Goal: Communication & Community: Answer question/provide support

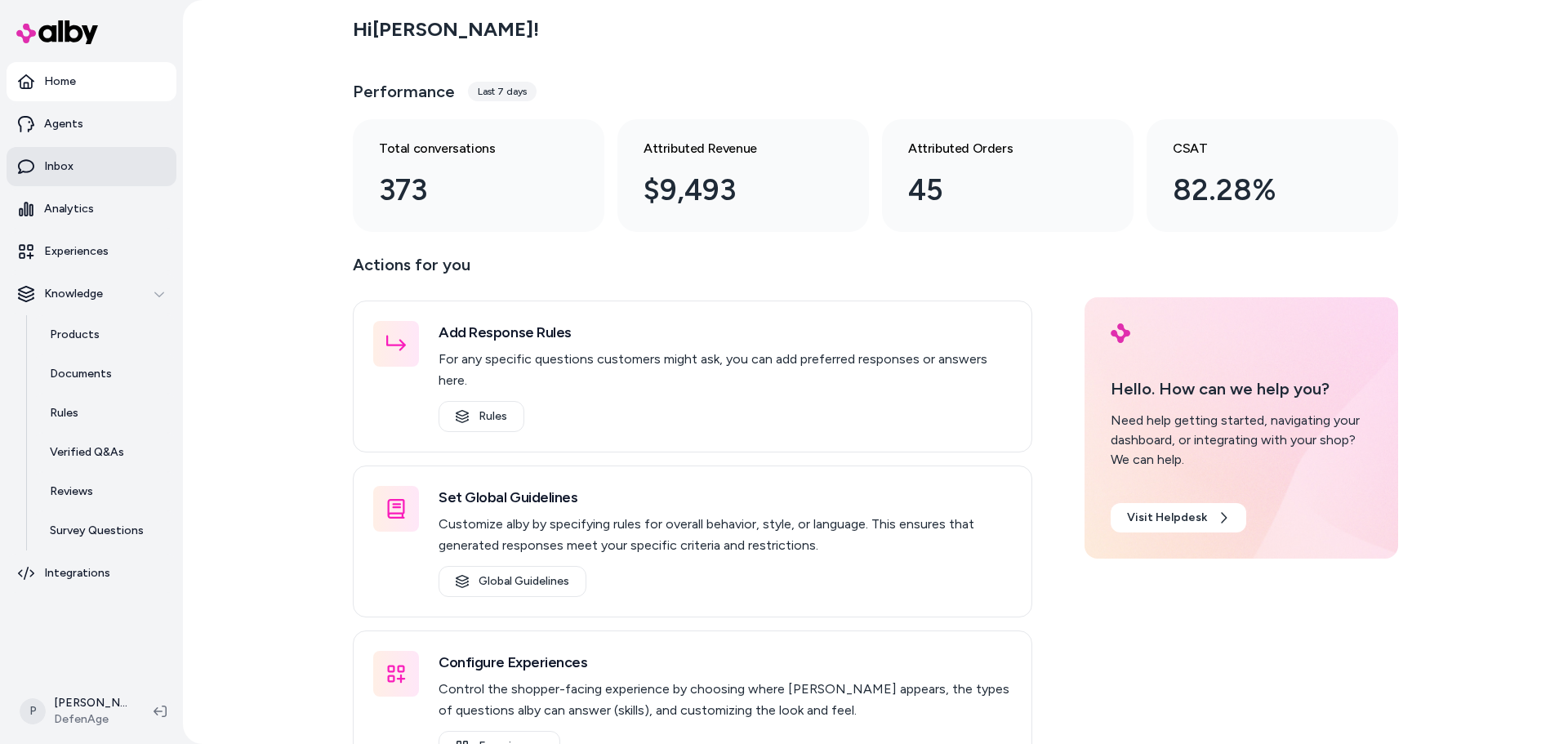
click at [102, 178] on link "Inbox" at bounding box center [92, 166] width 170 height 39
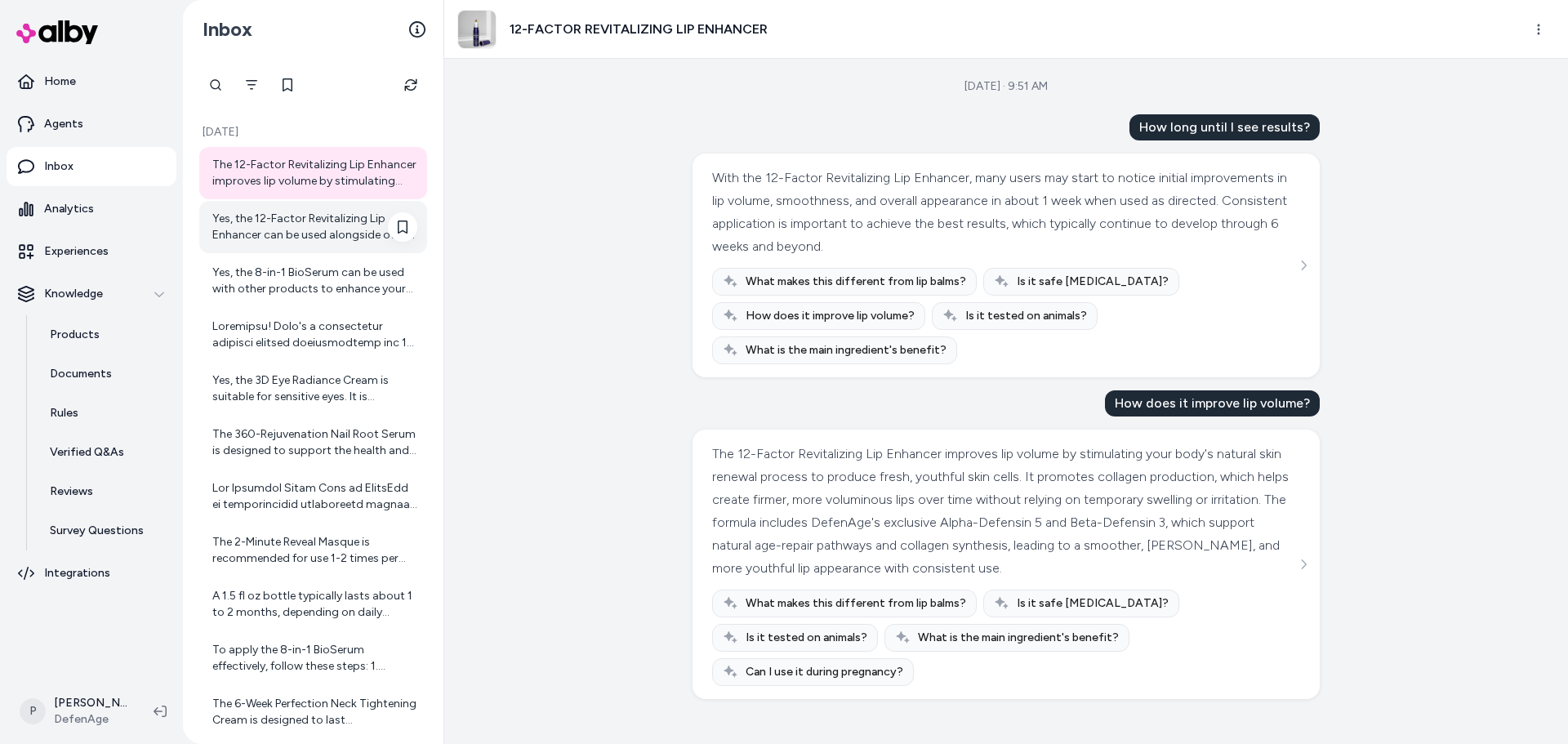
click at [269, 228] on div "Yes, the 12-Factor Revitalizing Lip Enhancer can be used alongside other skinca…" at bounding box center [315, 227] width 205 height 33
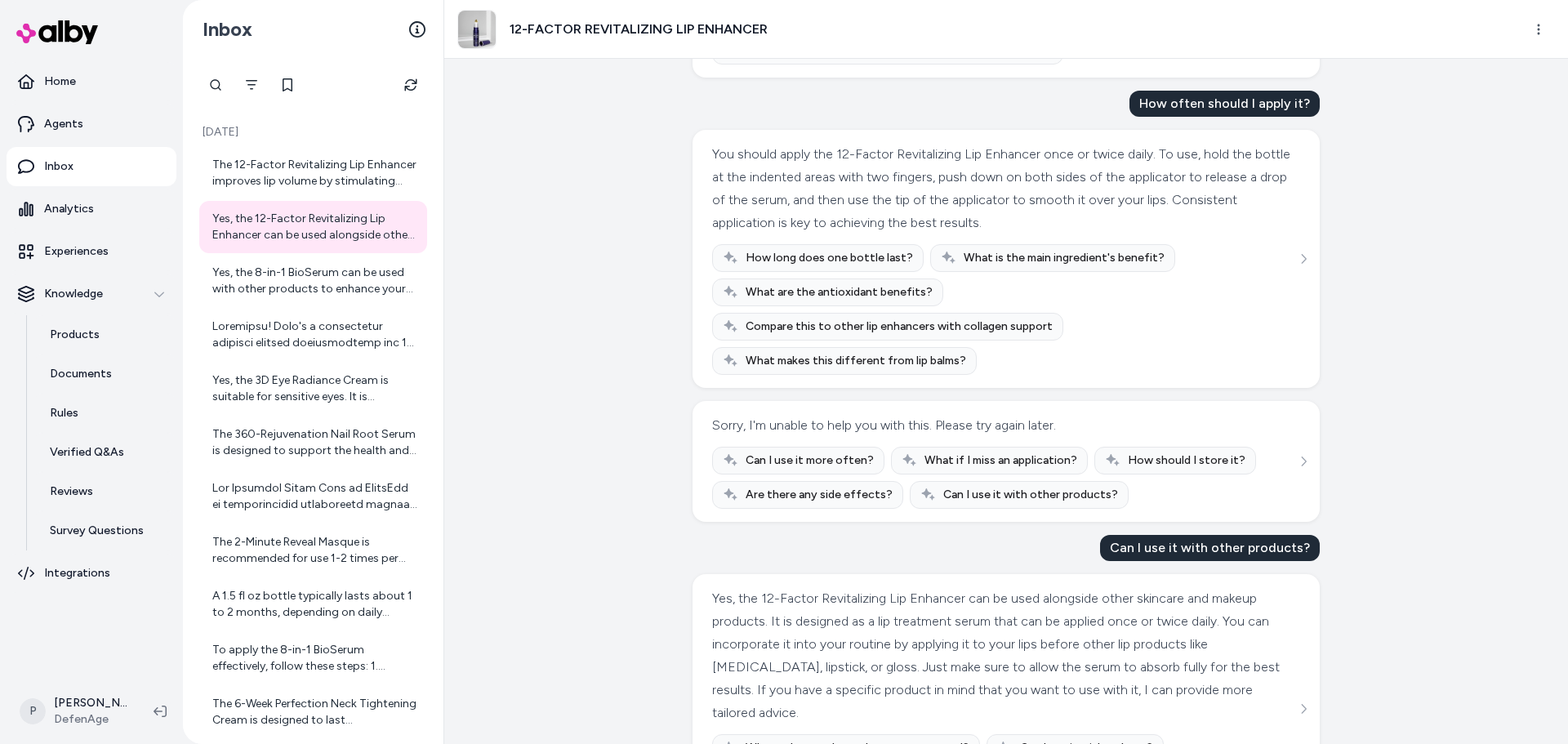
scroll to position [350, 0]
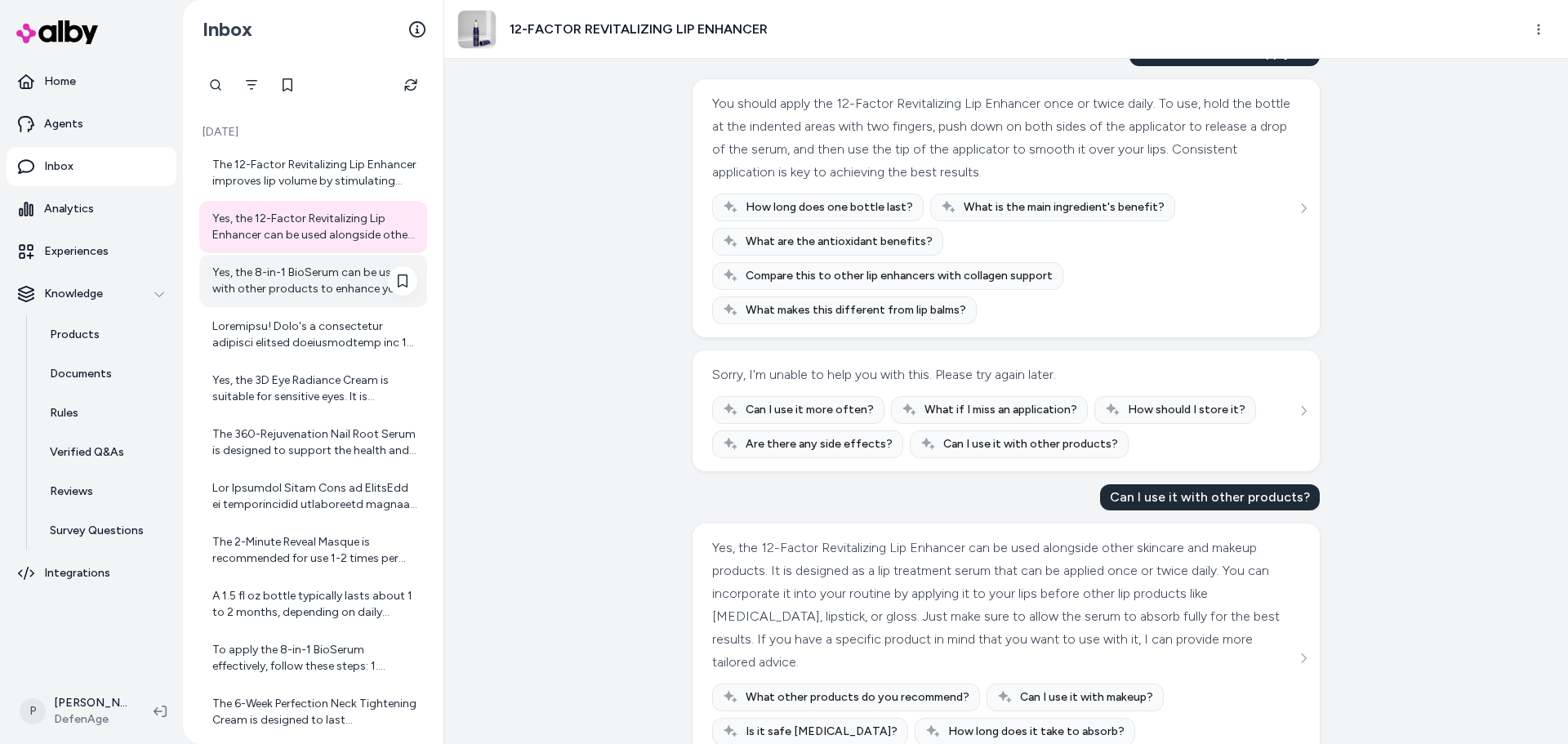
click at [309, 291] on div "Yes, the 8-in-1 BioSerum can be used with other products to enhance your skinca…" at bounding box center [315, 281] width 205 height 33
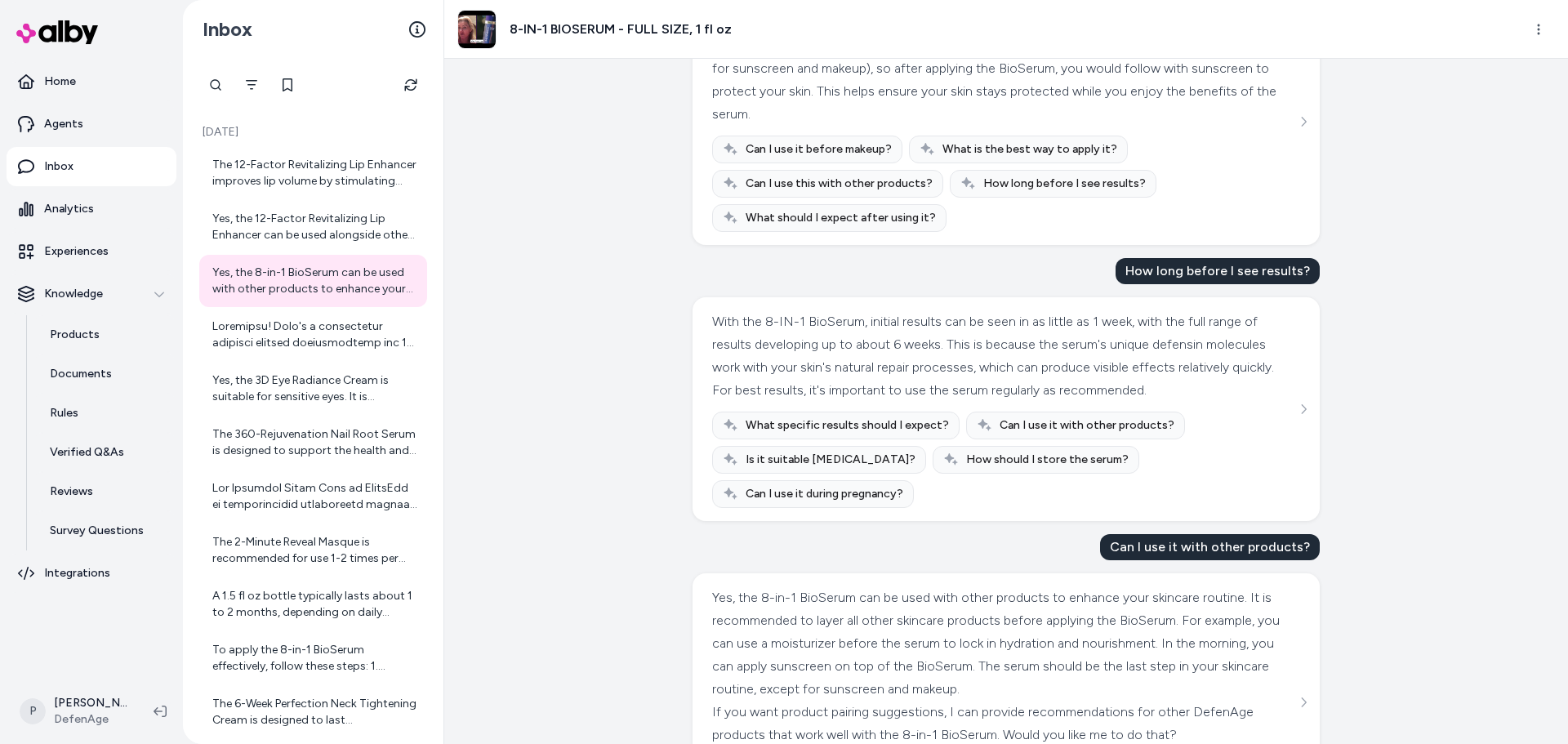
scroll to position [515, 0]
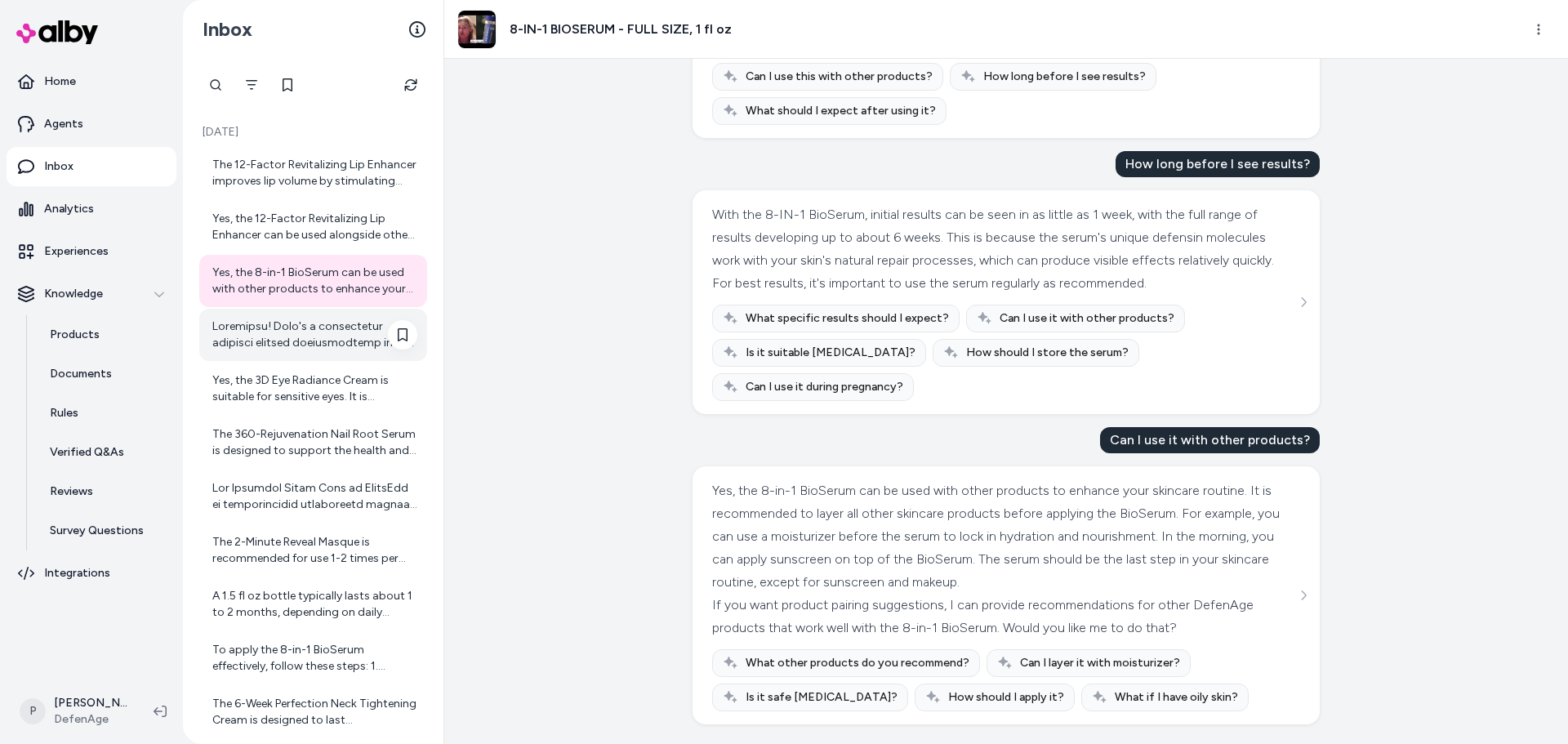
click at [310, 334] on div at bounding box center [315, 335] width 205 height 33
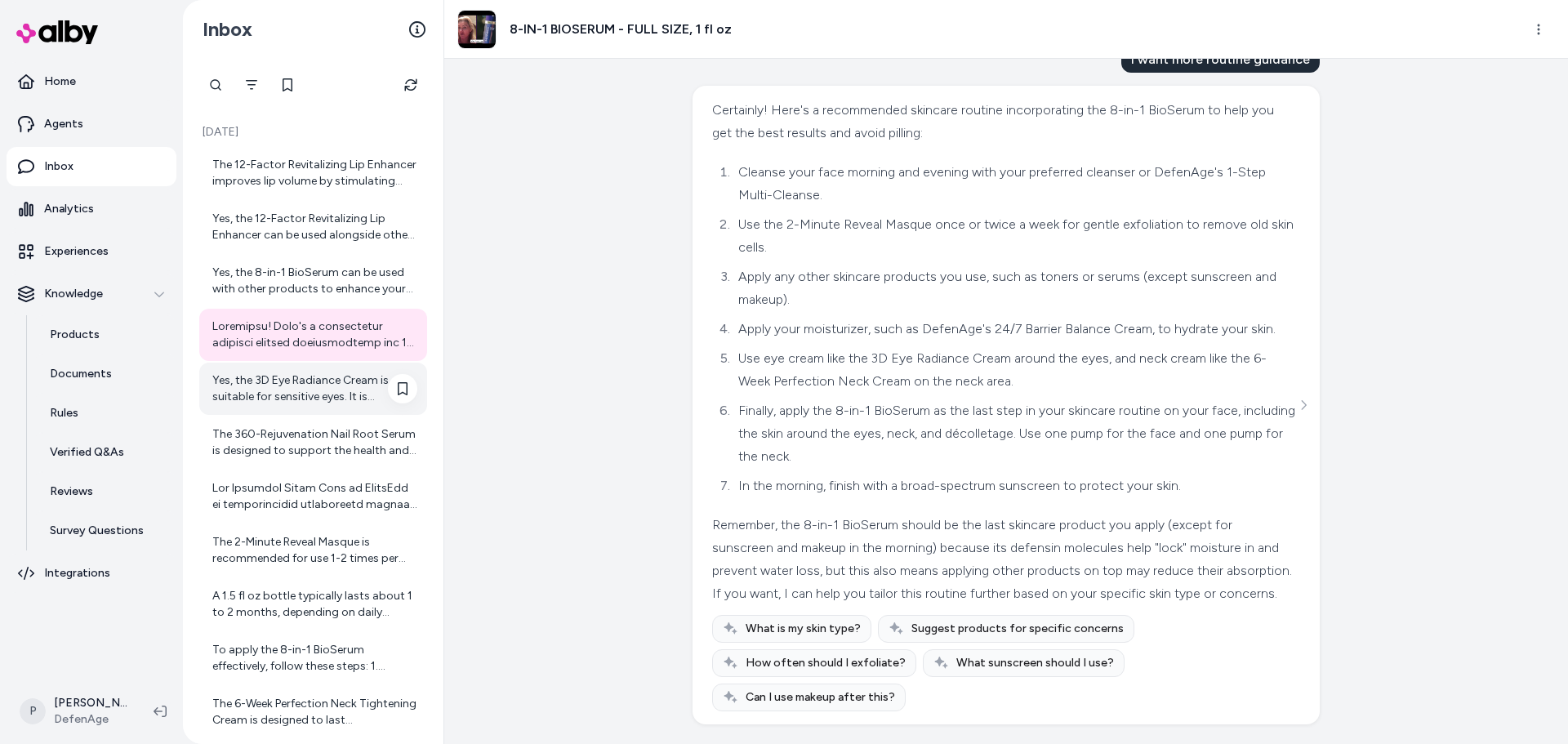
click at [284, 390] on div "Yes, the 3D Eye Radiance Cream is suitable for sensitive eyes. It is ophthalmol…" at bounding box center [315, 389] width 205 height 33
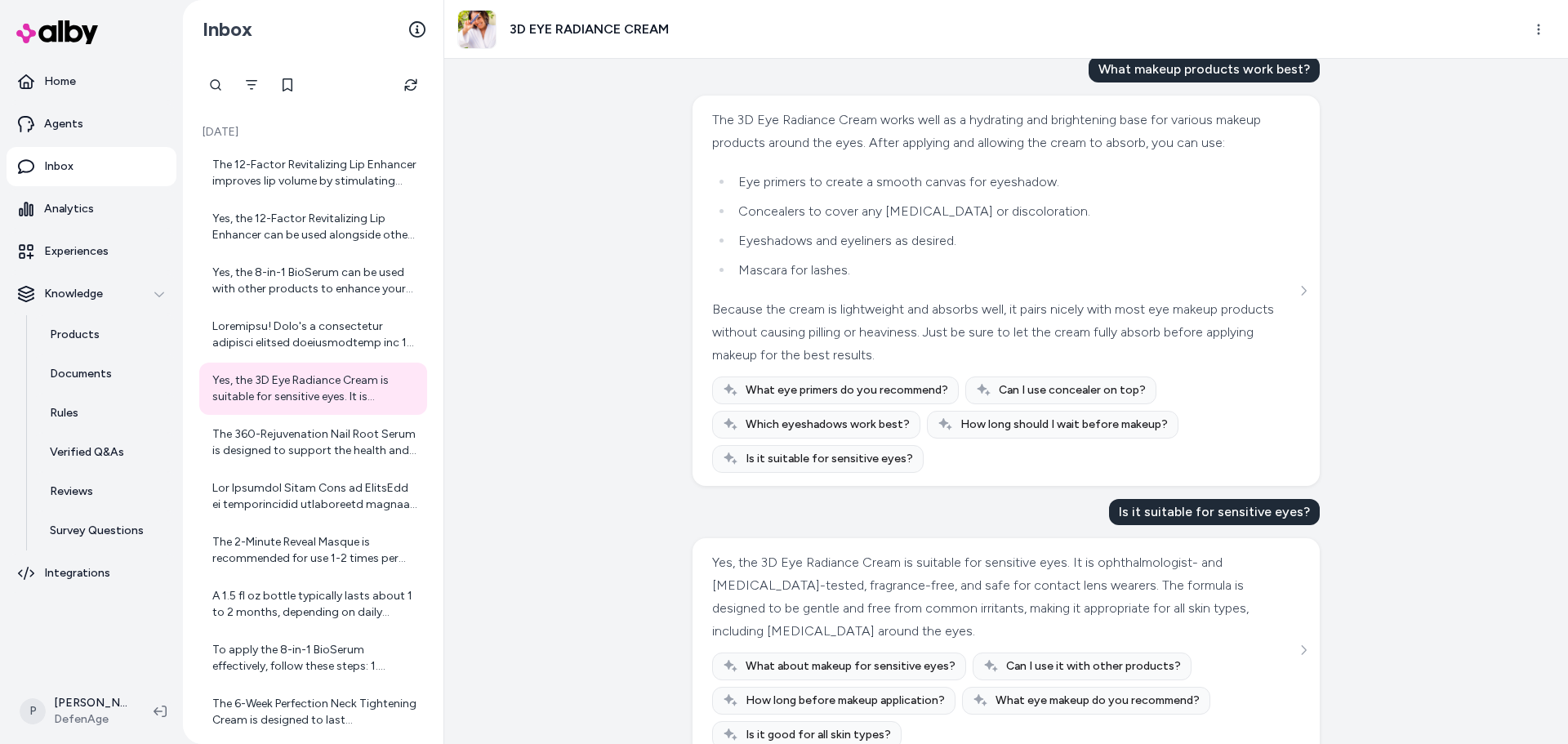
scroll to position [1763, 0]
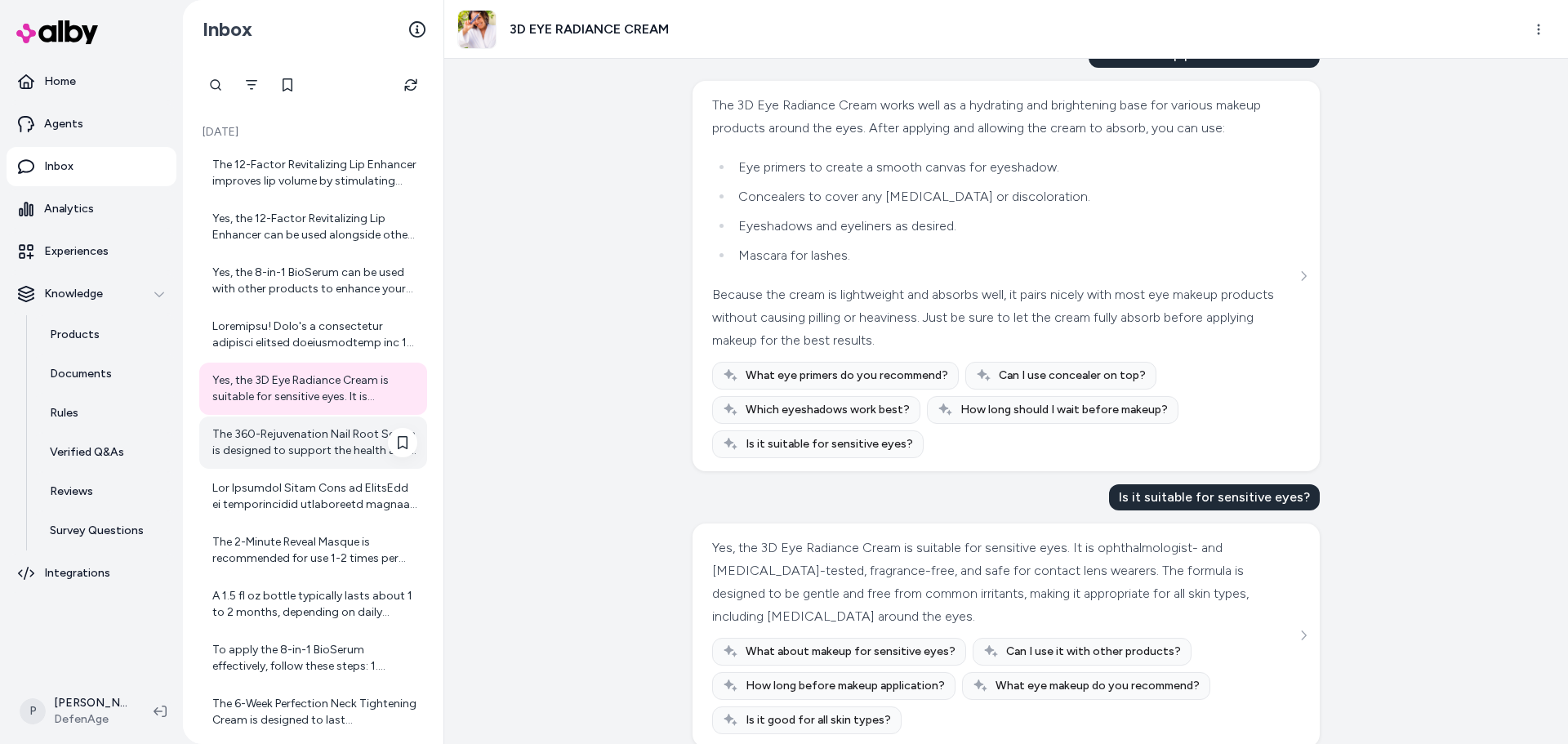
click at [320, 438] on div "The 360-Rejuvenation Nail Root Serum is designed to support the health and stre…" at bounding box center [315, 443] width 205 height 33
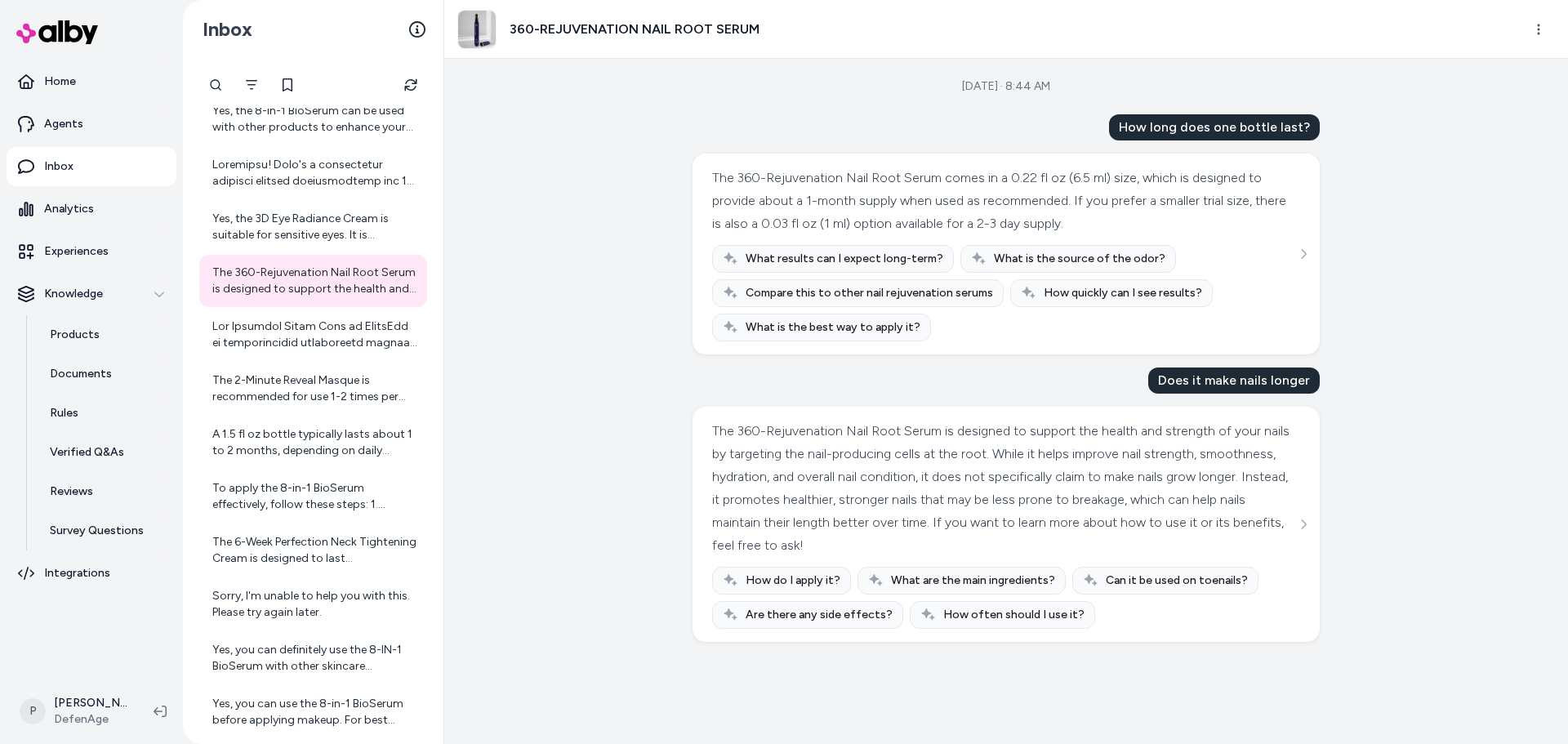
scroll to position [163, 0]
click at [294, 339] on div at bounding box center [315, 334] width 205 height 33
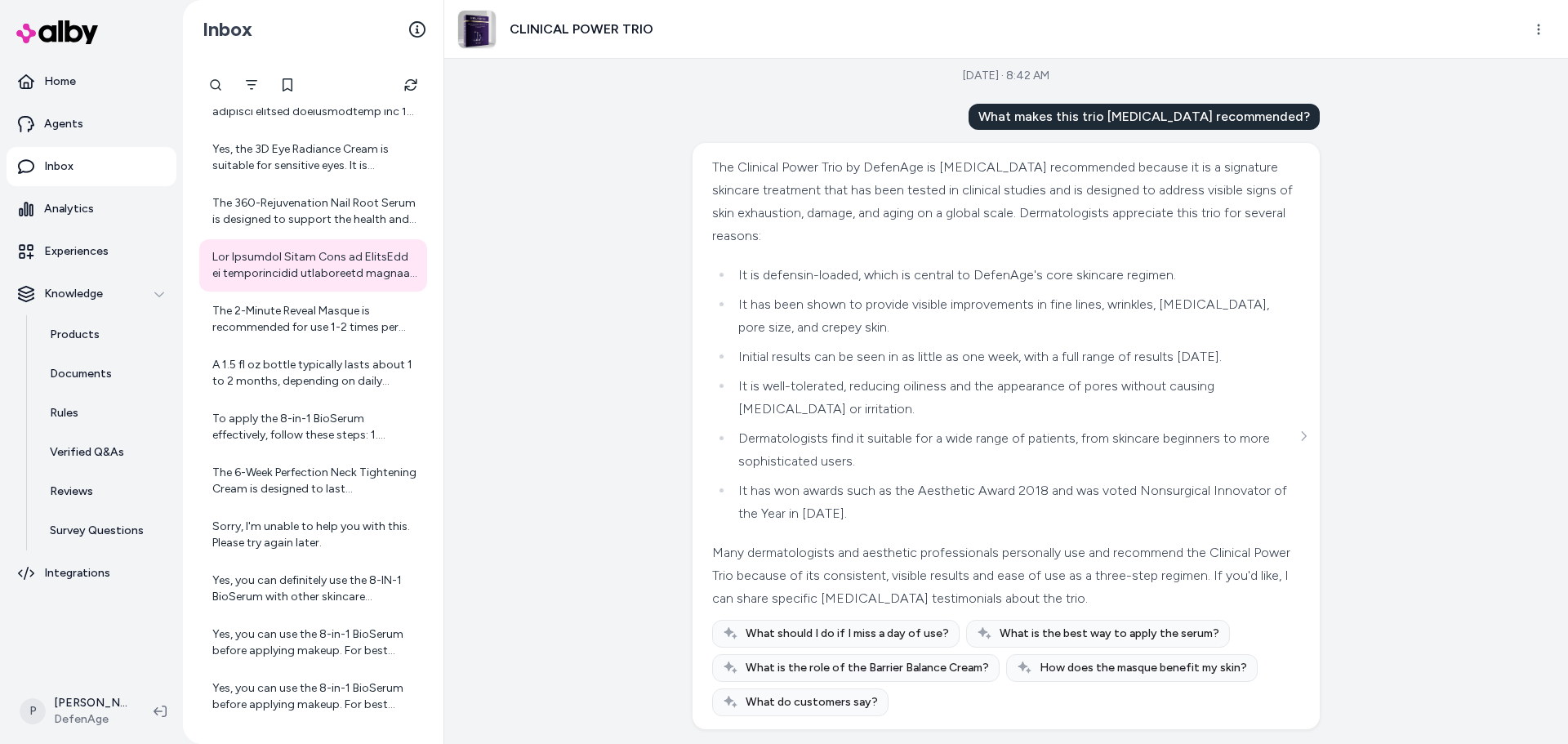
scroll to position [16, 0]
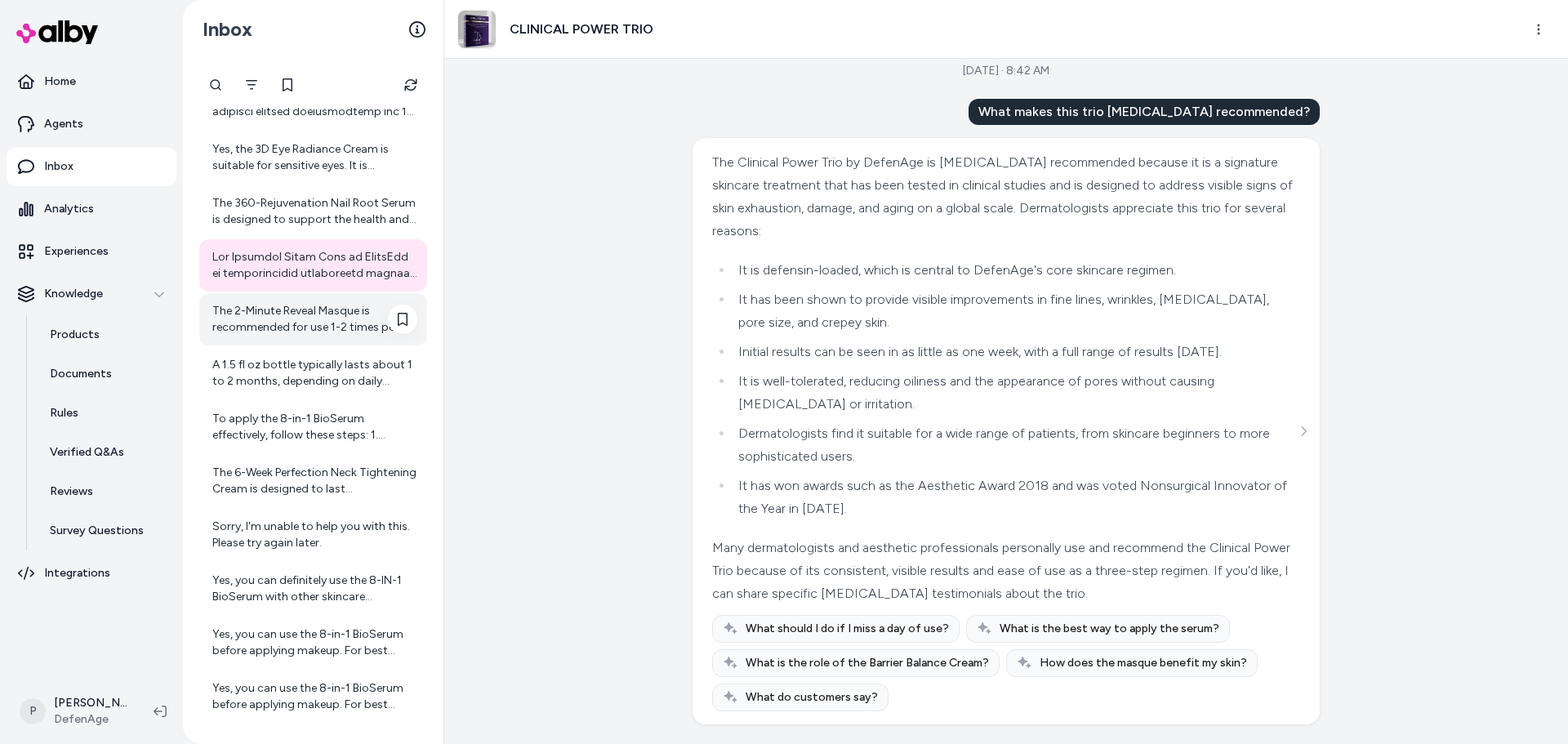
click at [296, 325] on div "The 2-Minute Reveal Masque is recommended for use 1-2 times per week. Using it …" at bounding box center [315, 320] width 205 height 33
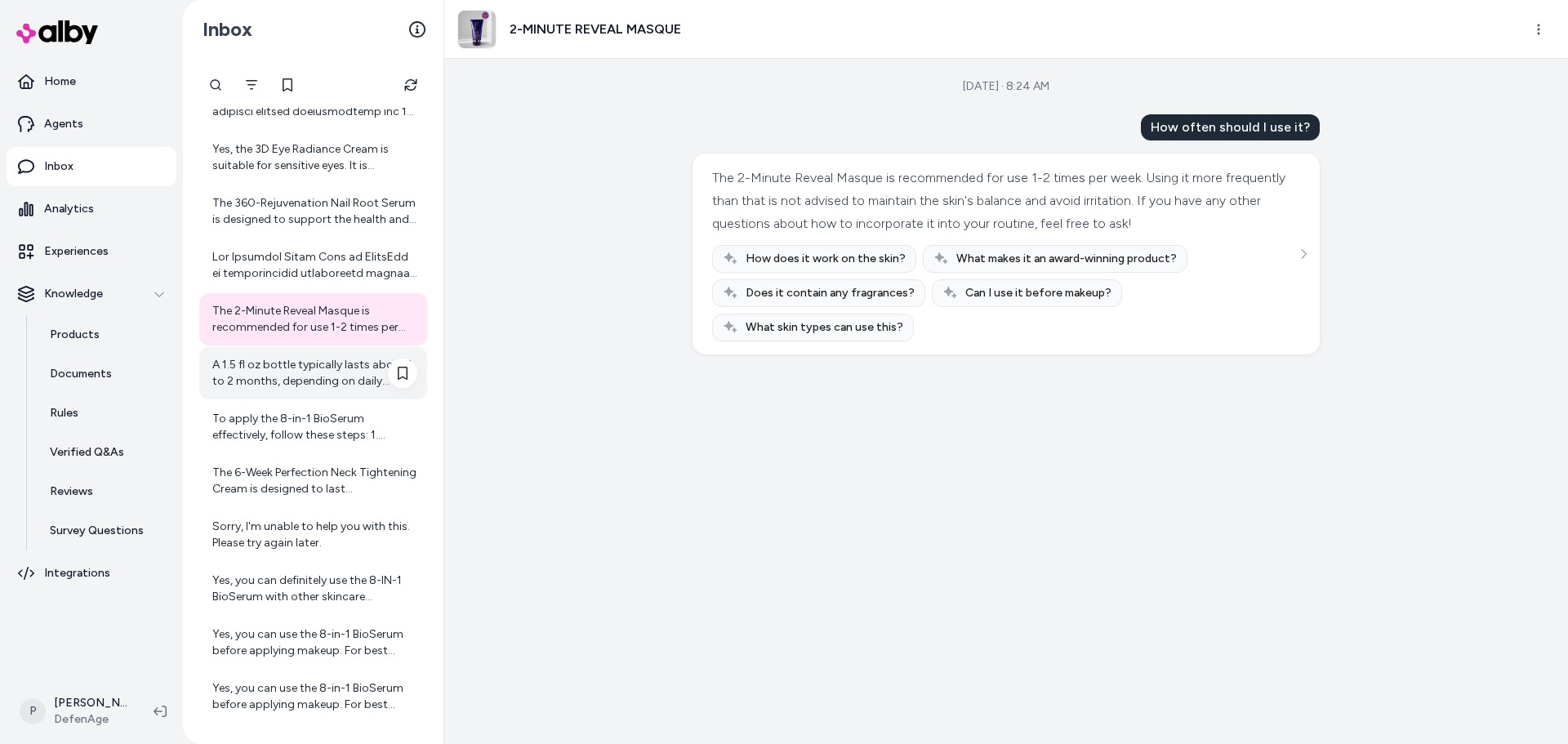
click at [291, 373] on div "A 1.5 fl oz bottle typically lasts about 1 to 2 months, depending on daily usag…" at bounding box center [315, 373] width 205 height 33
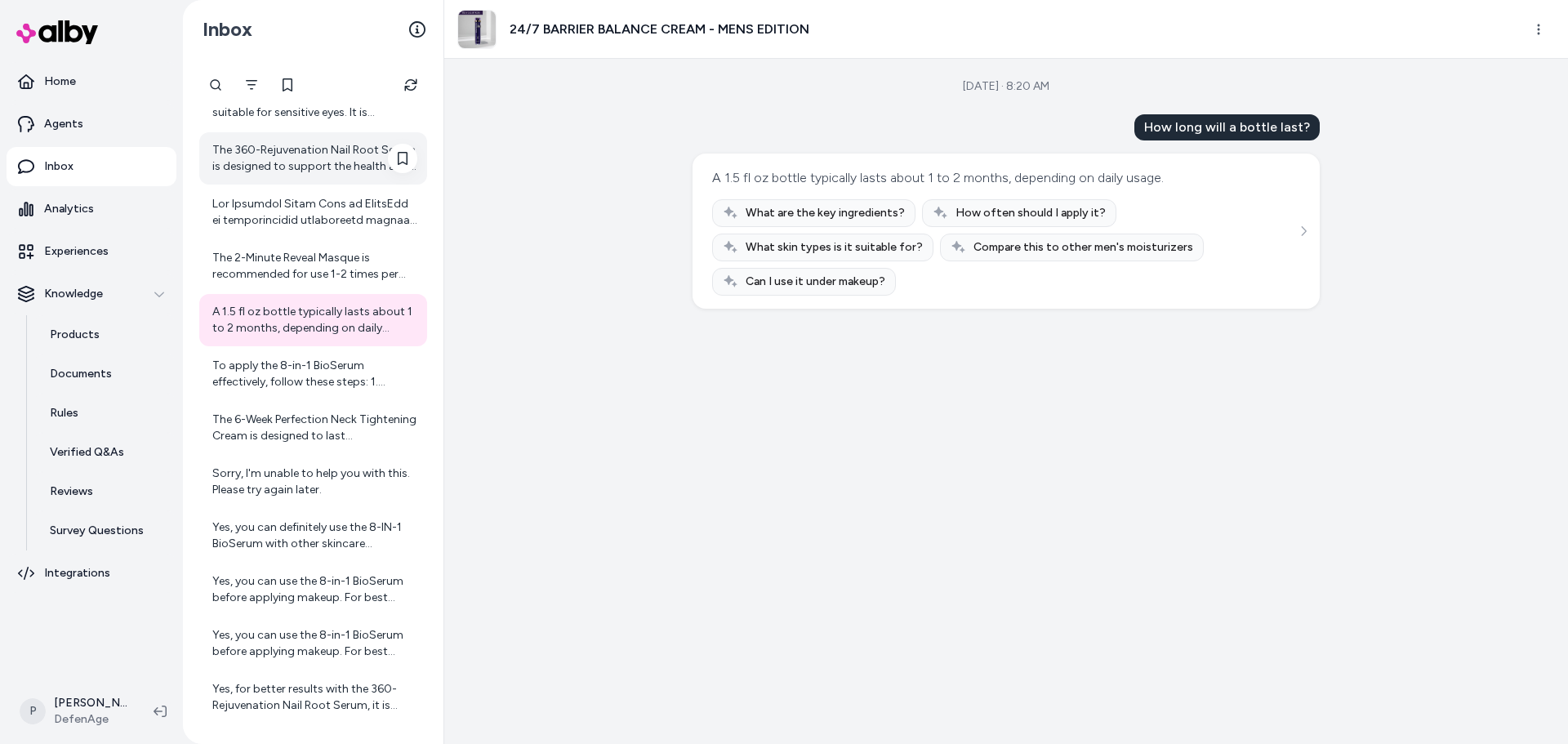
scroll to position [313, 0]
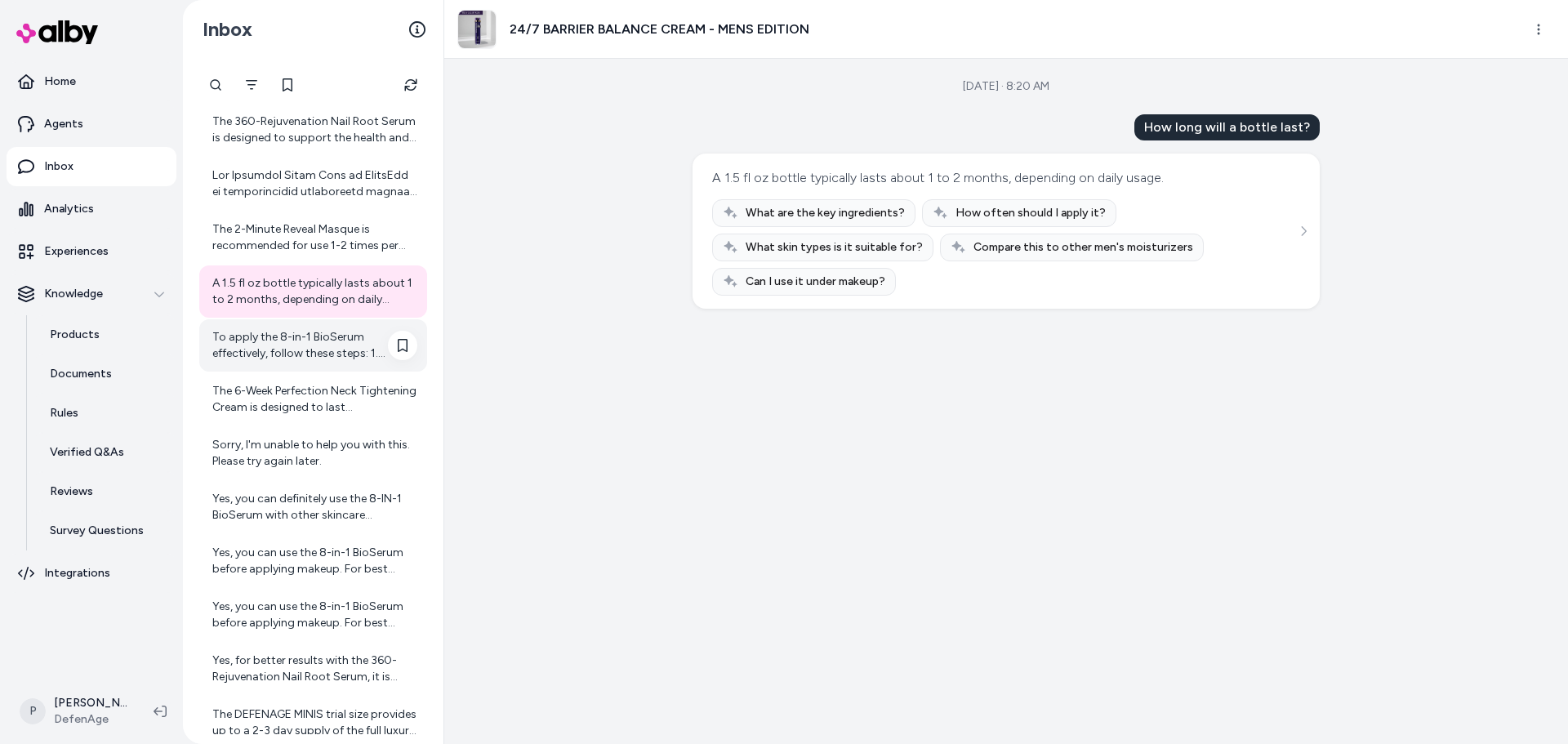
click at [273, 342] on div "To apply the 8-in-1 BioSerum effectively, follow these steps: 1. Cleanse Your F…" at bounding box center [315, 346] width 205 height 33
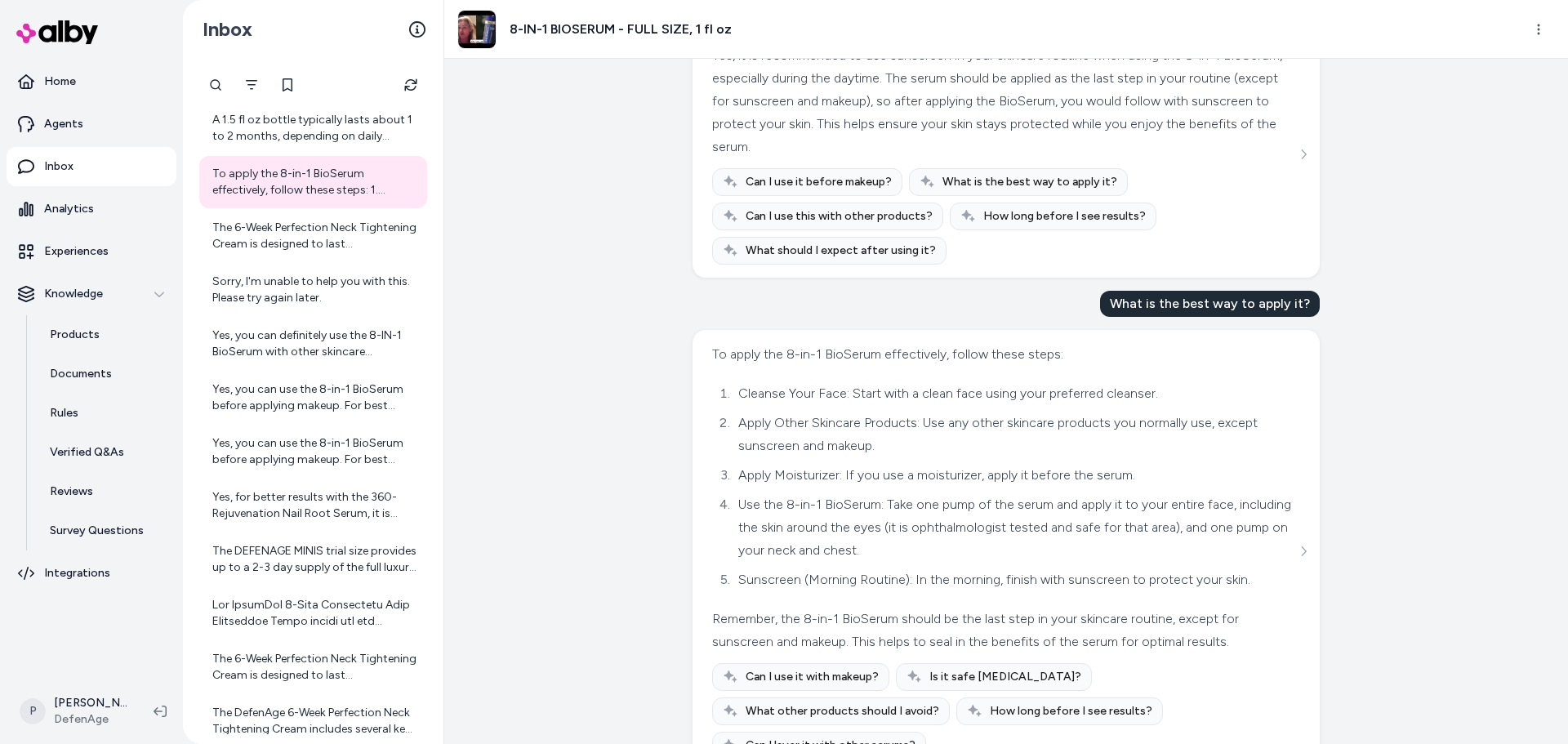
scroll to position [424, 0]
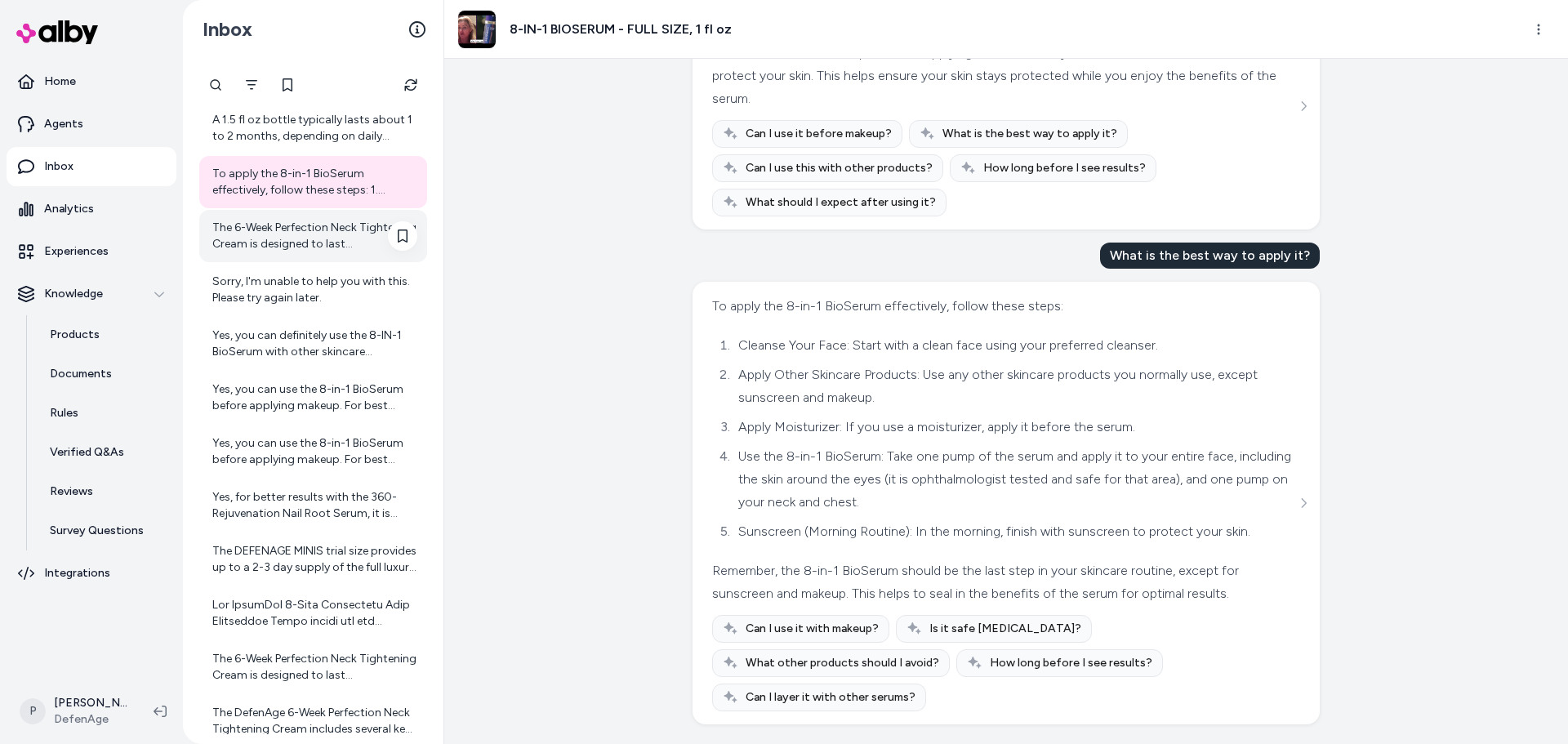
click at [291, 235] on div "The 6-Week Perfection Neck Tightening Cream is designed to last approximately s…" at bounding box center [315, 236] width 205 height 33
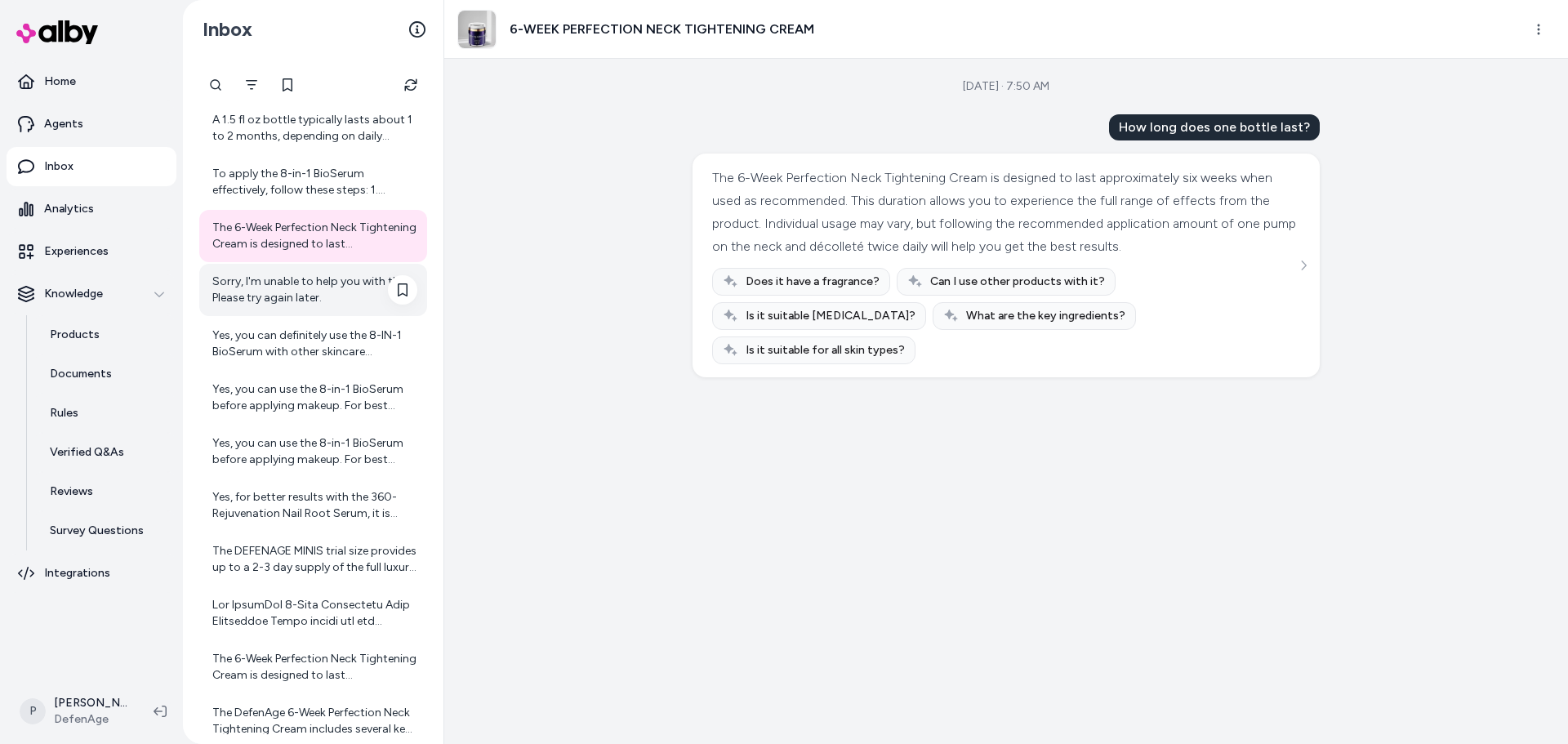
click at [322, 289] on div "Sorry, I'm unable to help you with this. Please try again later." at bounding box center [315, 290] width 205 height 33
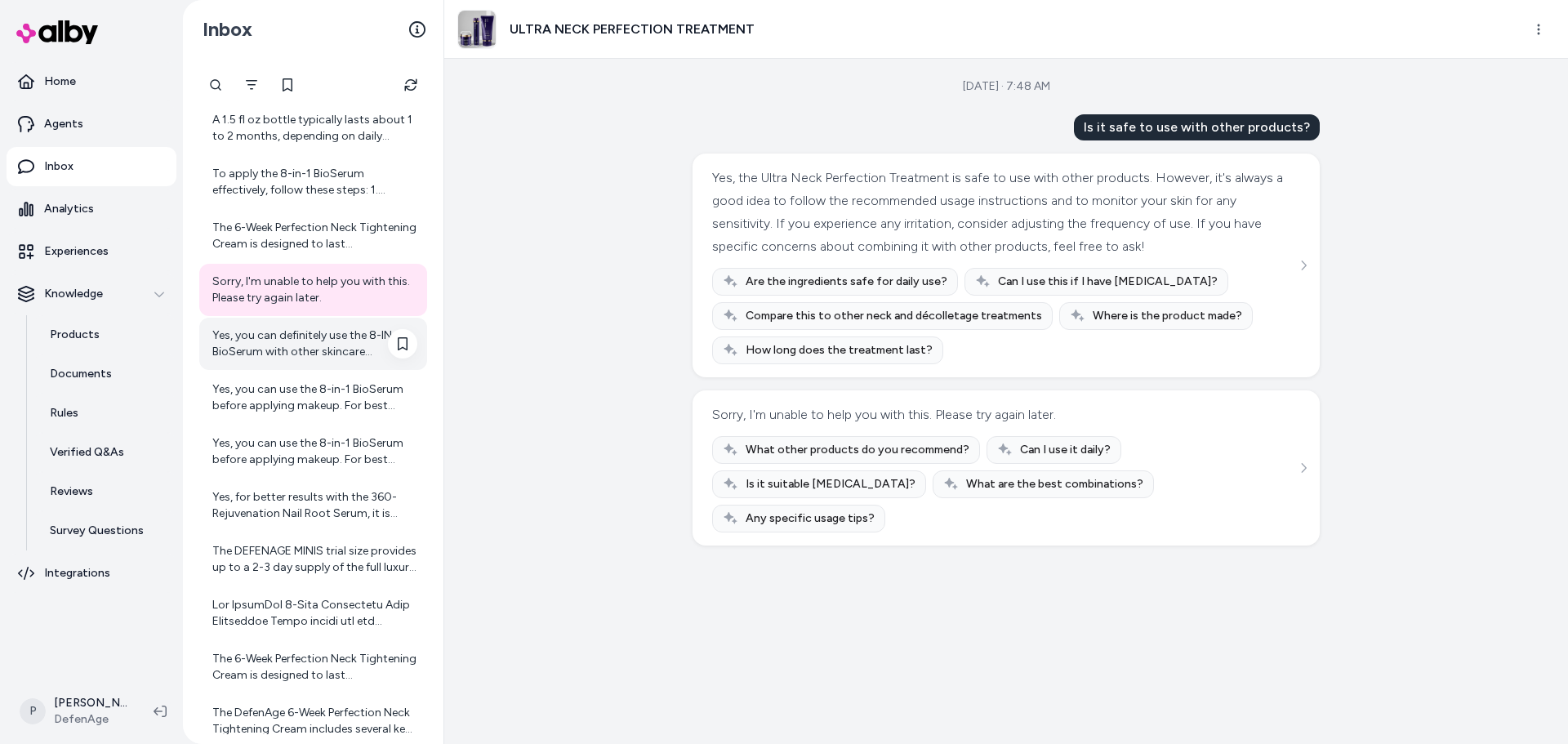
click at [260, 349] on div "Yes, you can definitely use the 8-IN-1 BioSerum with other skincare products. D…" at bounding box center [315, 344] width 205 height 33
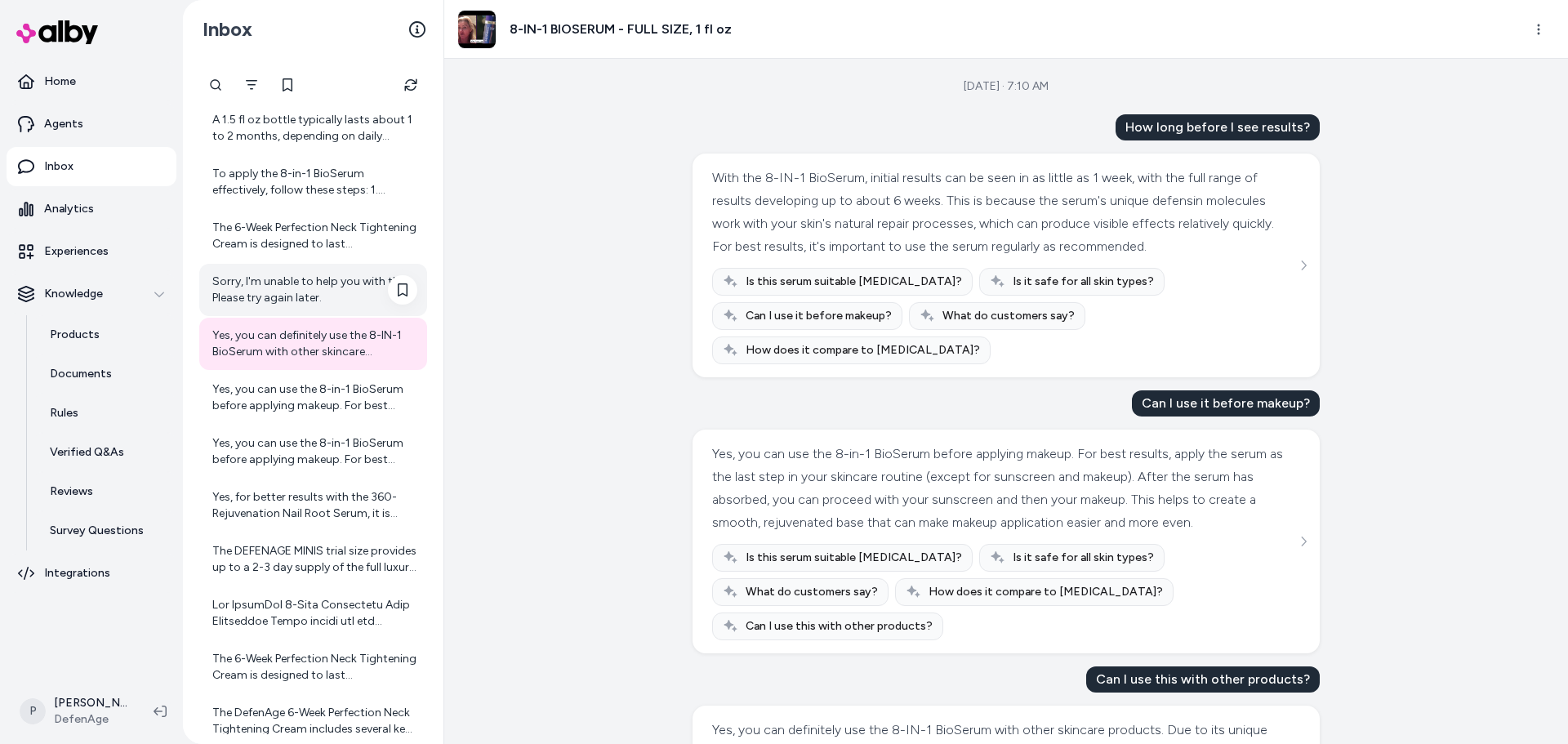
drag, startPoint x: 279, startPoint y: 314, endPoint x: 298, endPoint y: 312, distance: 19.1
drag, startPoint x: 298, startPoint y: 312, endPoint x: 823, endPoint y: 239, distance: 530.1
click at [824, 239] on div "With the 8-IN-1 BioSerum, initial results can be seen in as little as 1 week, w…" at bounding box center [1003, 212] width 584 height 92
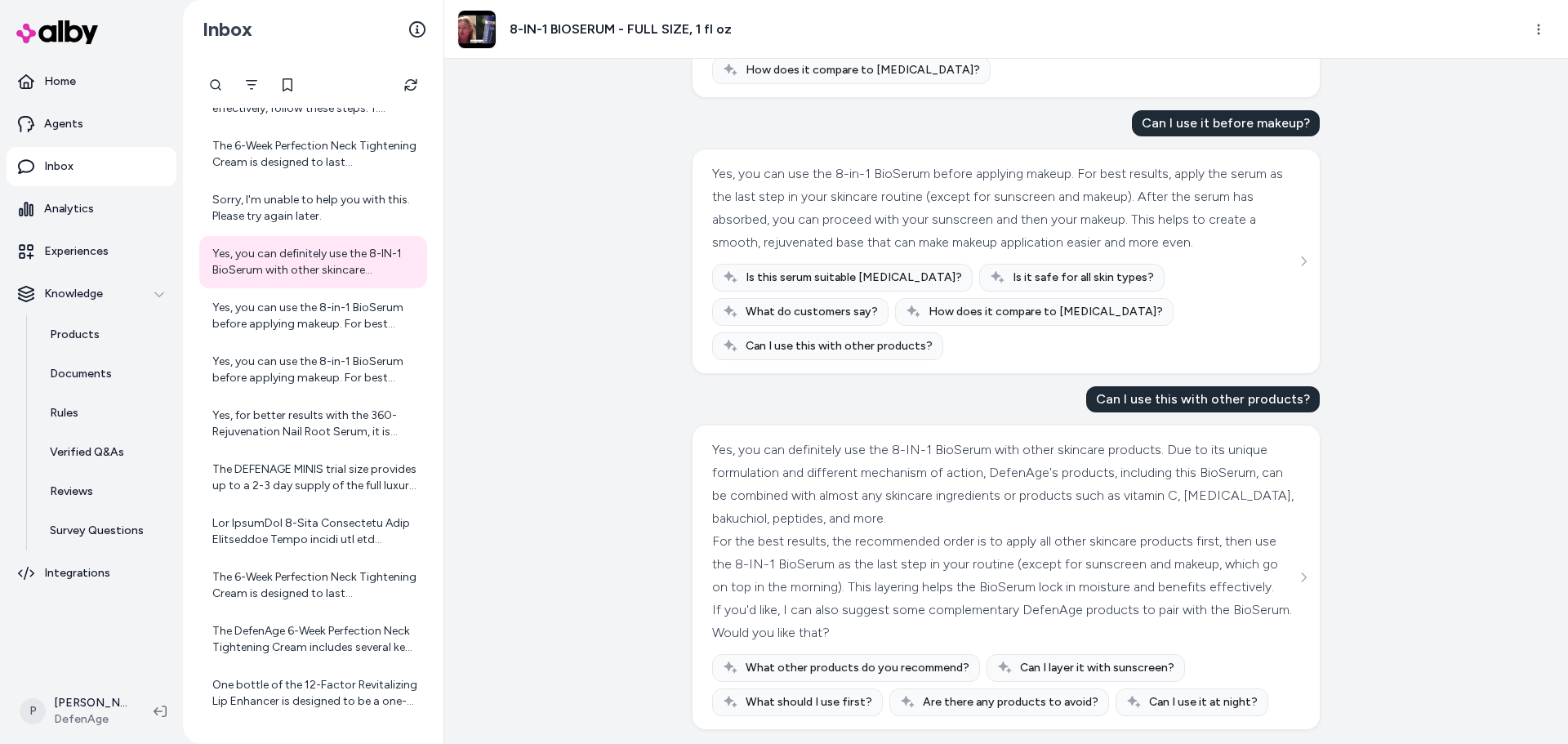
scroll to position [296, 0]
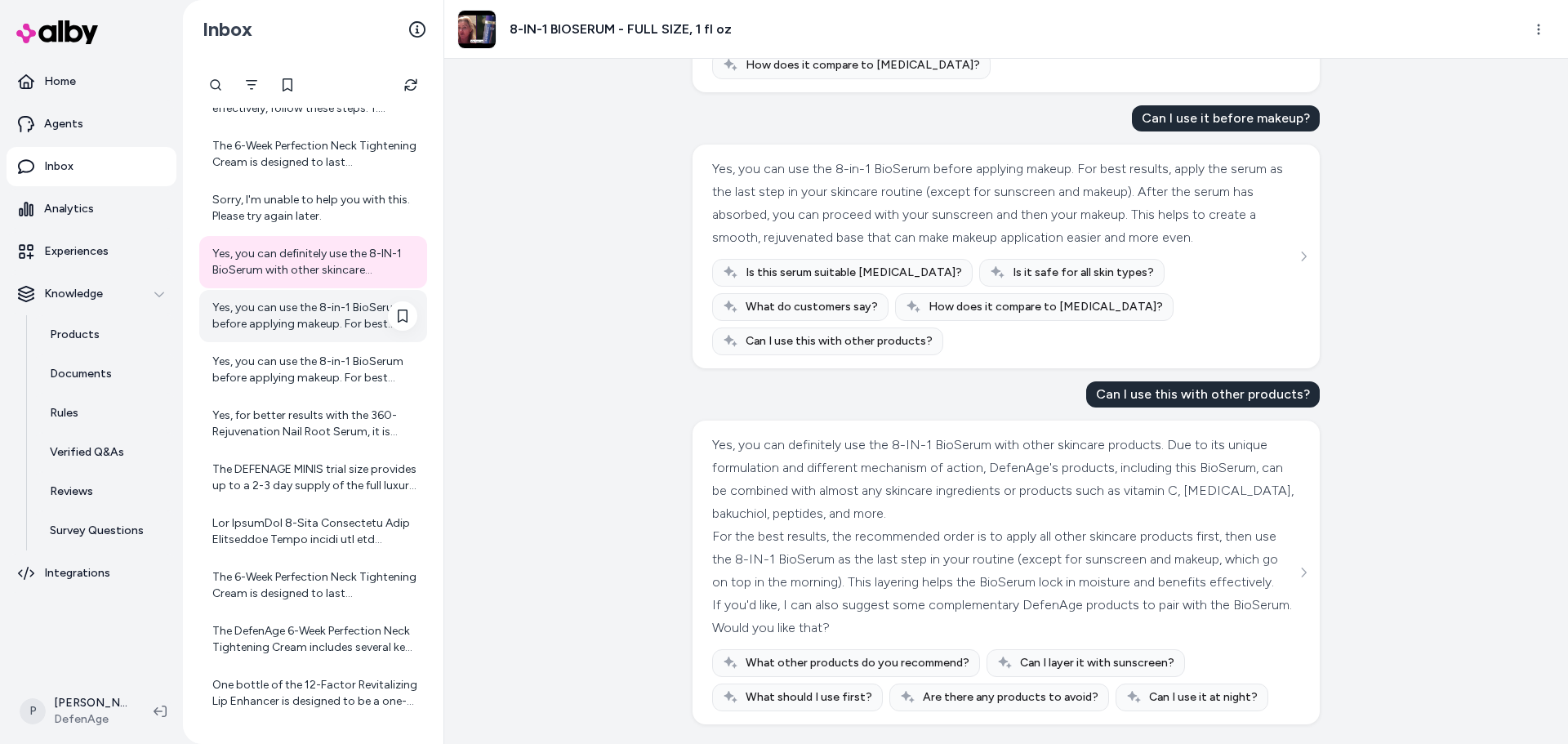
click at [317, 314] on div "Yes, you can use the 8-in-1 BioSerum before applying makeup. For best results, …" at bounding box center [315, 316] width 205 height 33
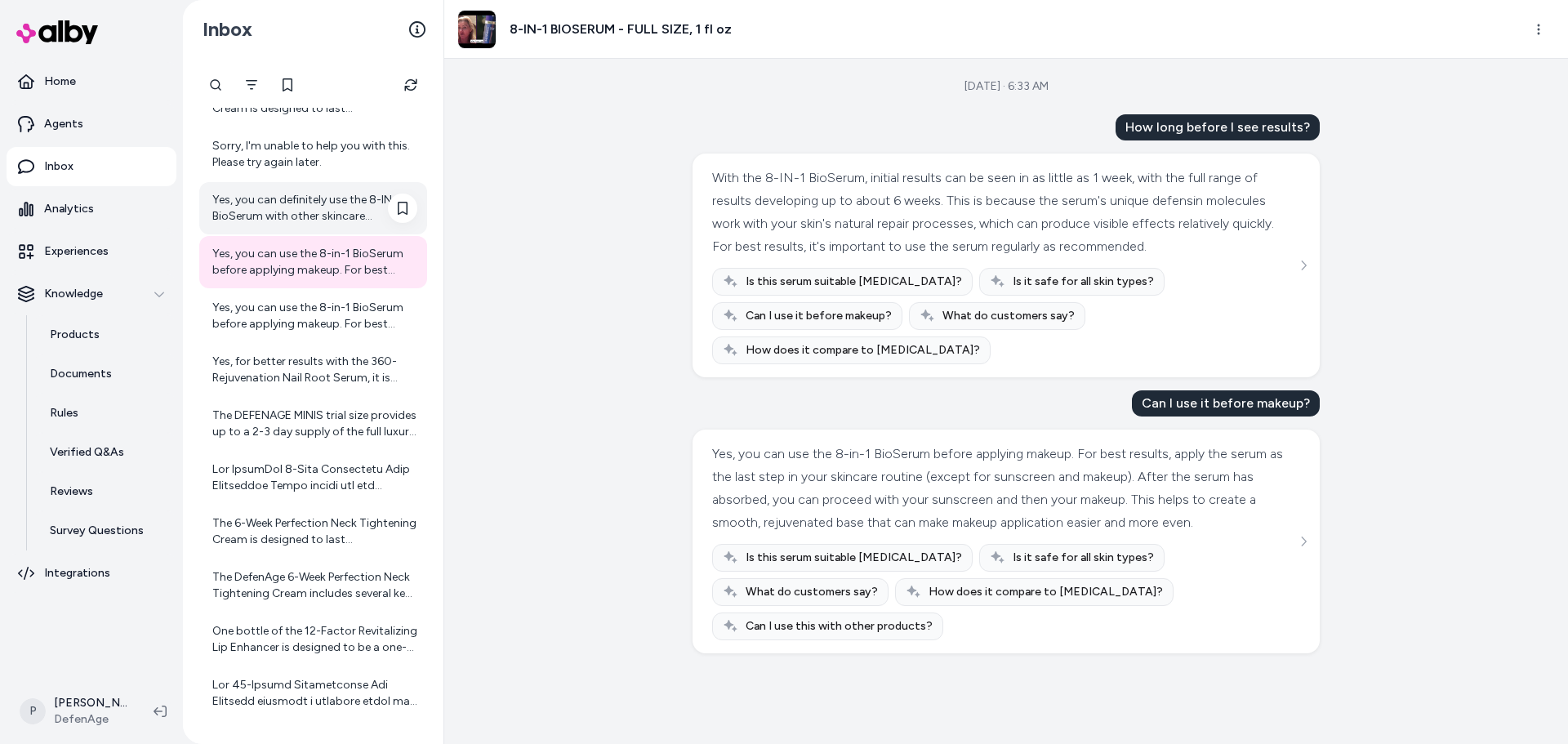
scroll to position [639, 0]
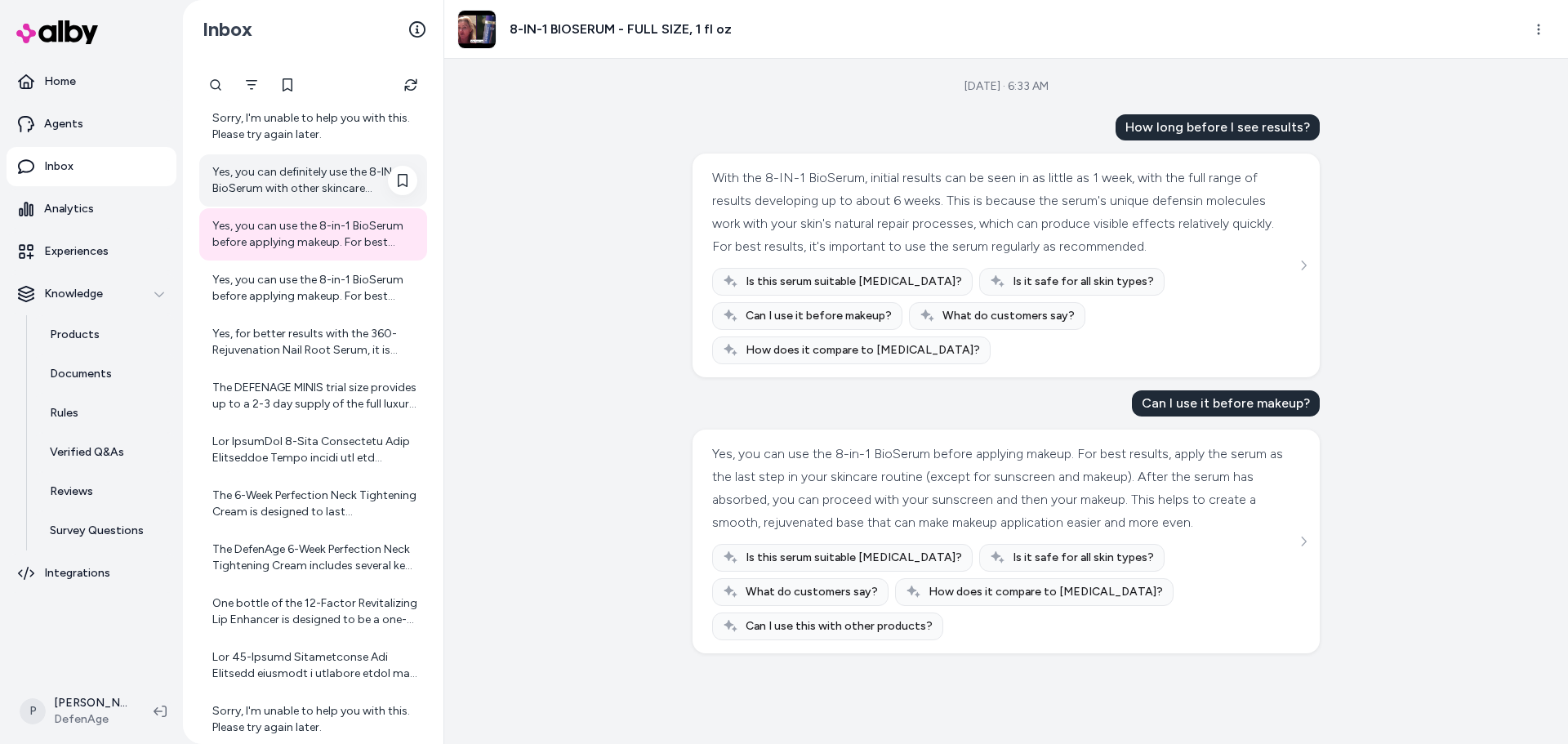
click at [313, 187] on div "Yes, you can definitely use the 8-IN-1 BioSerum with other skincare products. D…" at bounding box center [315, 181] width 205 height 33
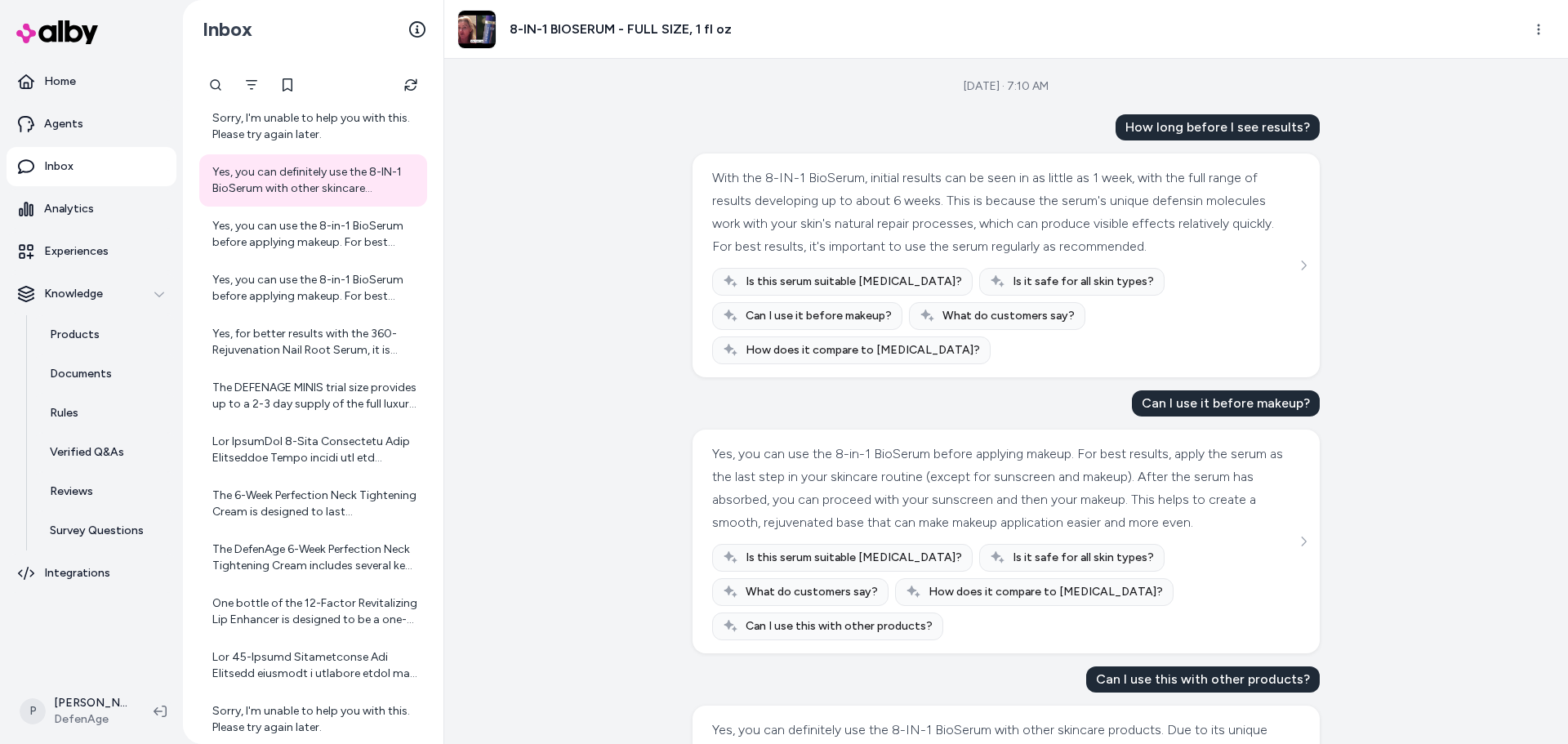
scroll to position [296, 0]
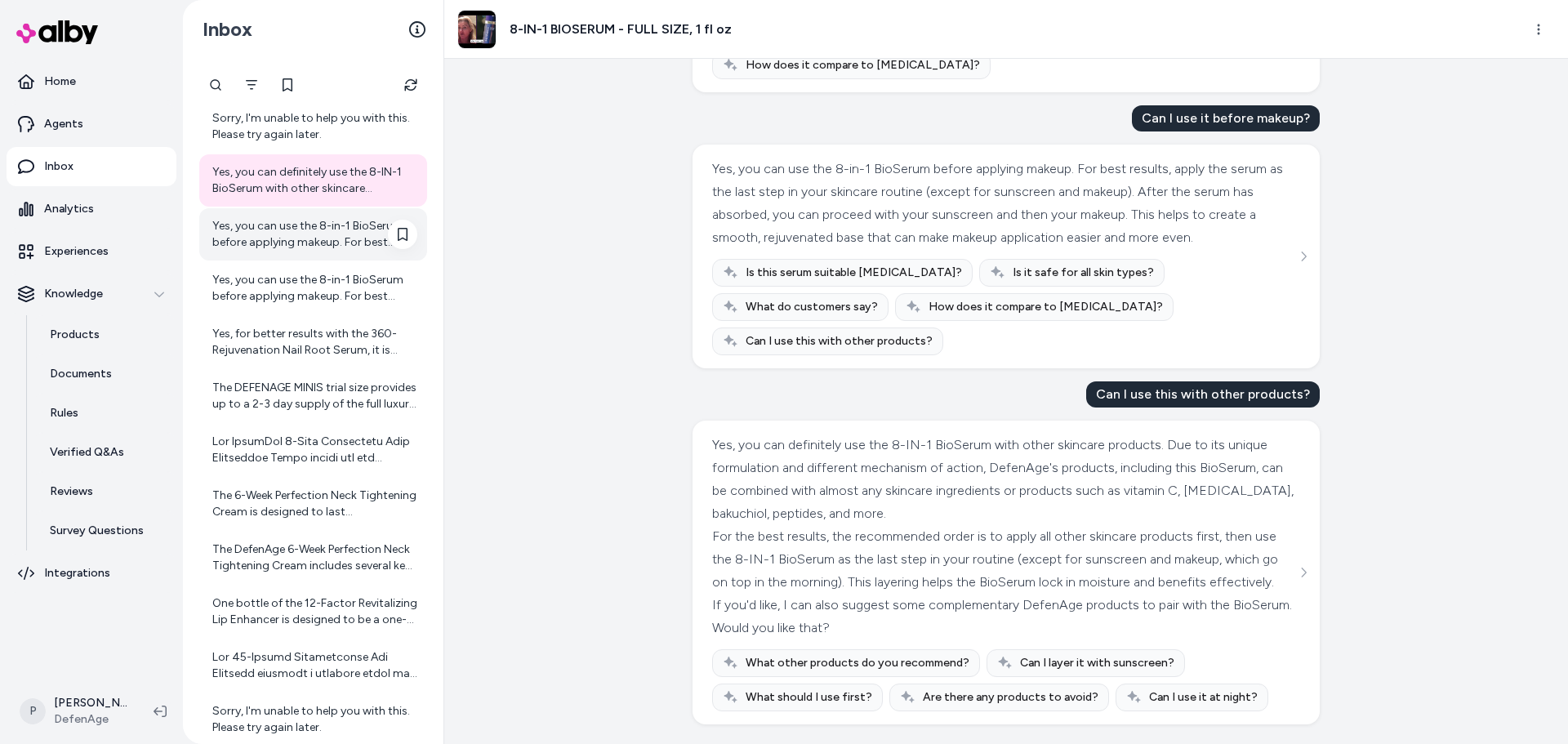
click at [314, 230] on div "Yes, you can use the 8-in-1 BioSerum before applying makeup. For best results, …" at bounding box center [315, 235] width 205 height 33
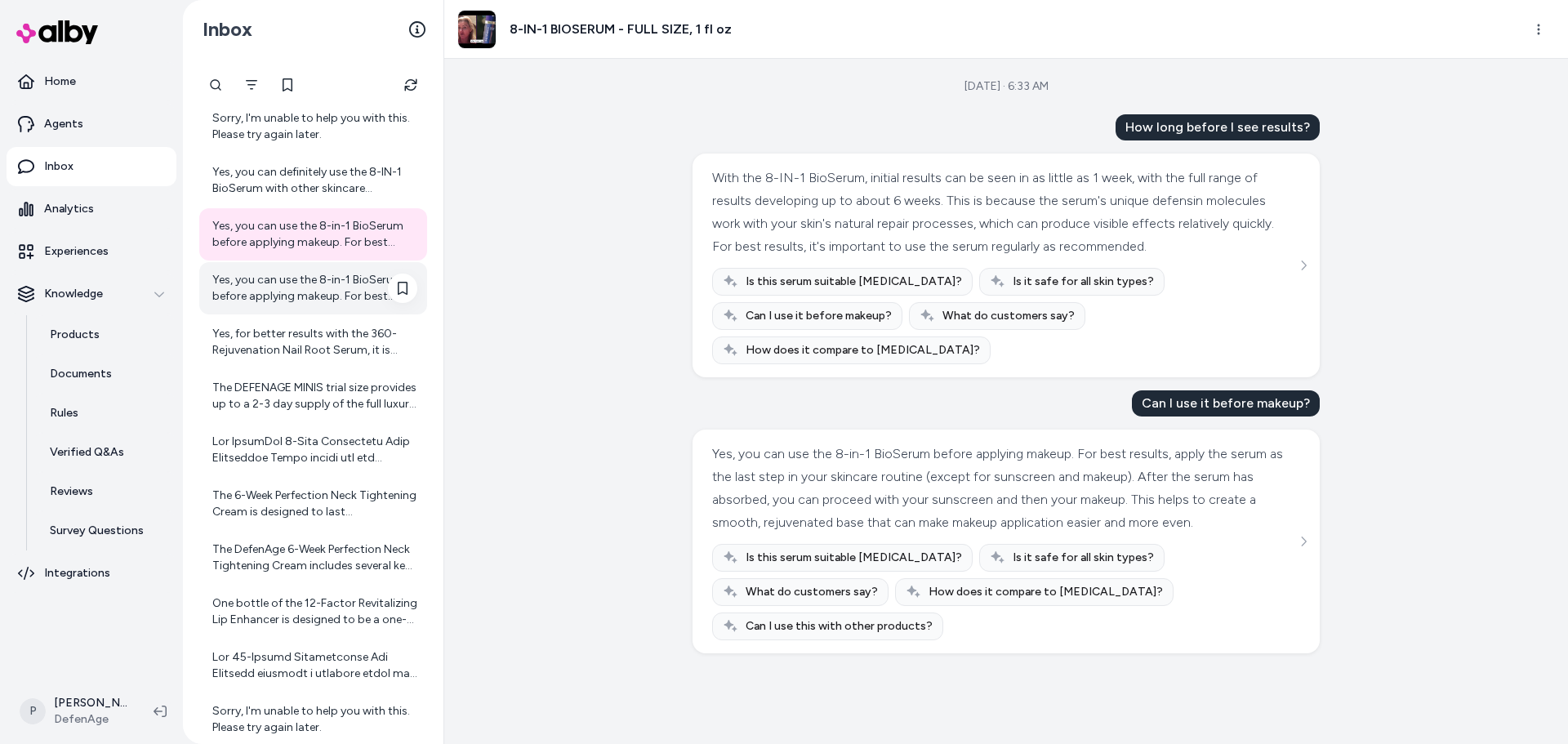
click at [296, 296] on div "Yes, you can use the 8-in-1 BioSerum before applying makeup. For best results, …" at bounding box center [315, 288] width 205 height 33
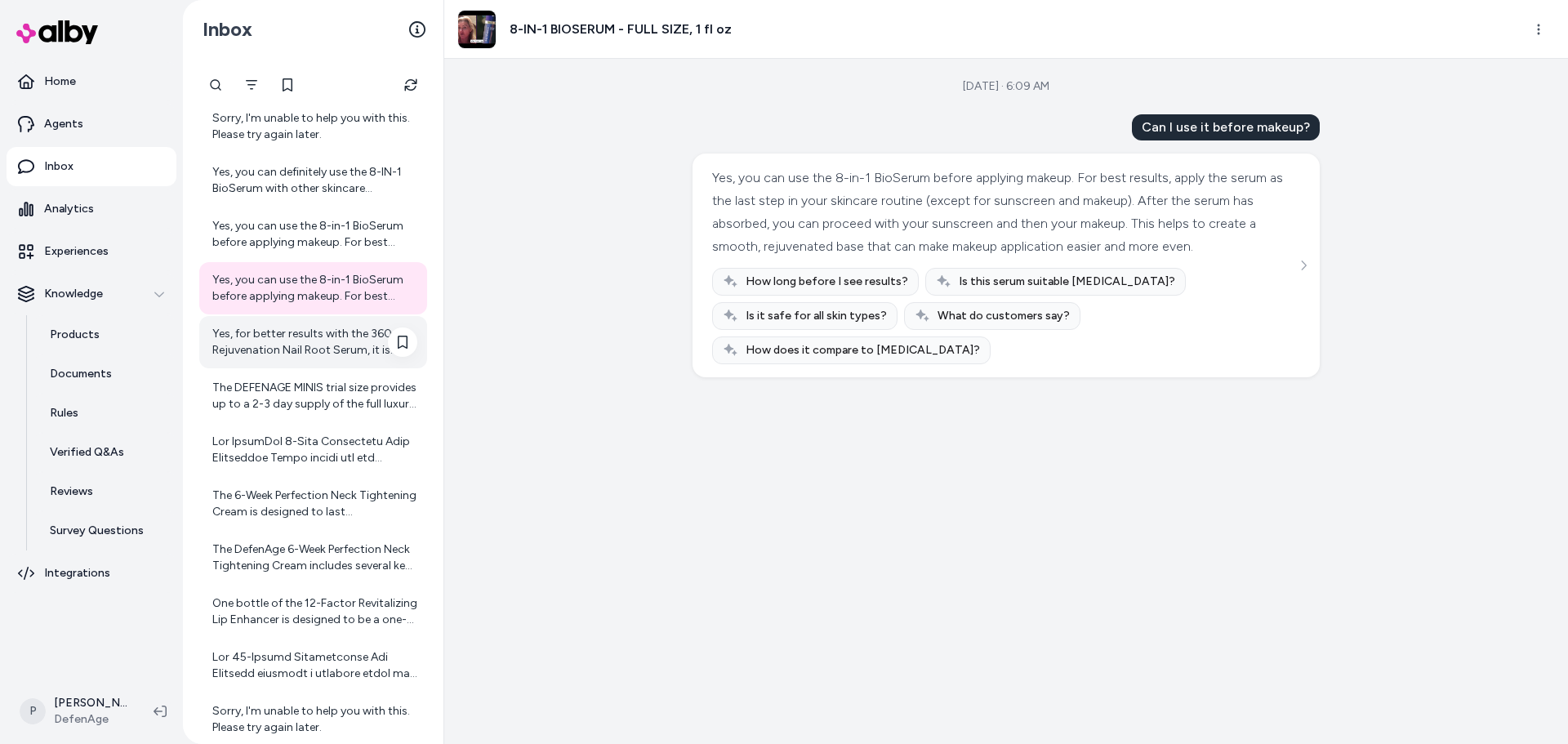
click at [310, 342] on div "Yes, for better results with the 360-Rejuvenation Nail Root Serum, it is recomm…" at bounding box center [315, 343] width 205 height 33
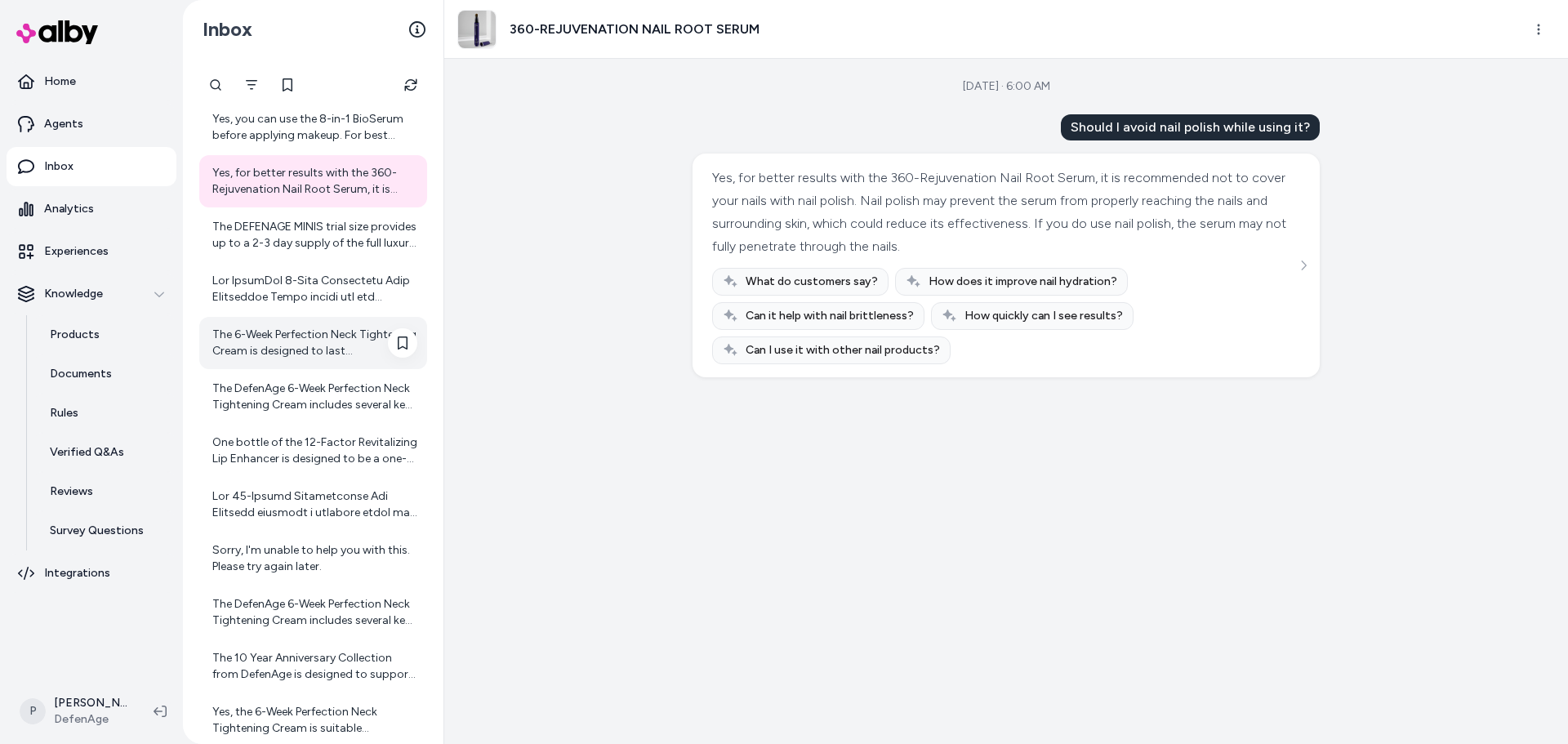
scroll to position [803, 0]
click at [317, 238] on div "The DEFENAGE MINIS trial size provides up to a 2-3 day supply of the full luxur…" at bounding box center [315, 233] width 205 height 33
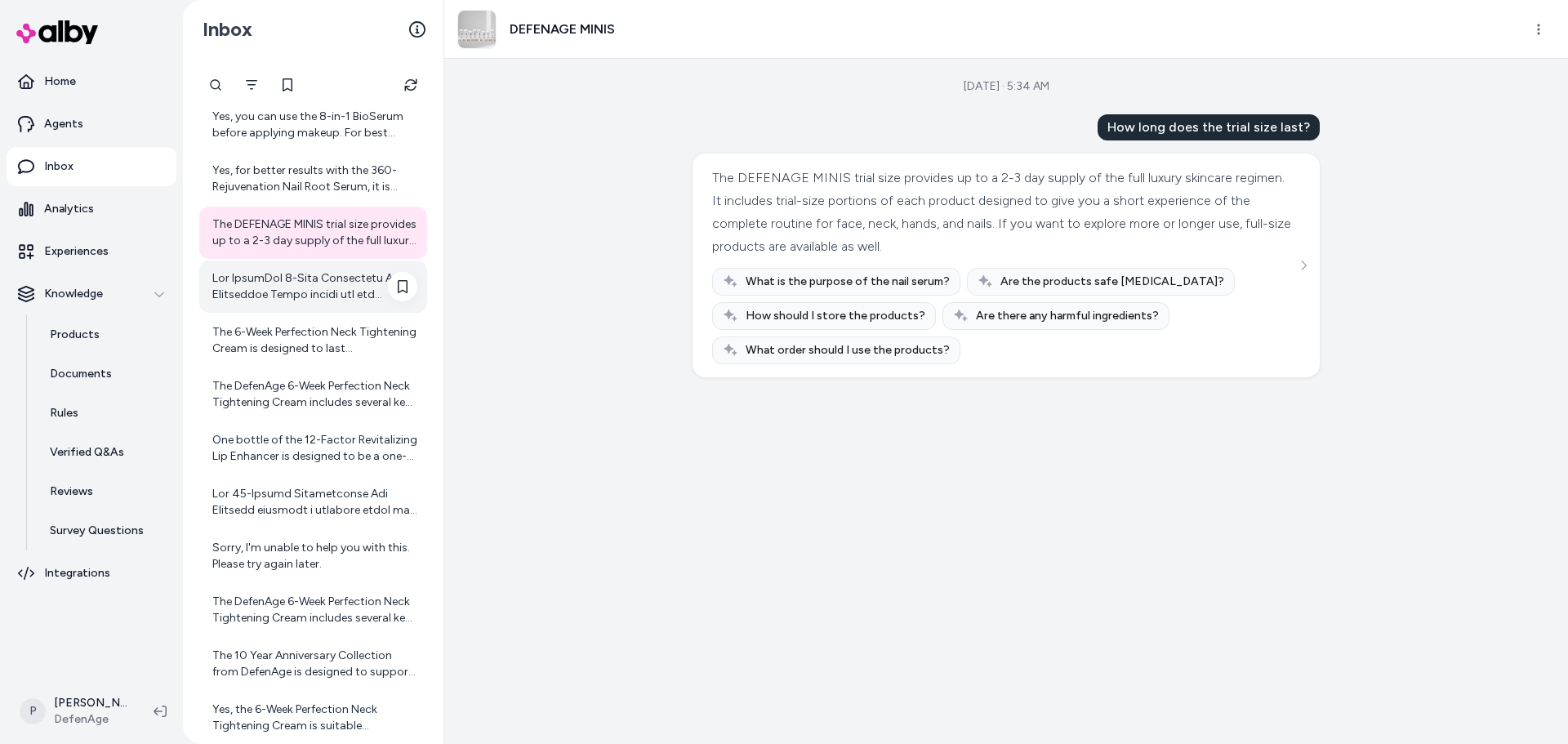
click at [279, 298] on div at bounding box center [315, 287] width 205 height 33
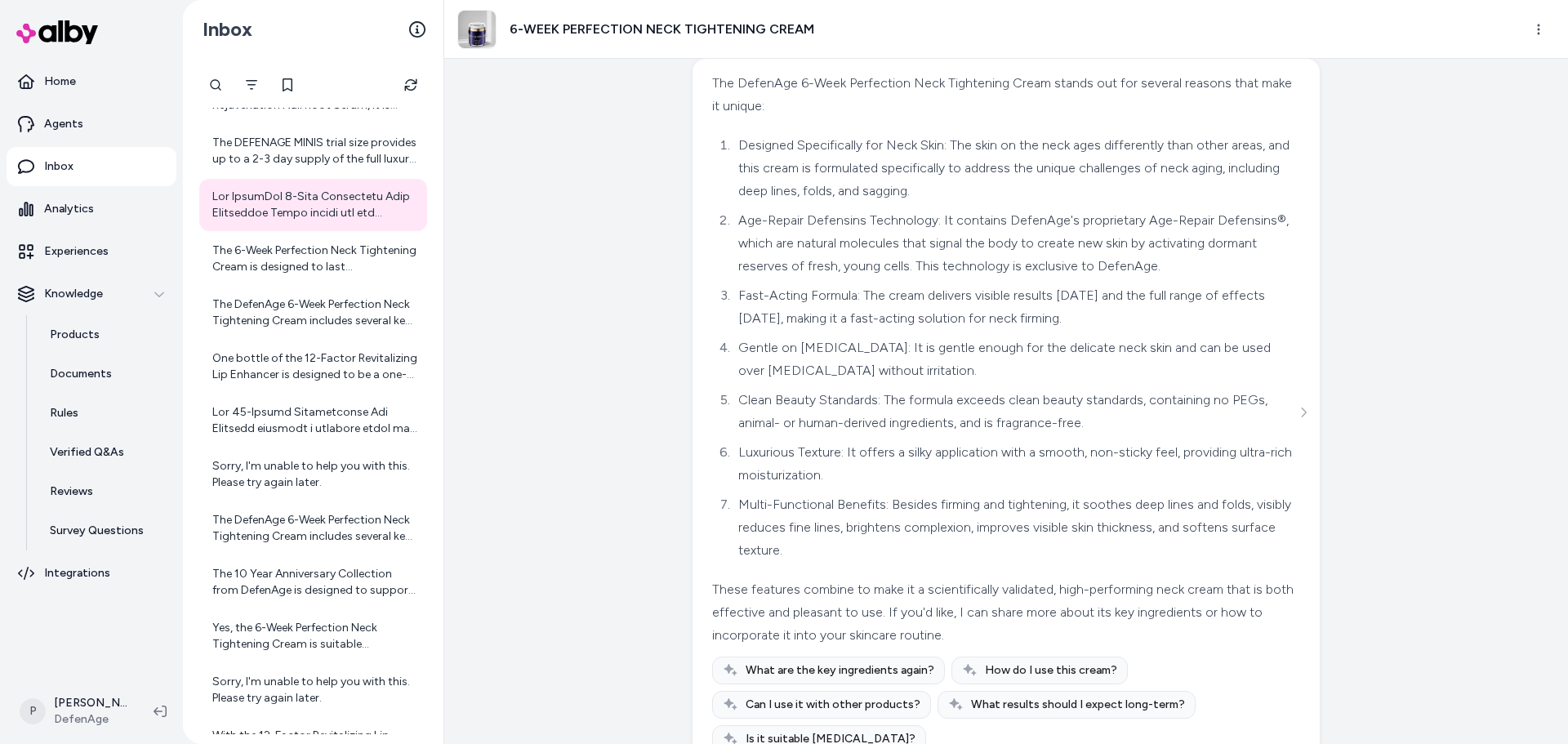
scroll to position [1125, 0]
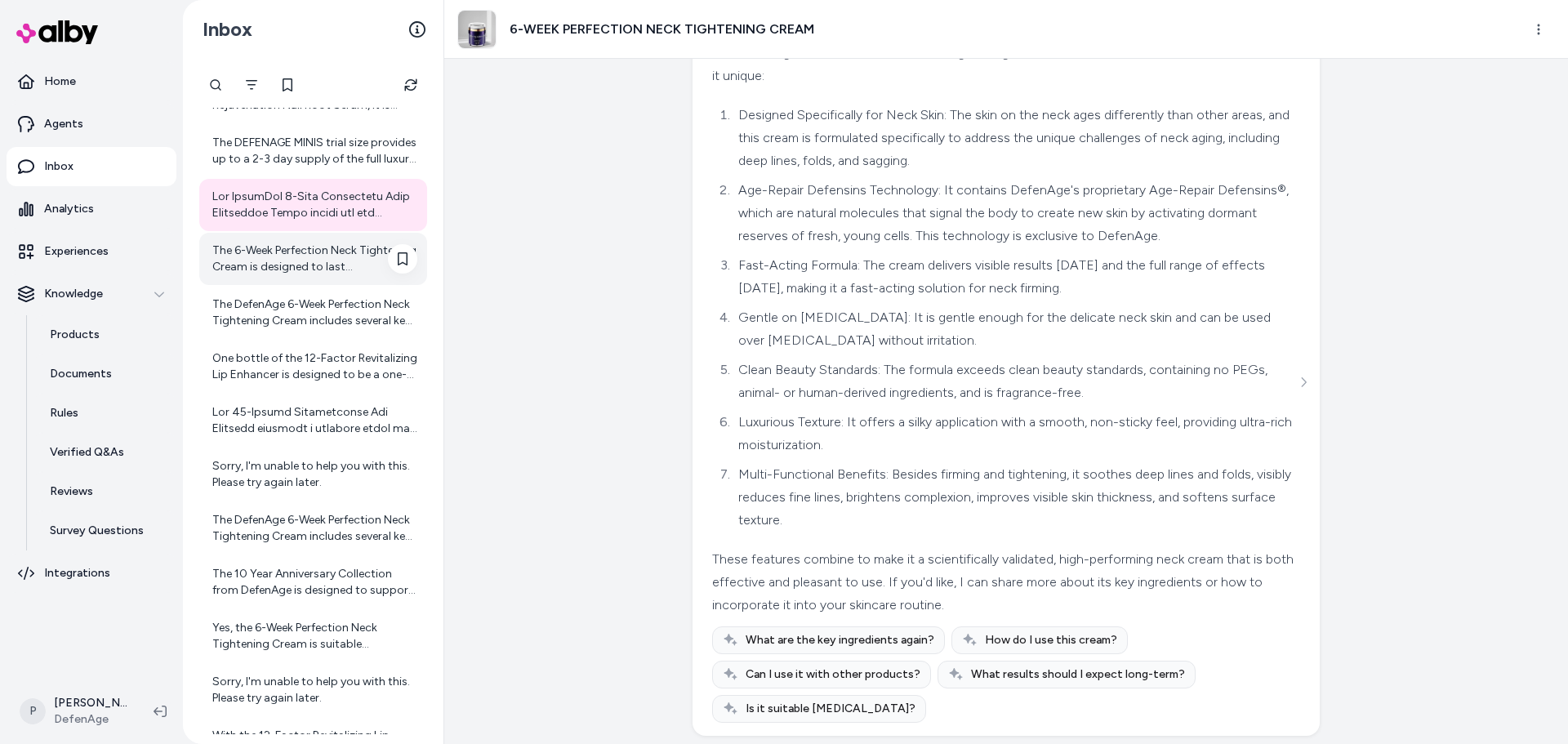
click at [282, 258] on div "The 6-Week Perfection Neck Tightening Cream is designed to last approximately s…" at bounding box center [315, 259] width 205 height 33
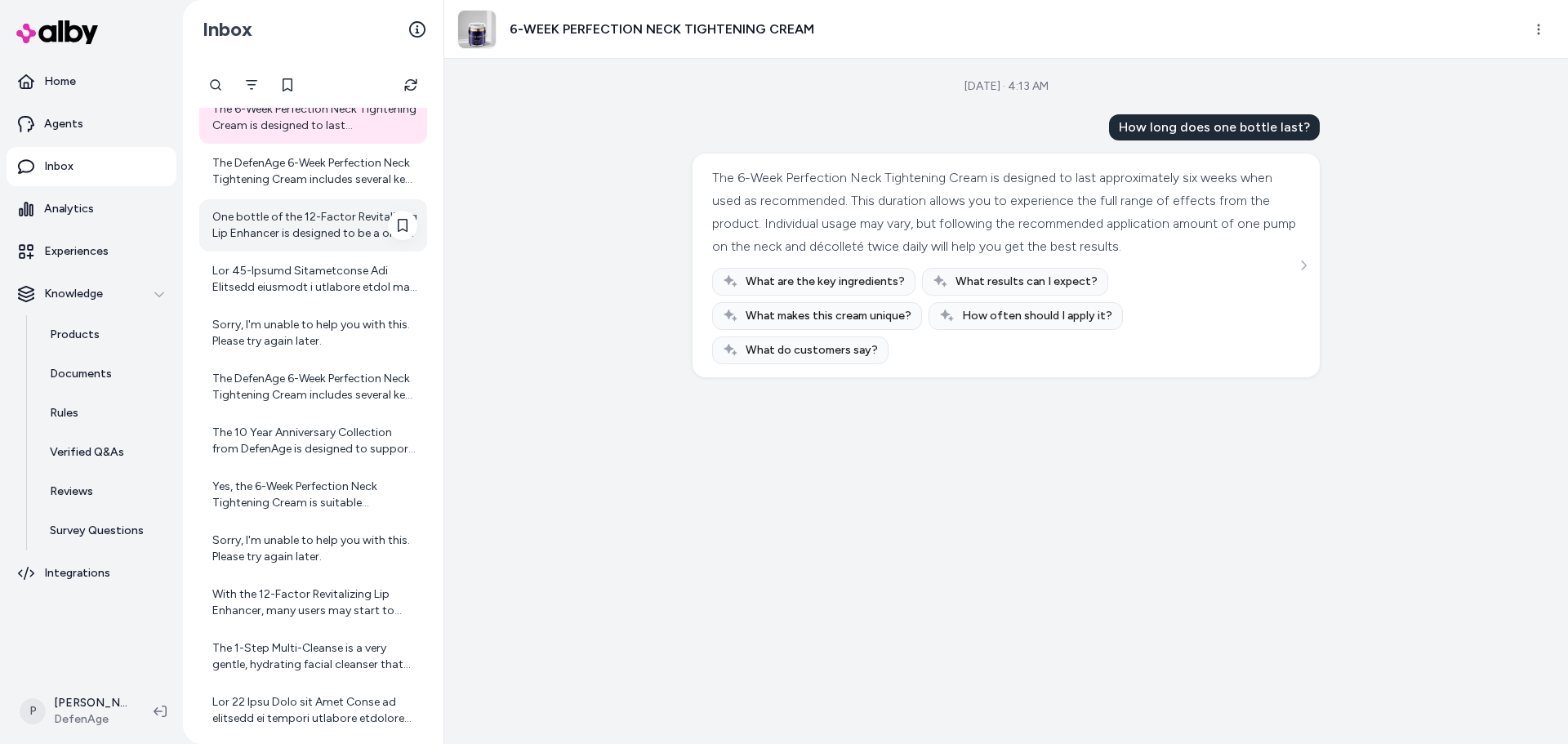
scroll to position [1040, 0]
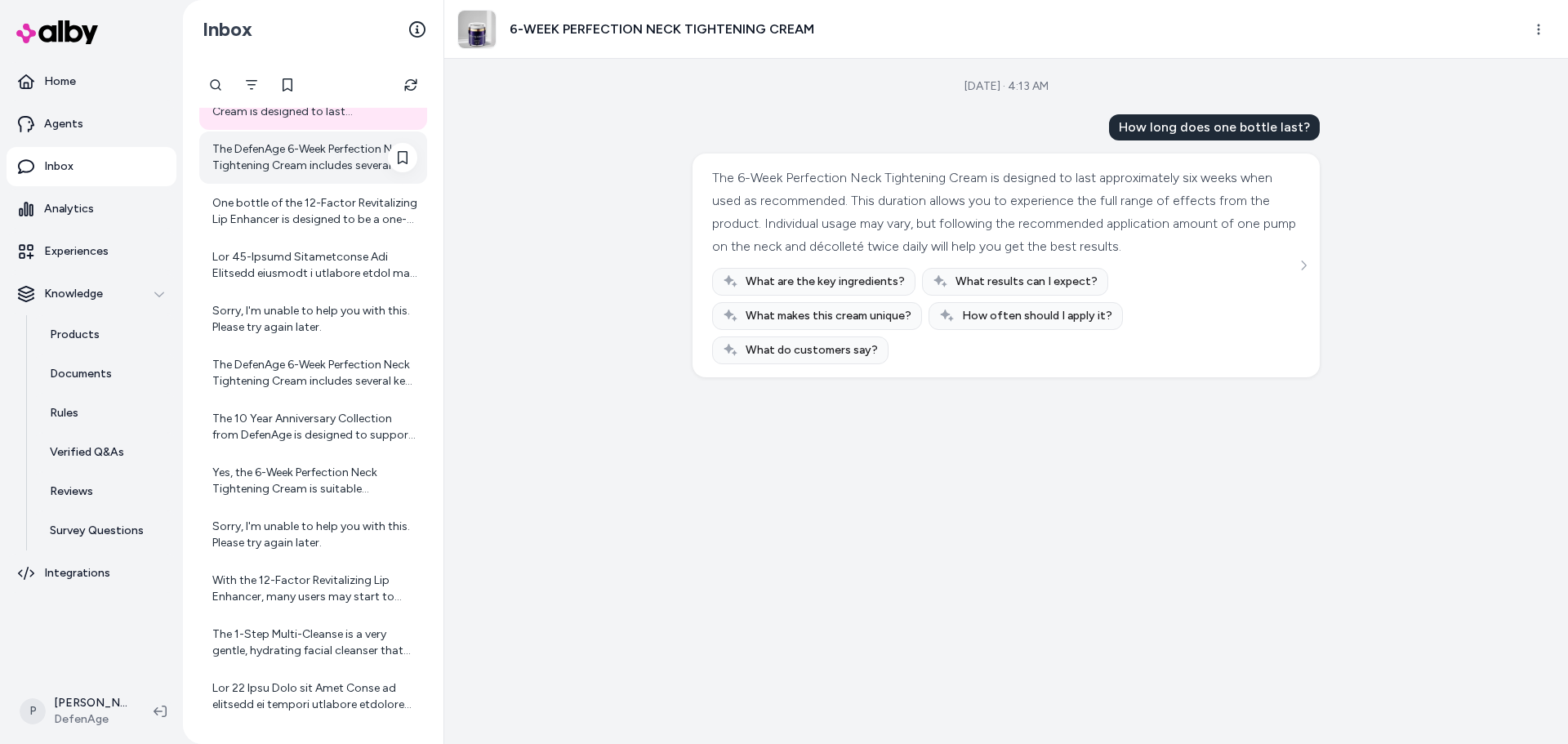
click at [295, 173] on div "The DefenAge 6-Week Perfection Neck Tightening Cream includes several key ingre…" at bounding box center [315, 158] width 205 height 33
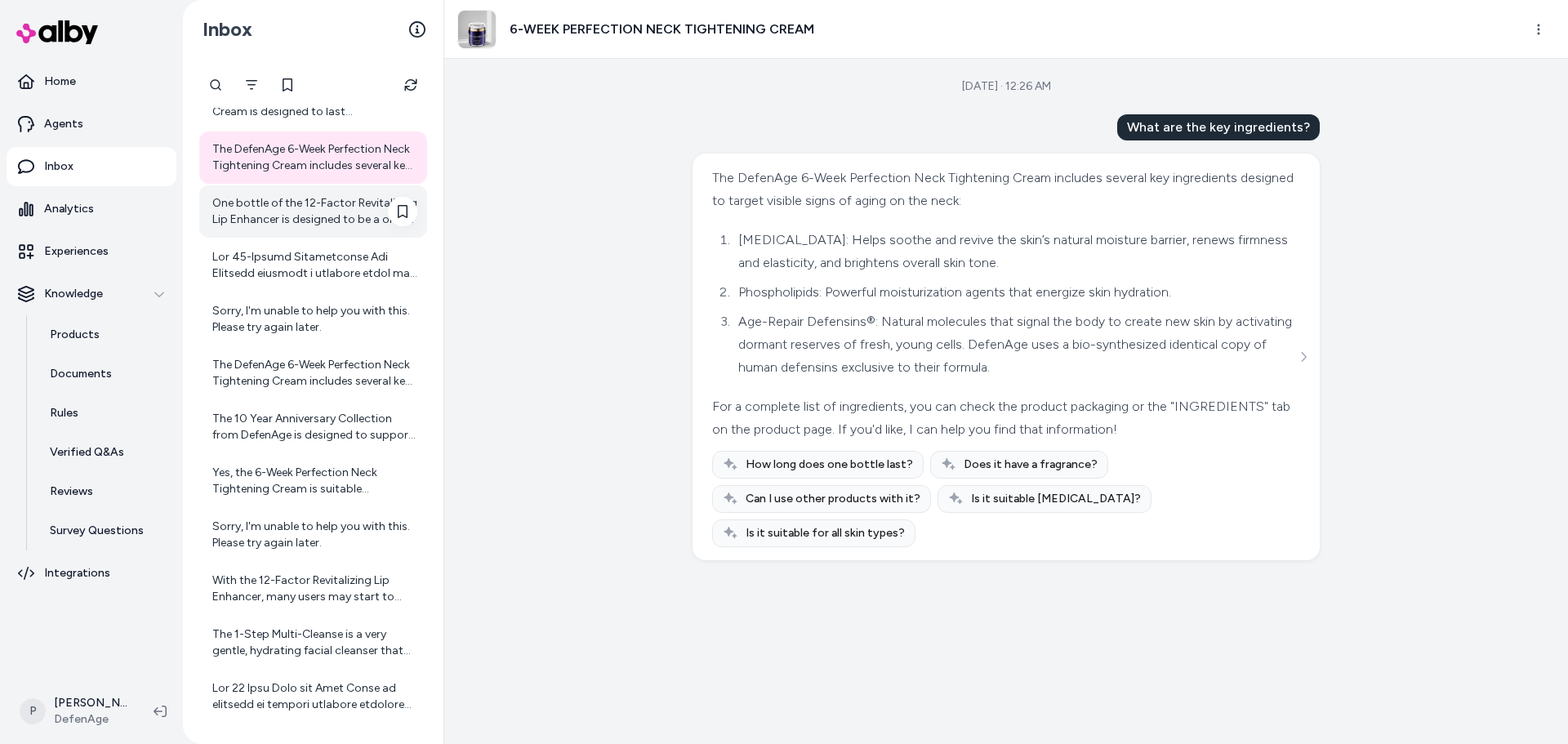
click at [298, 217] on div "One bottle of the 12-Factor Revitalizing Lip Enhancer is designed to be a one-m…" at bounding box center [315, 211] width 205 height 33
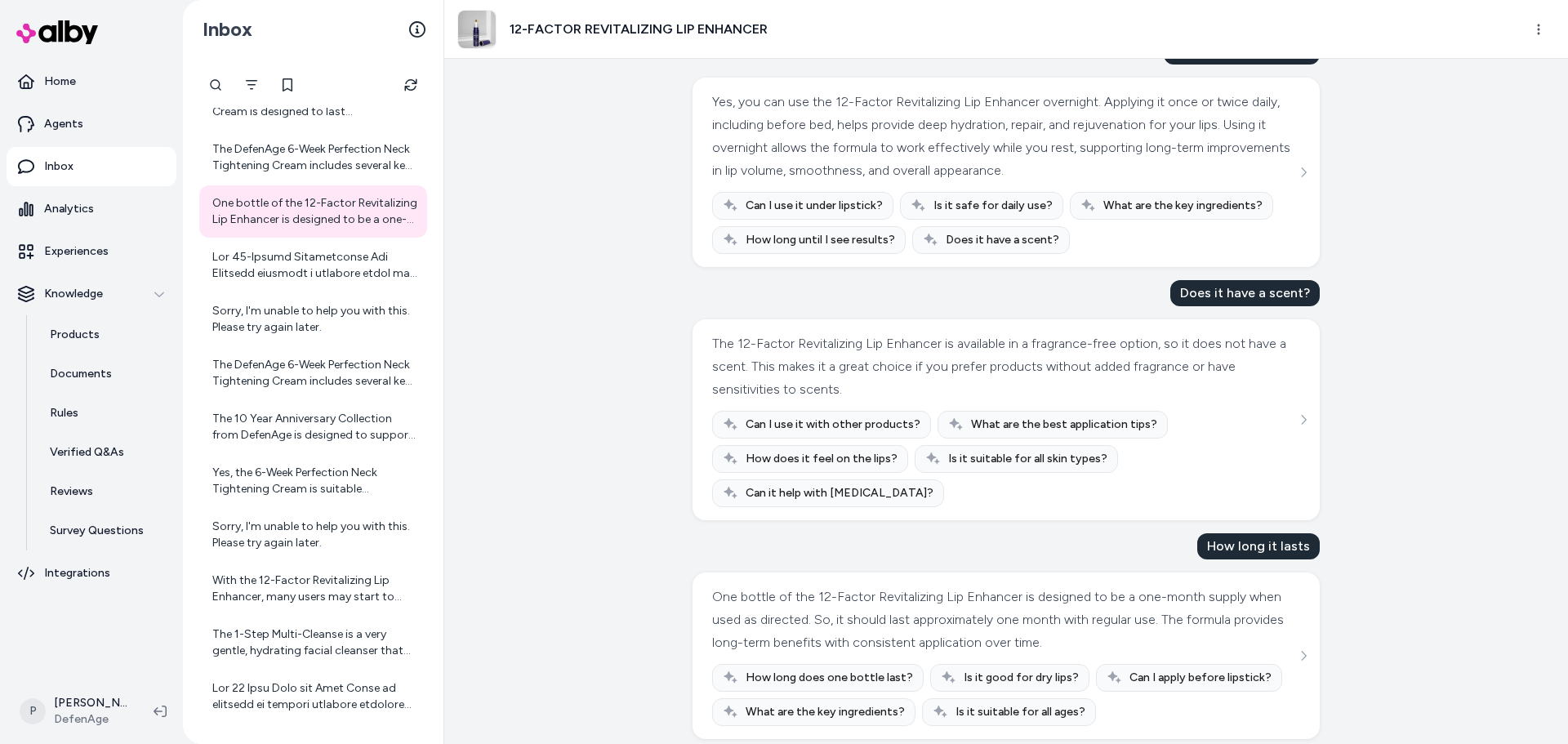
scroll to position [1569, 0]
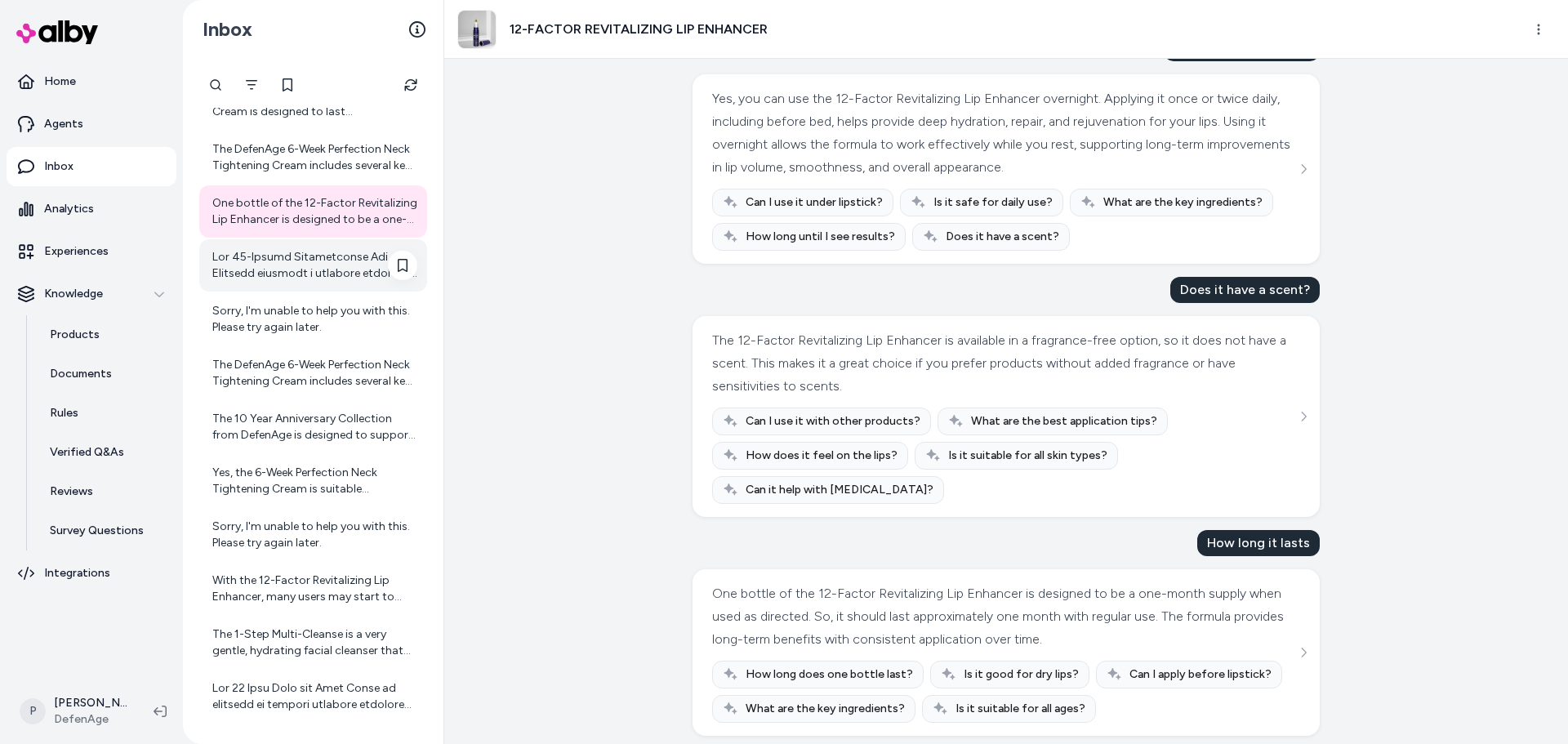
click at [303, 271] on div at bounding box center [315, 266] width 205 height 33
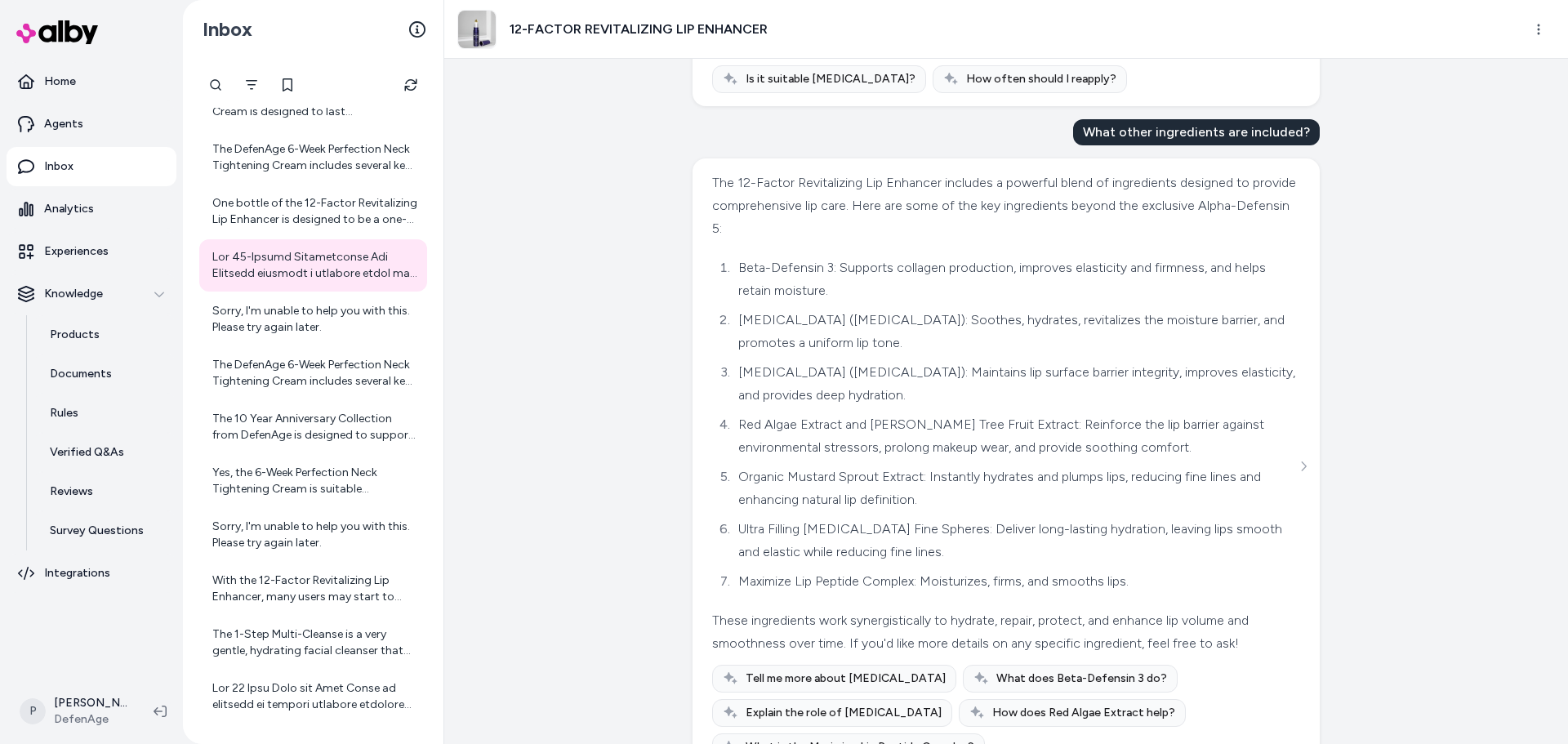
scroll to position [861, 0]
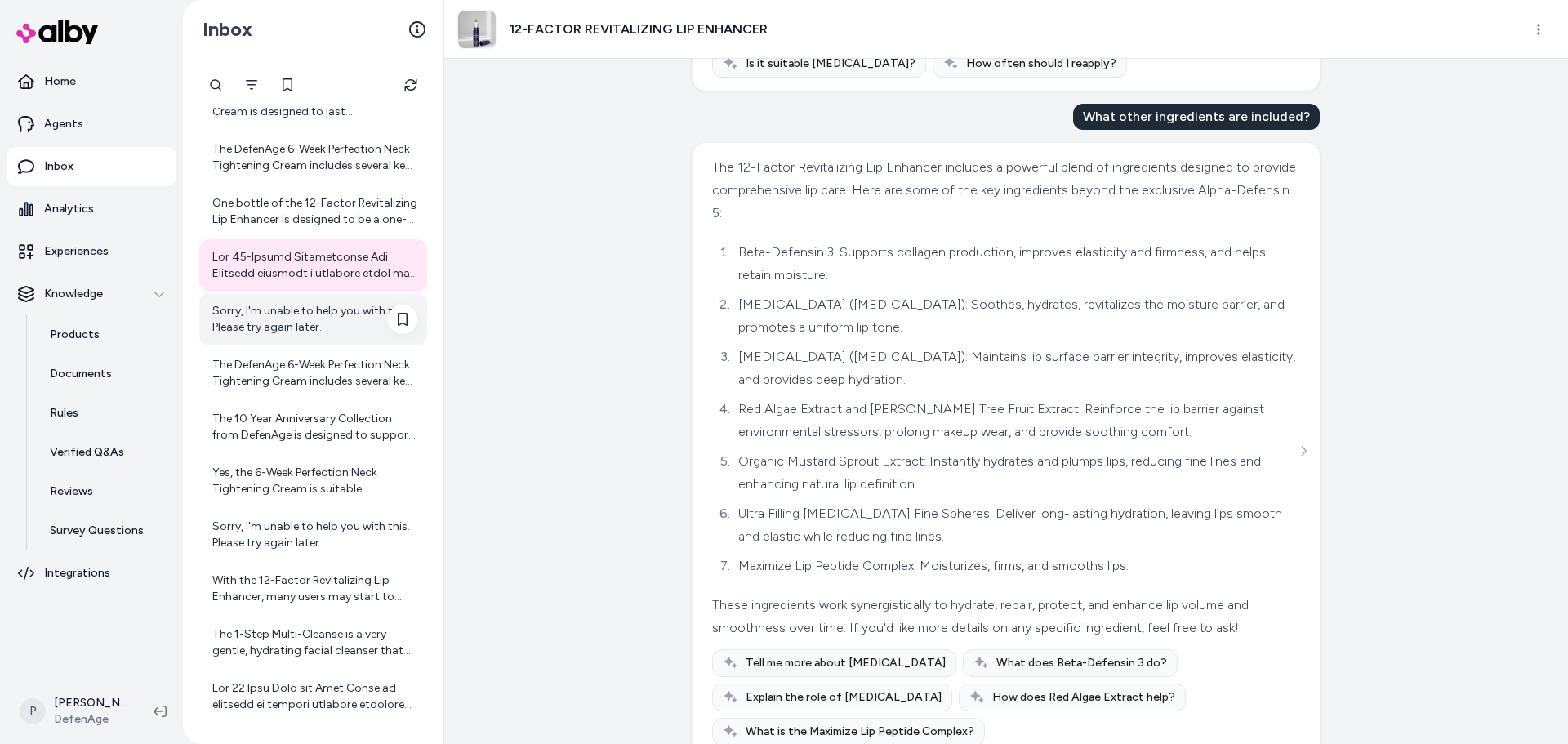
click at [285, 312] on div "Sorry, I'm unable to help you with this. Please try again later." at bounding box center [315, 320] width 205 height 33
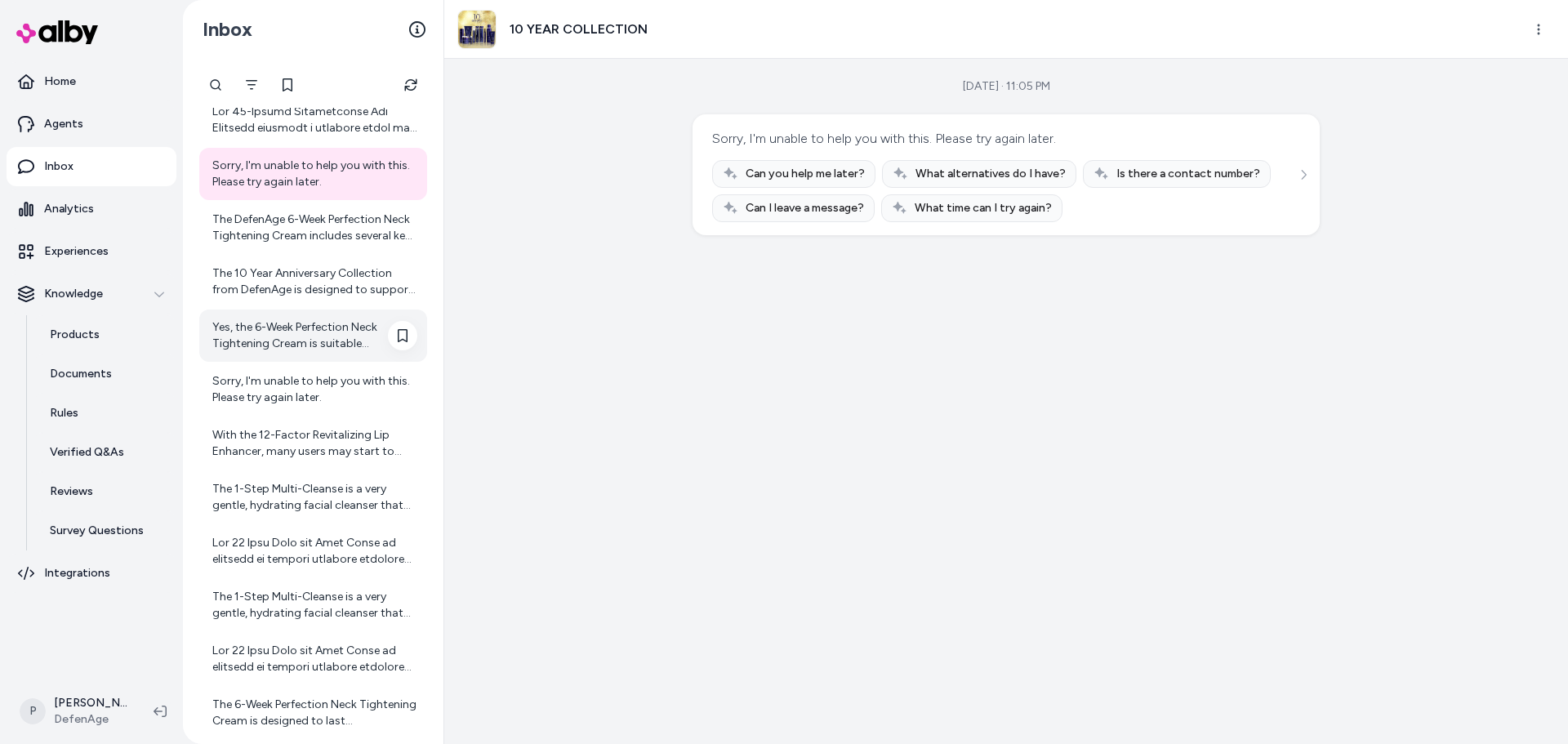
scroll to position [1203, 0]
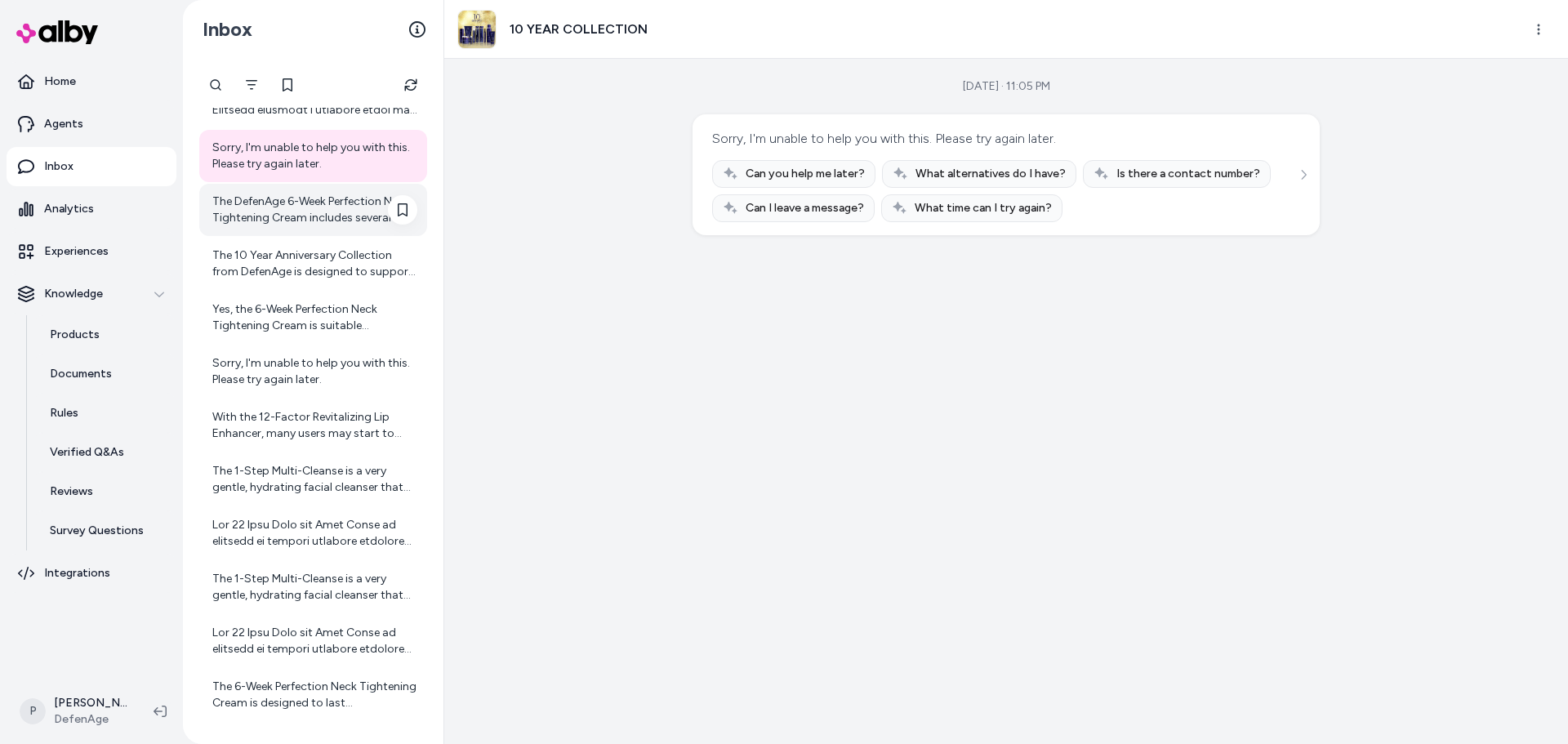
click at [299, 213] on div "The DefenAge 6-Week Perfection Neck Tightening Cream includes several key ingre…" at bounding box center [315, 210] width 205 height 33
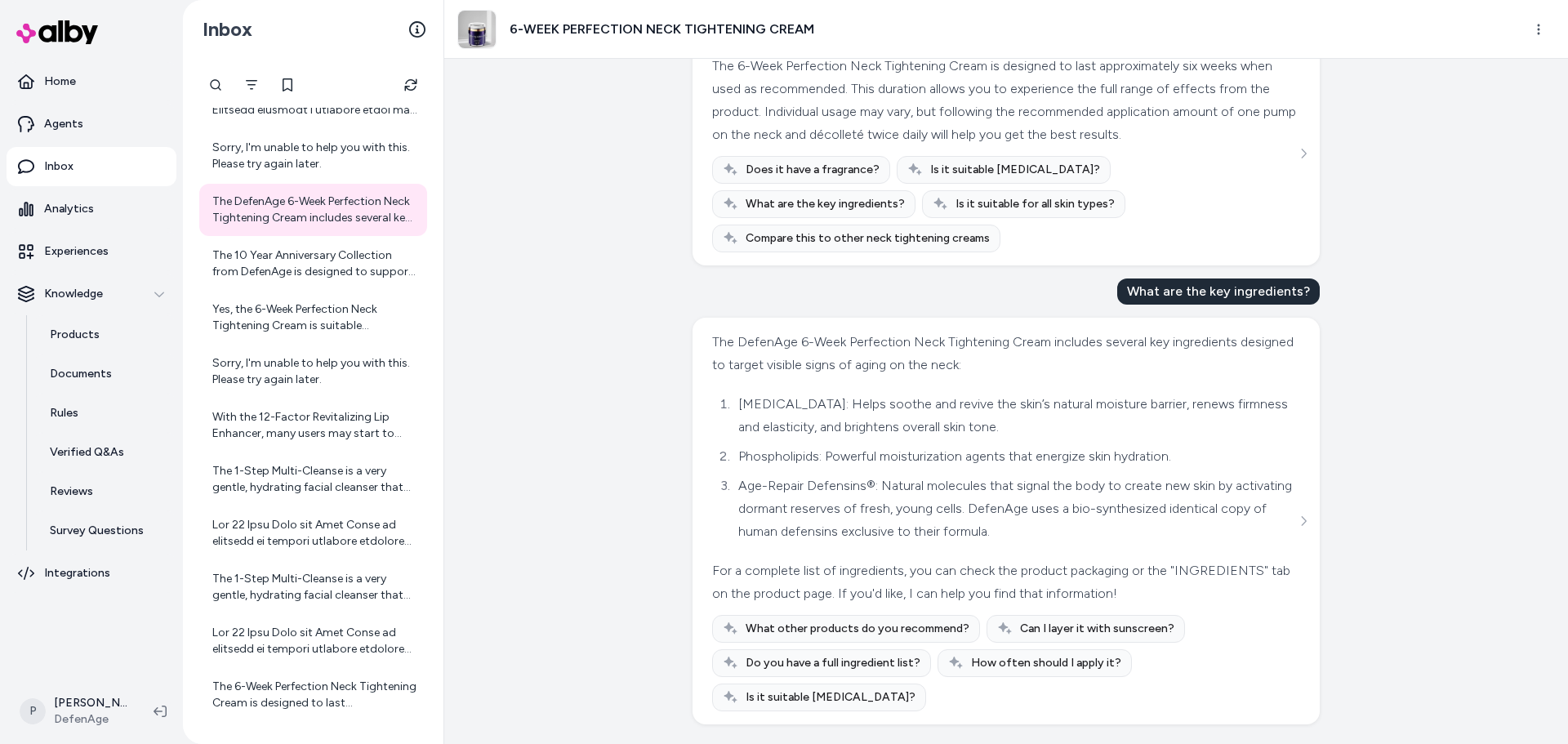
scroll to position [490, 0]
click at [219, 271] on div "The 10 Year Anniversary Collection from DefenAge is designed to support skin re…" at bounding box center [315, 264] width 205 height 33
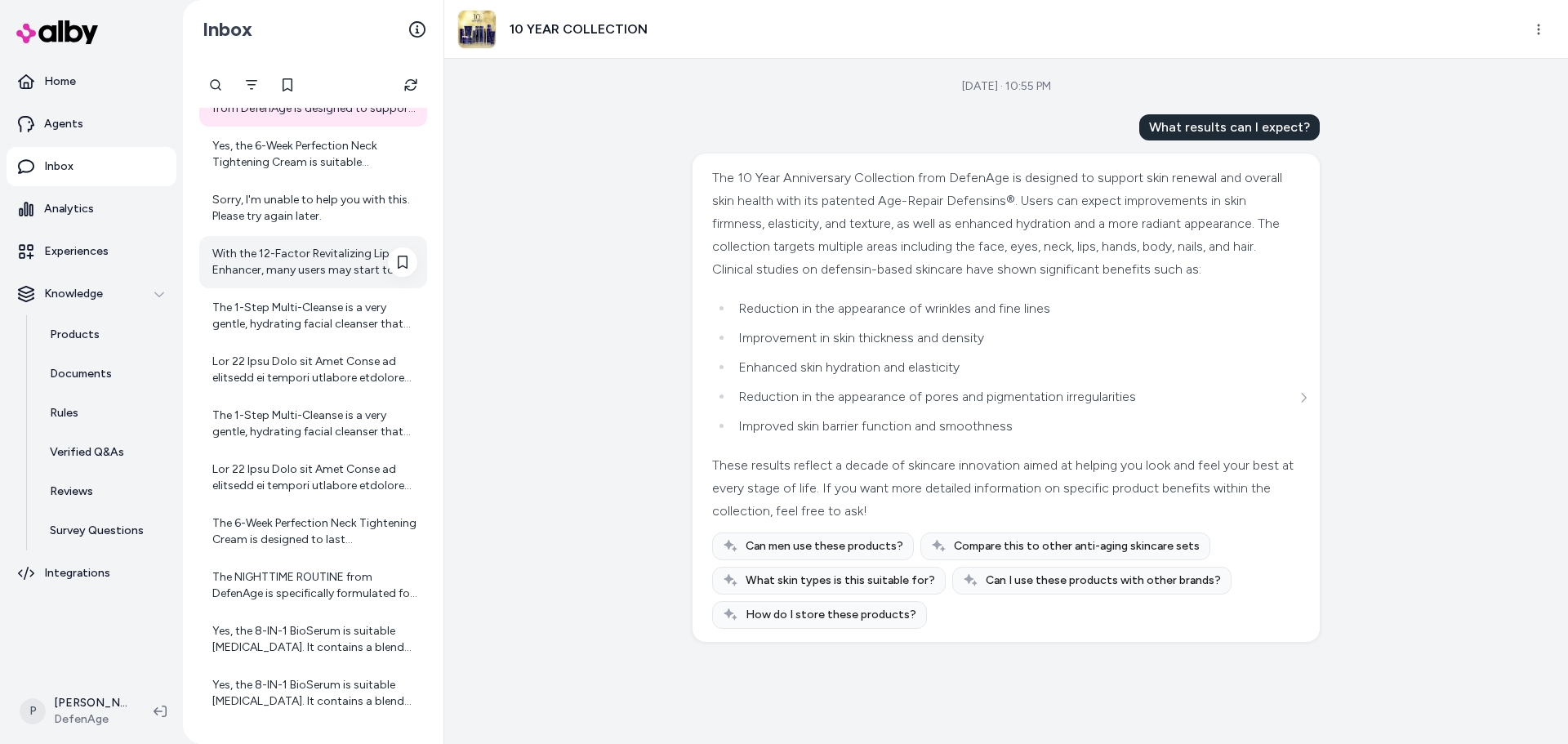
scroll to position [1285, 0]
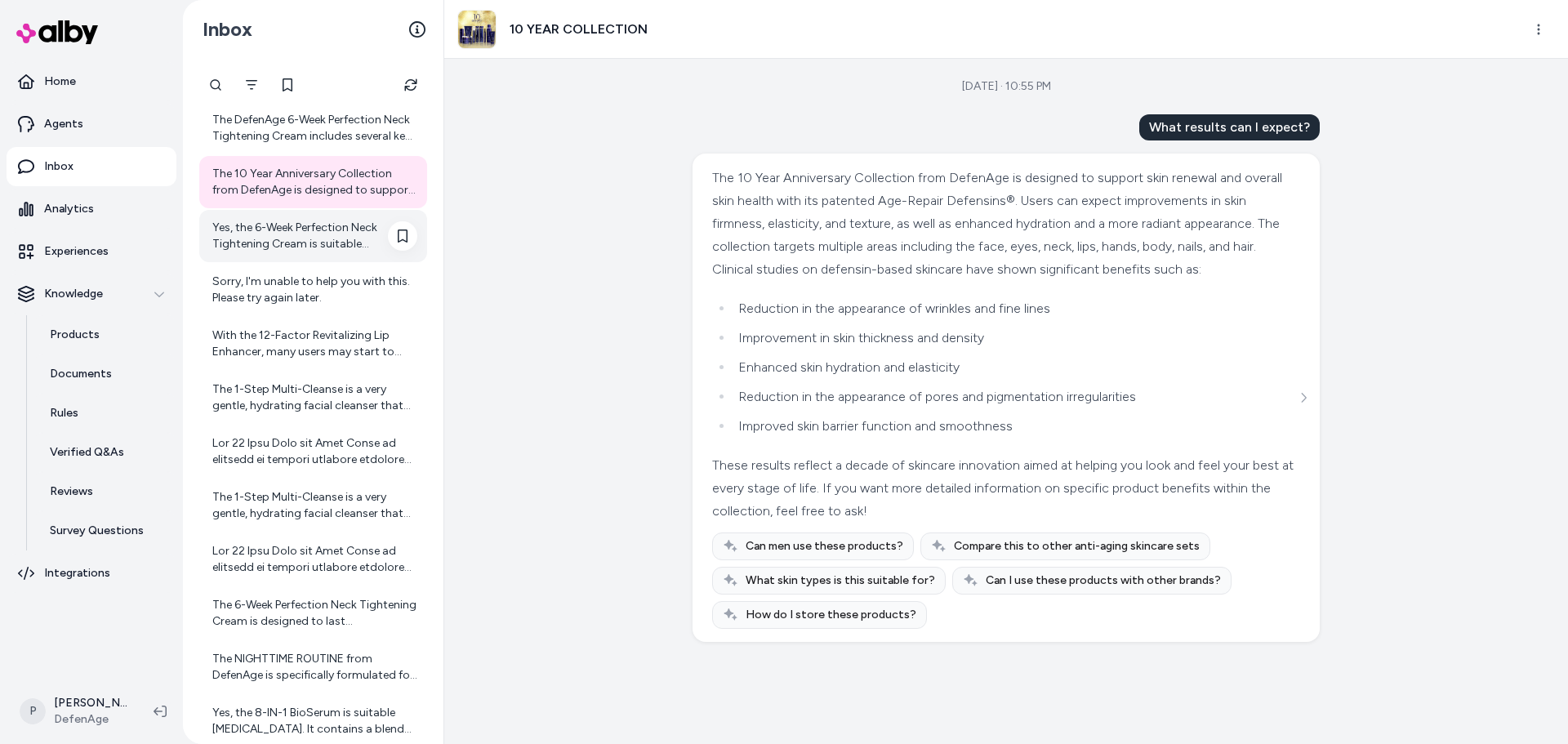
click at [287, 249] on div "Yes, the 6-Week Perfection Neck Tightening Cream is suitable for sensitive skin…" at bounding box center [315, 236] width 205 height 33
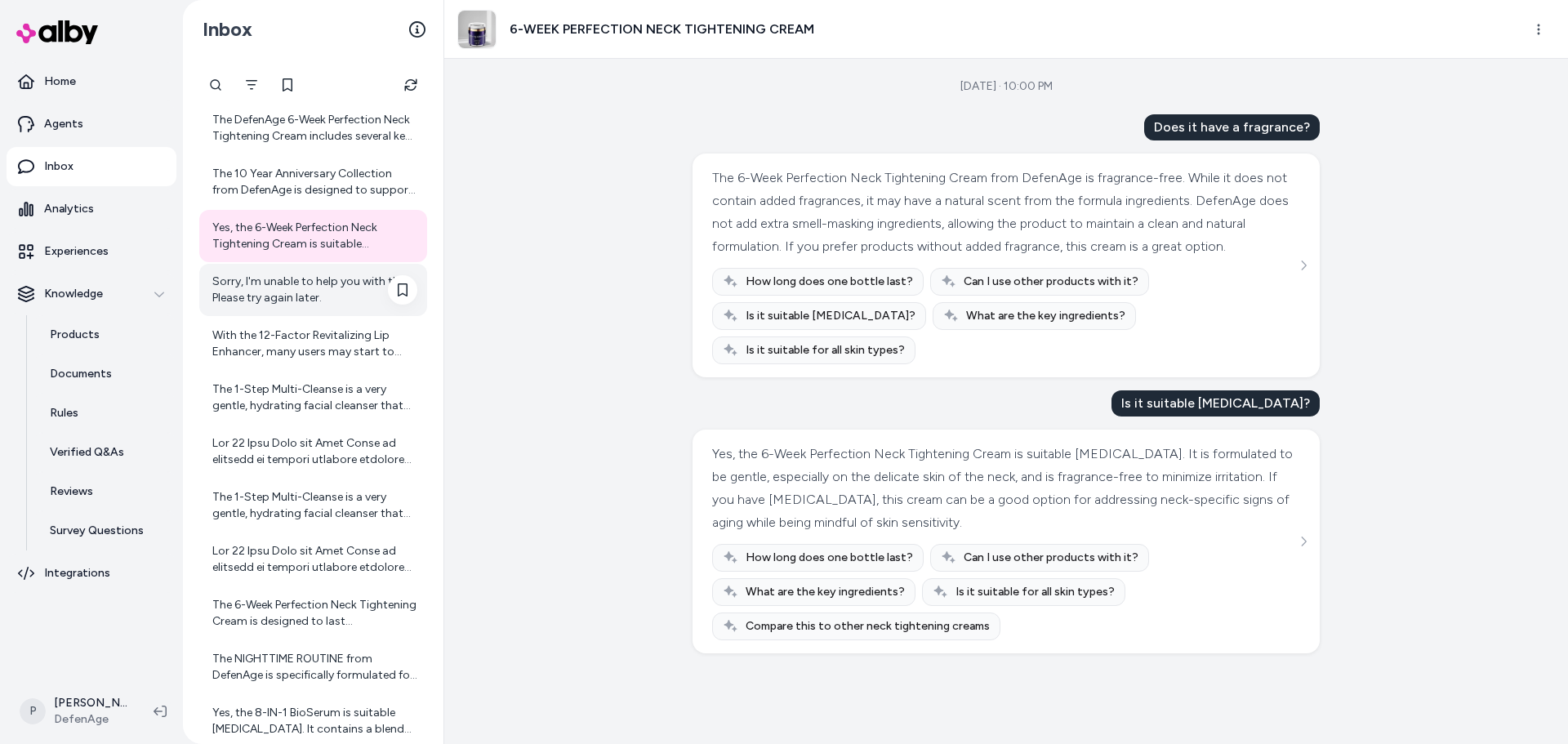
click at [259, 303] on div "Sorry, I'm unable to help you with this. Please try again later." at bounding box center [315, 290] width 205 height 33
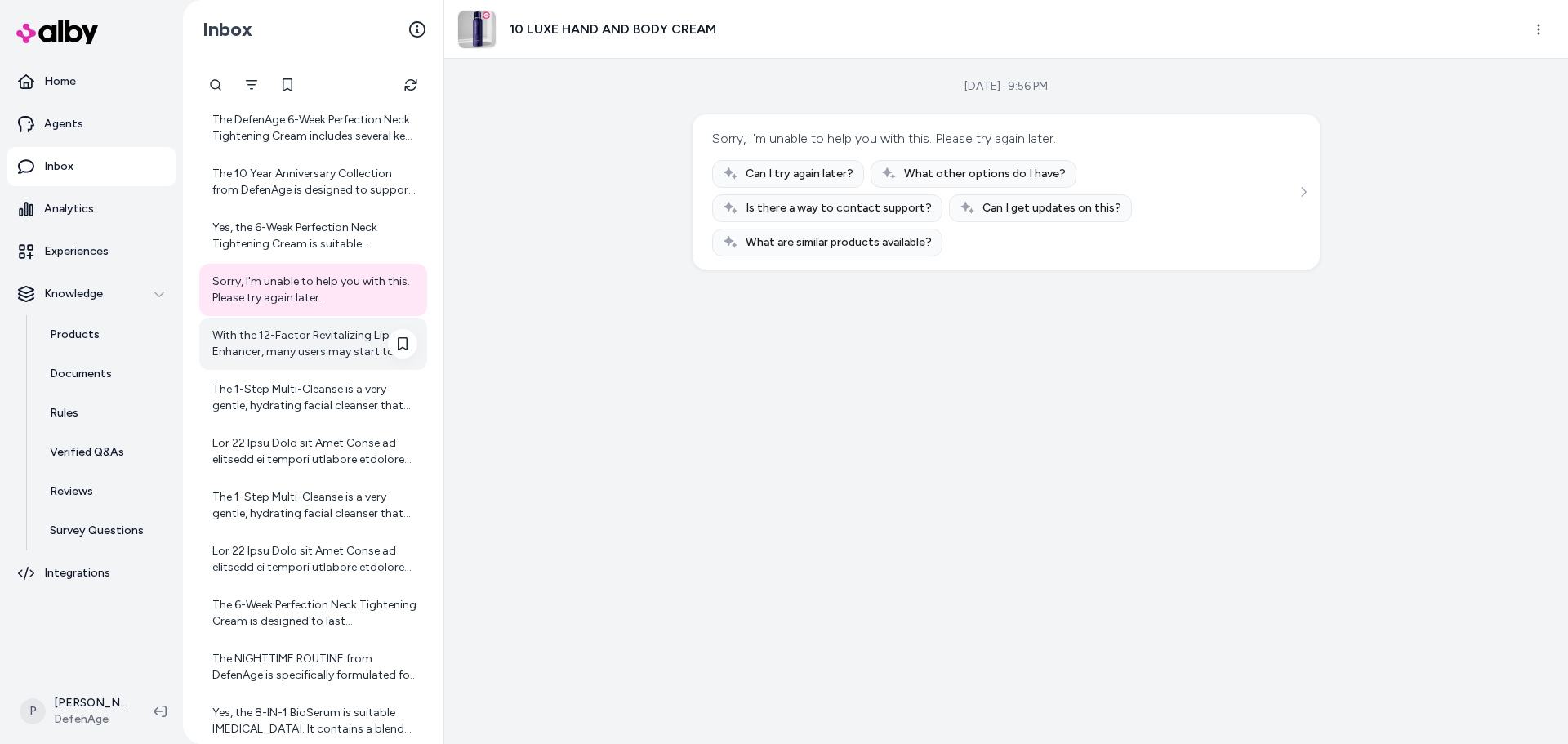
click at [275, 333] on div "With the 12-Factor Revitalizing Lip Enhancer, many users may start to notice in…" at bounding box center [315, 344] width 205 height 33
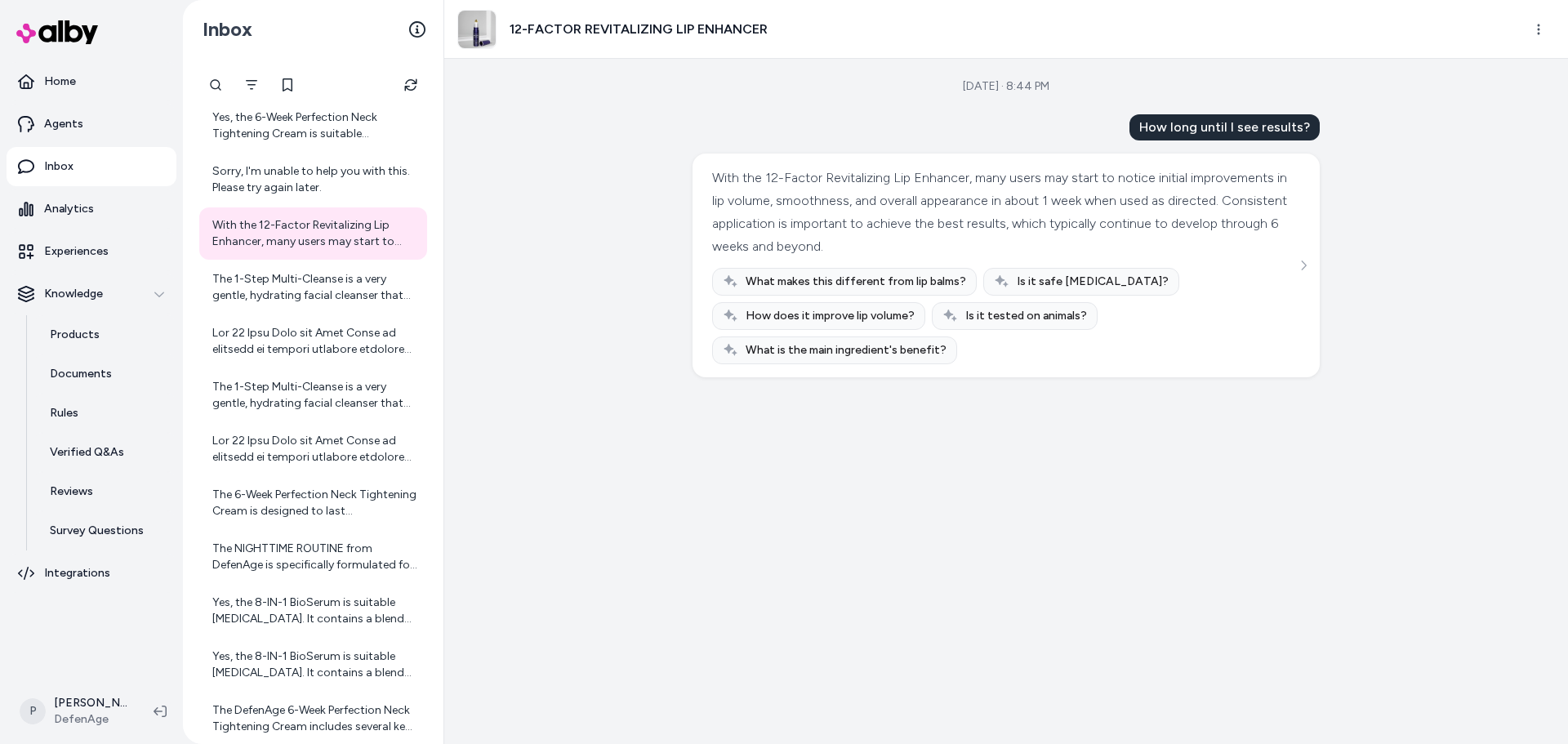
scroll to position [1367, 0]
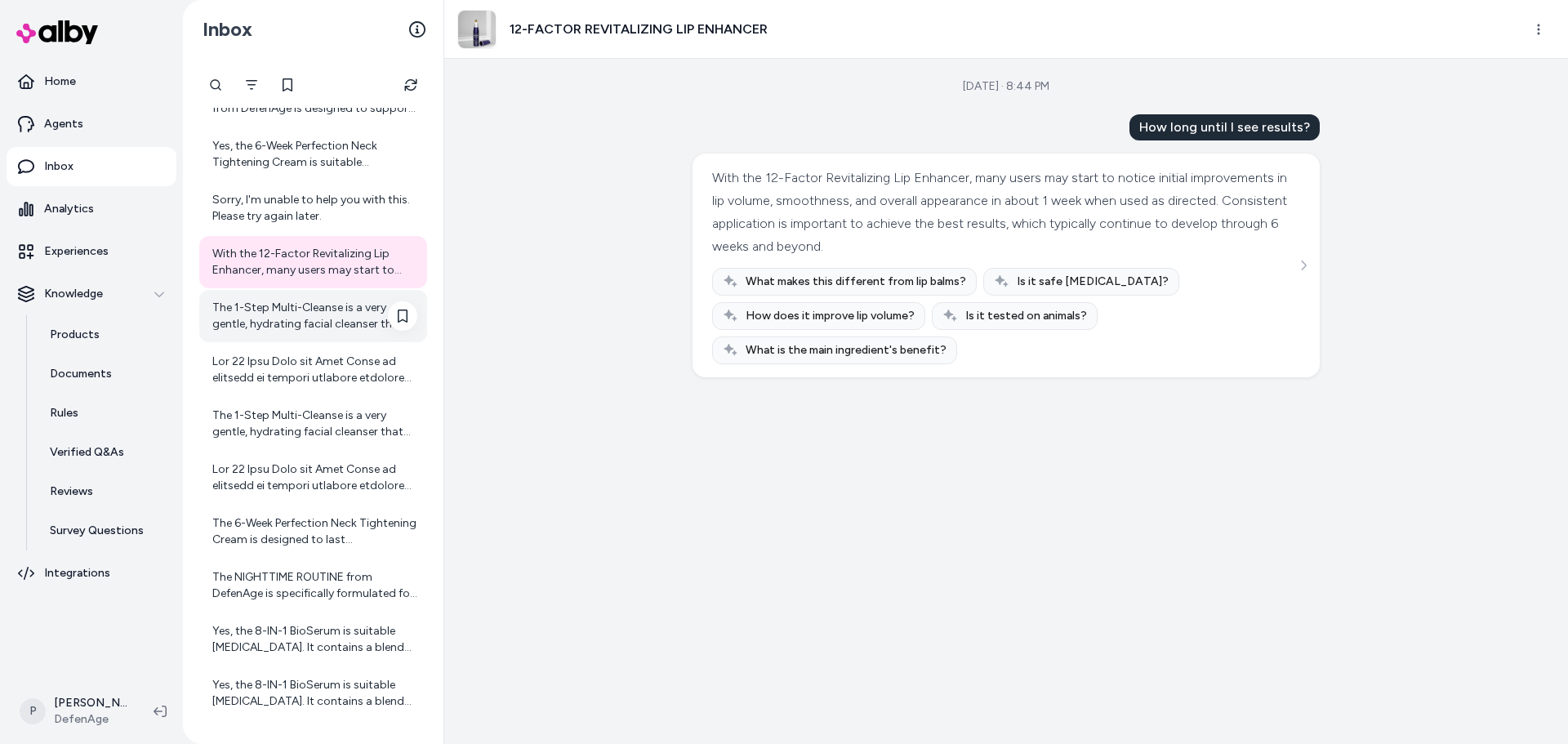
click at [281, 301] on div "The 1-Step Multi-Cleanse is a very gentle, hydrating facial cleanser that does …" at bounding box center [315, 316] width 205 height 33
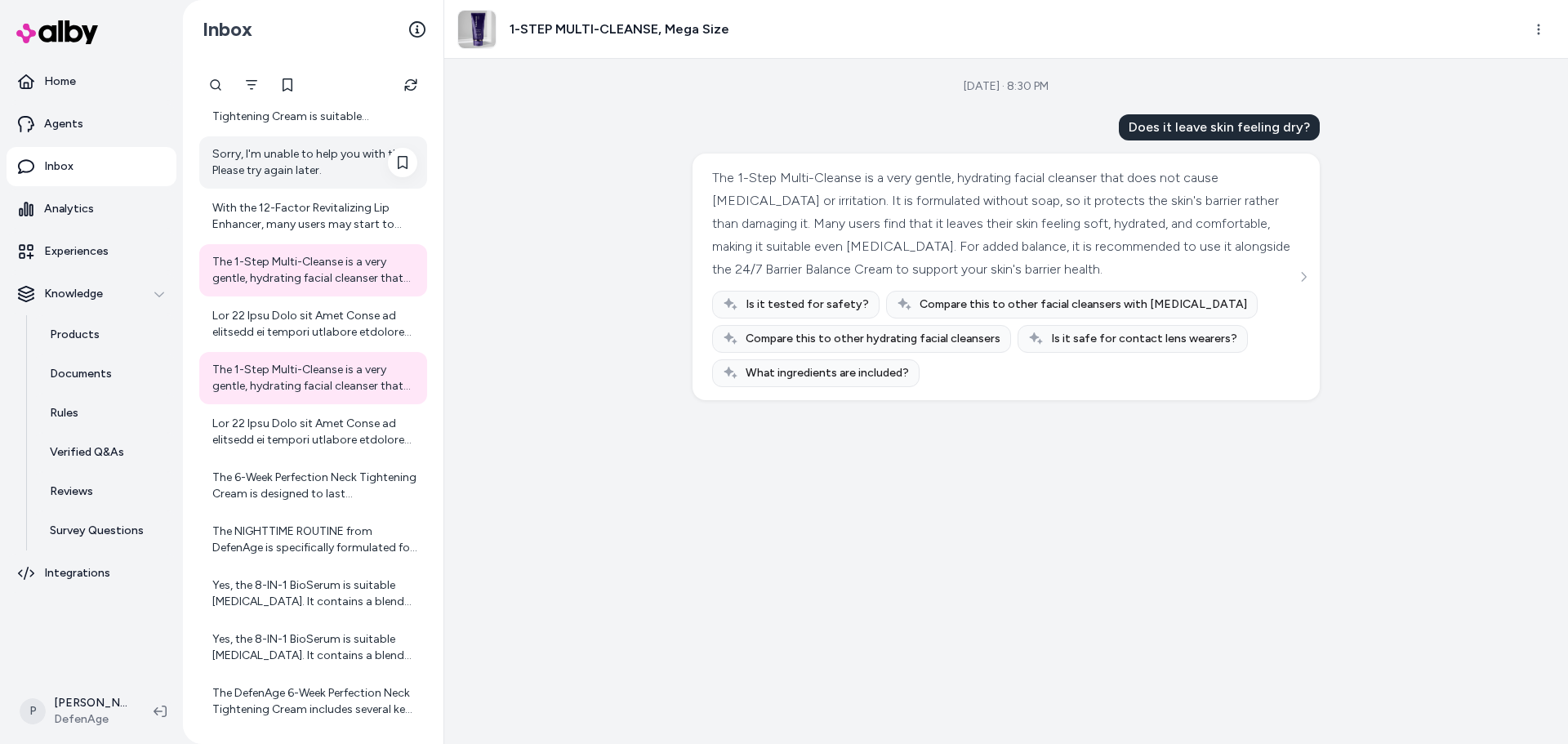
scroll to position [1448, 0]
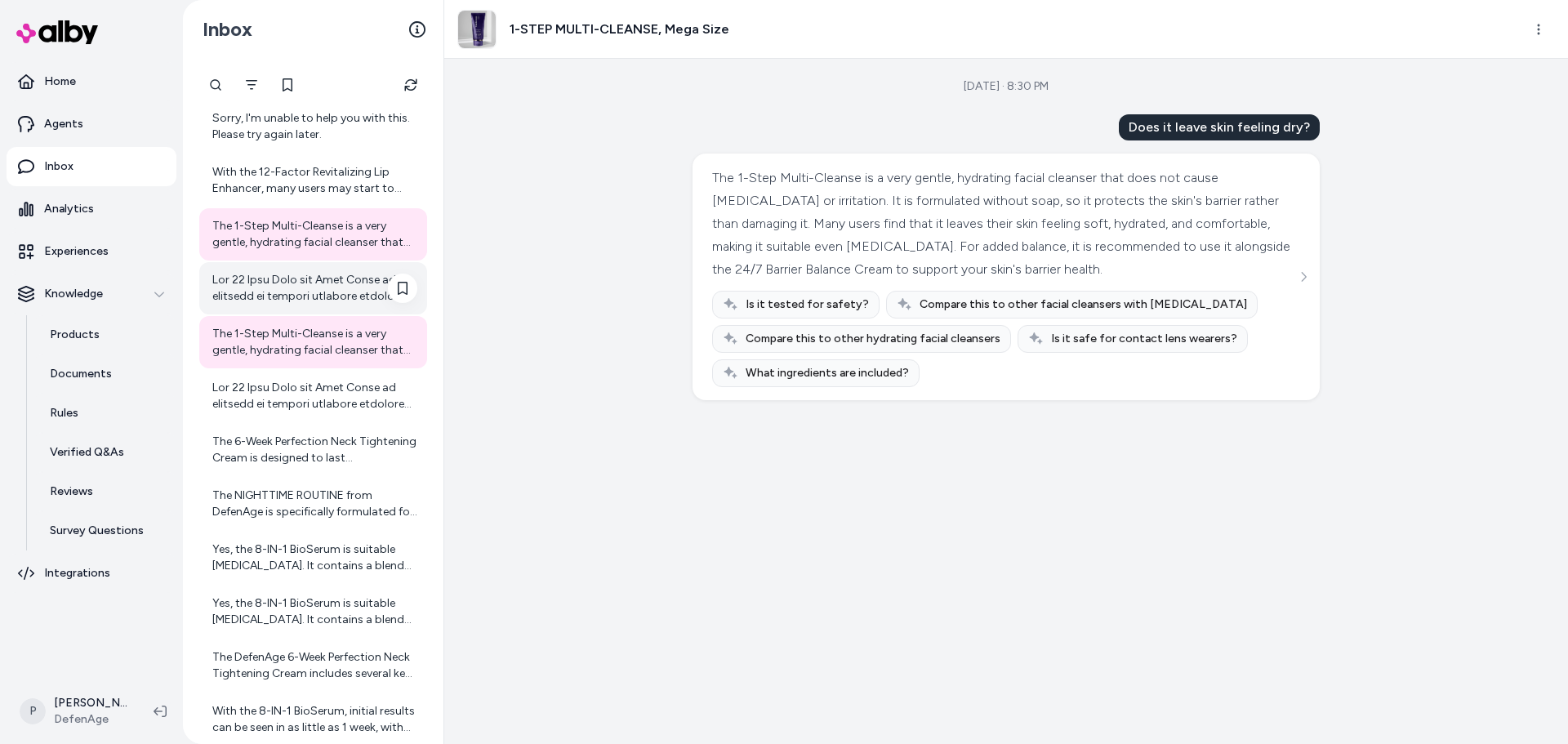
click at [304, 284] on div at bounding box center [315, 288] width 205 height 33
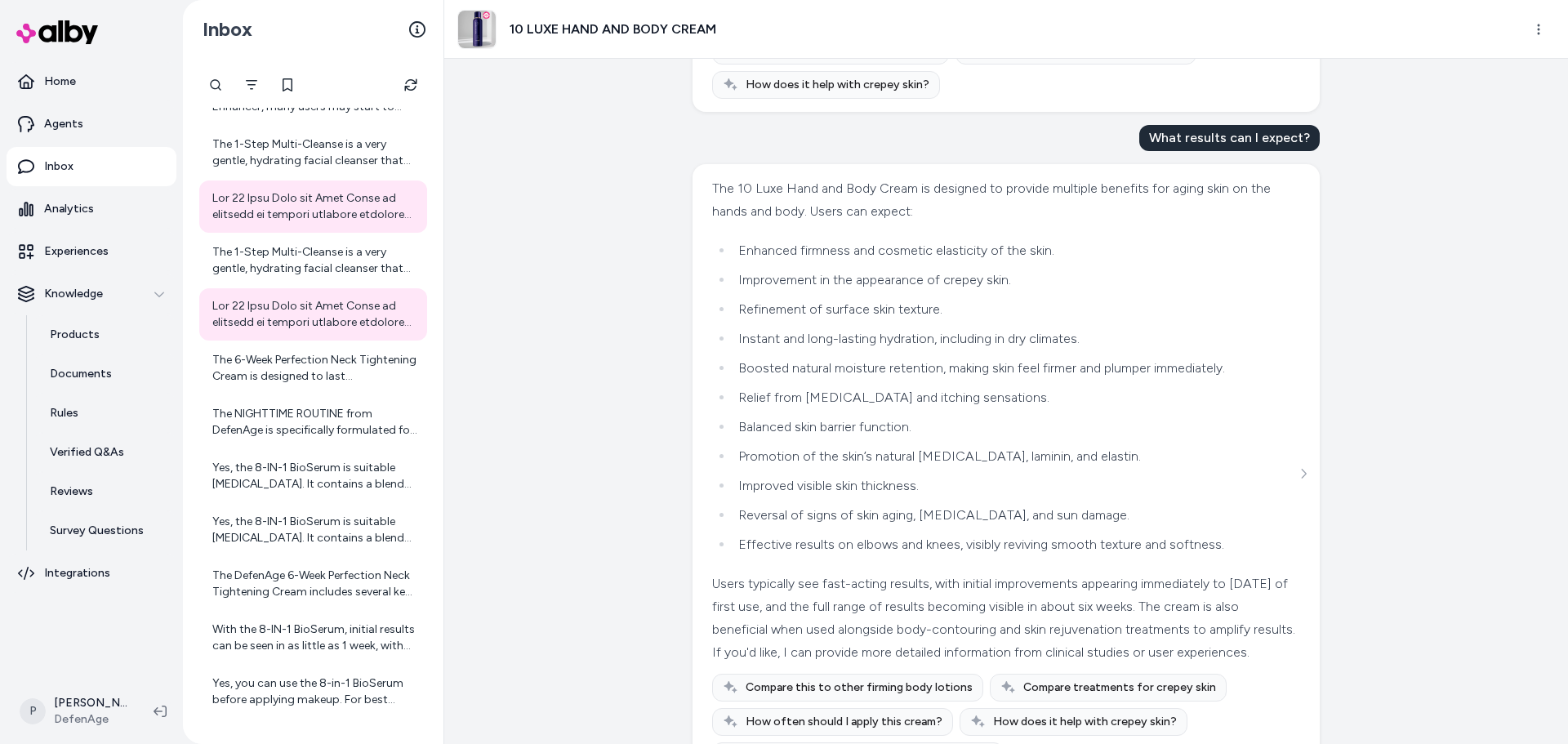
scroll to position [415, 0]
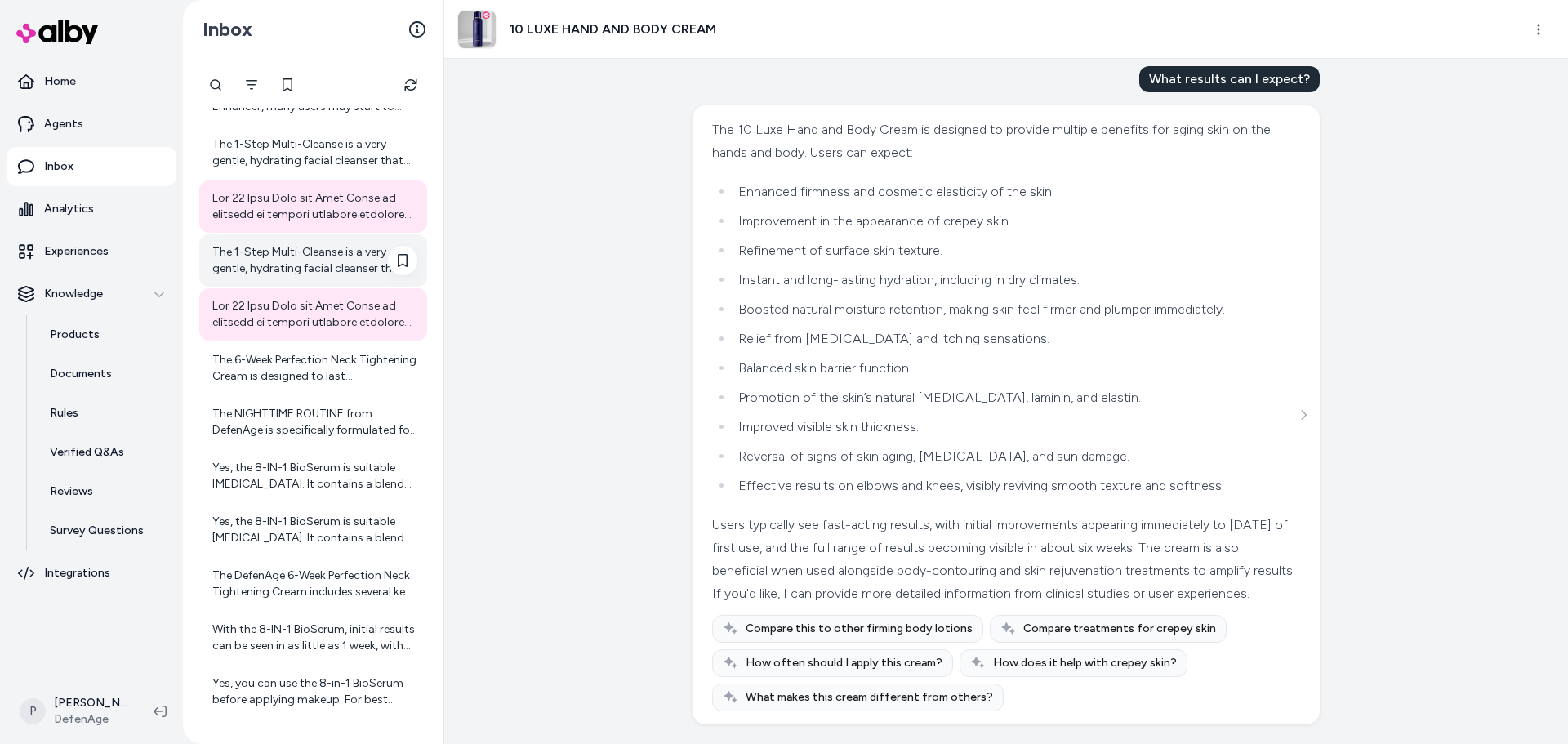
click at [343, 263] on div "The 1-Step Multi-Cleanse is a very gentle, hydrating facial cleanser that does …" at bounding box center [315, 261] width 205 height 33
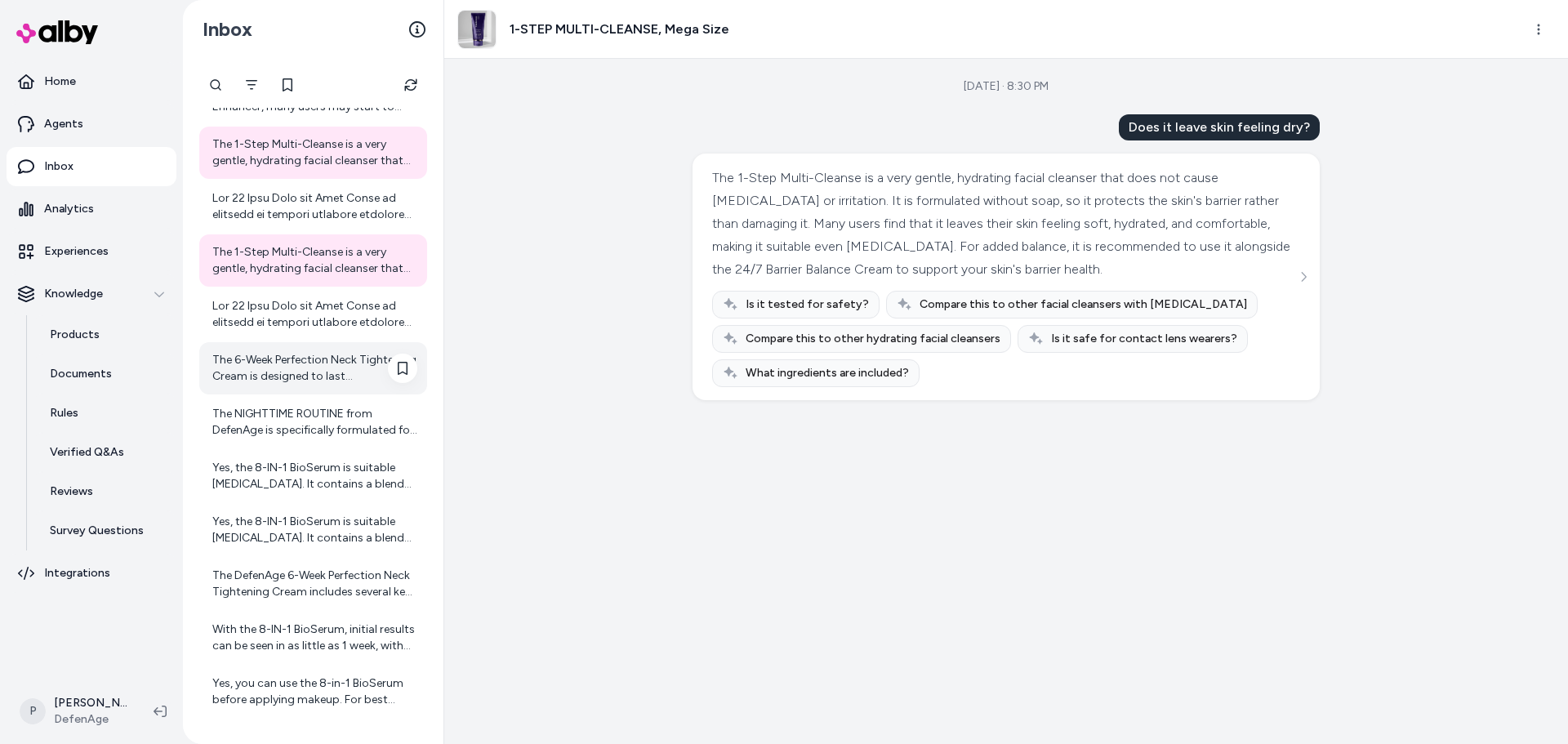
click at [317, 355] on div "The 6-Week Perfection Neck Tightening Cream is designed to last approximately s…" at bounding box center [315, 368] width 205 height 33
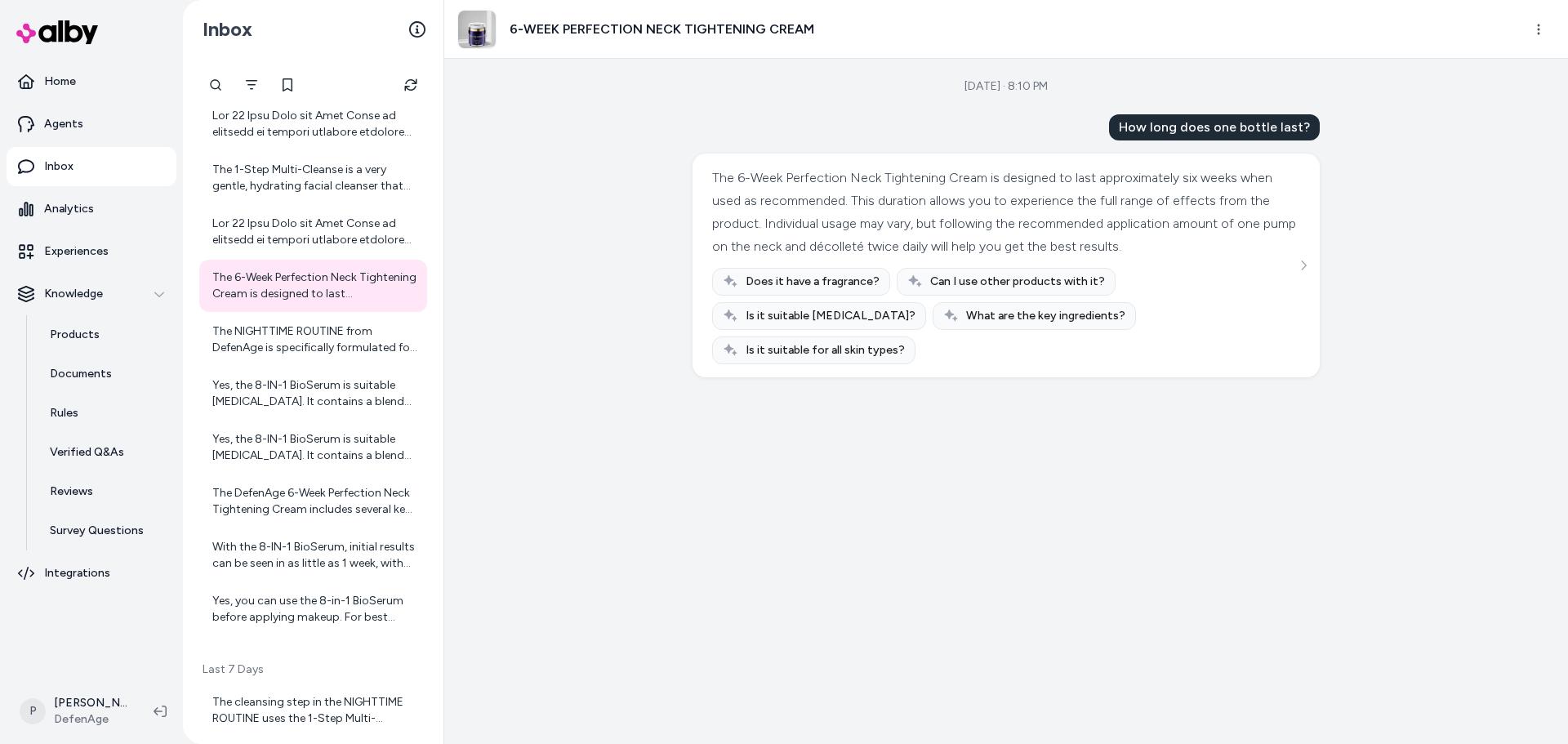
scroll to position [1611, 0]
click at [266, 345] on div "The NIGHTTIME ROUTINE from DefenAge is specifically formulated for use at night…" at bounding box center [315, 341] width 205 height 33
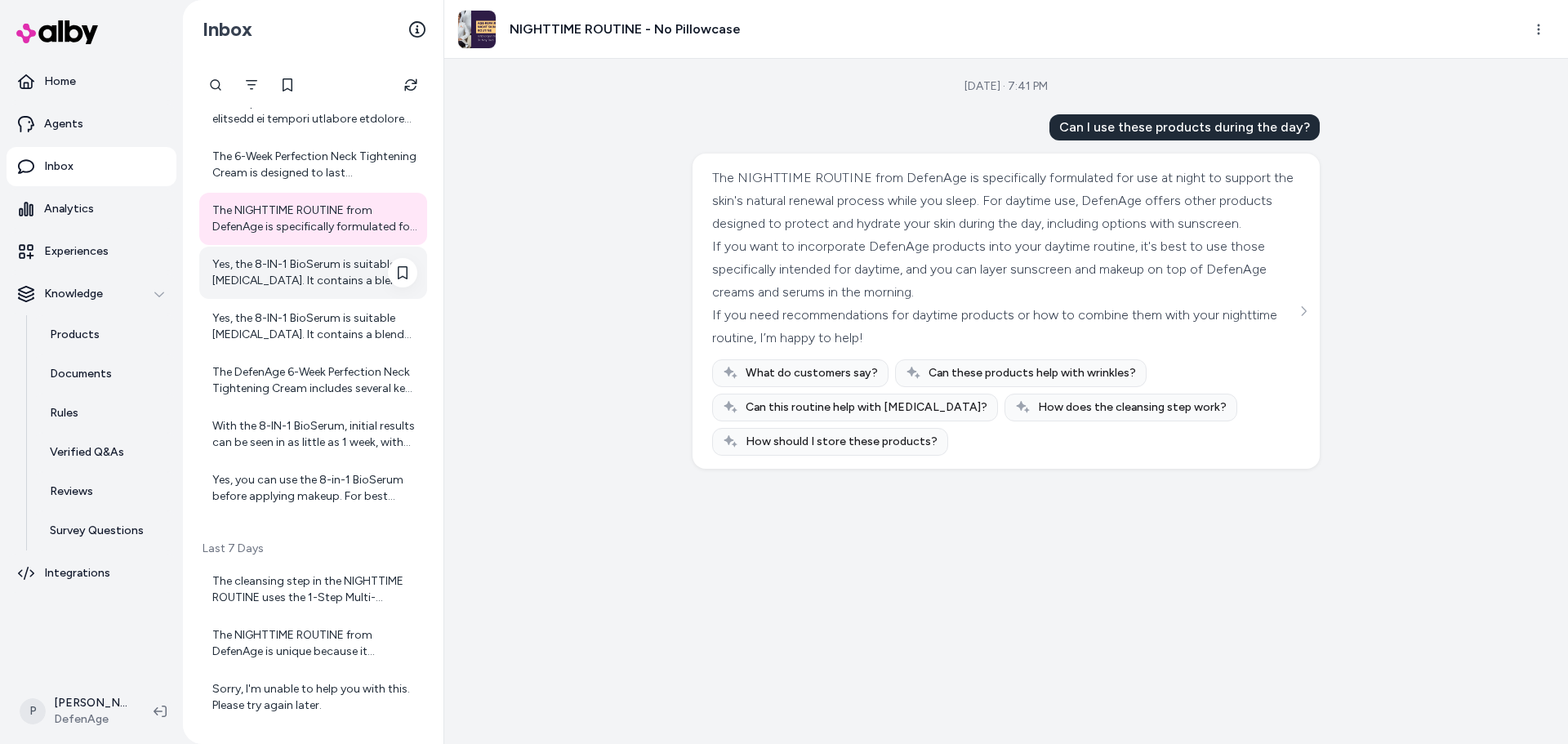
scroll to position [1693, 0]
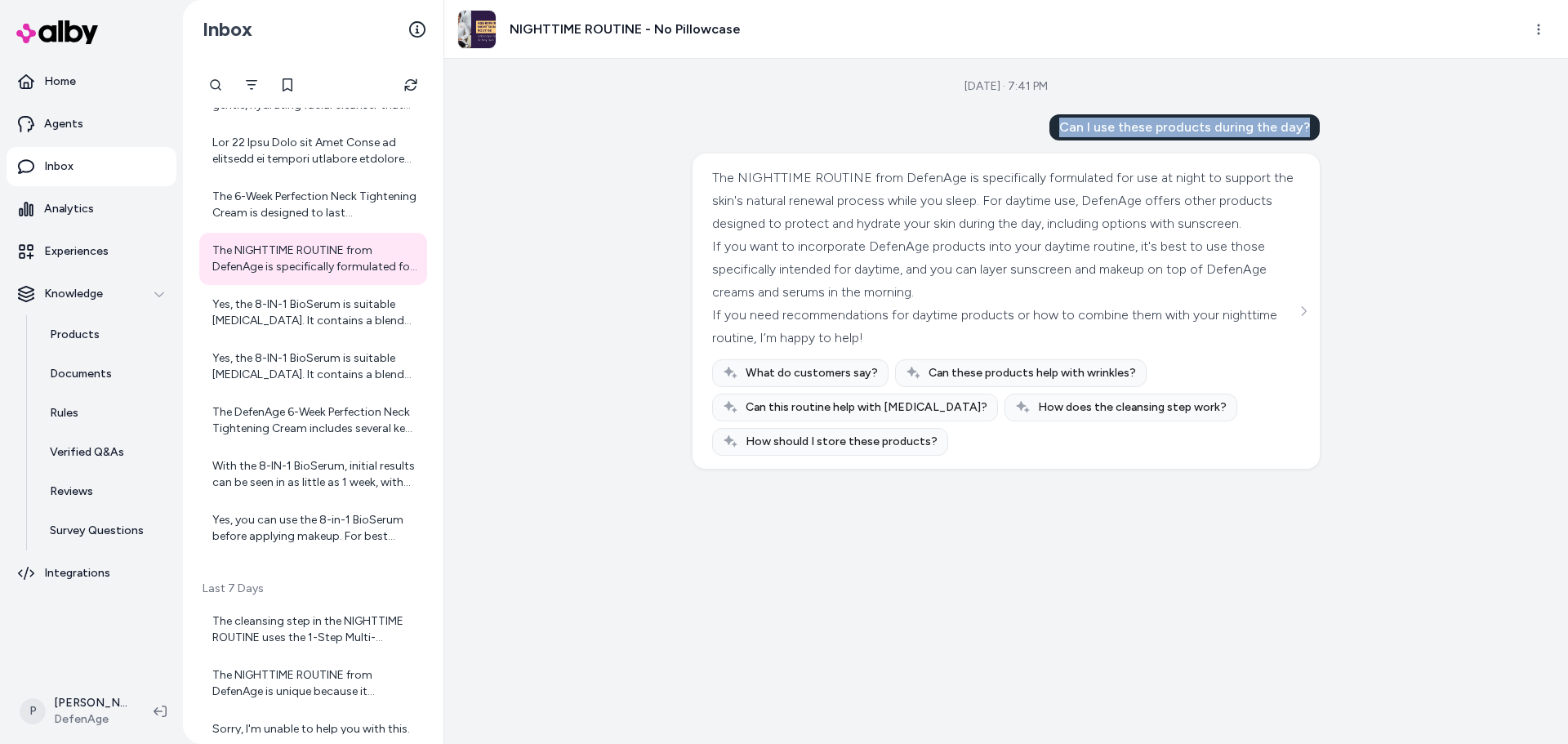
drag, startPoint x: 1073, startPoint y: 126, endPoint x: 1308, endPoint y: 116, distance: 235.2
click at [1308, 116] on div "Can I use these products during the day?" at bounding box center [1184, 127] width 270 height 26
copy div "Can I use these products during the day?"
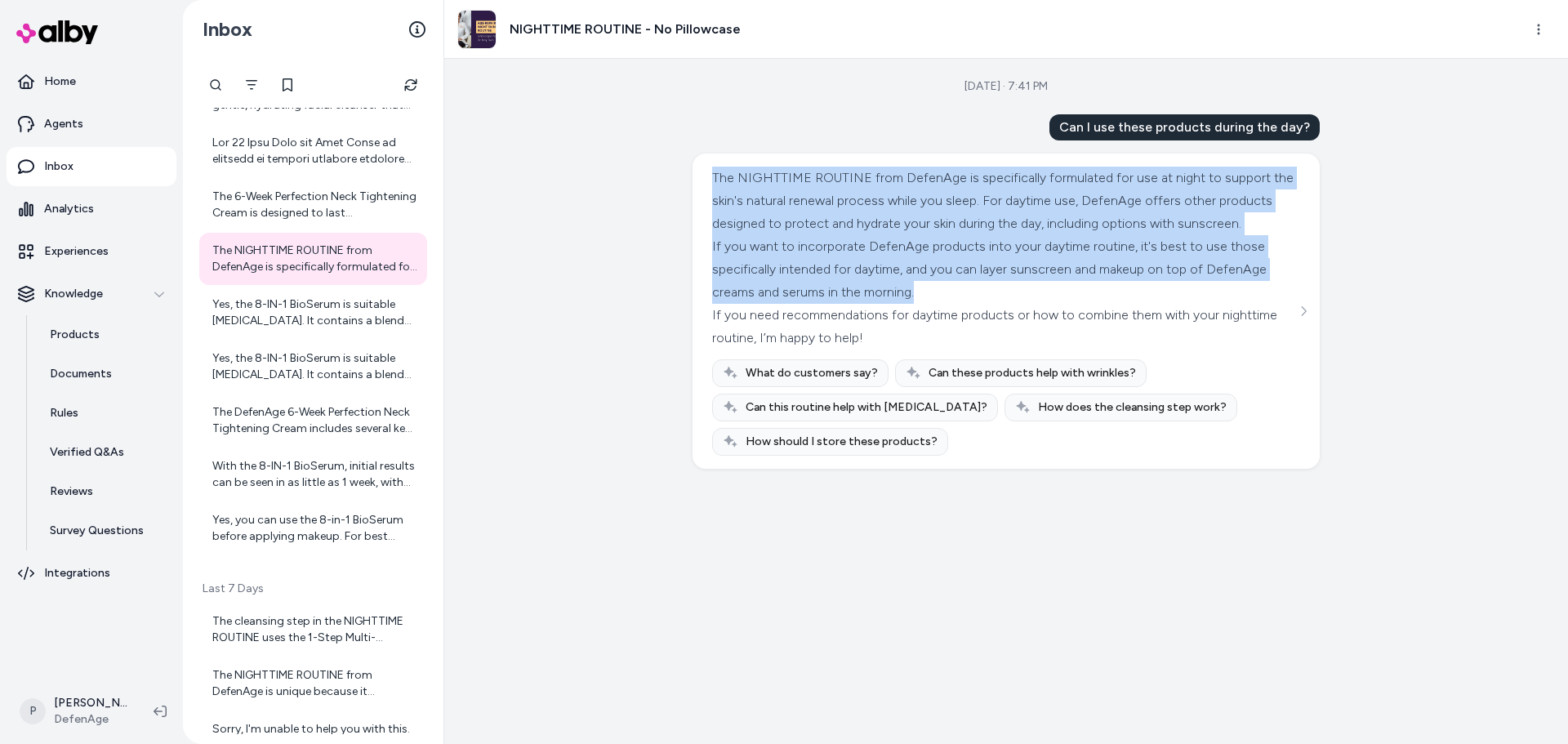
drag, startPoint x: 713, startPoint y: 177, endPoint x: 979, endPoint y: 315, distance: 299.7
click at [979, 315] on div "The NIGHTTIME ROUTINE from DefenAge is specifically formulated for use at night…" at bounding box center [1003, 258] width 584 height 183
copy div "The NIGHTTIME ROUTINE from DefenAge is specifically formulated for use at night…"
click at [1338, 238] on div "Aug 17, 2025 · 7:41 PM Can I use these products during the day? The NIGHTTIME R…" at bounding box center [1006, 401] width 1124 height 685
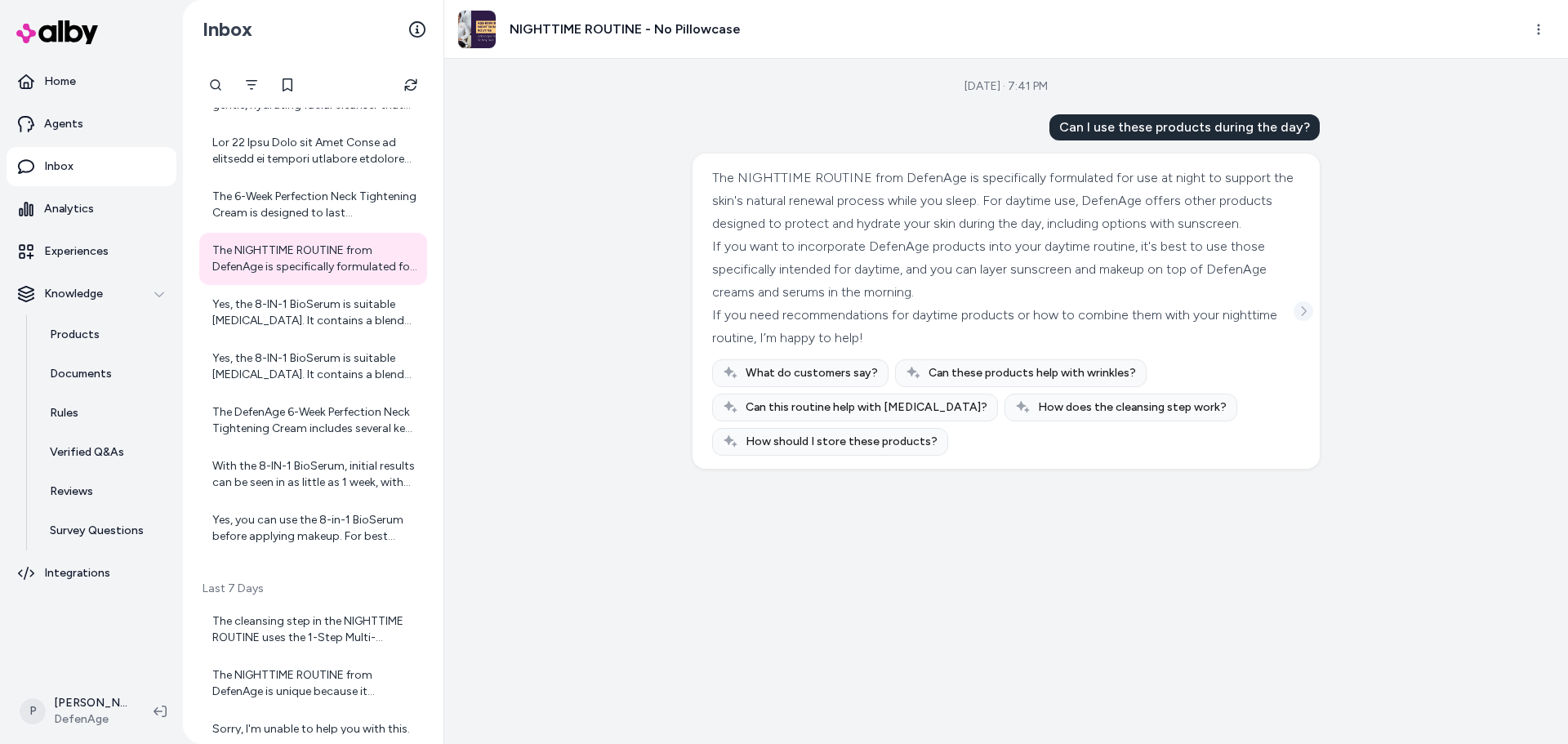
click at [1303, 317] on icon "See more" at bounding box center [1304, 311] width 12 height 12
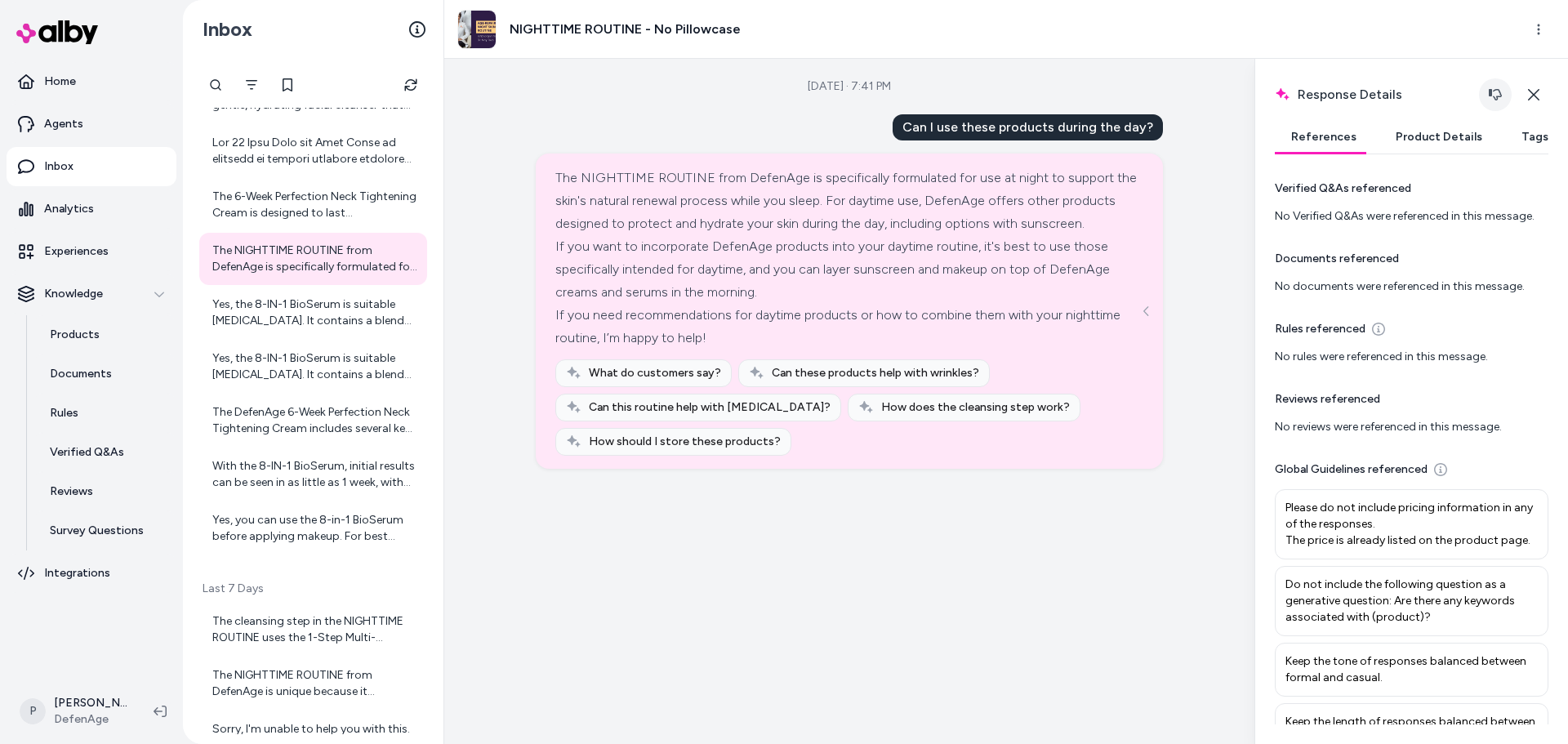
click at [1488, 90] on button "button" at bounding box center [1495, 95] width 33 height 33
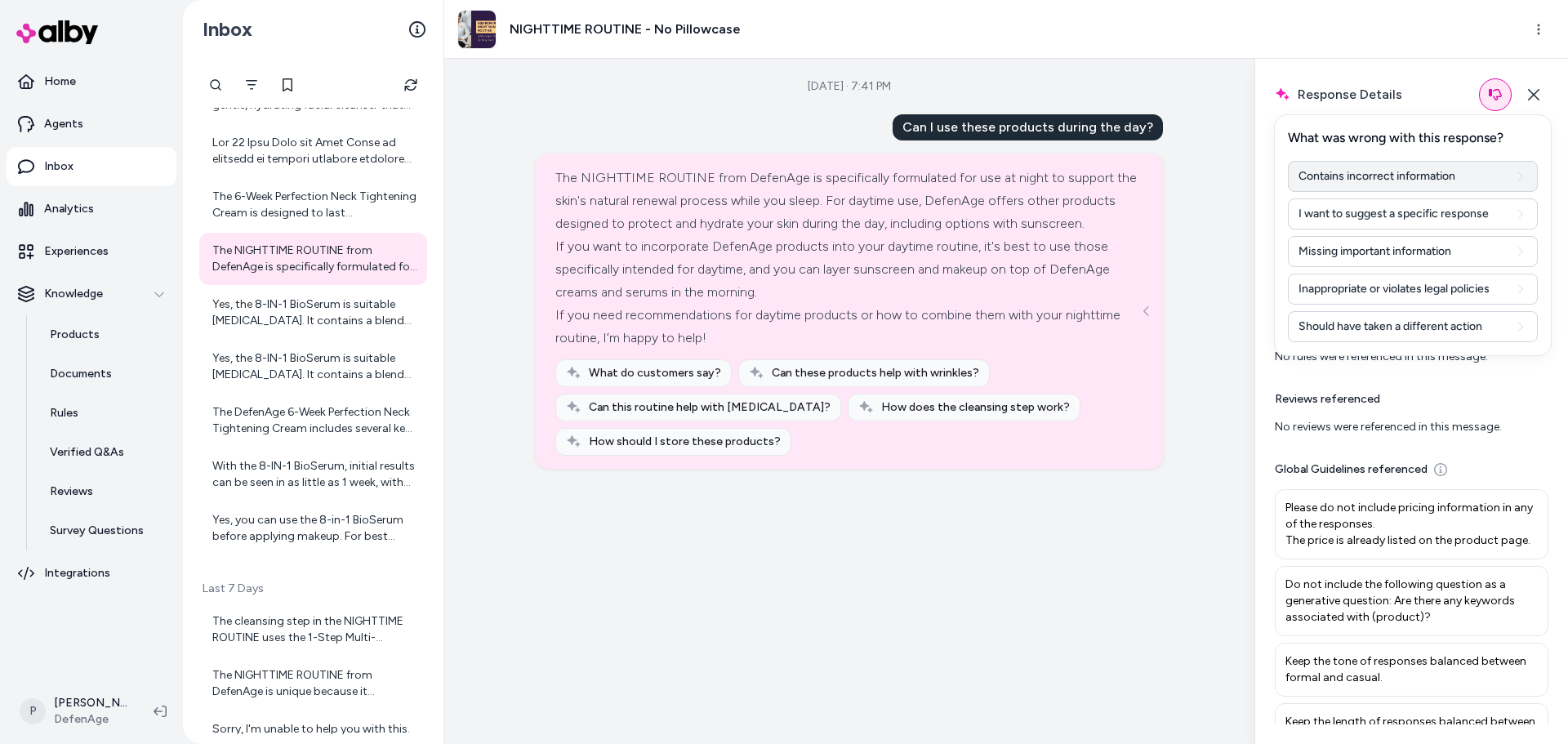
click at [1441, 177] on button "Contains incorrect information" at bounding box center [1413, 177] width 250 height 31
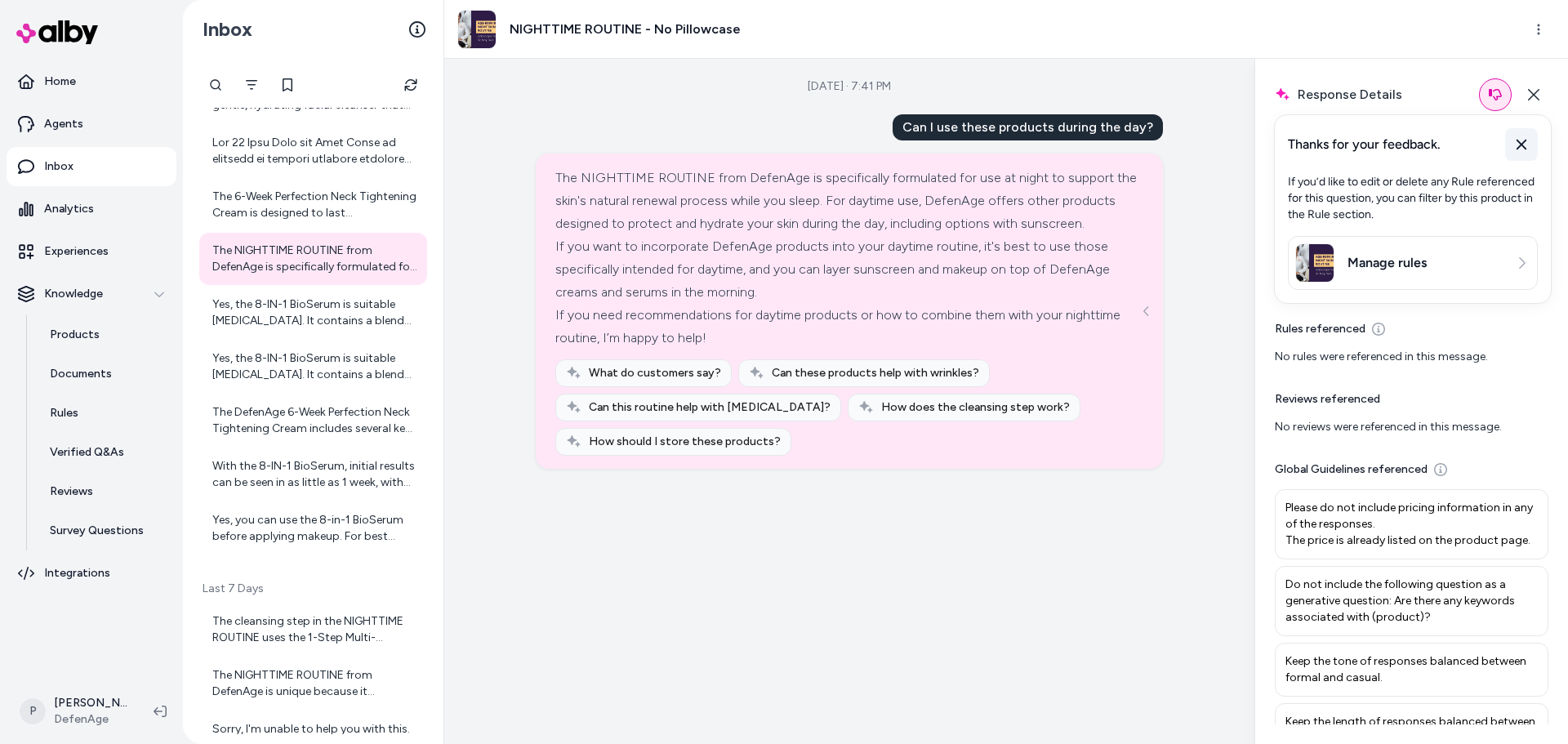
click at [1523, 143] on icon at bounding box center [1522, 145] width 10 height 11
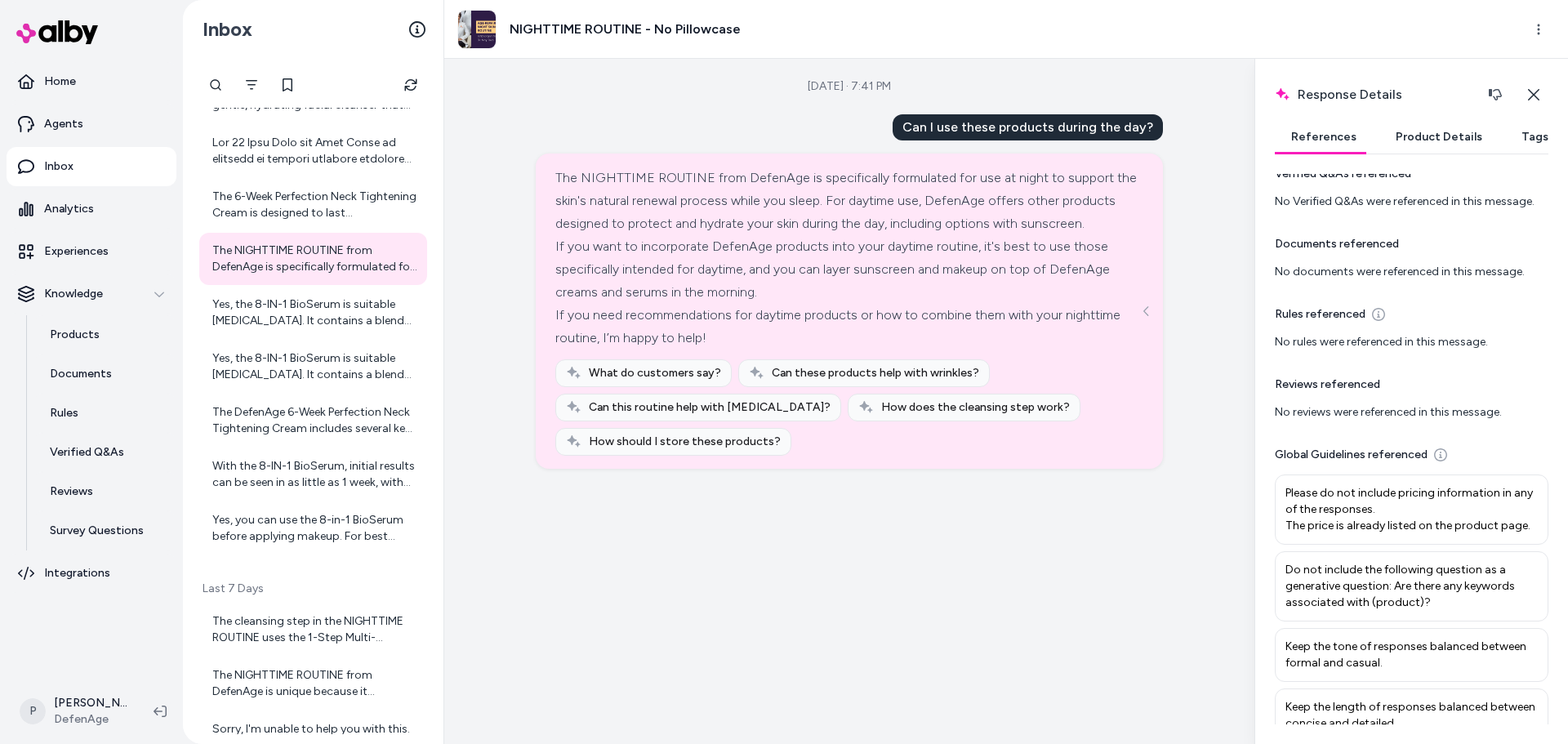
scroll to position [0, 0]
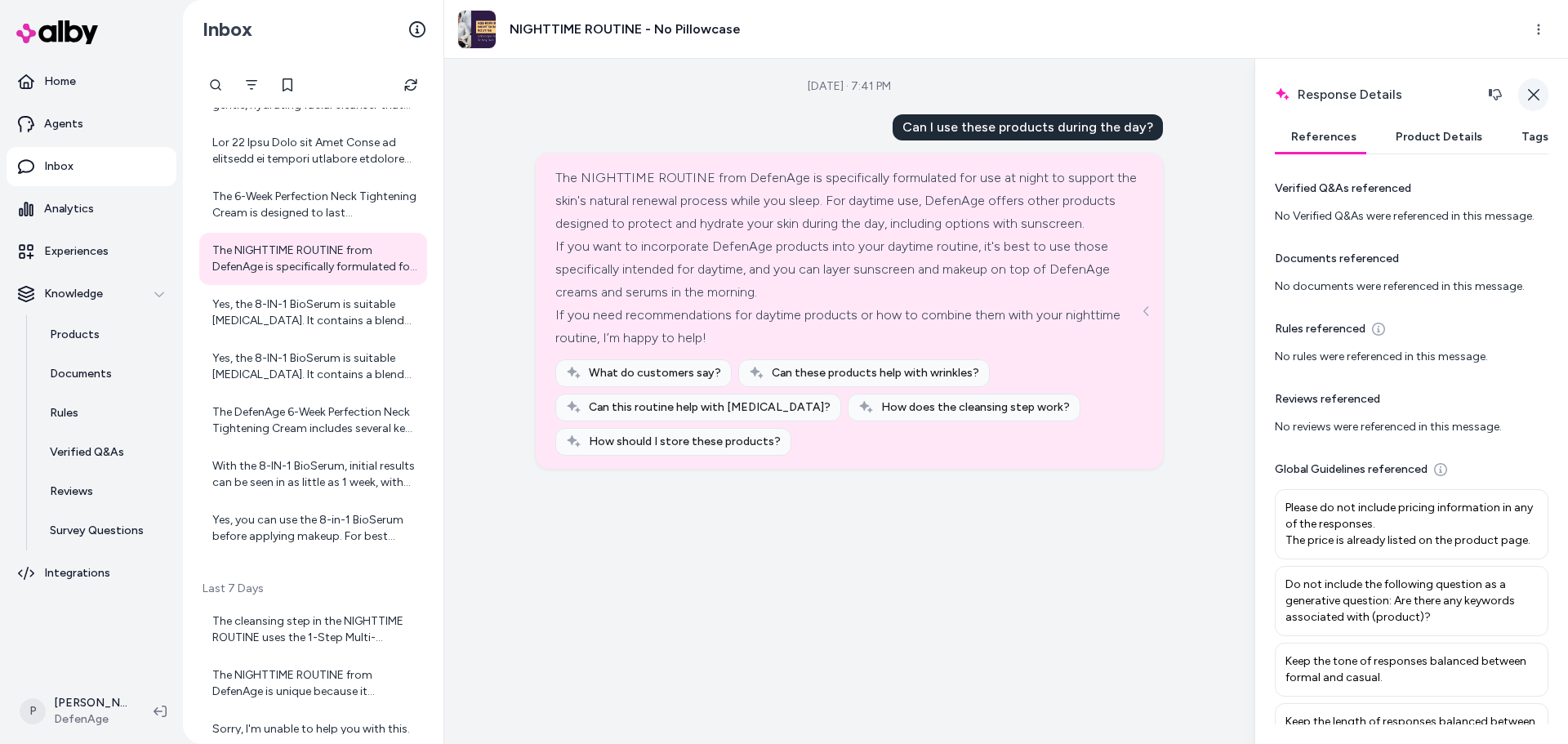
click at [1531, 96] on icon "button" at bounding box center [1533, 95] width 13 height 13
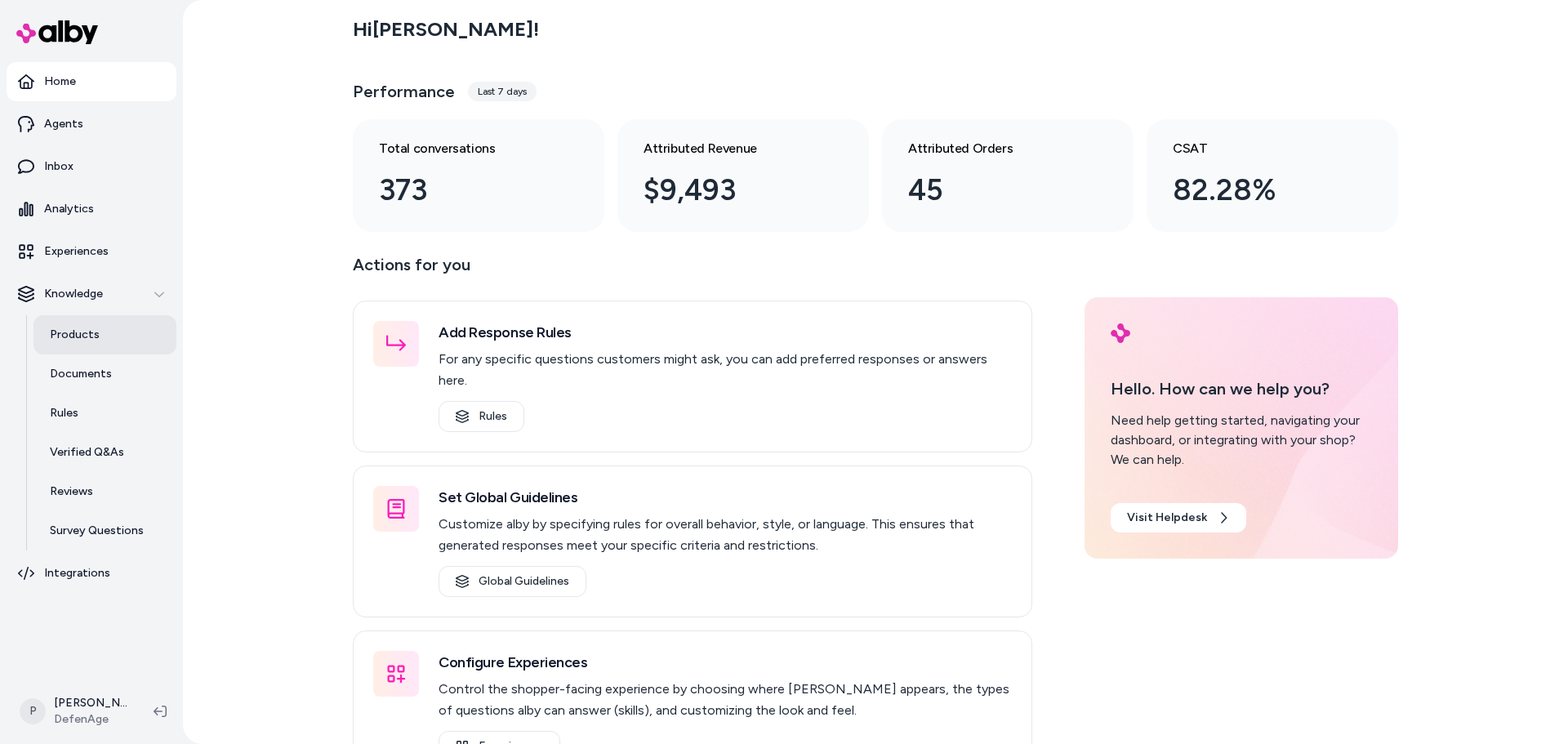
click at [112, 342] on link "Products" at bounding box center [105, 334] width 143 height 39
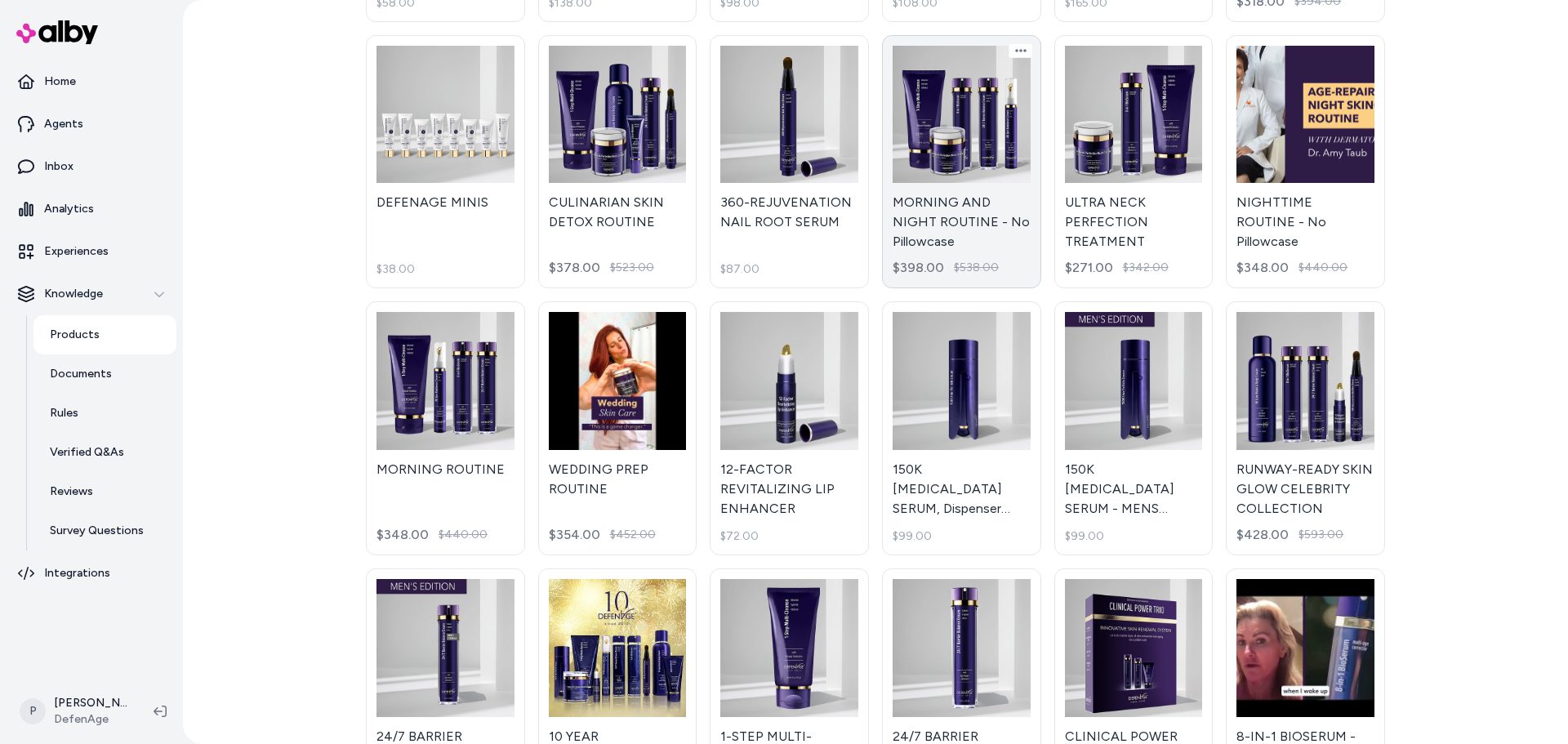
scroll to position [245, 0]
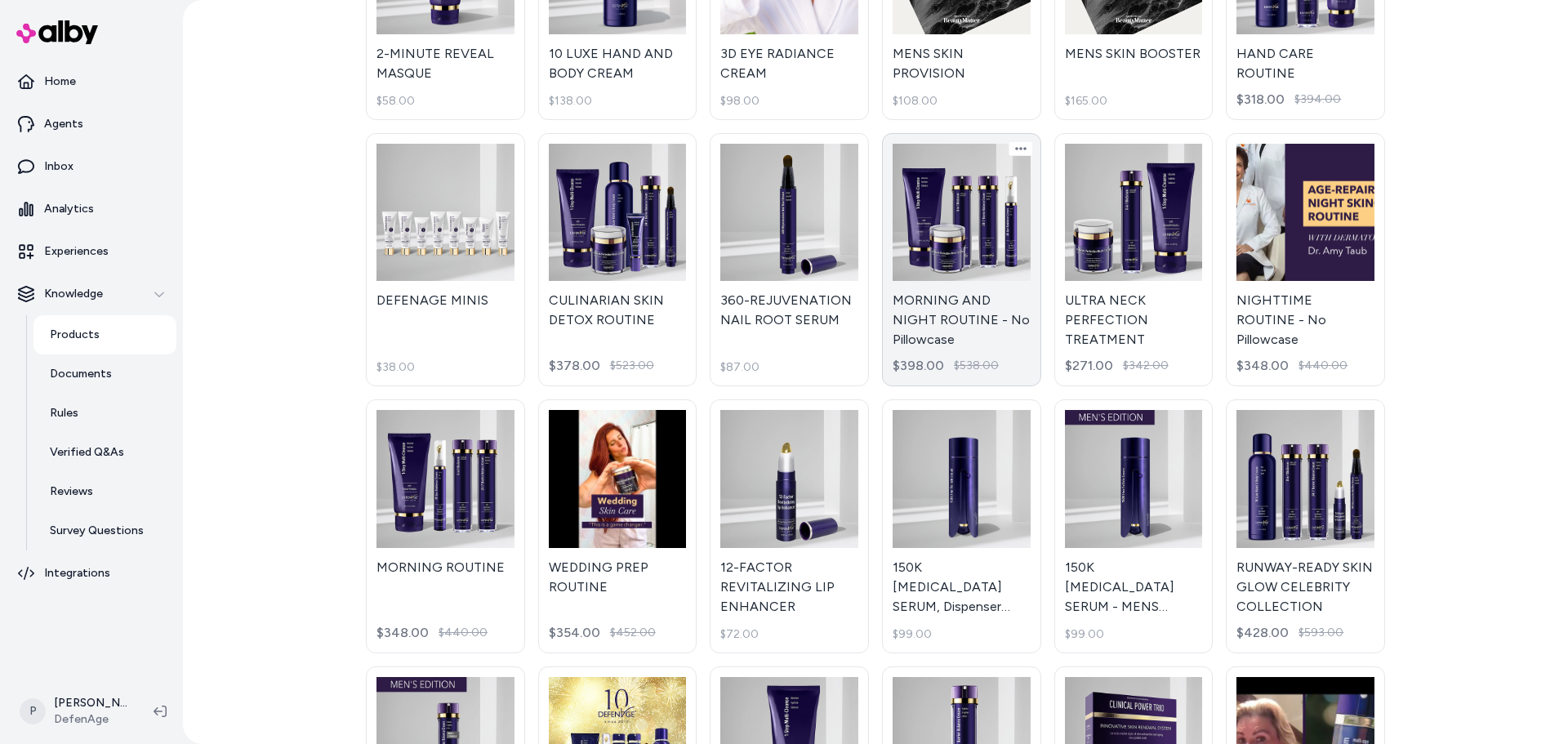
click at [972, 265] on link "MORNING AND NIGHT ROUTINE - No Pillowcase $398.00 $538.00" at bounding box center [961, 260] width 159 height 254
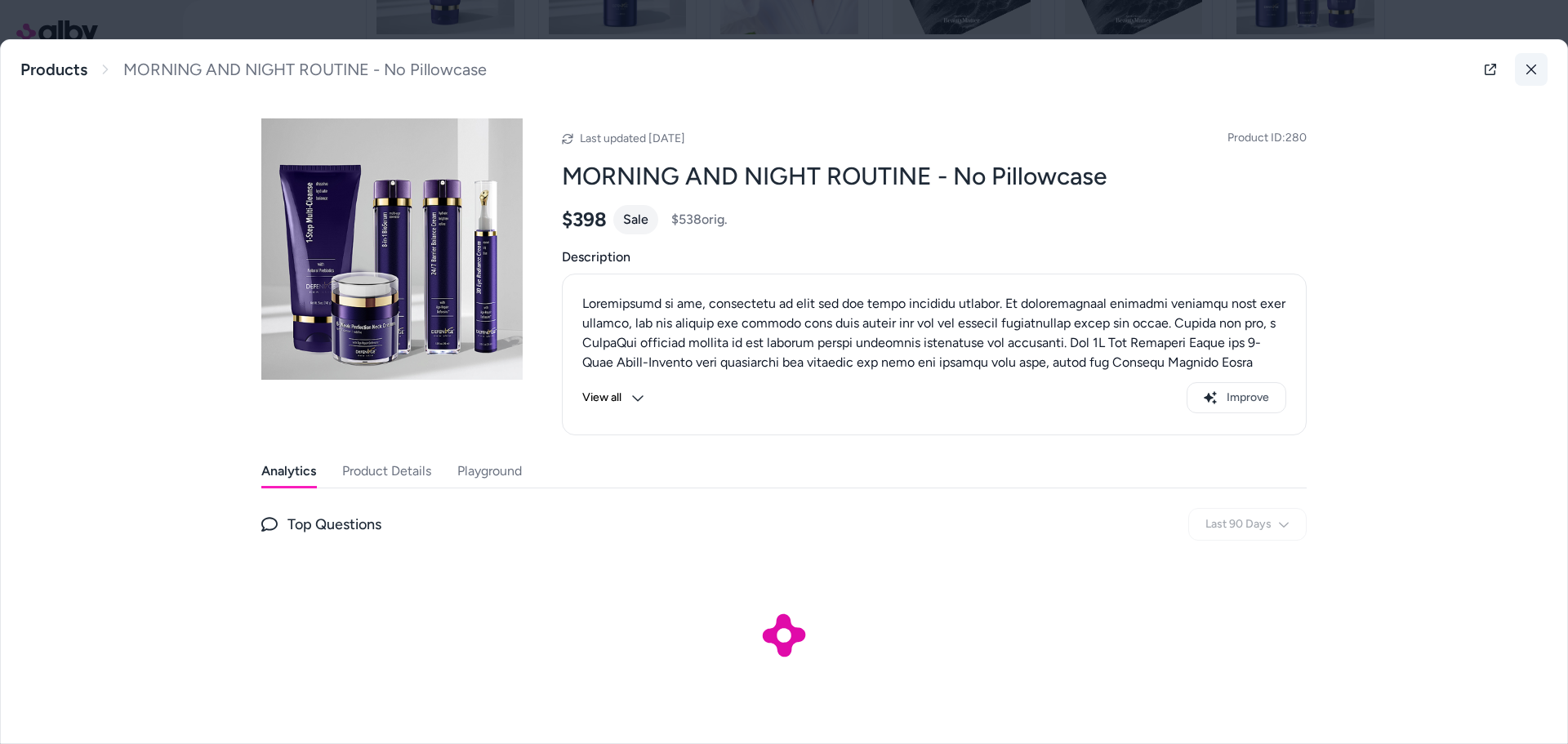
click at [1537, 76] on button at bounding box center [1532, 69] width 33 height 33
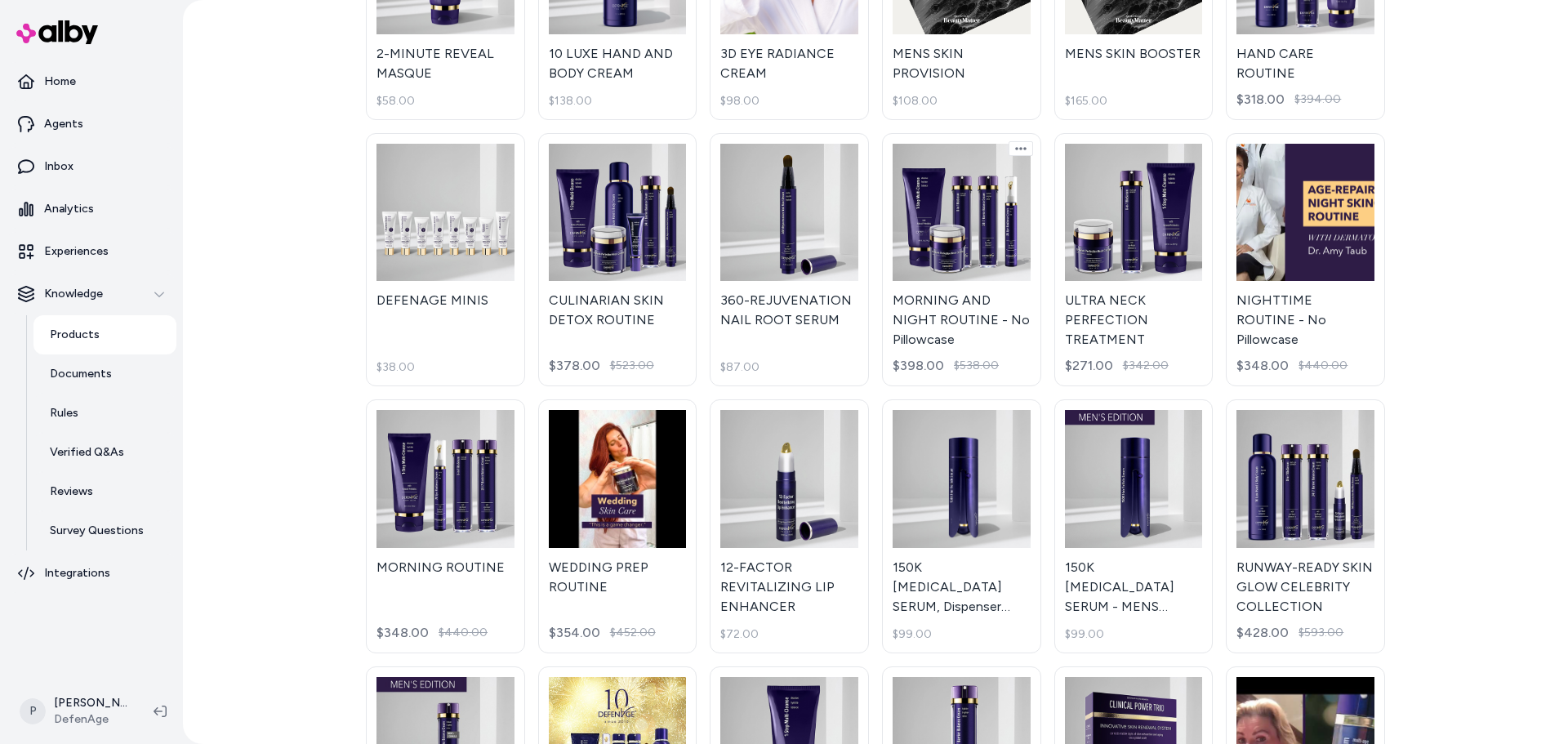
click at [1021, 141] on html "Home Agents Inbox Analytics Experiences Knowledge Products Documents Rules Veri…" at bounding box center [784, 372] width 1568 height 744
click at [951, 166] on span "Chat History" at bounding box center [934, 167] width 64 height 17
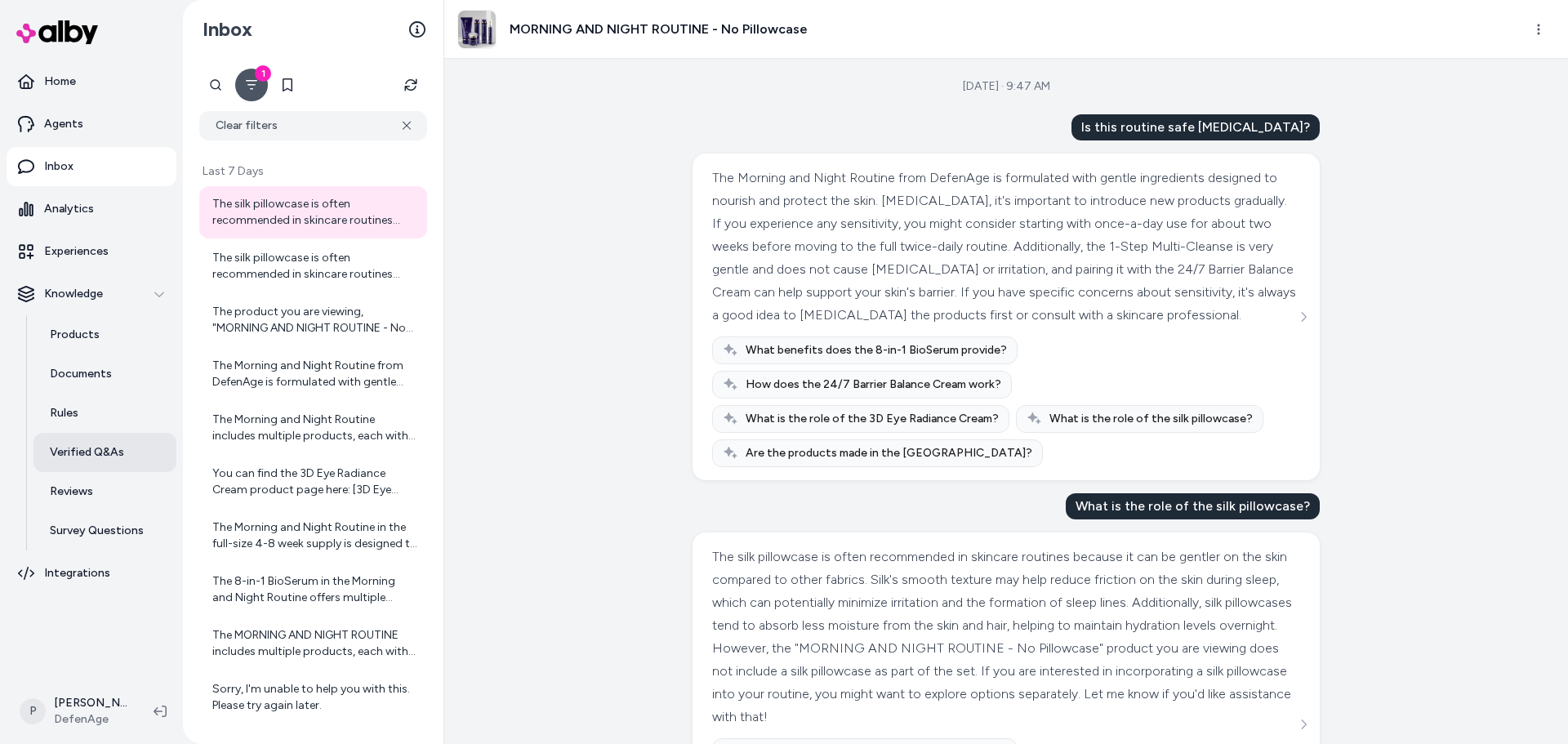
click at [96, 448] on p "Verified Q&As" at bounding box center [87, 453] width 74 height 17
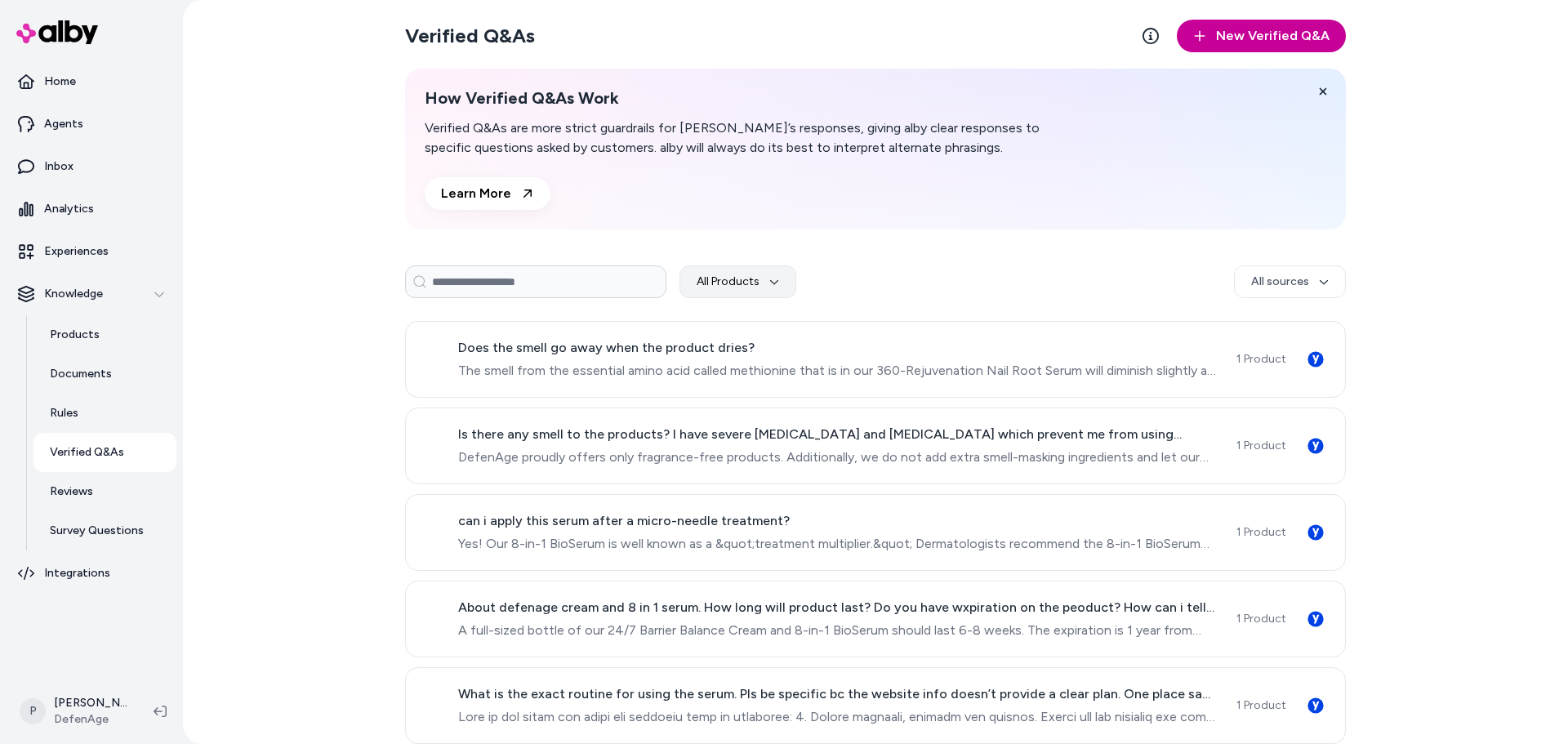
click at [1223, 39] on button "New Verified Q&A" at bounding box center [1261, 36] width 169 height 33
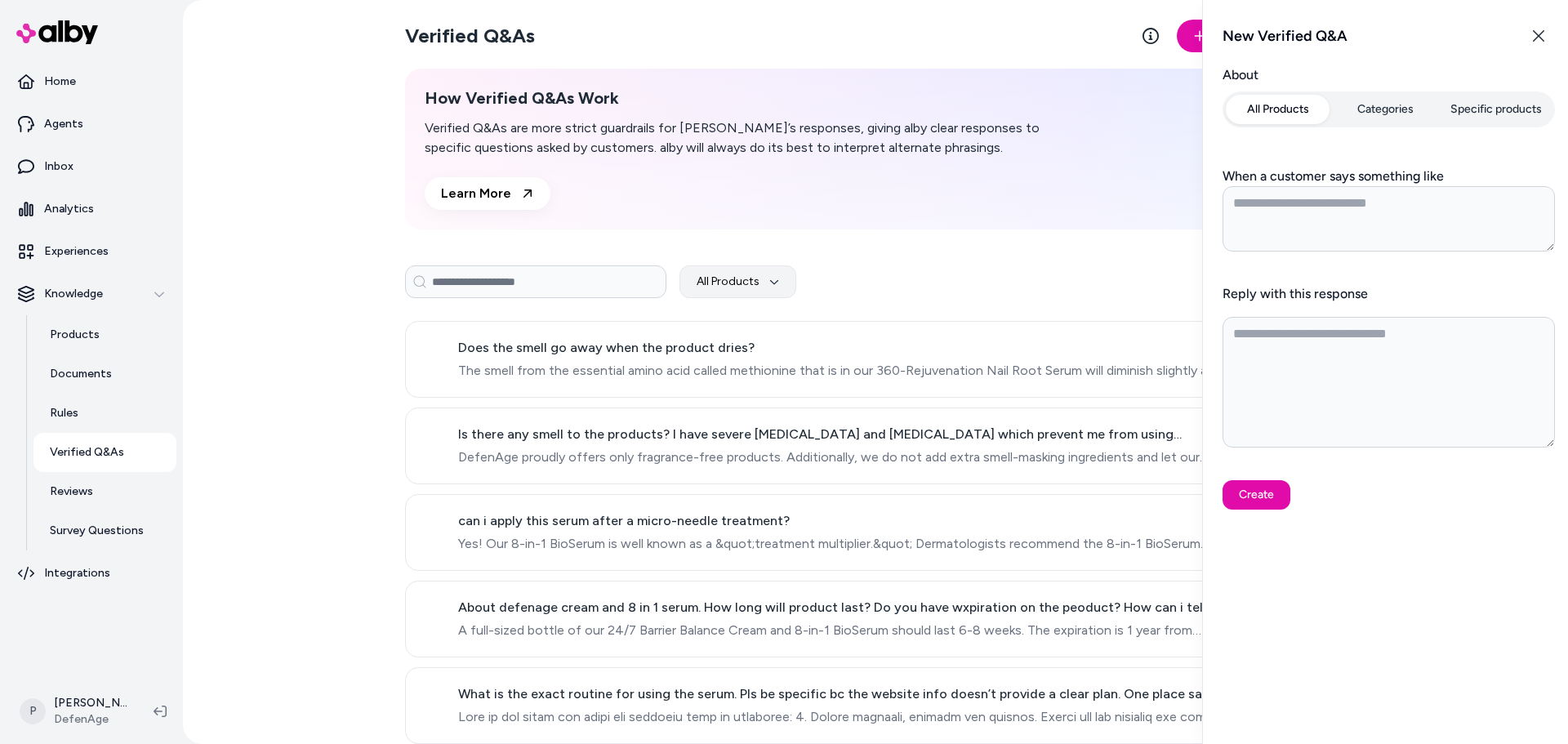
type textarea "*"
click at [1482, 111] on button "Specific products" at bounding box center [1496, 110] width 111 height 30
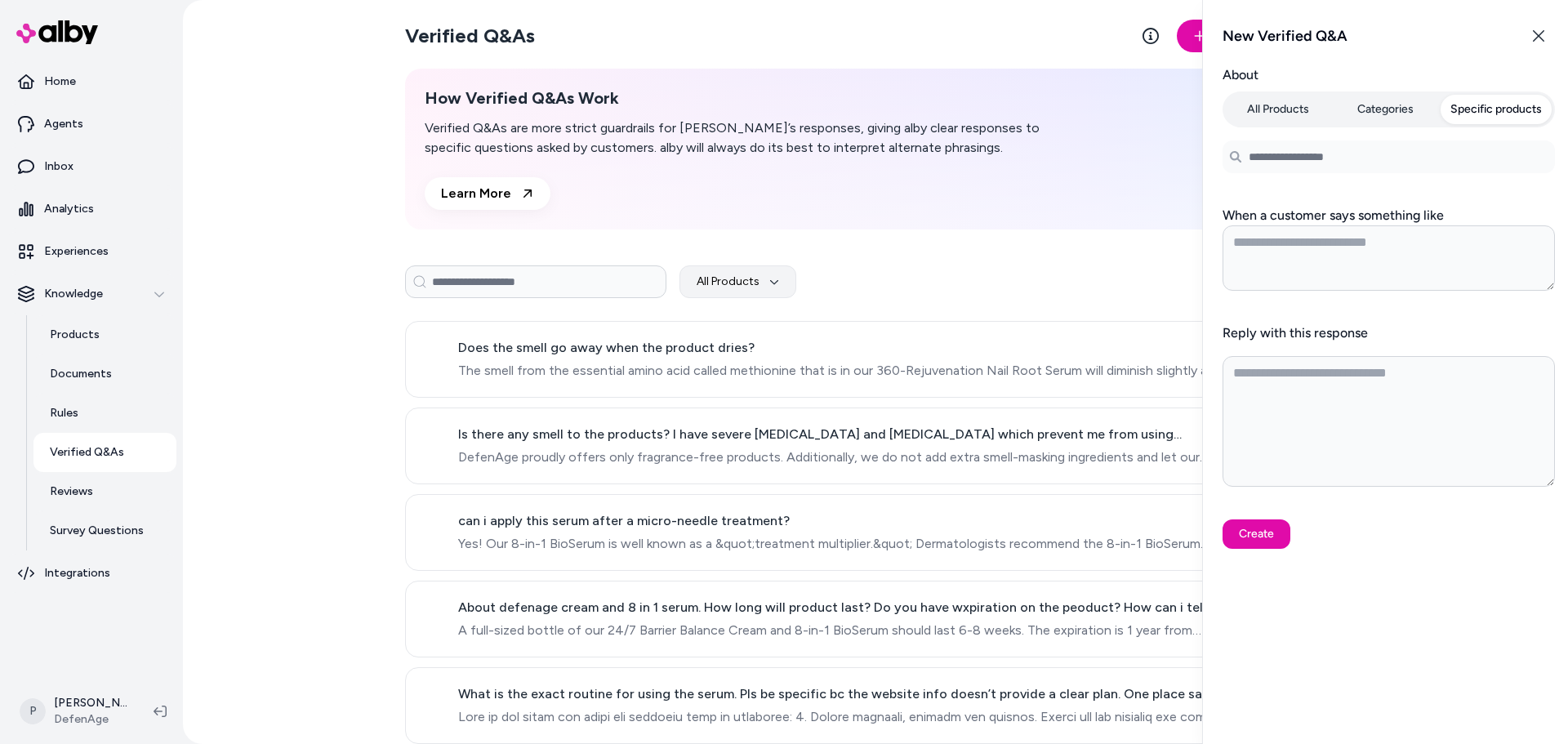
click at [1266, 168] on input "Search products..." at bounding box center [1389, 157] width 333 height 33
type input "*****"
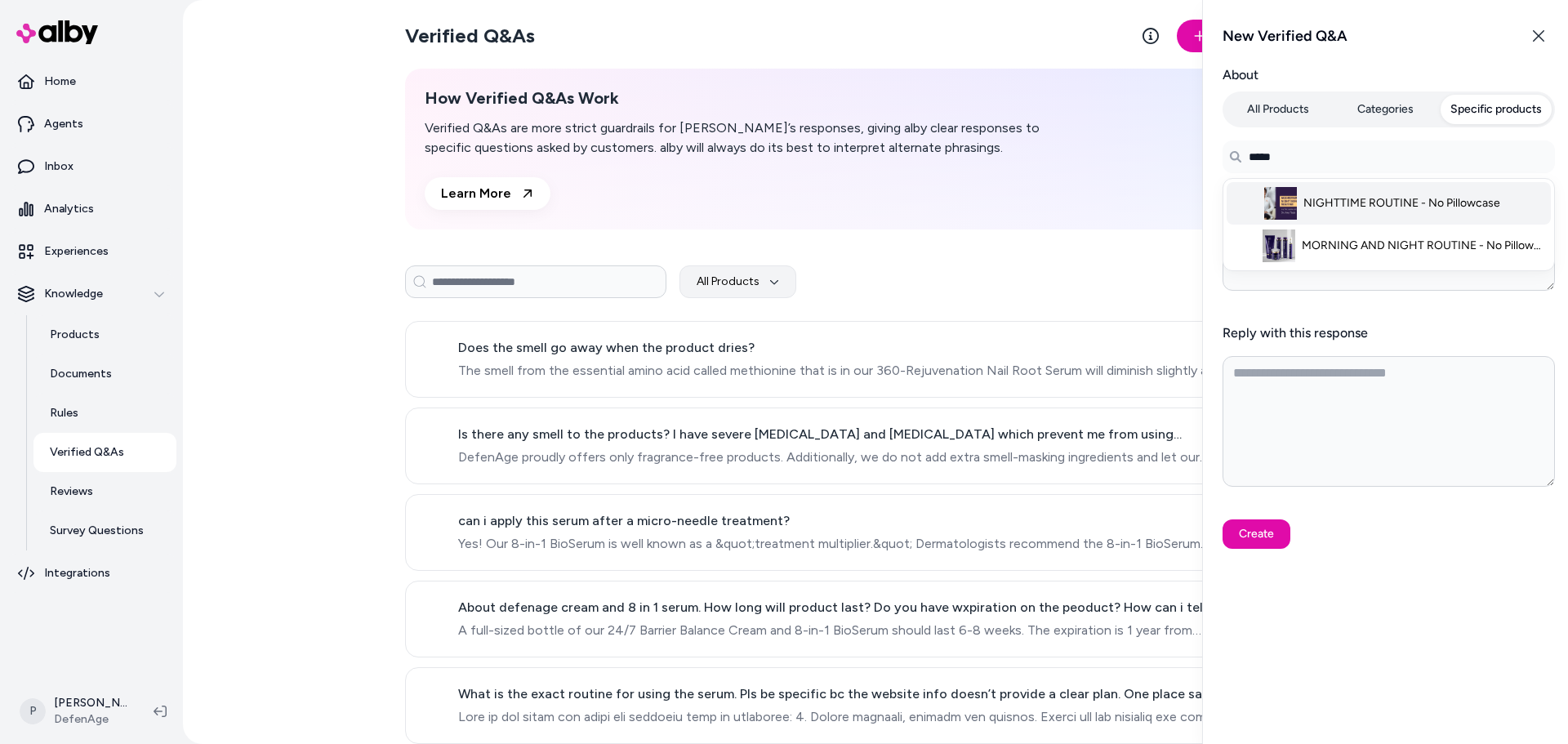
click at [1368, 212] on li "NIGHTTIME ROUTINE - No Pillowcase" at bounding box center [1388, 203] width 324 height 42
type textarea "*"
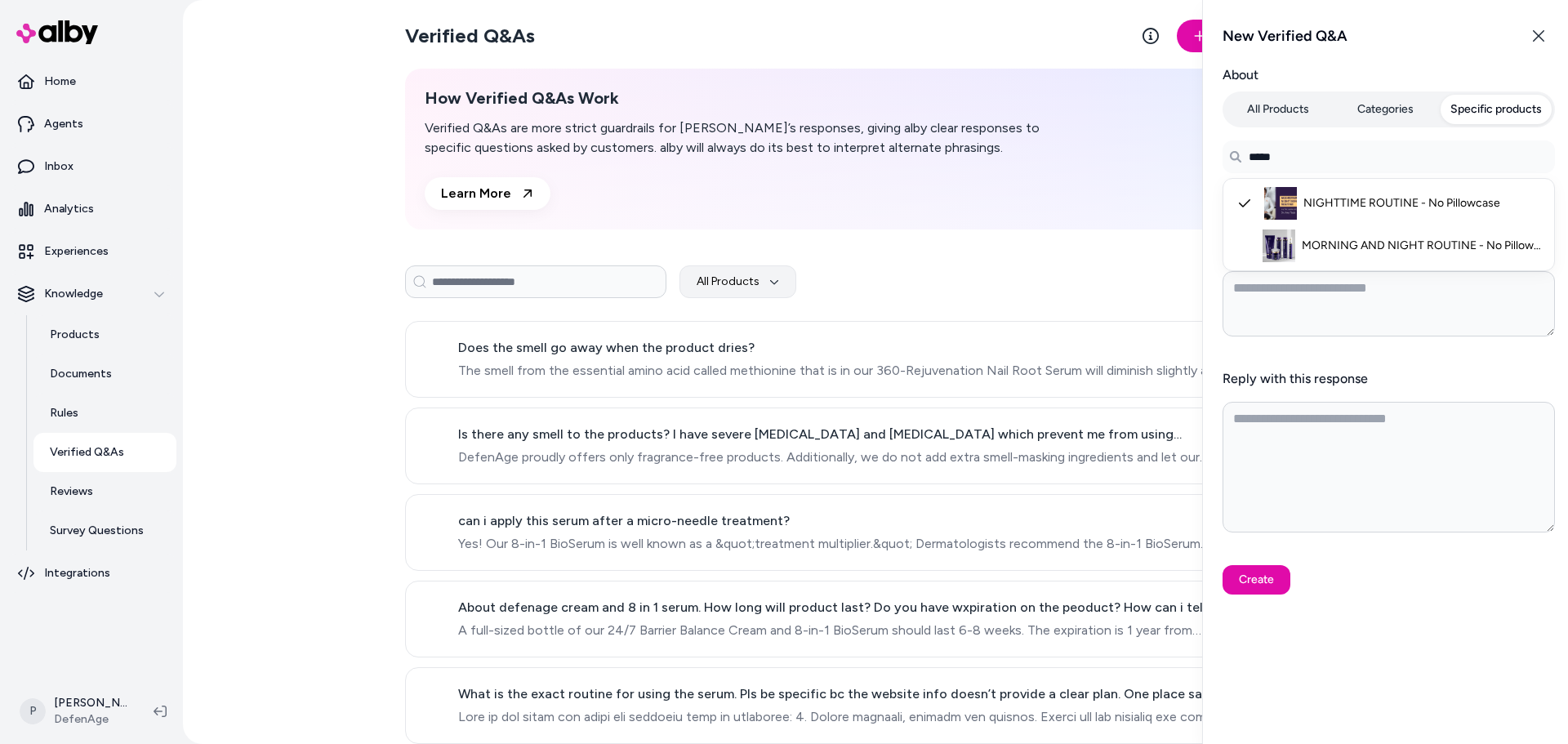
type input "*****"
click at [1306, 304] on textarea "When a customer says something like" at bounding box center [1389, 303] width 333 height 65
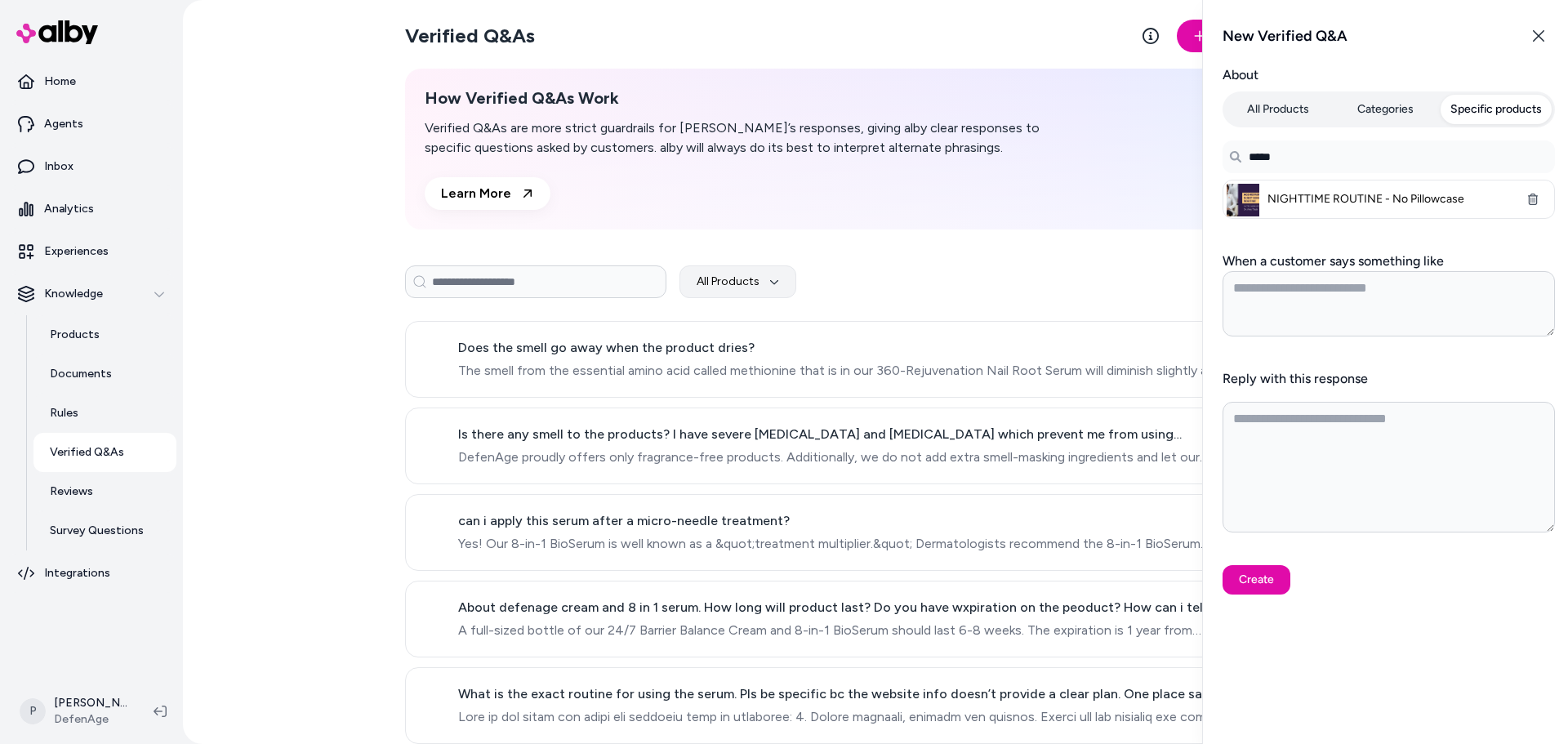
type textarea "*"
paste textarea "**********"
type textarea "**********"
type textarea "*"
type textarea "**********"
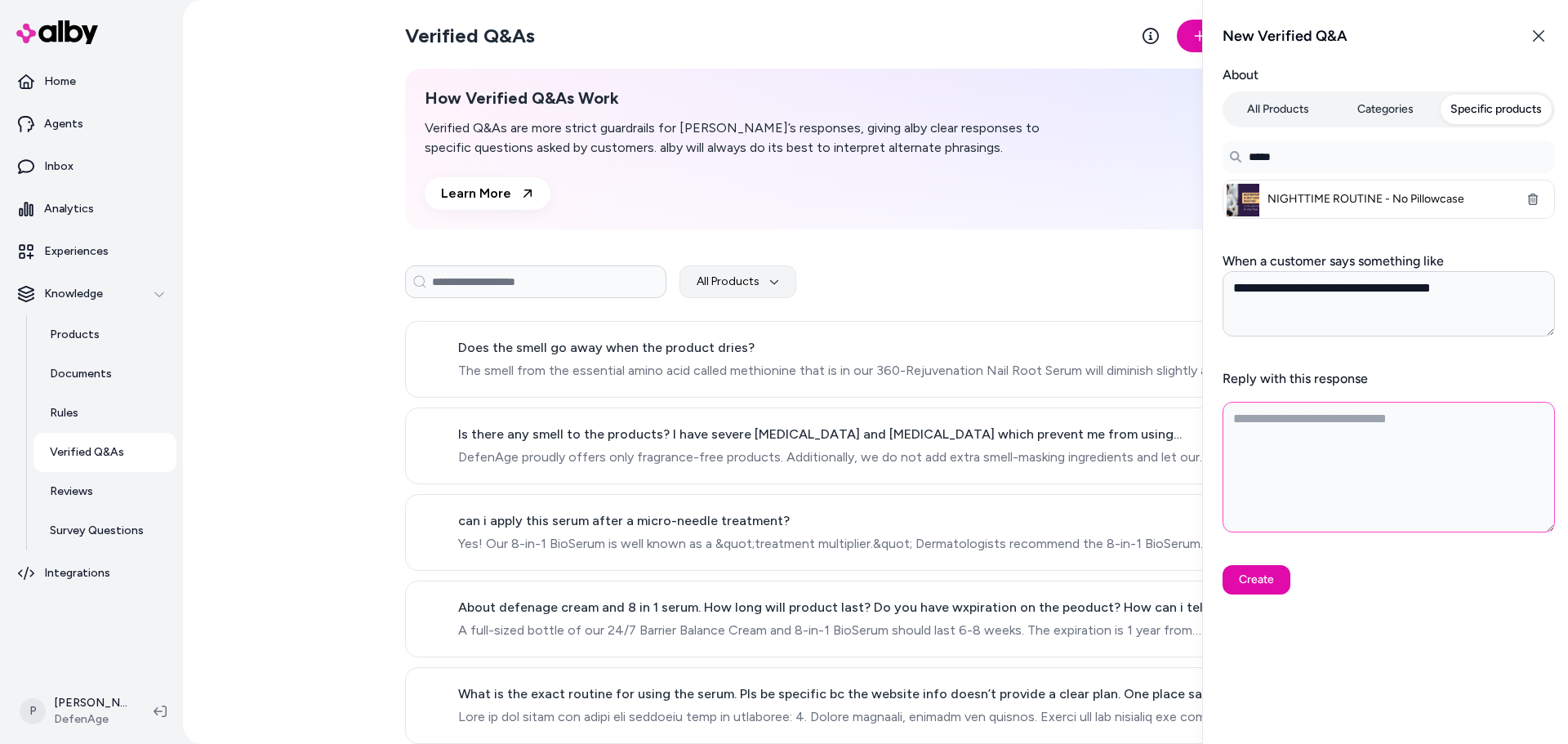
drag, startPoint x: 1338, startPoint y: 436, endPoint x: 1331, endPoint y: 424, distance: 13.9
click at [1338, 437] on textarea "Reply with this response" at bounding box center [1389, 467] width 333 height 130
type textarea "*"
click at [1348, 424] on textarea "Reply with this response" at bounding box center [1389, 467] width 333 height 130
paste textarea "**********"
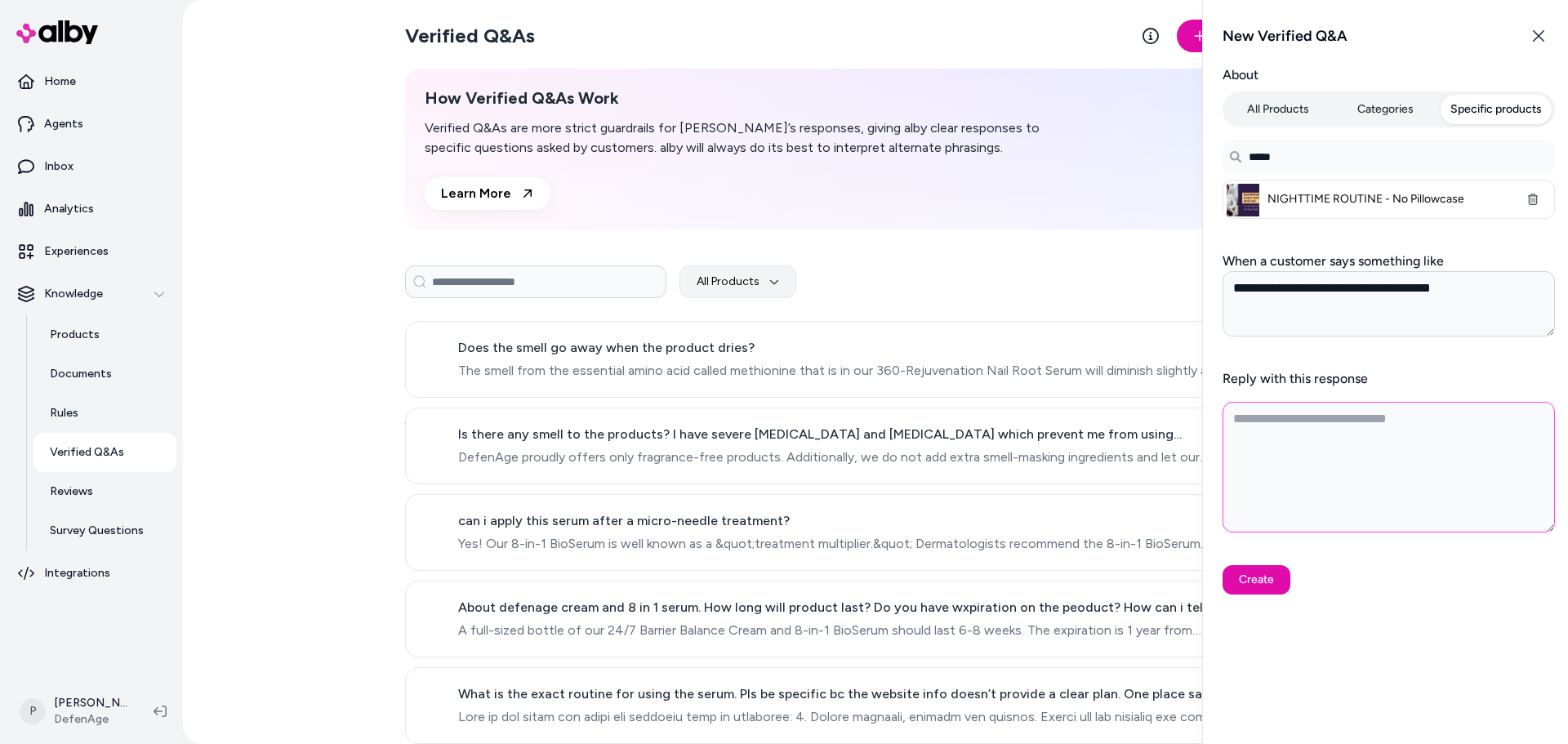
type textarea "**********"
type textarea "*"
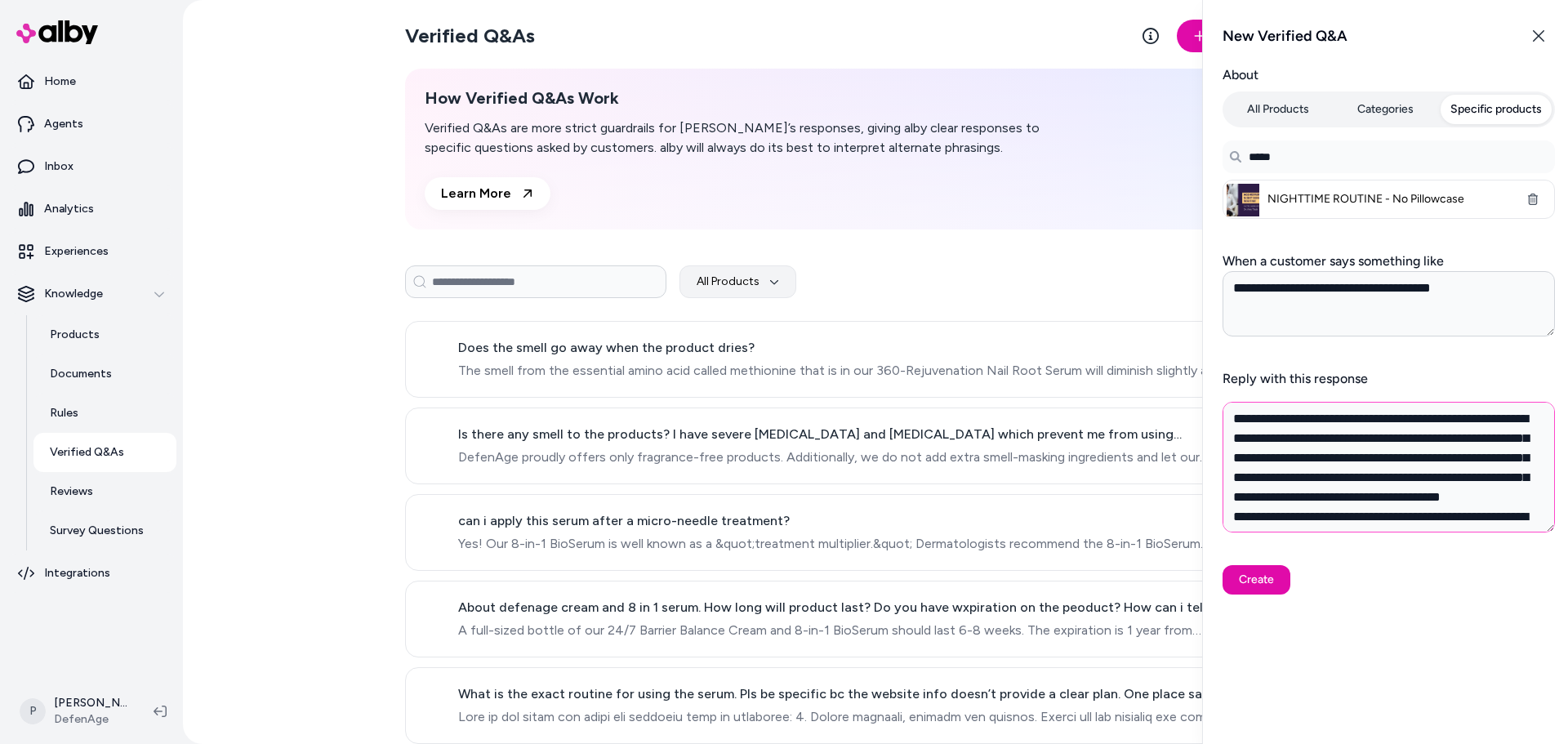
click at [1382, 415] on textarea "**********" at bounding box center [1389, 467] width 333 height 130
click at [1518, 462] on textarea "**********" at bounding box center [1389, 467] width 333 height 130
drag, startPoint x: 1530, startPoint y: 500, endPoint x: 1288, endPoint y: 459, distance: 245.4
click at [1288, 459] on textarea "**********" at bounding box center [1389, 467] width 333 height 130
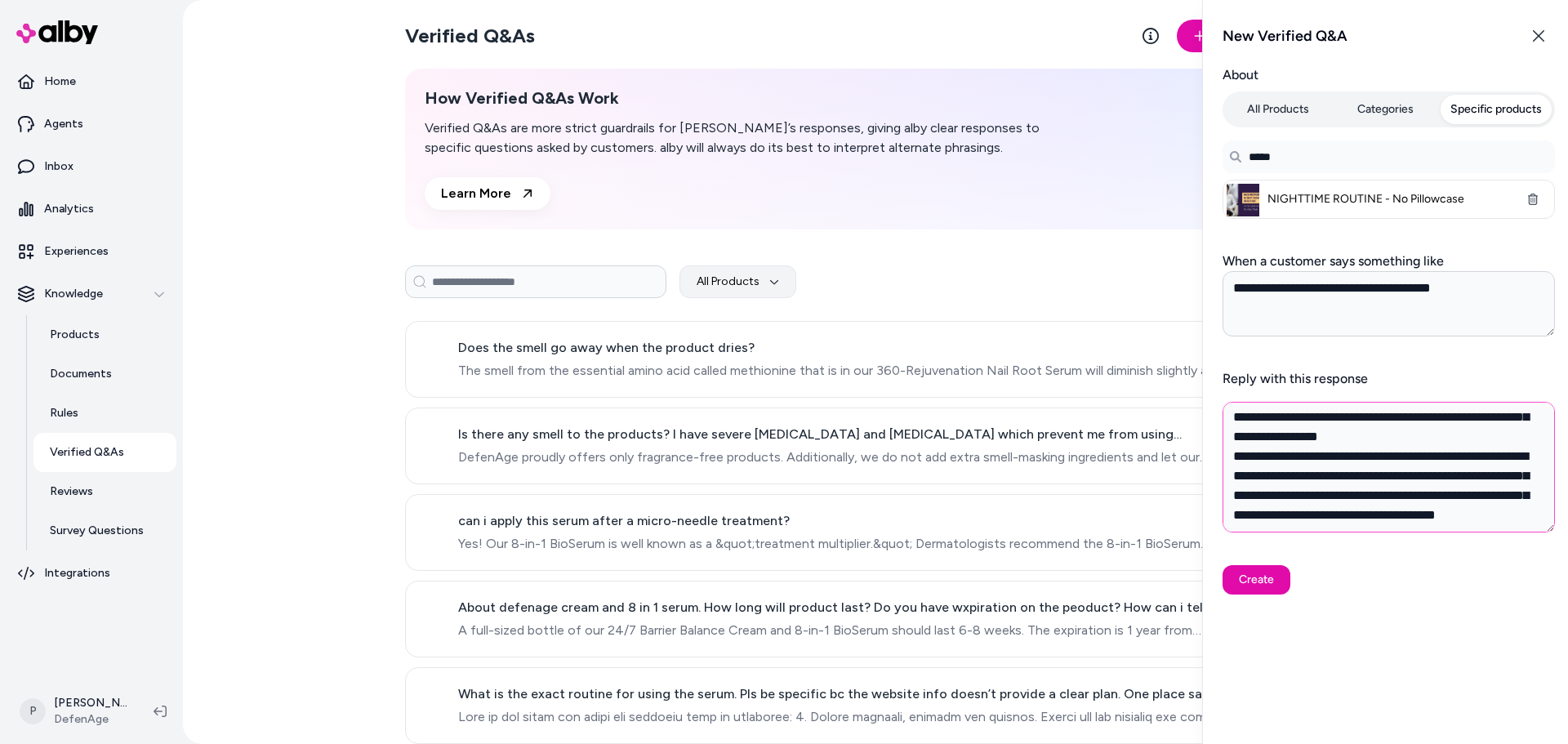
scroll to position [80, 0]
drag, startPoint x: 1449, startPoint y: 476, endPoint x: 1362, endPoint y: 456, distance: 89.3
click at [1362, 456] on textarea "**********" at bounding box center [1389, 467] width 333 height 130
click at [1230, 454] on textarea "**********" at bounding box center [1389, 467] width 333 height 130
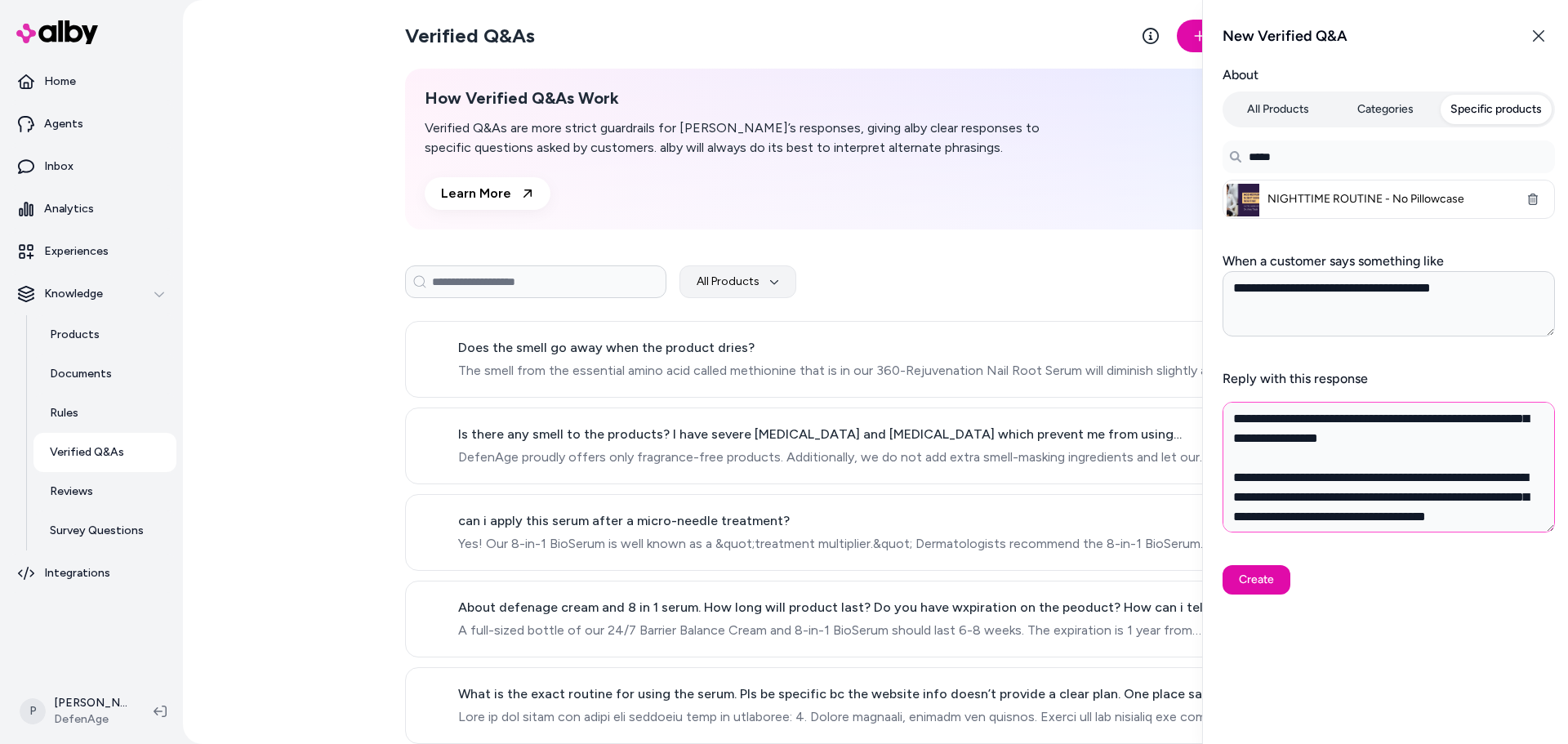
scroll to position [0, 0]
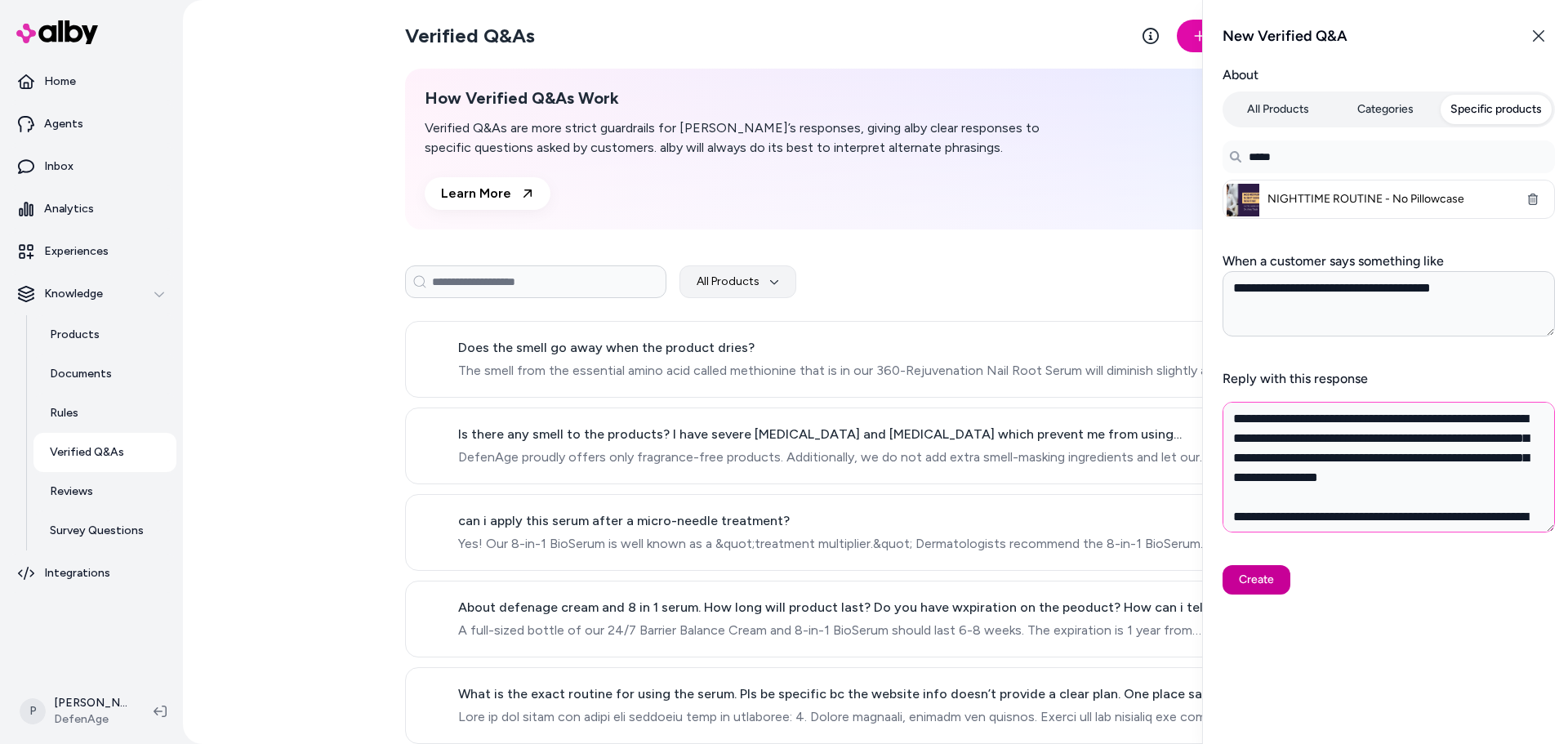
type textarea "**********"
click at [1268, 581] on button "Create" at bounding box center [1257, 580] width 68 height 30
type textarea "*"
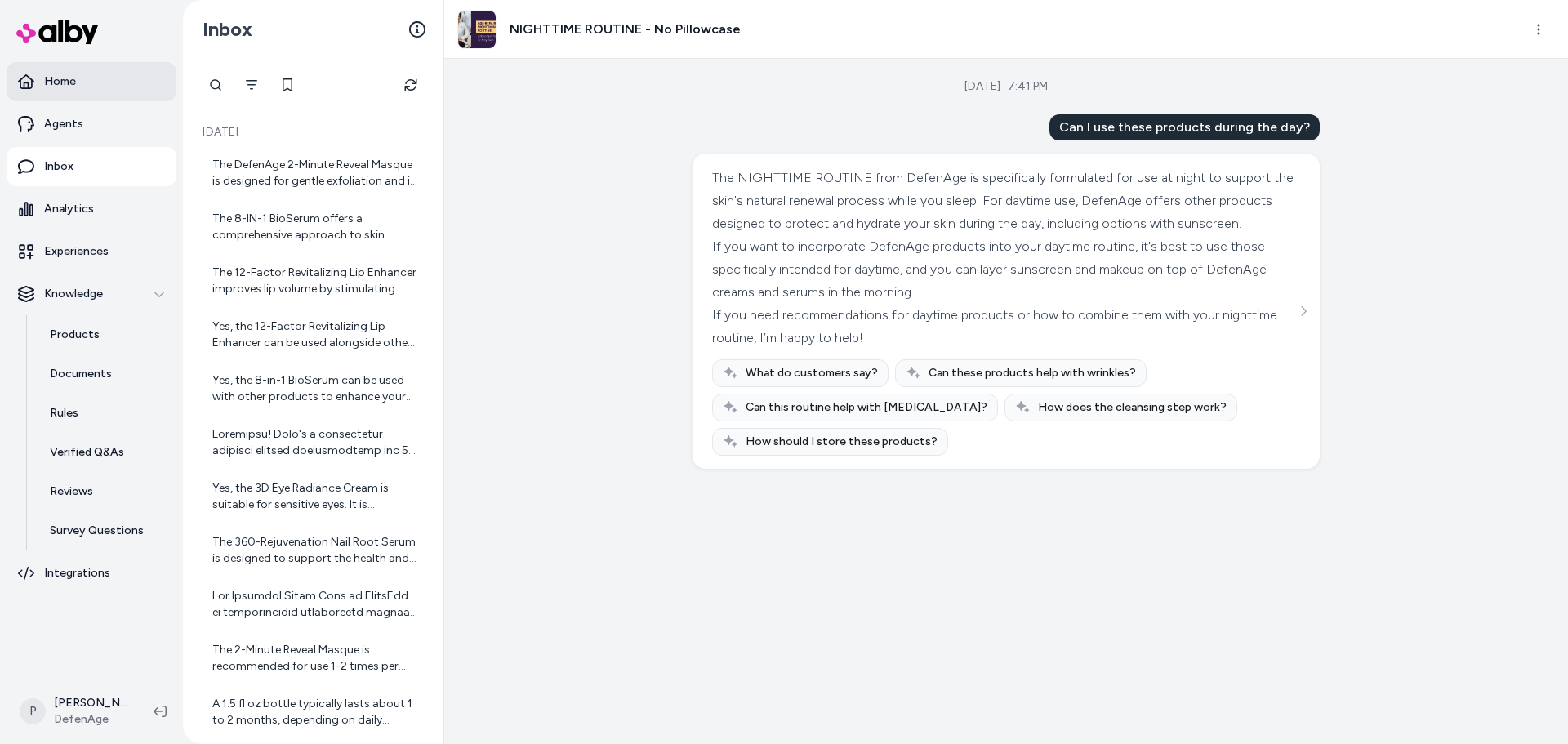
click at [83, 94] on link "Home" at bounding box center [92, 81] width 170 height 39
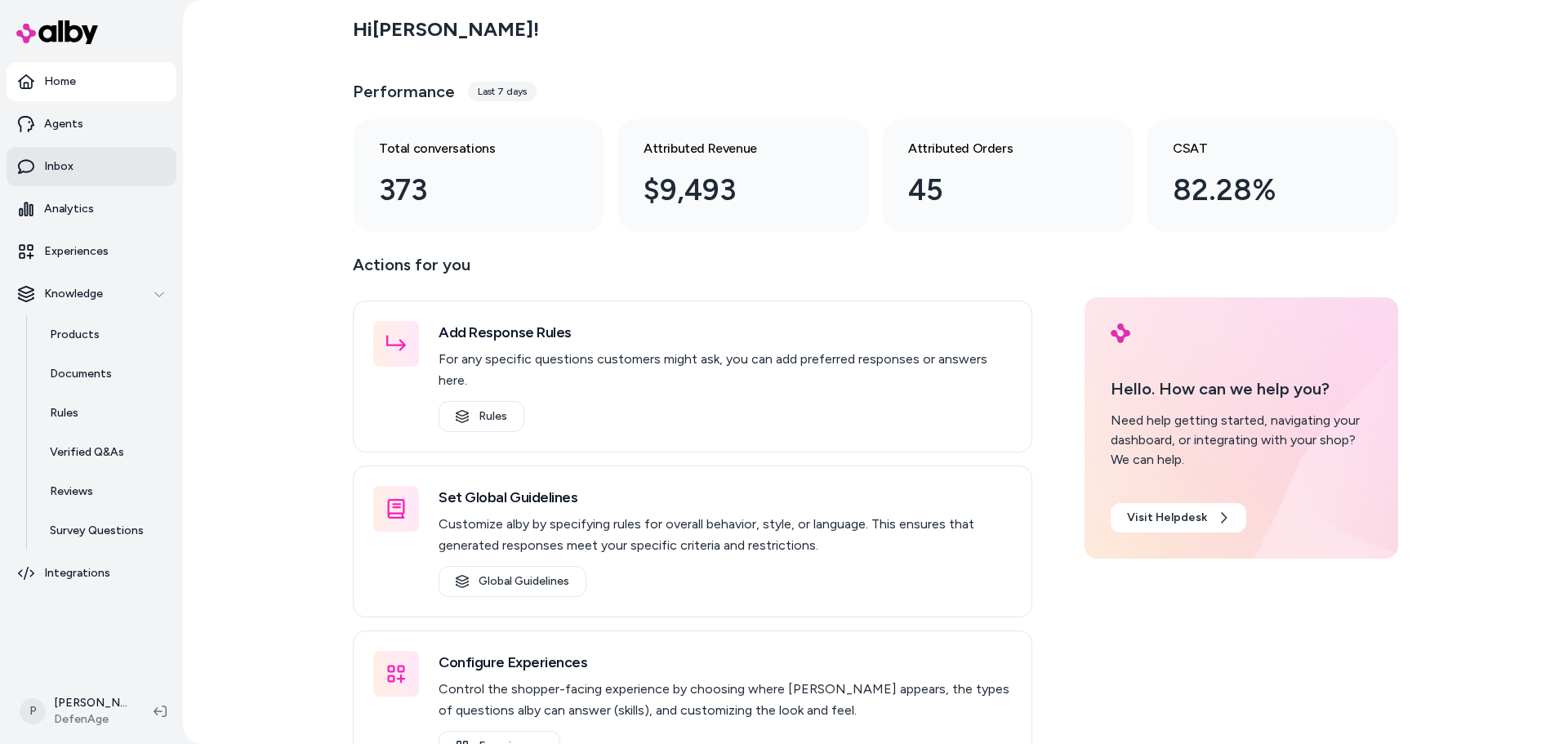
click at [97, 171] on link "Inbox" at bounding box center [92, 166] width 170 height 39
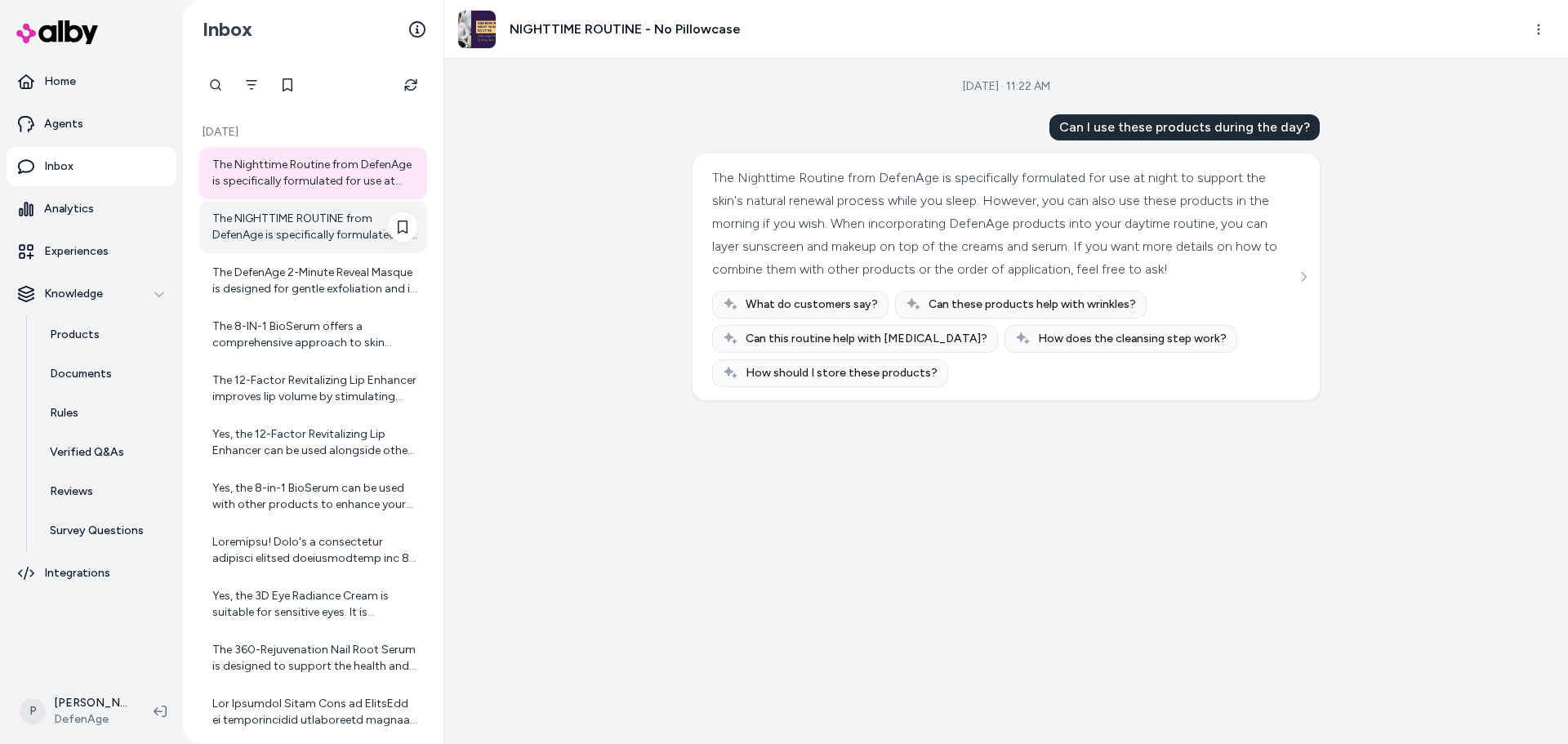
click at [316, 239] on div "The NIGHTTIME ROUTINE from DefenAge is specifically formulated for use at night…" at bounding box center [315, 227] width 205 height 33
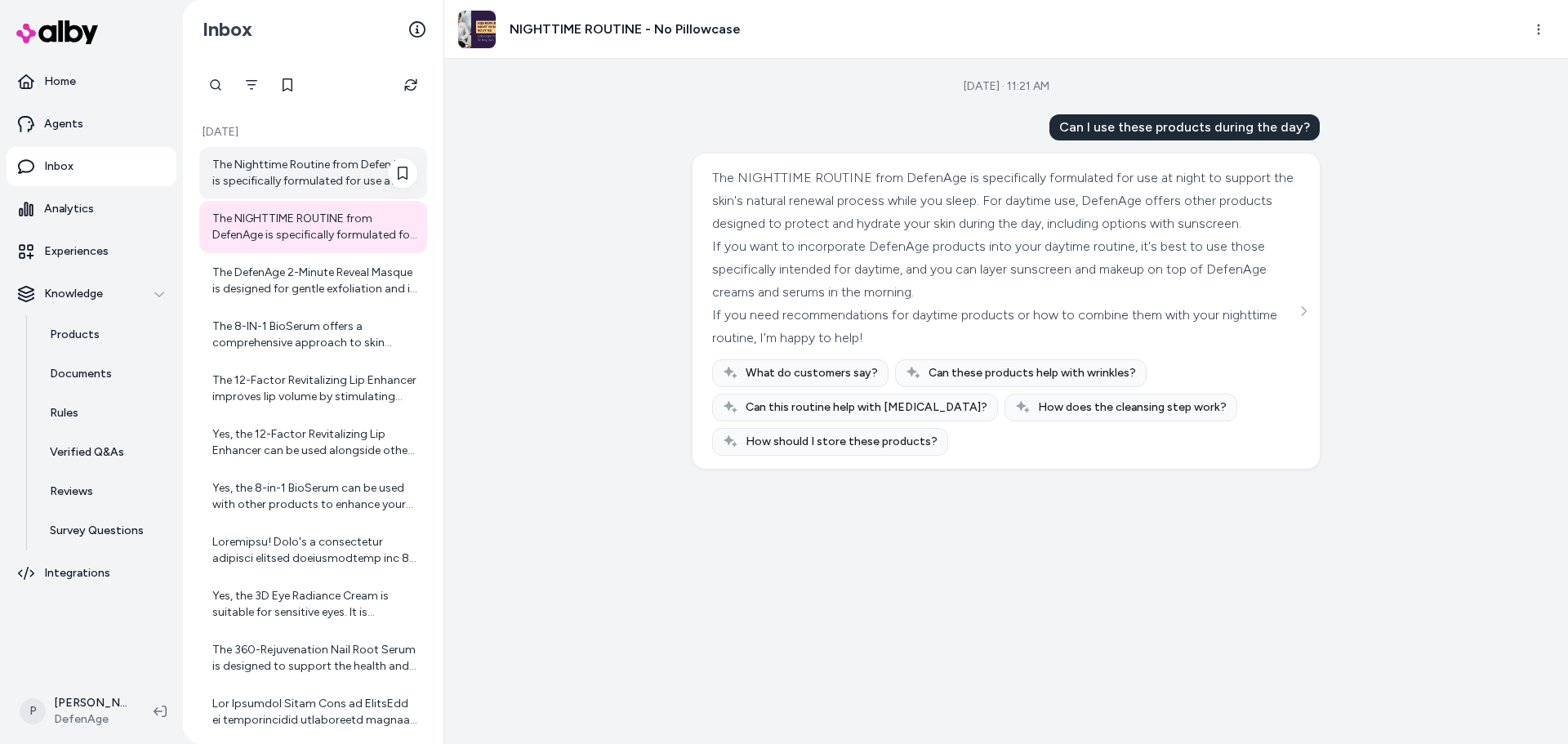
click at [311, 184] on div "The Nighttime Routine from DefenAge is specifically formulated for use at night…" at bounding box center [315, 173] width 205 height 33
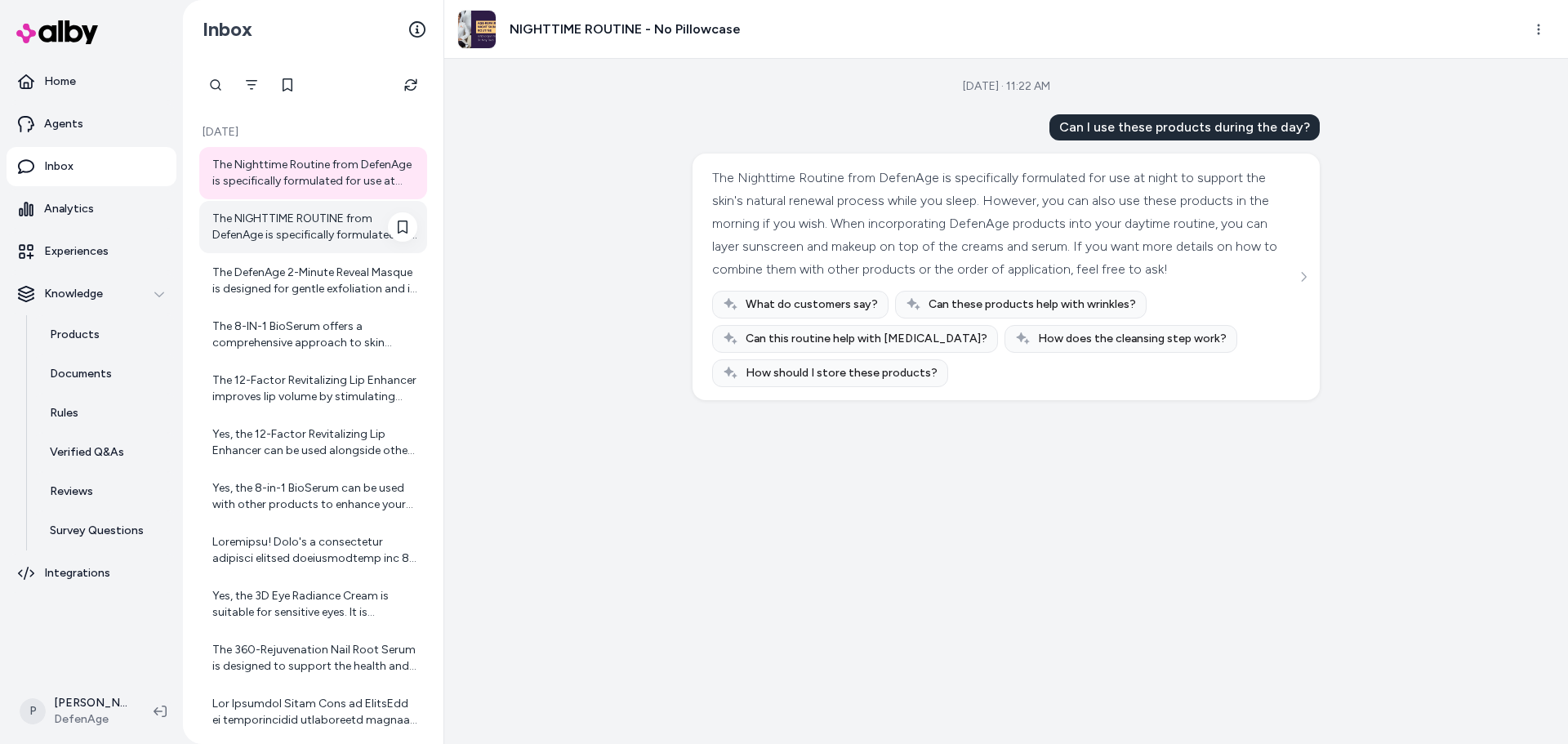
click at [315, 239] on div "The NIGHTTIME ROUTINE from DefenAge is specifically formulated for use at night…" at bounding box center [315, 227] width 205 height 33
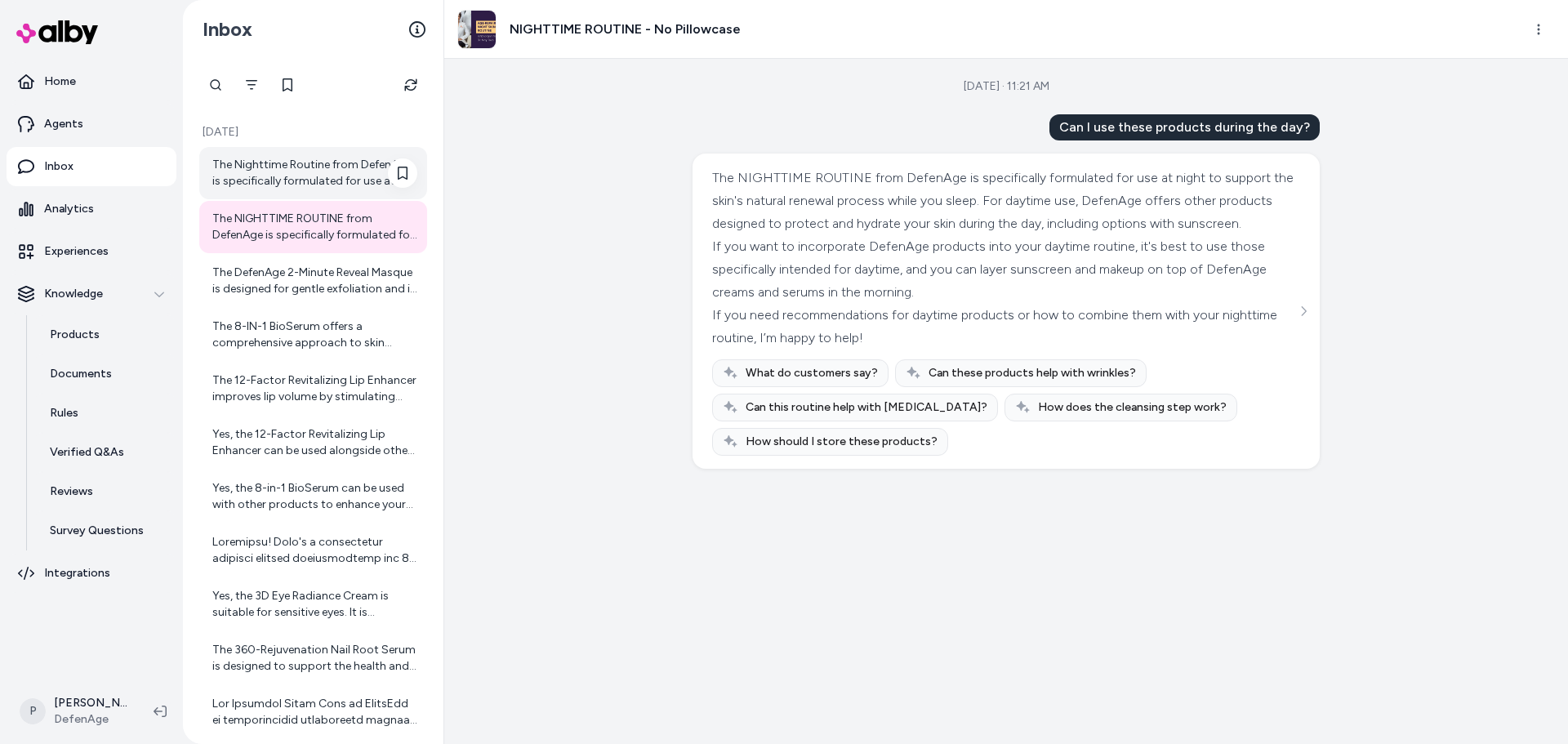
click at [301, 180] on div "The Nighttime Routine from DefenAge is specifically formulated for use at night…" at bounding box center [315, 173] width 205 height 33
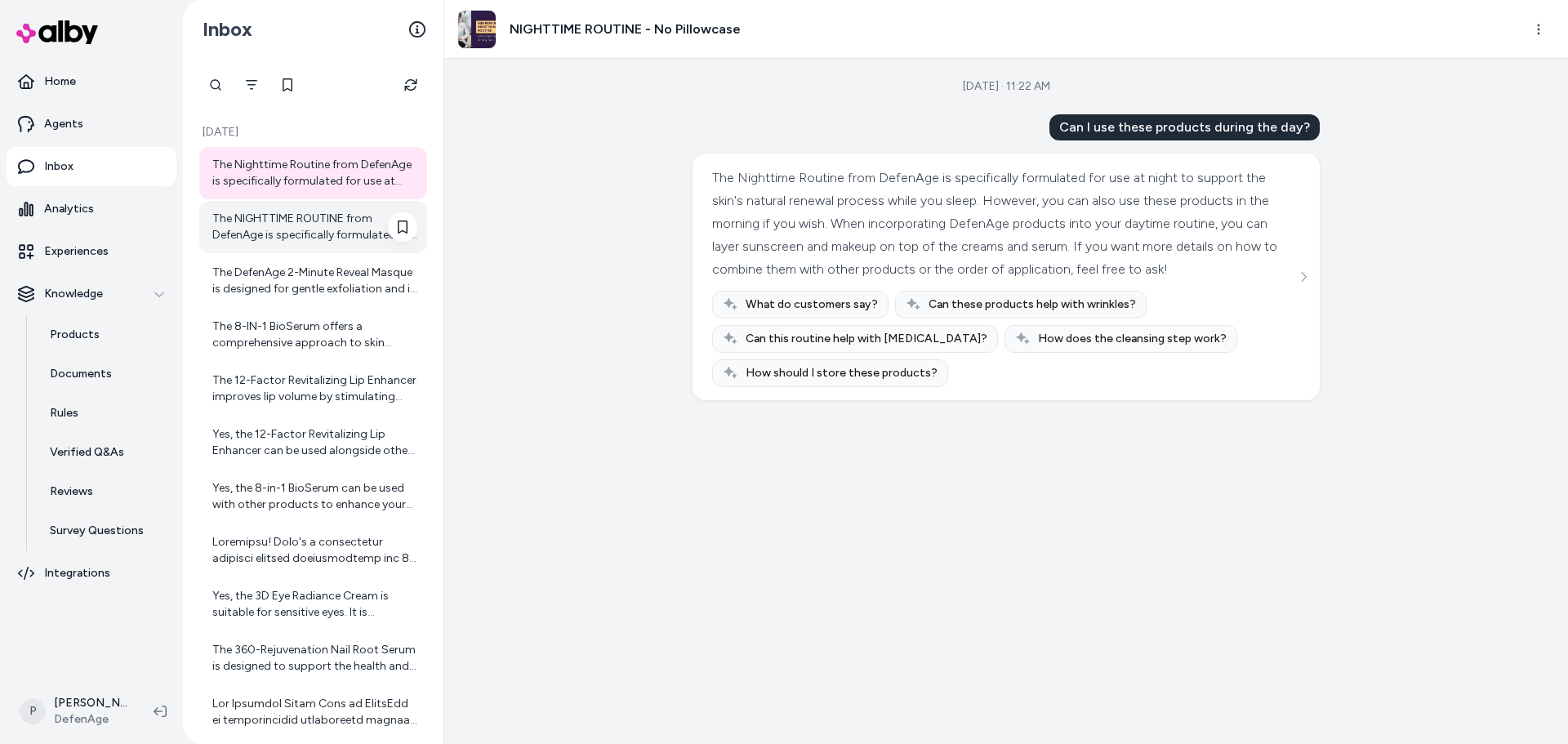
click at [302, 236] on div "The NIGHTTIME ROUTINE from DefenAge is specifically formulated for use at night…" at bounding box center [315, 227] width 205 height 33
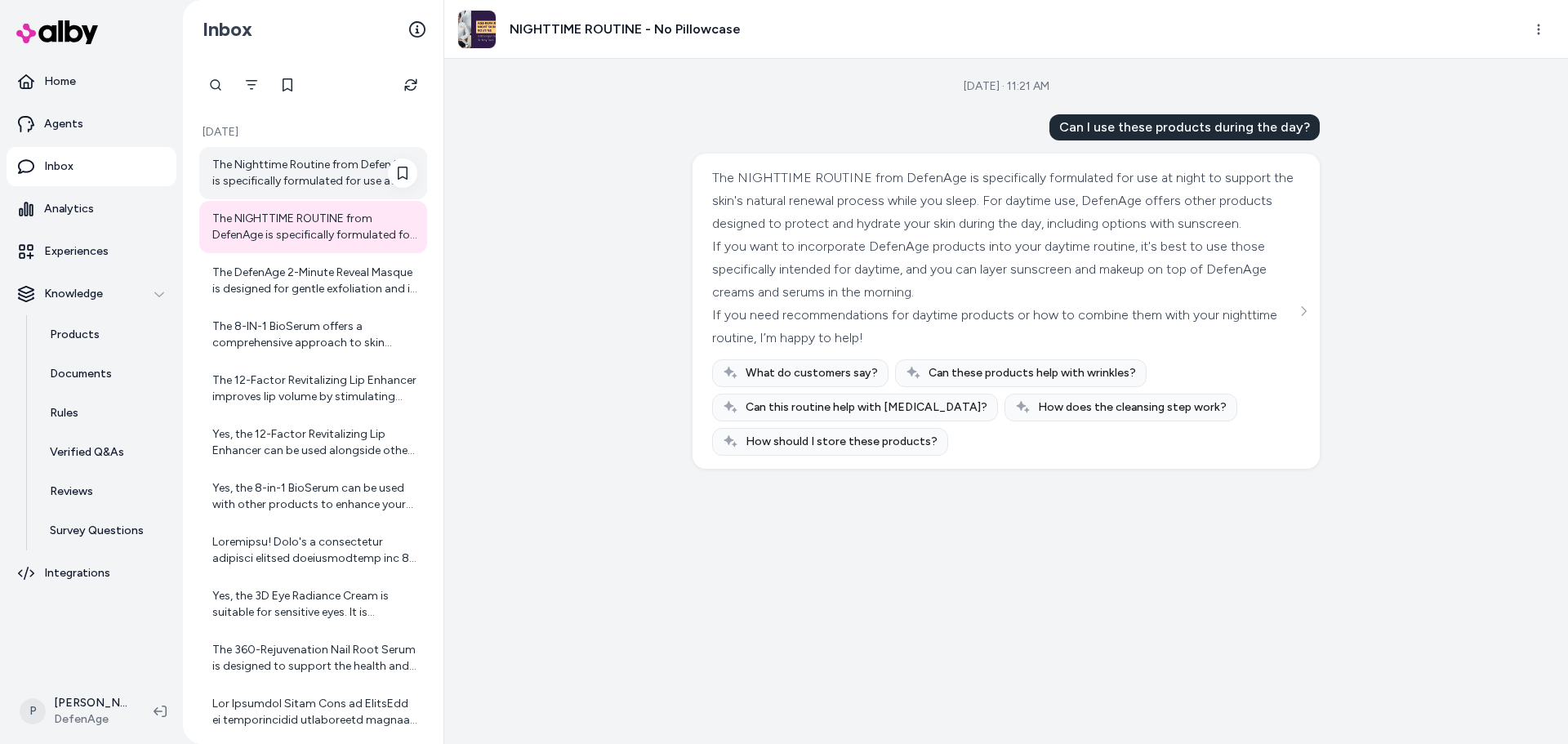
click at [301, 163] on div "The Nighttime Routine from DefenAge is specifically formulated for use at night…" at bounding box center [315, 173] width 205 height 33
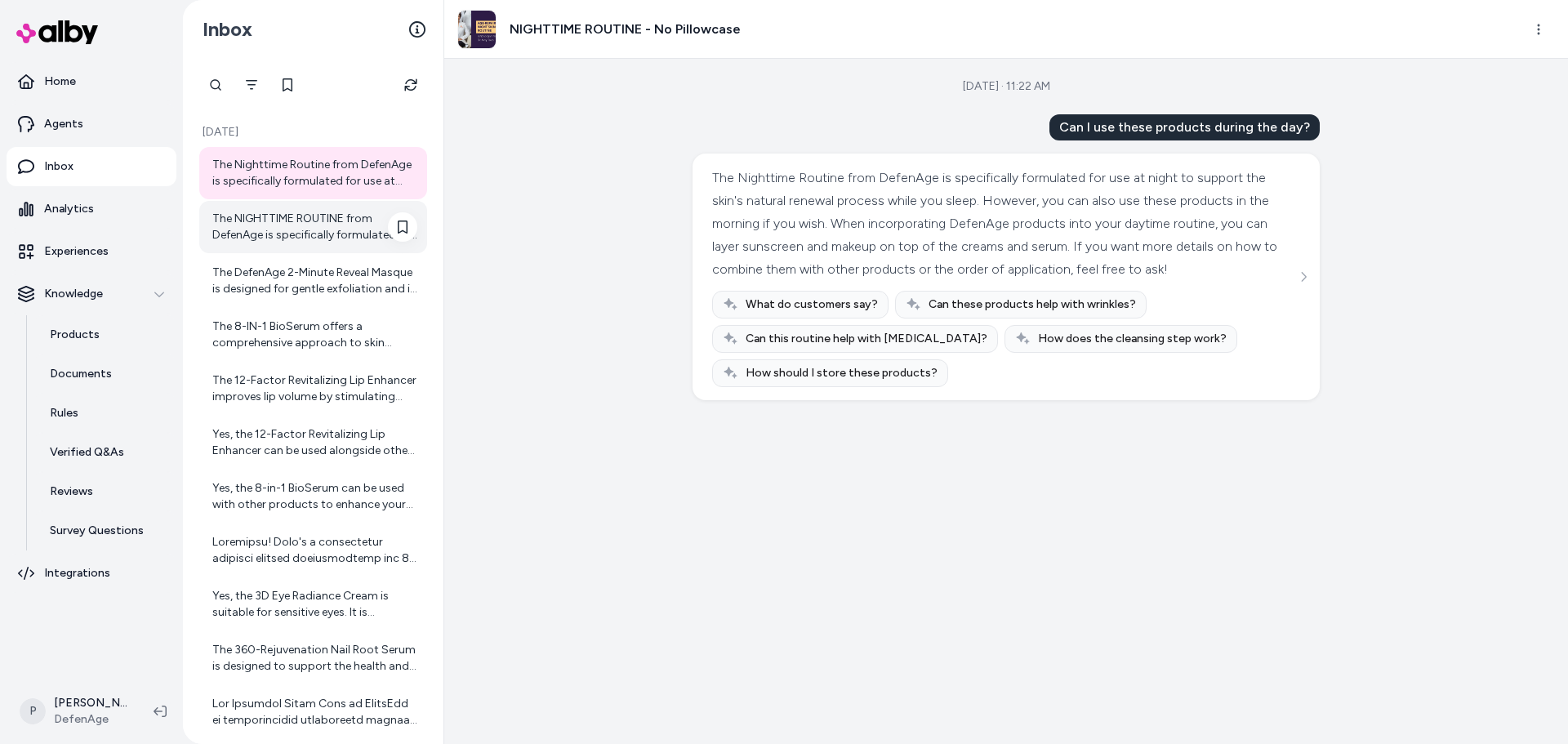
click at [294, 212] on div "The NIGHTTIME ROUTINE from DefenAge is specifically formulated for use at night…" at bounding box center [315, 227] width 205 height 33
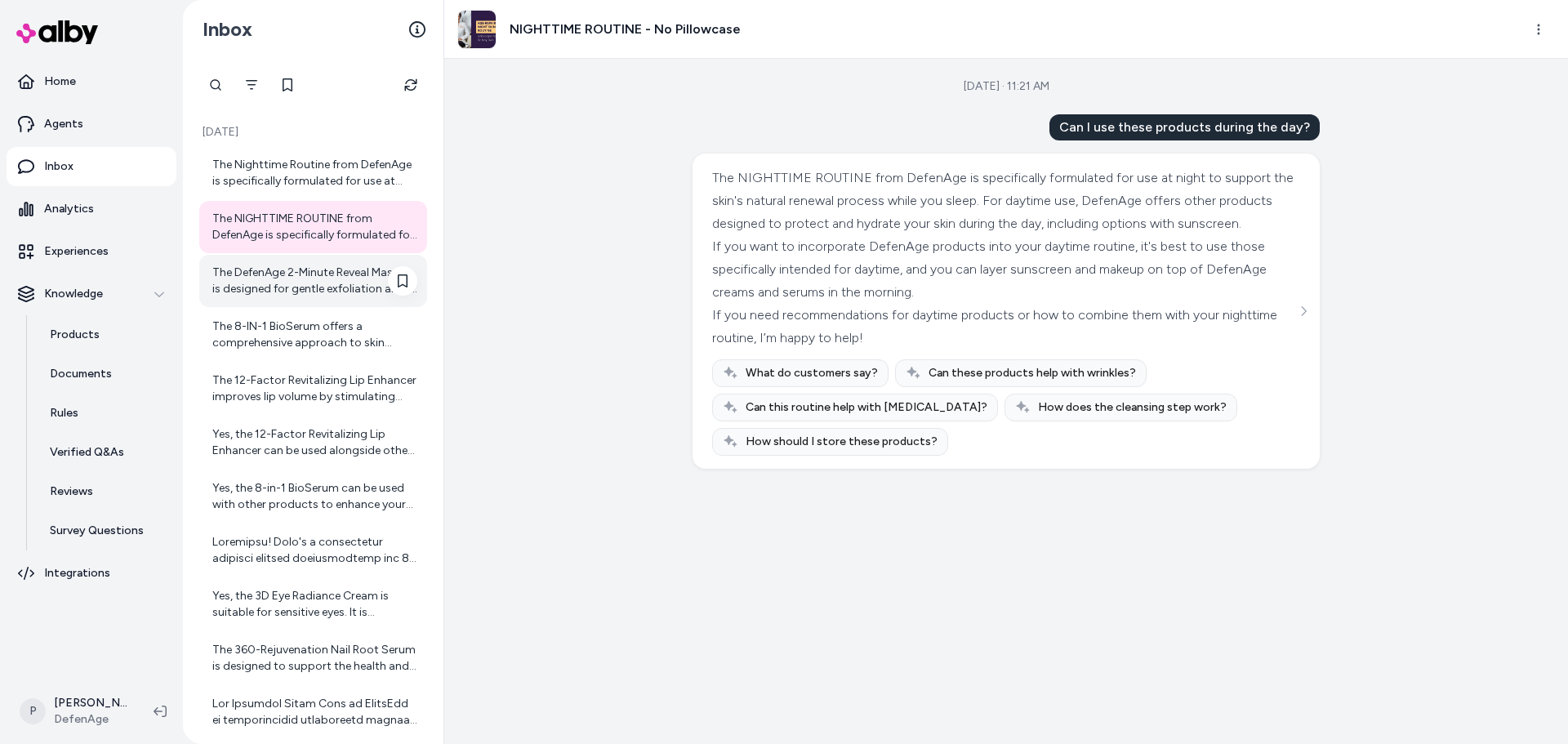
click at [301, 272] on div "The DefenAge 2-Minute Reveal Masque is designed for gentle exfoliation and is r…" at bounding box center [315, 281] width 205 height 33
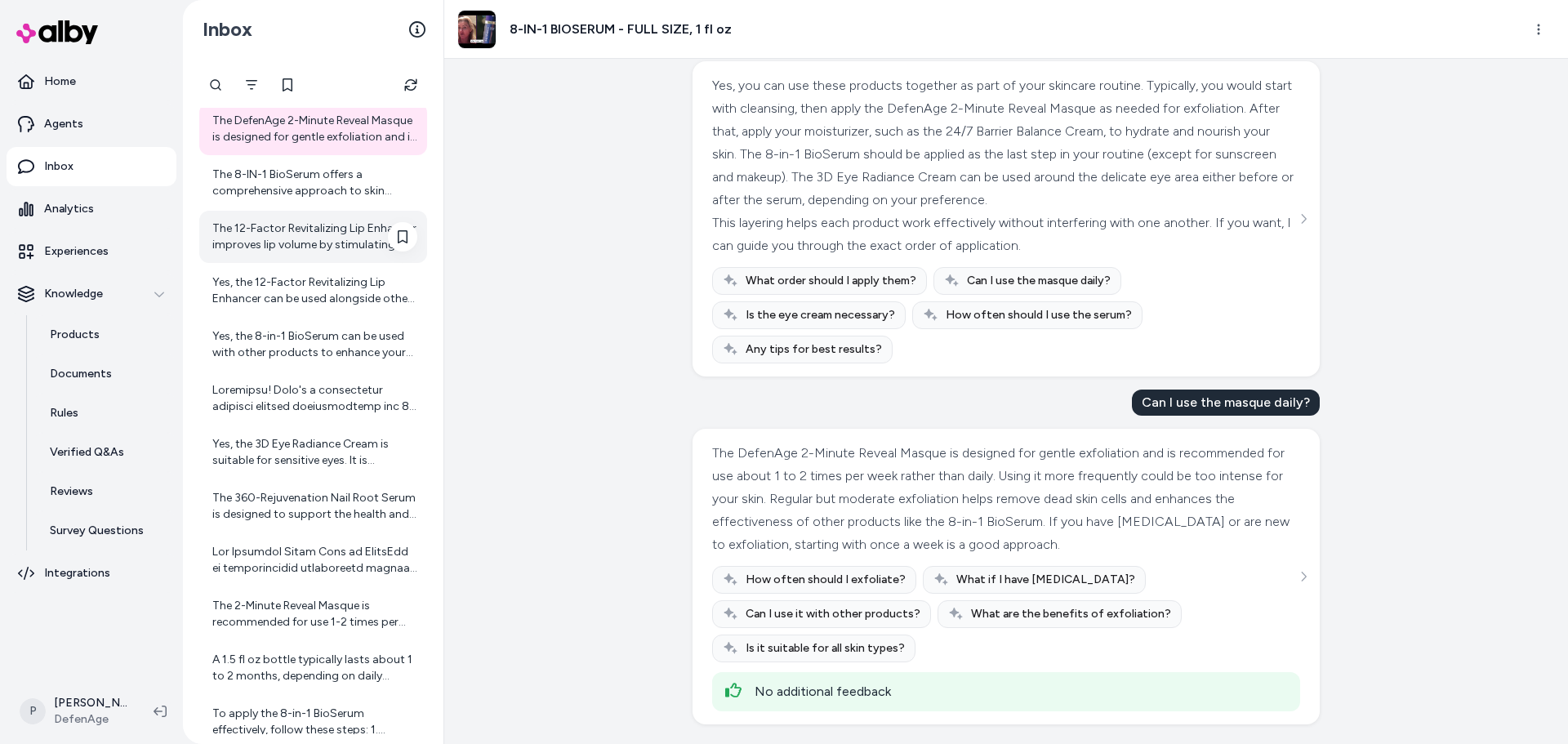
scroll to position [163, 0]
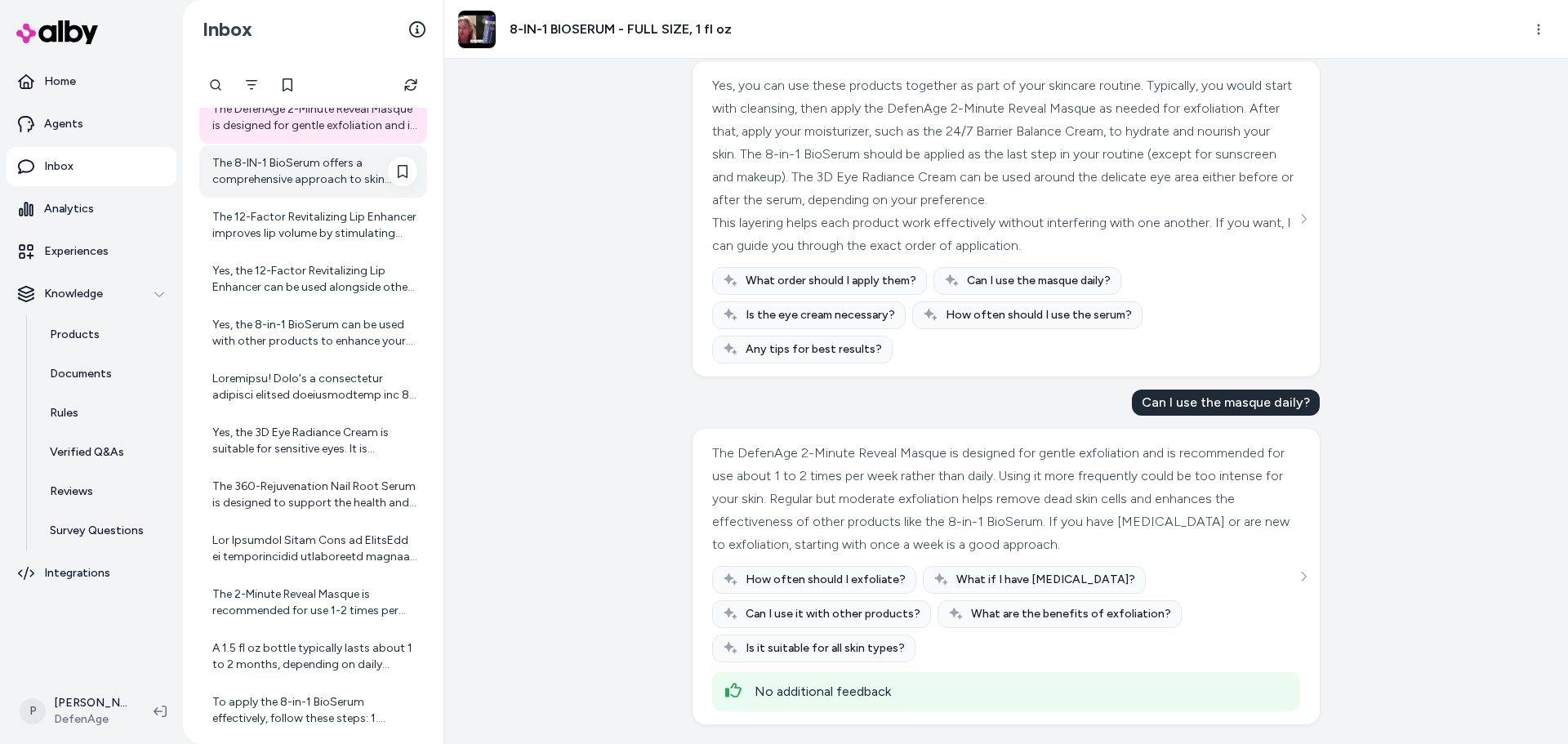
click at [323, 185] on div "The 8-IN-1 BioSerum offers a comprehensive approach to skin rejuvenation with m…" at bounding box center [315, 172] width 205 height 33
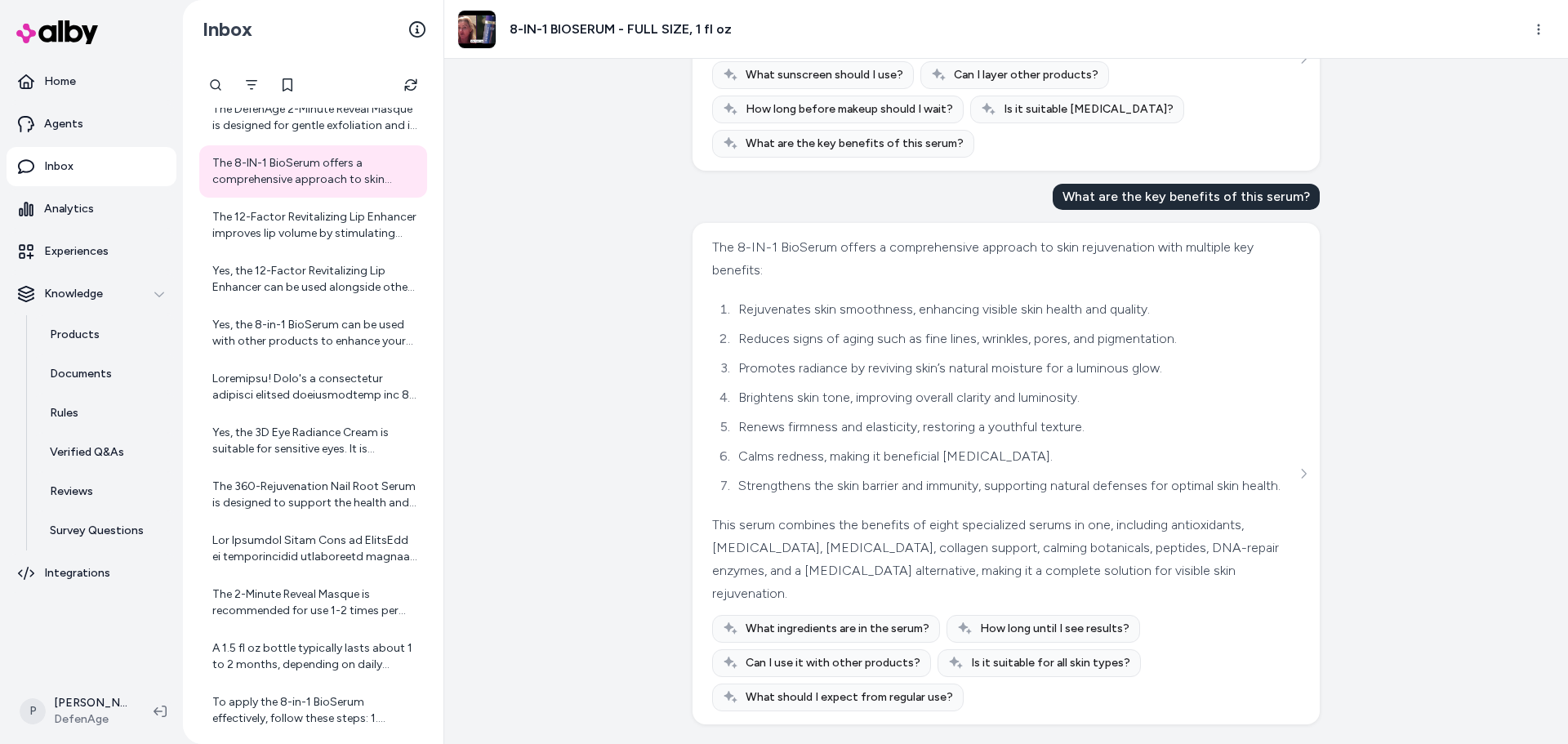
scroll to position [781, 0]
click at [292, 230] on div "The 12-Factor Revitalizing Lip Enhancer improves lip volume by stimulating your…" at bounding box center [315, 225] width 205 height 33
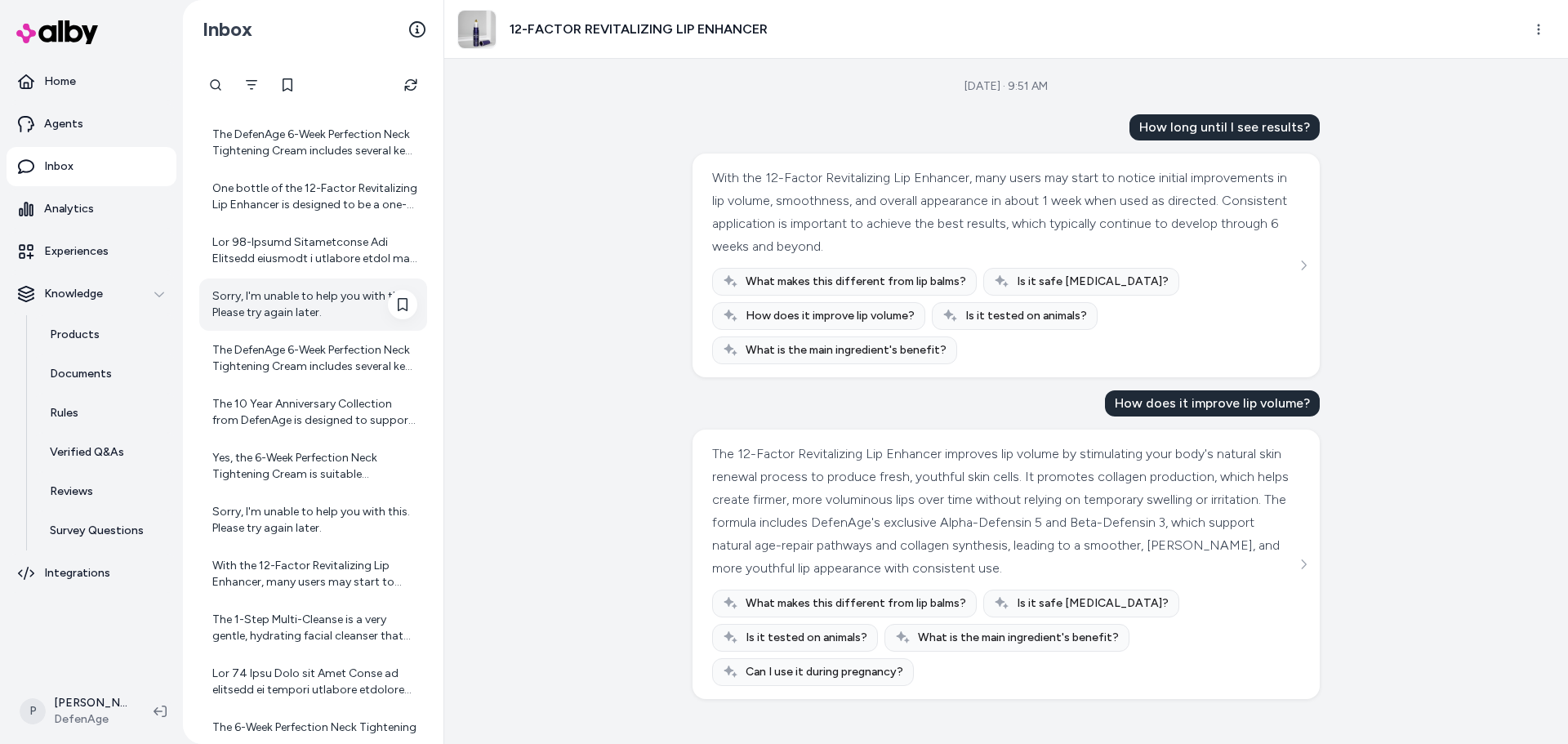
scroll to position [1242, 0]
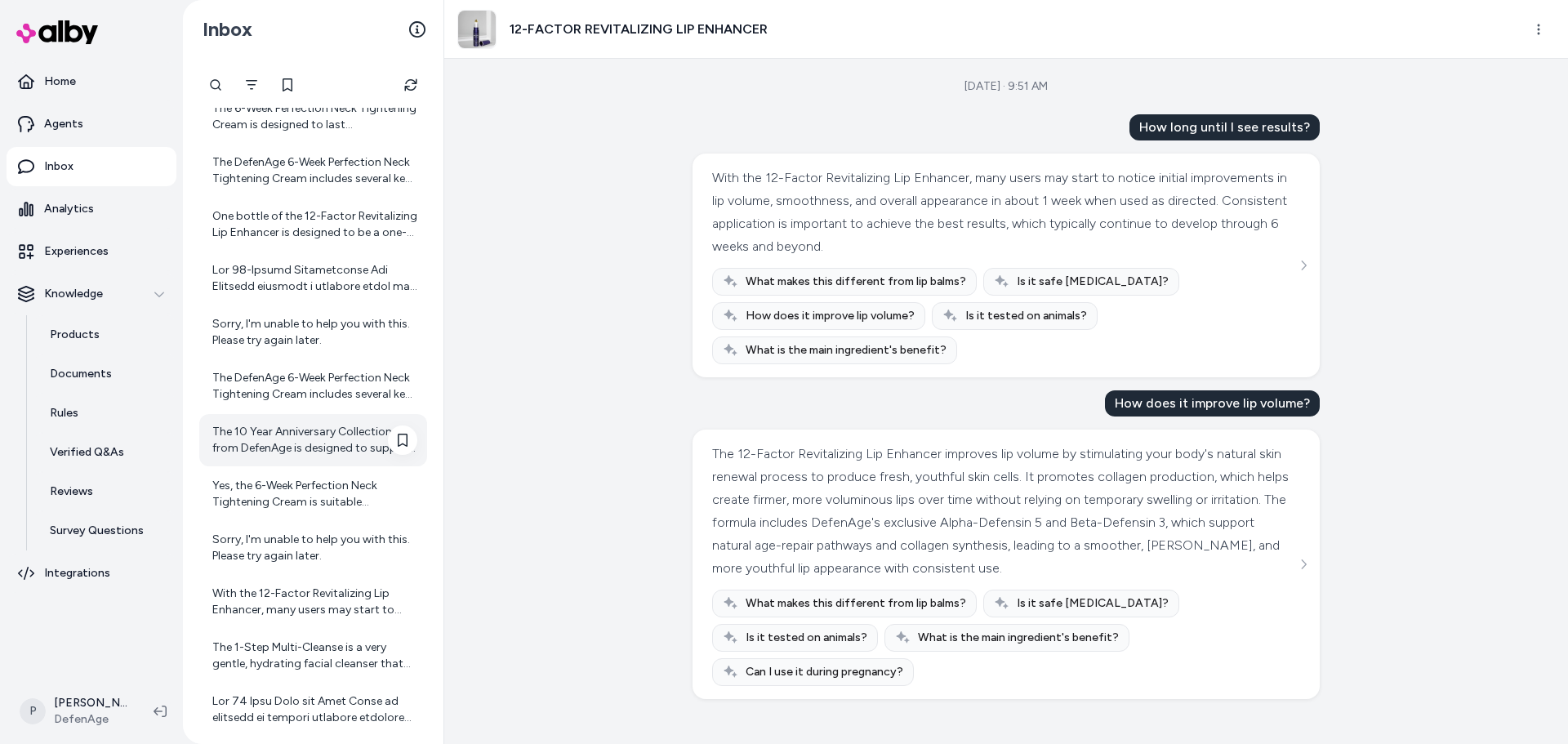
click at [309, 455] on div "The 10 Year Anniversary Collection from DefenAge is designed to support skin re…" at bounding box center [315, 440] width 205 height 33
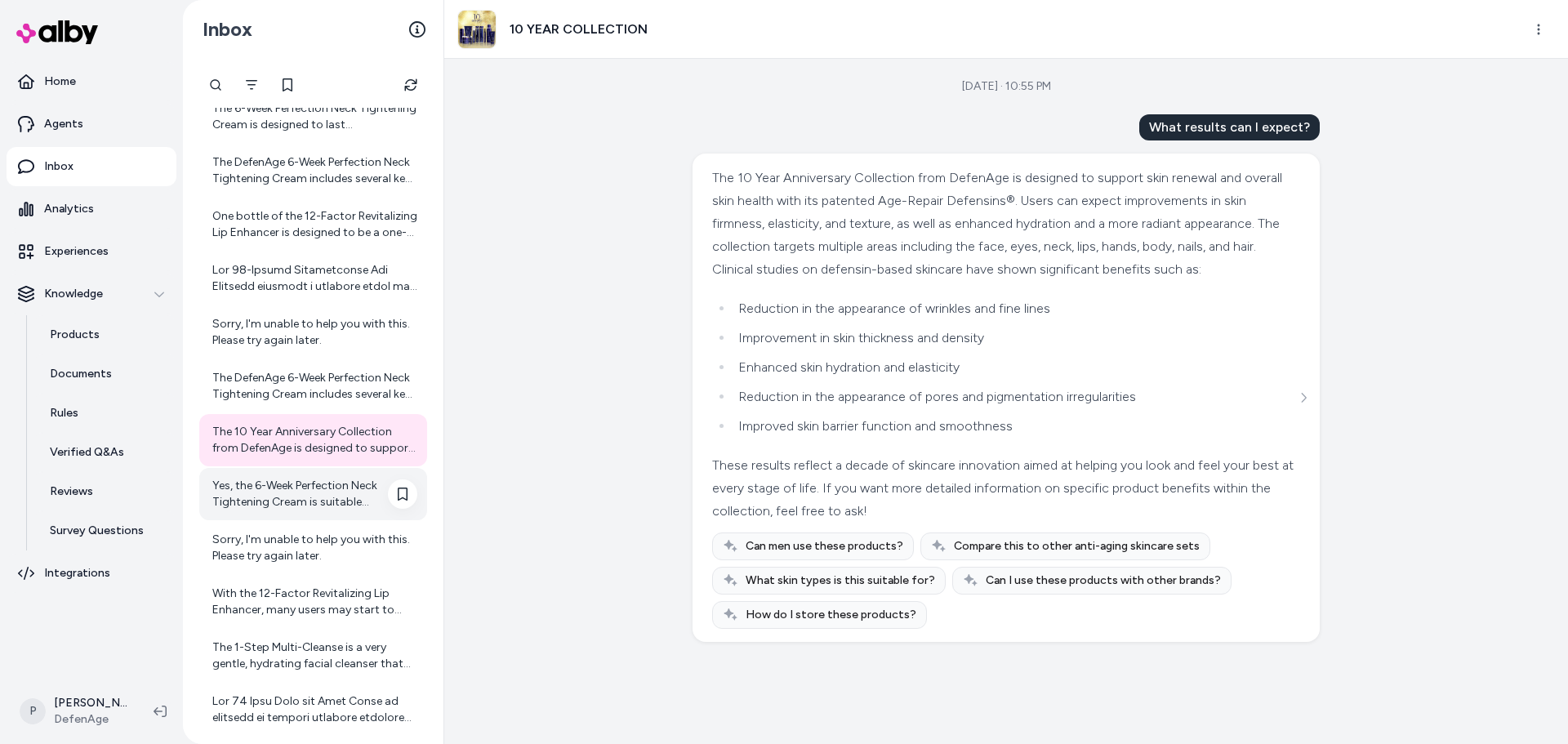
scroll to position [1405, 0]
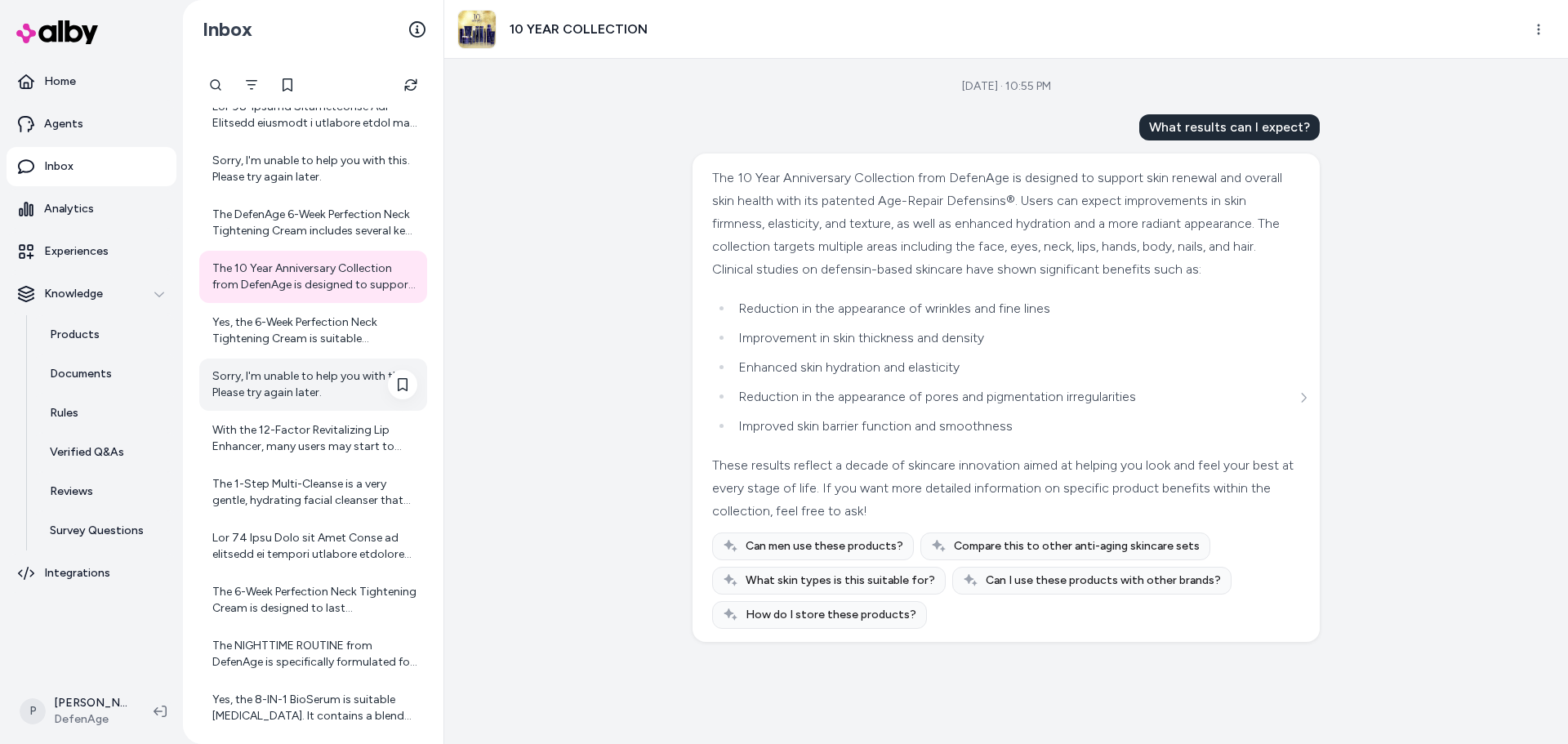
click at [310, 385] on div "Sorry, I'm unable to help you with this. Please try again later." at bounding box center [315, 385] width 205 height 33
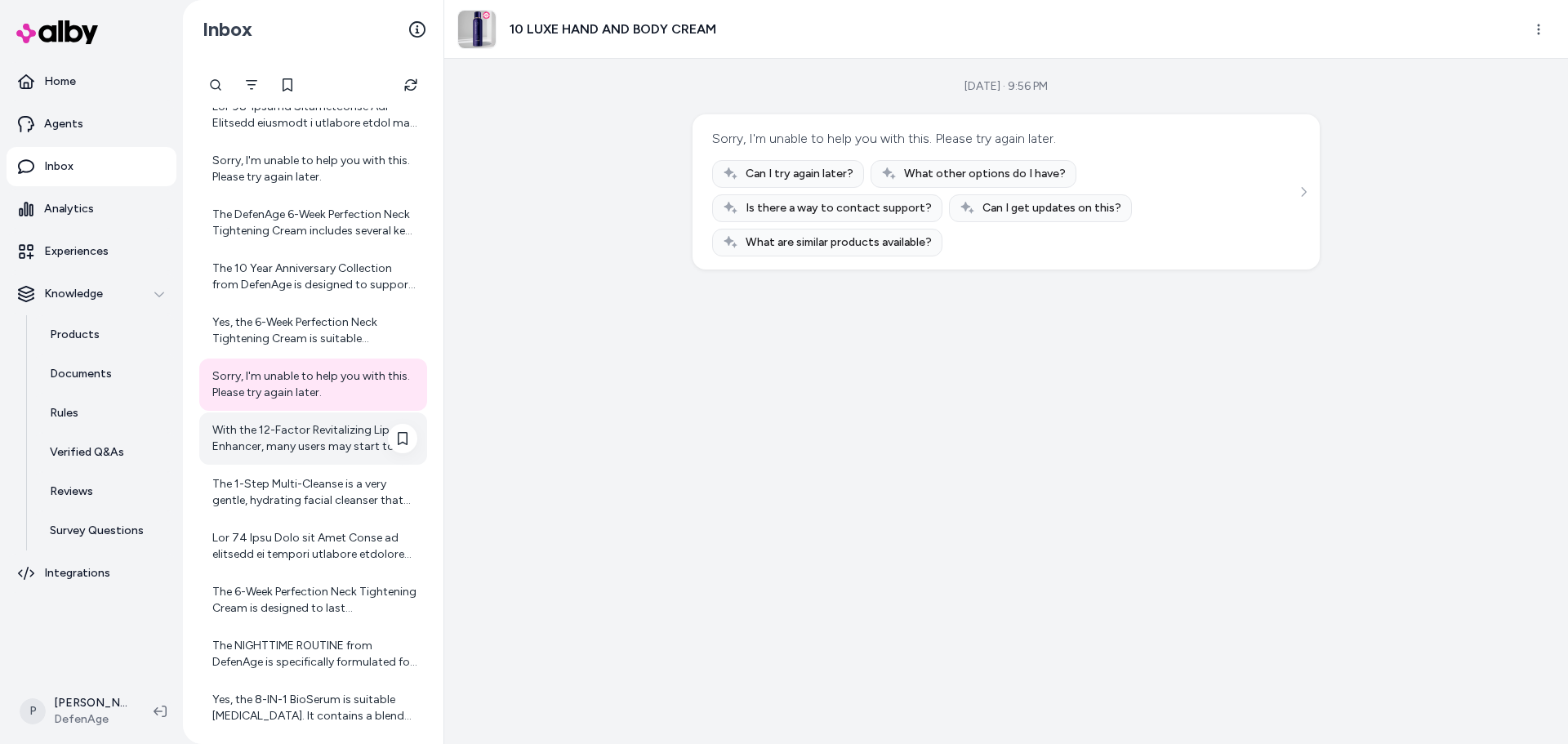
click at [301, 431] on div "With the 12-Factor Revitalizing Lip Enhancer, many users may start to notice in…" at bounding box center [315, 438] width 205 height 33
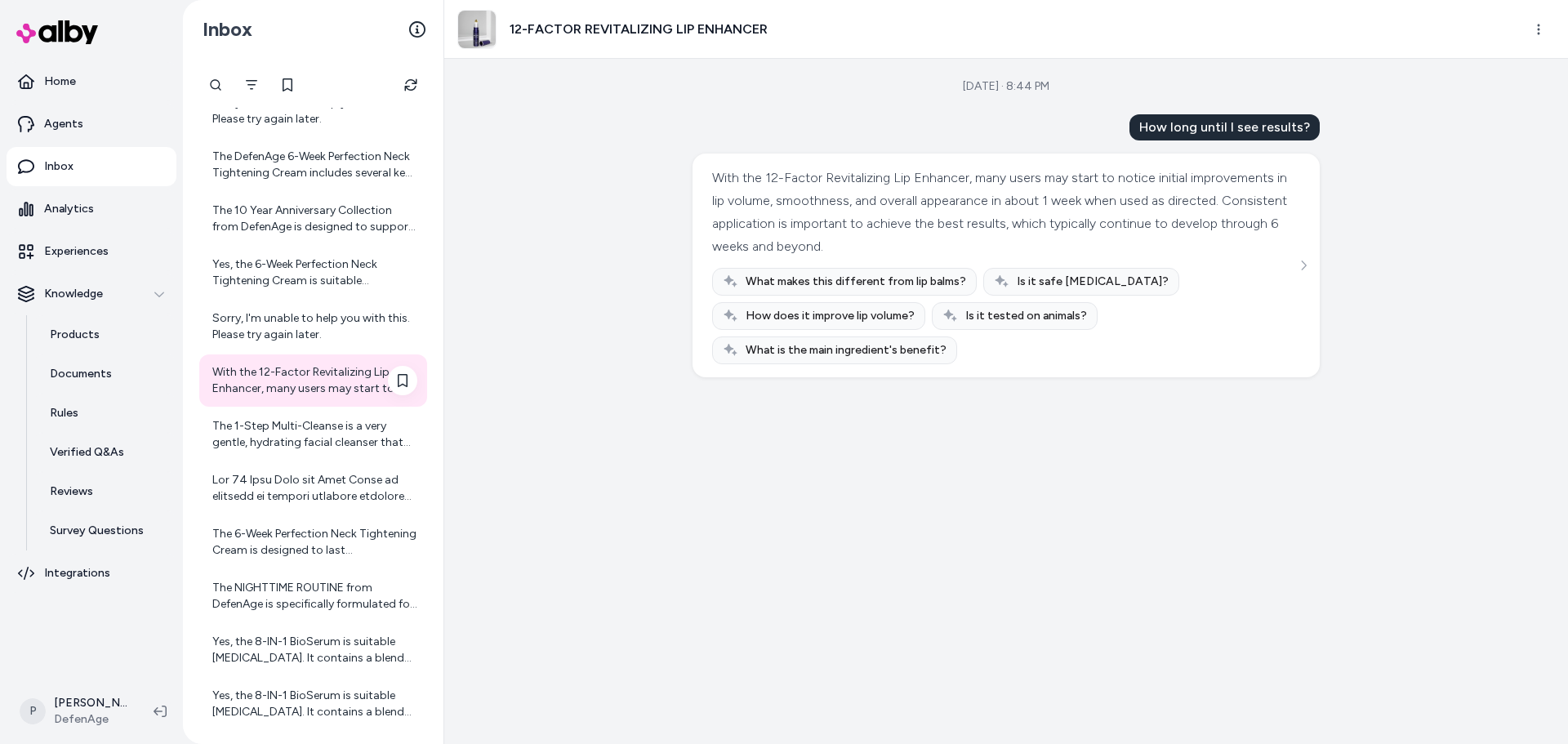
scroll to position [1487, 0]
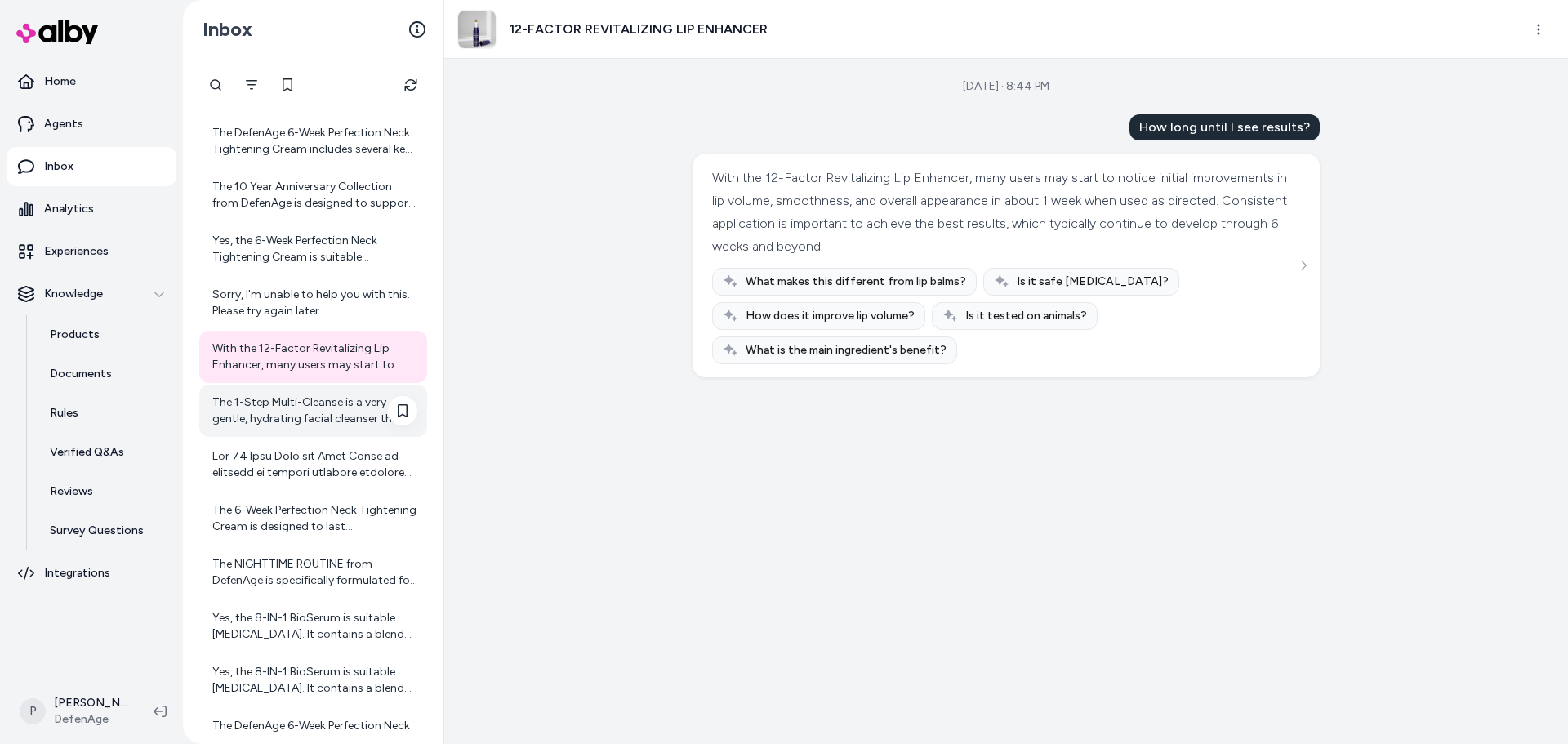
click at [305, 398] on div "The 1-Step Multi-Cleanse is a very gentle, hydrating facial cleanser that does …" at bounding box center [315, 411] width 205 height 33
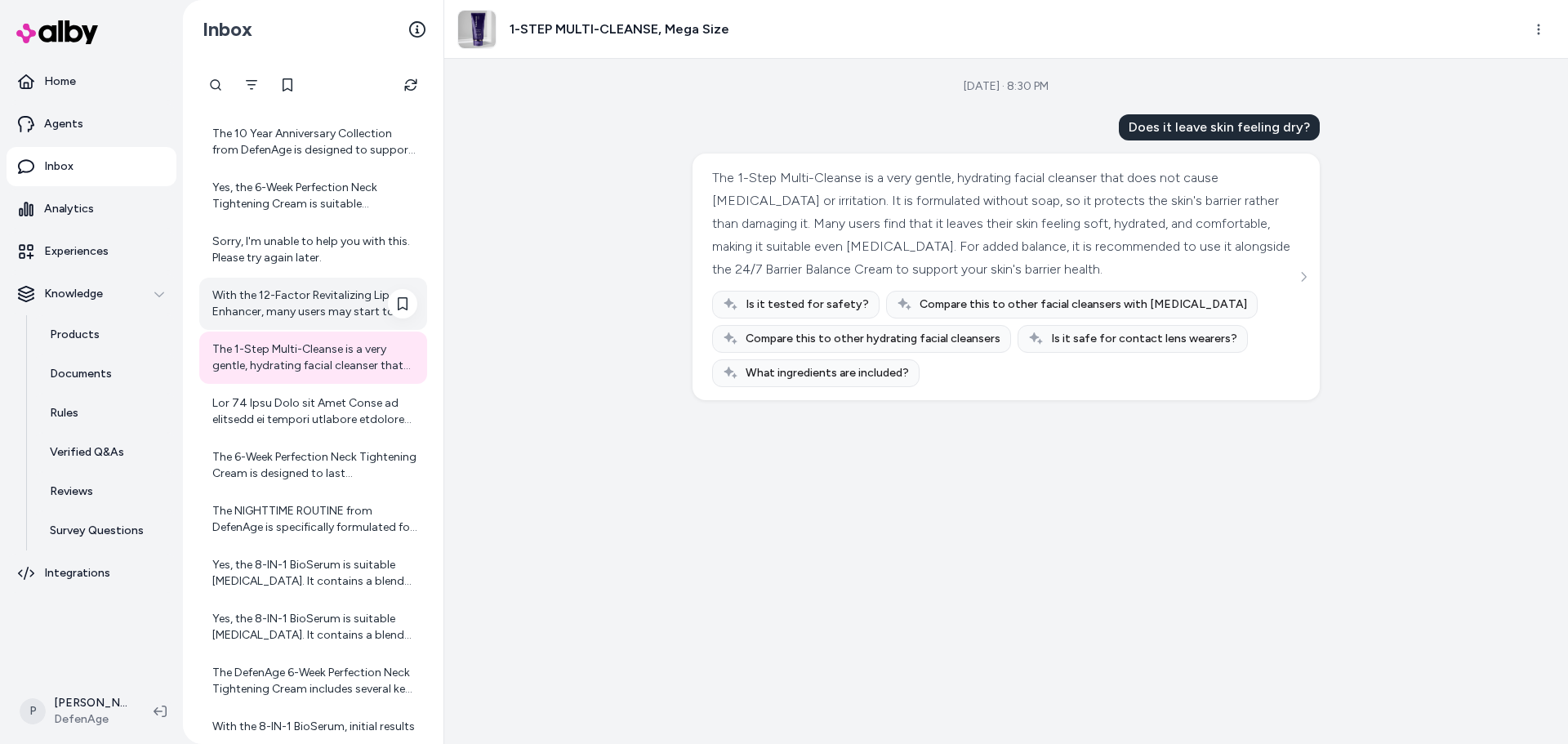
scroll to position [1569, 0]
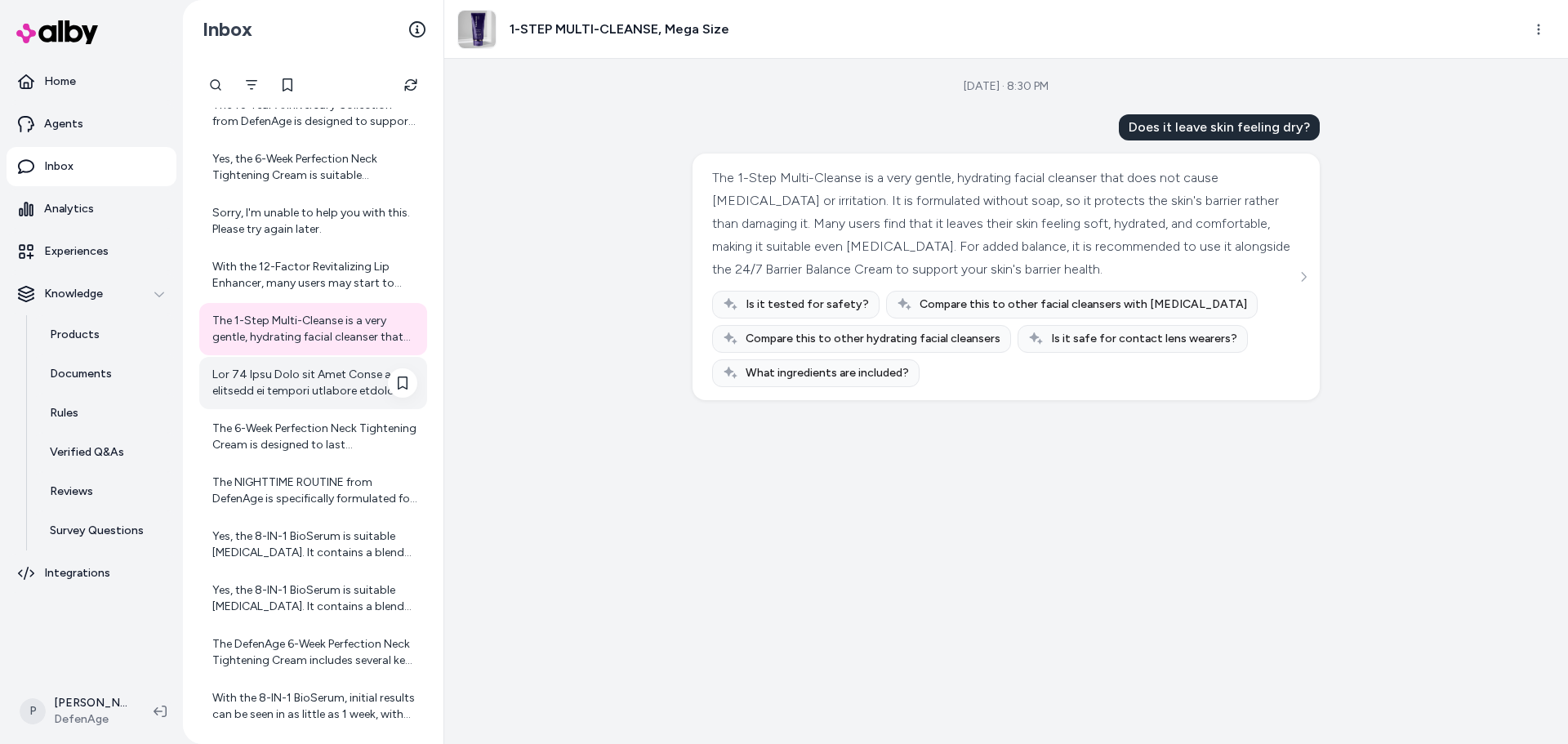
click at [305, 367] on div at bounding box center [315, 383] width 205 height 33
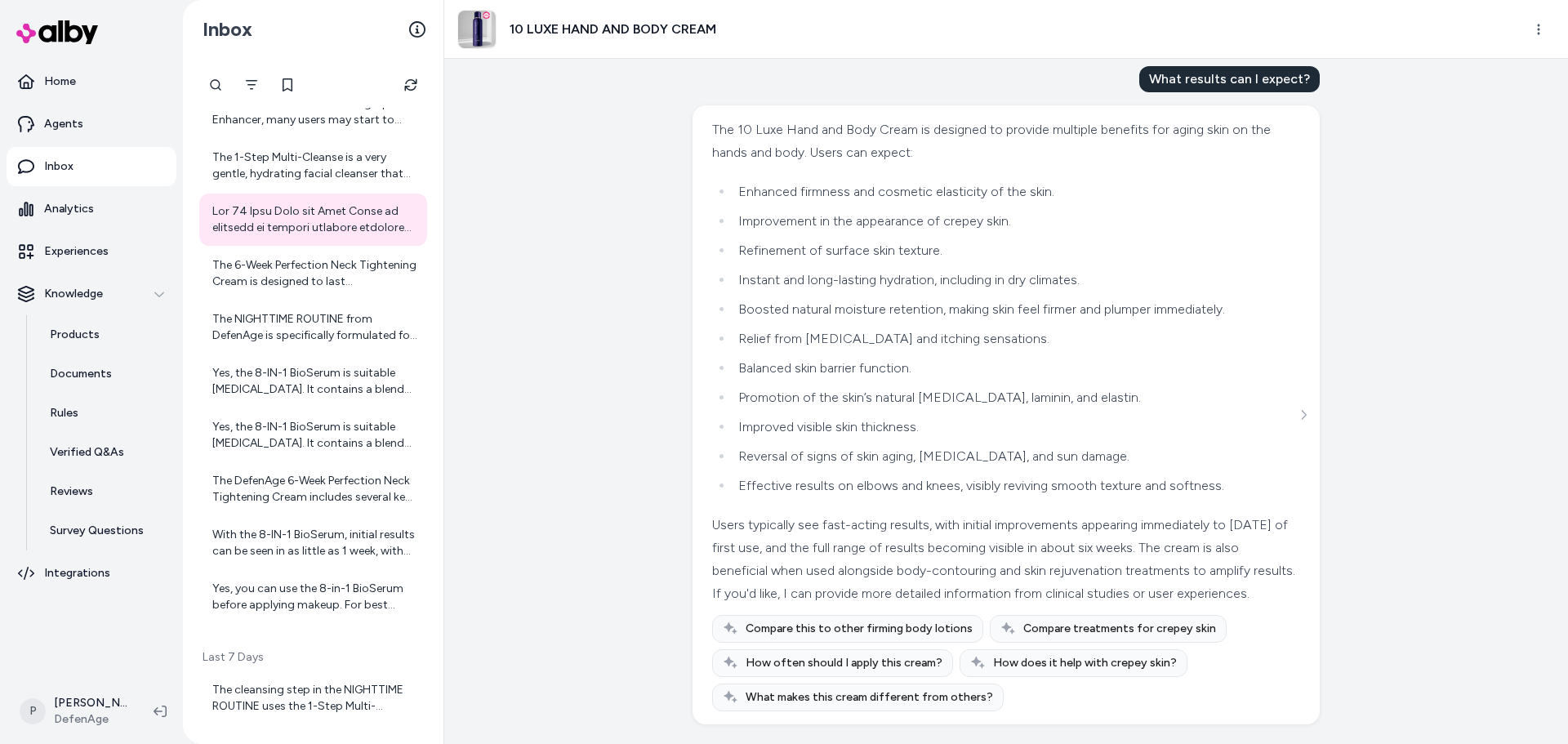
scroll to position [415, 0]
click at [289, 274] on div "The 6-Week Perfection Neck Tightening Cream is designed to last approximately s…" at bounding box center [315, 274] width 205 height 33
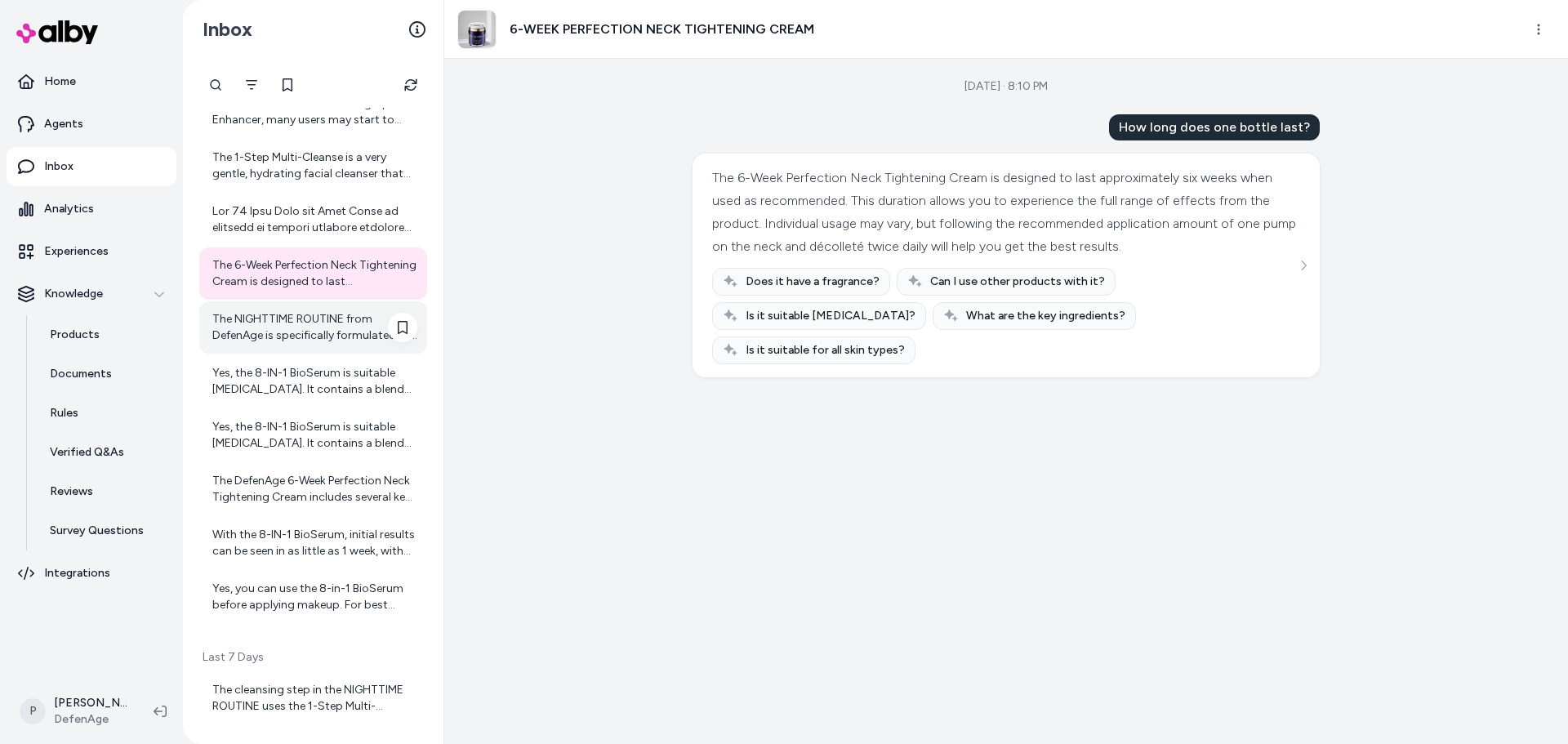
click at [283, 325] on div "The NIGHTTIME ROUTINE from DefenAge is specifically formulated for use at night…" at bounding box center [315, 328] width 205 height 33
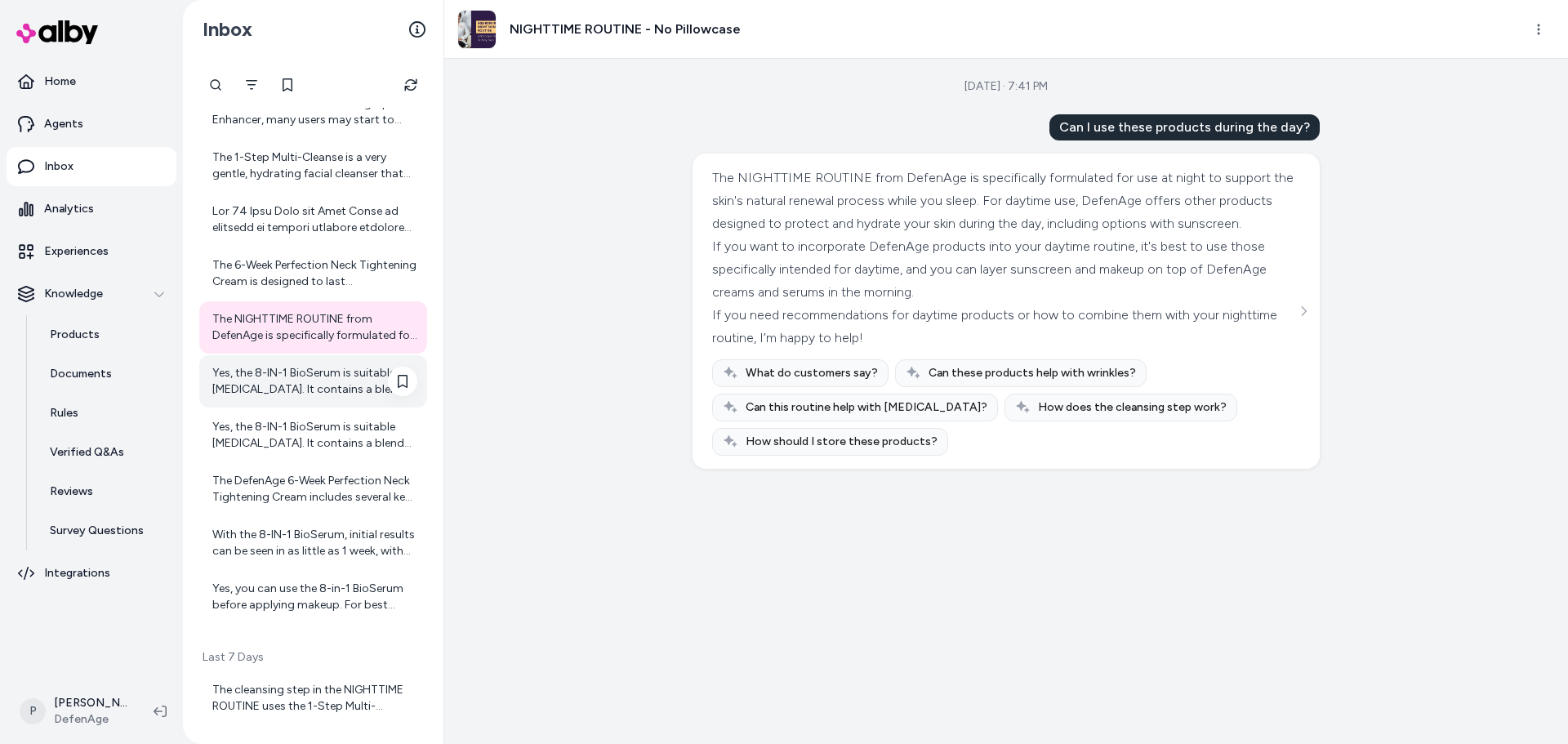
click at [268, 399] on div "Yes, the 8-IN-1 BioSerum is suitable for sensitive skin. It contains a blend of…" at bounding box center [313, 381] width 228 height 52
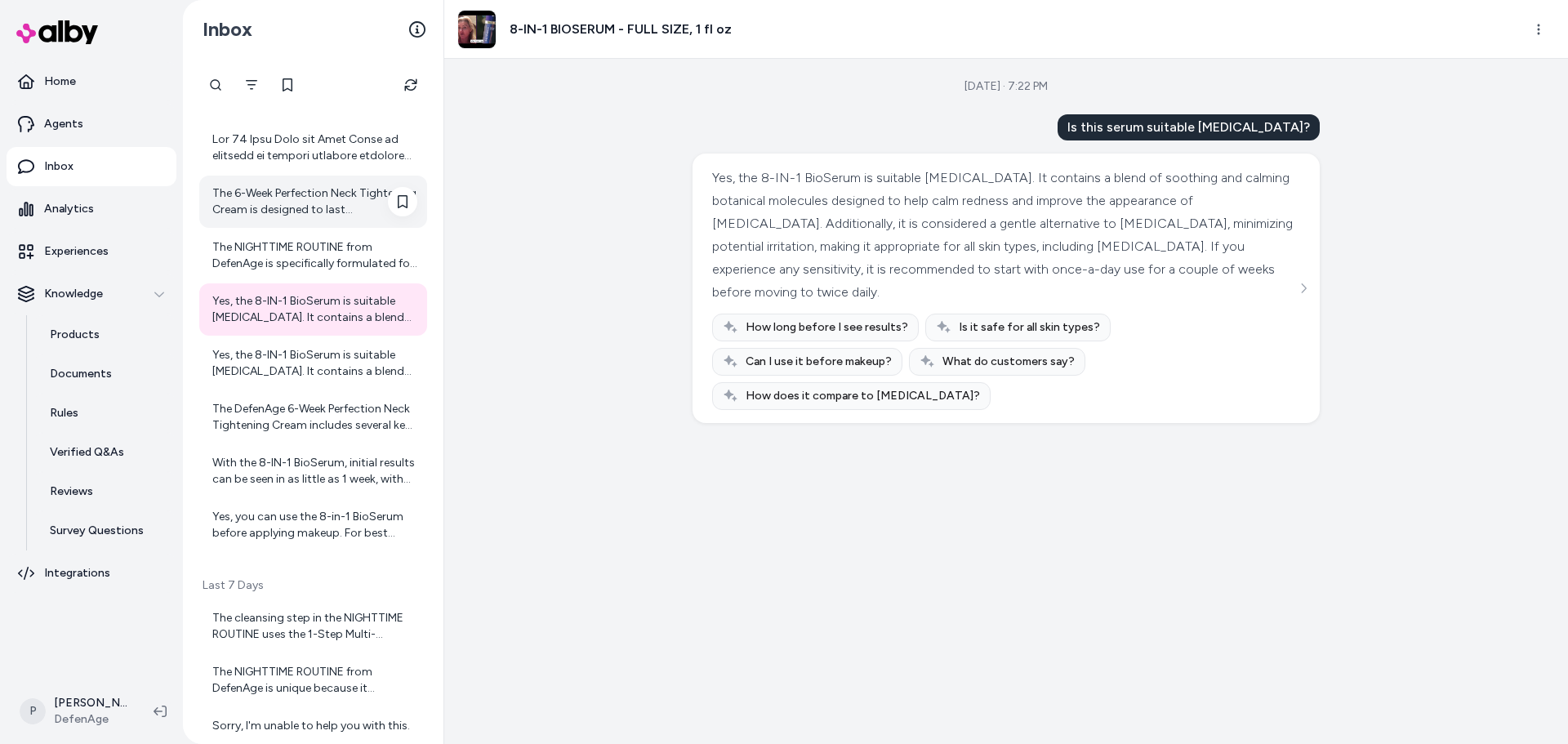
scroll to position [1895, 0]
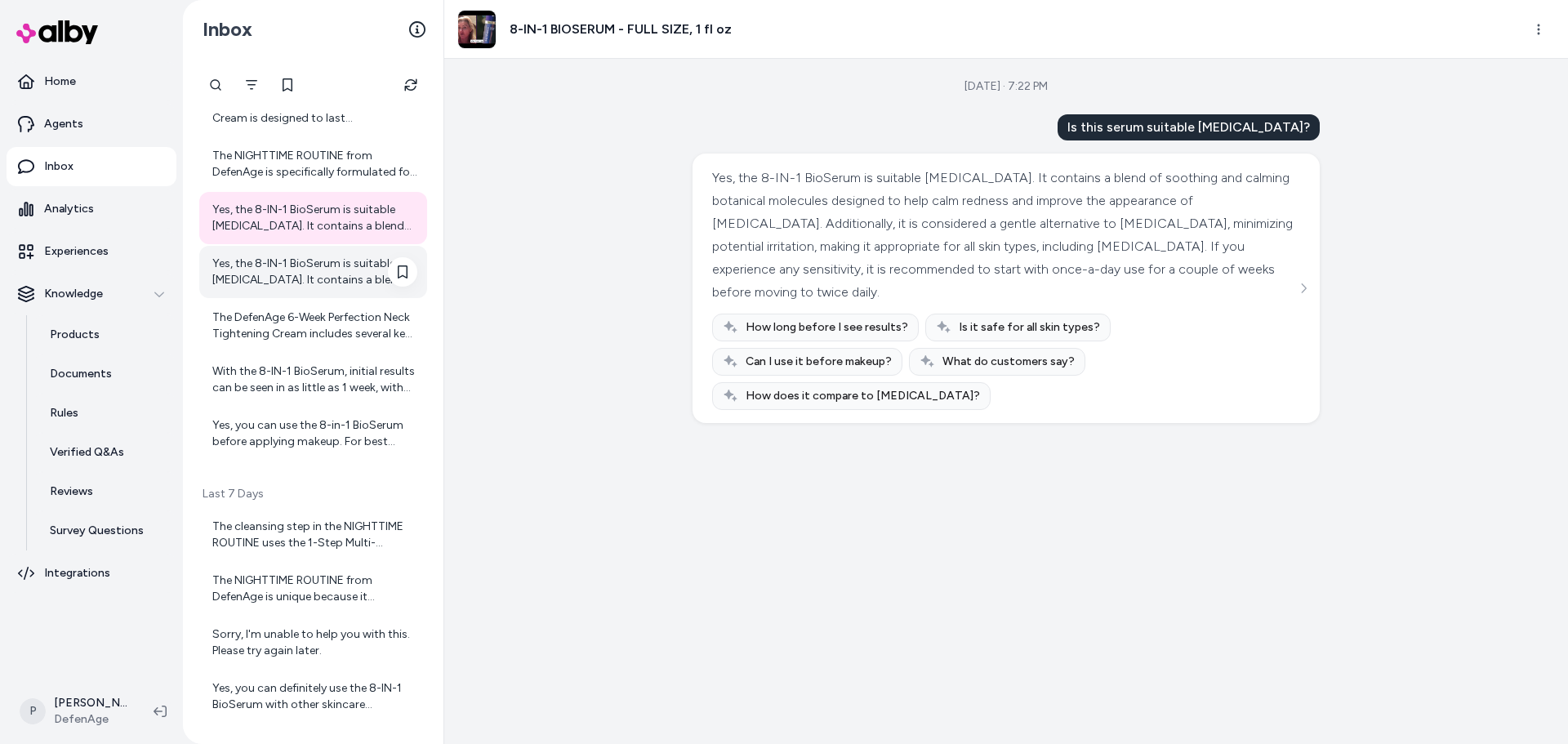
click at [291, 282] on div "Yes, the 8-IN-1 BioSerum is suitable for sensitive skin. It contains a blend of…" at bounding box center [315, 272] width 205 height 33
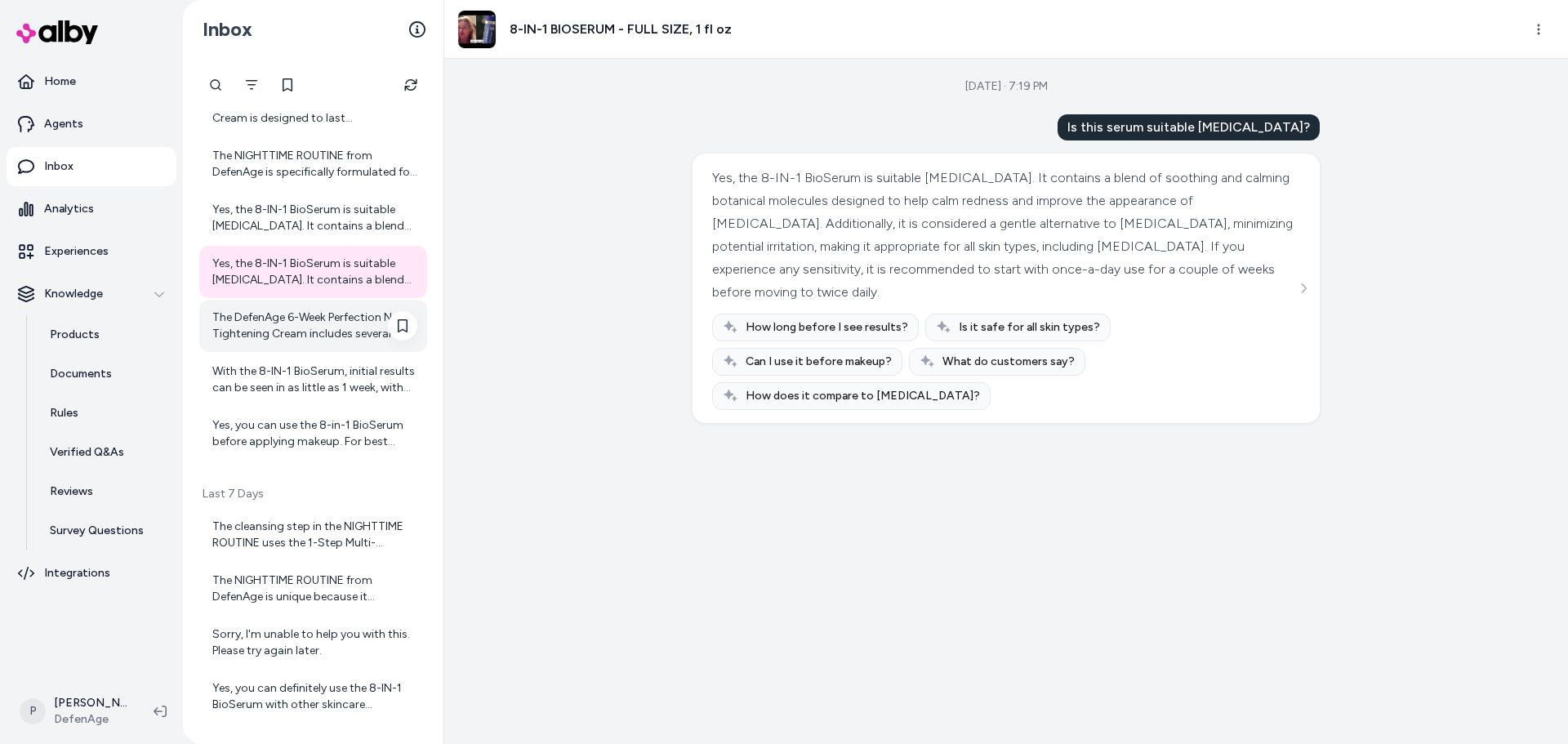
click at [320, 325] on div "The DefenAge 6-Week Perfection Neck Tightening Cream includes several key ingre…" at bounding box center [315, 326] width 205 height 33
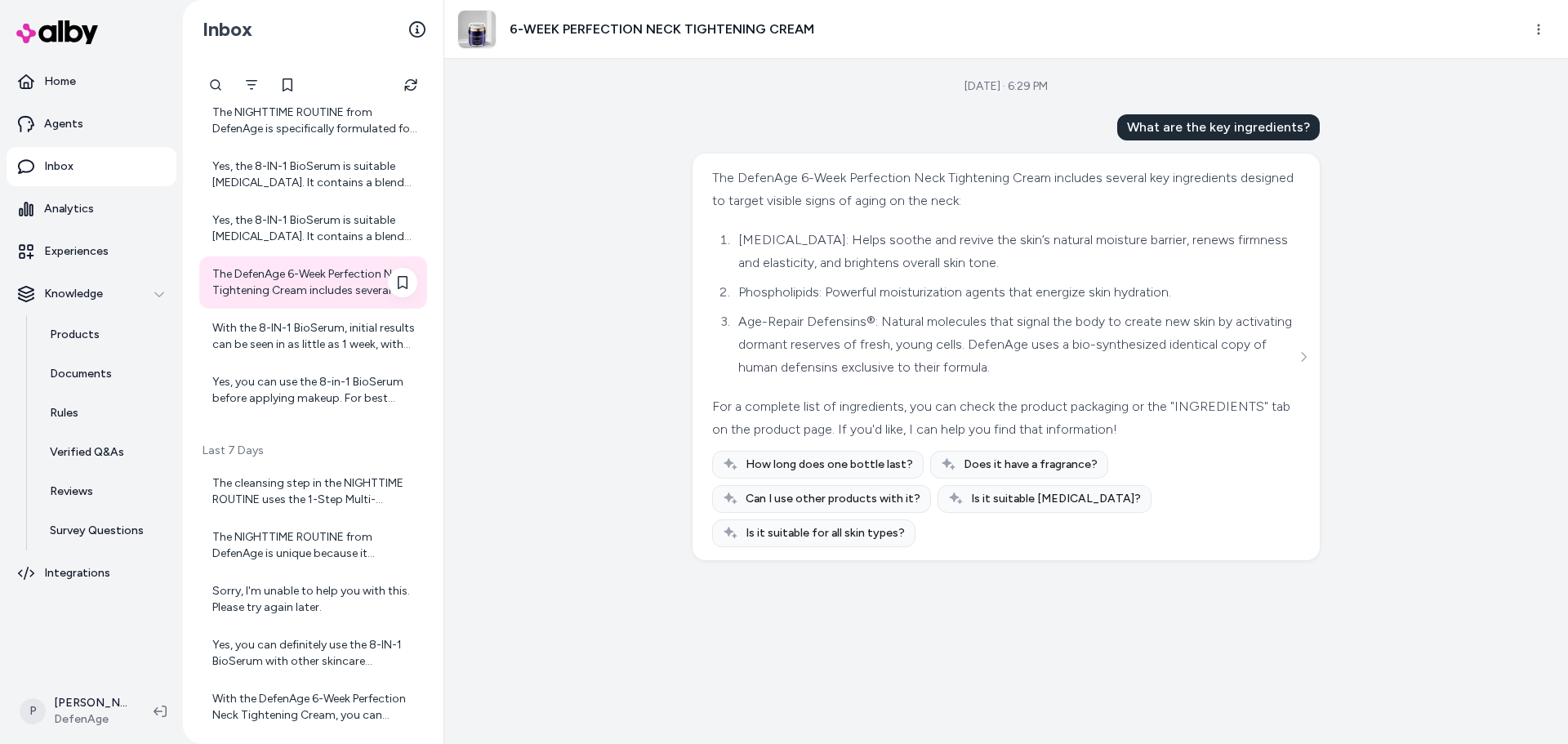
scroll to position [1977, 0]
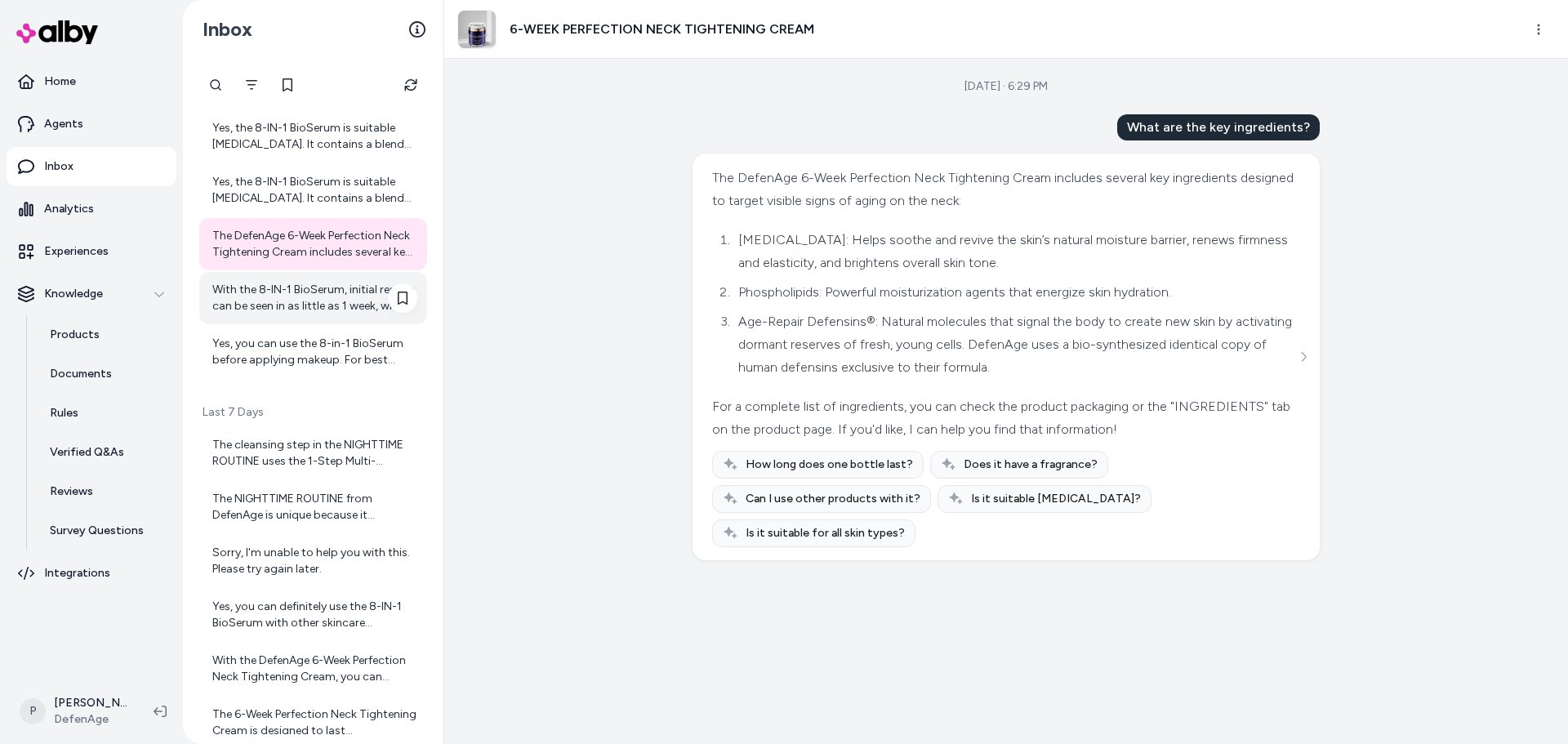
click at [298, 285] on div "With the 8-IN-1 BioSerum, initial results can be seen in as little as 1 week, w…" at bounding box center [315, 298] width 205 height 33
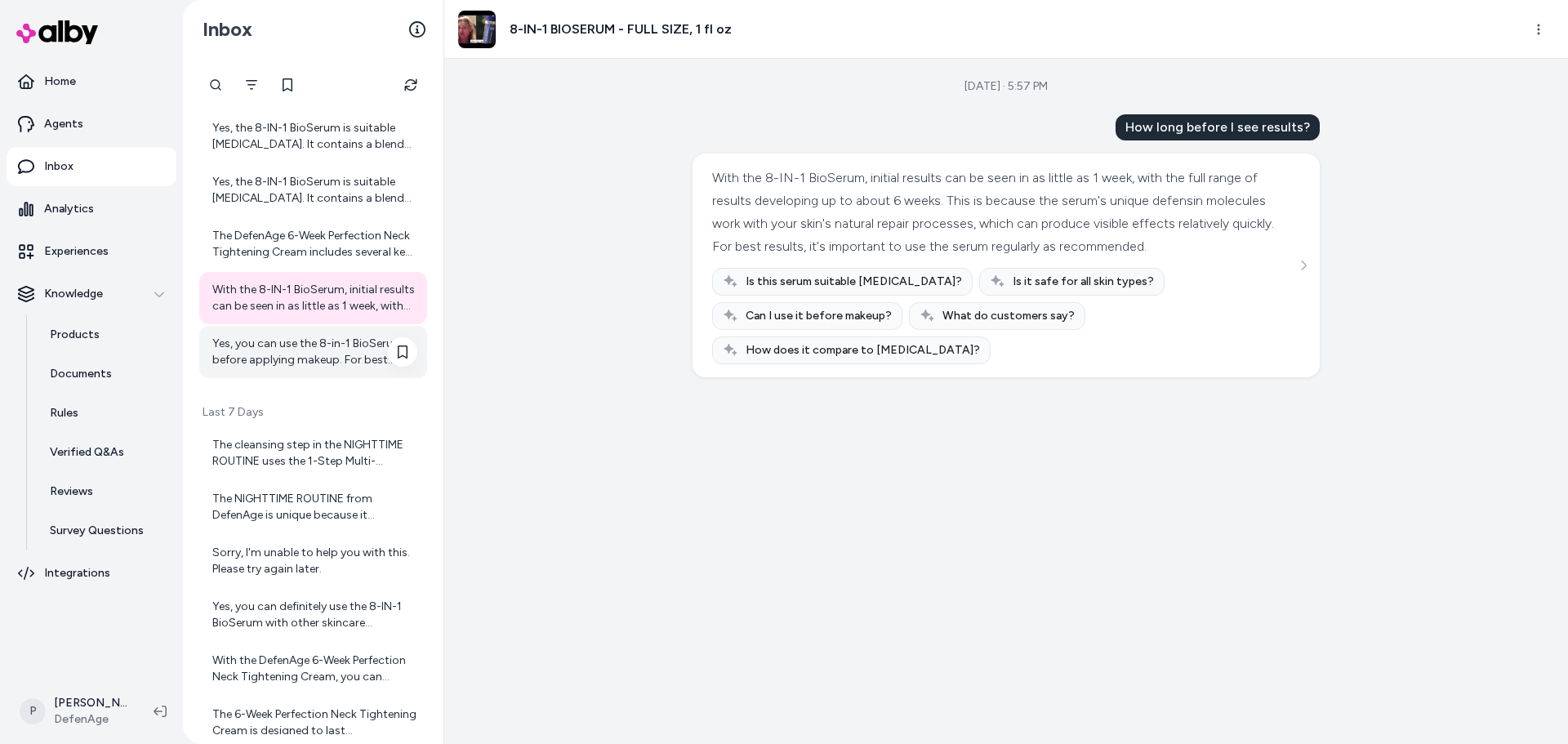
click at [299, 328] on div "Yes, you can use the 8-in-1 BioSerum before applying makeup. For best results, …" at bounding box center [313, 352] width 228 height 52
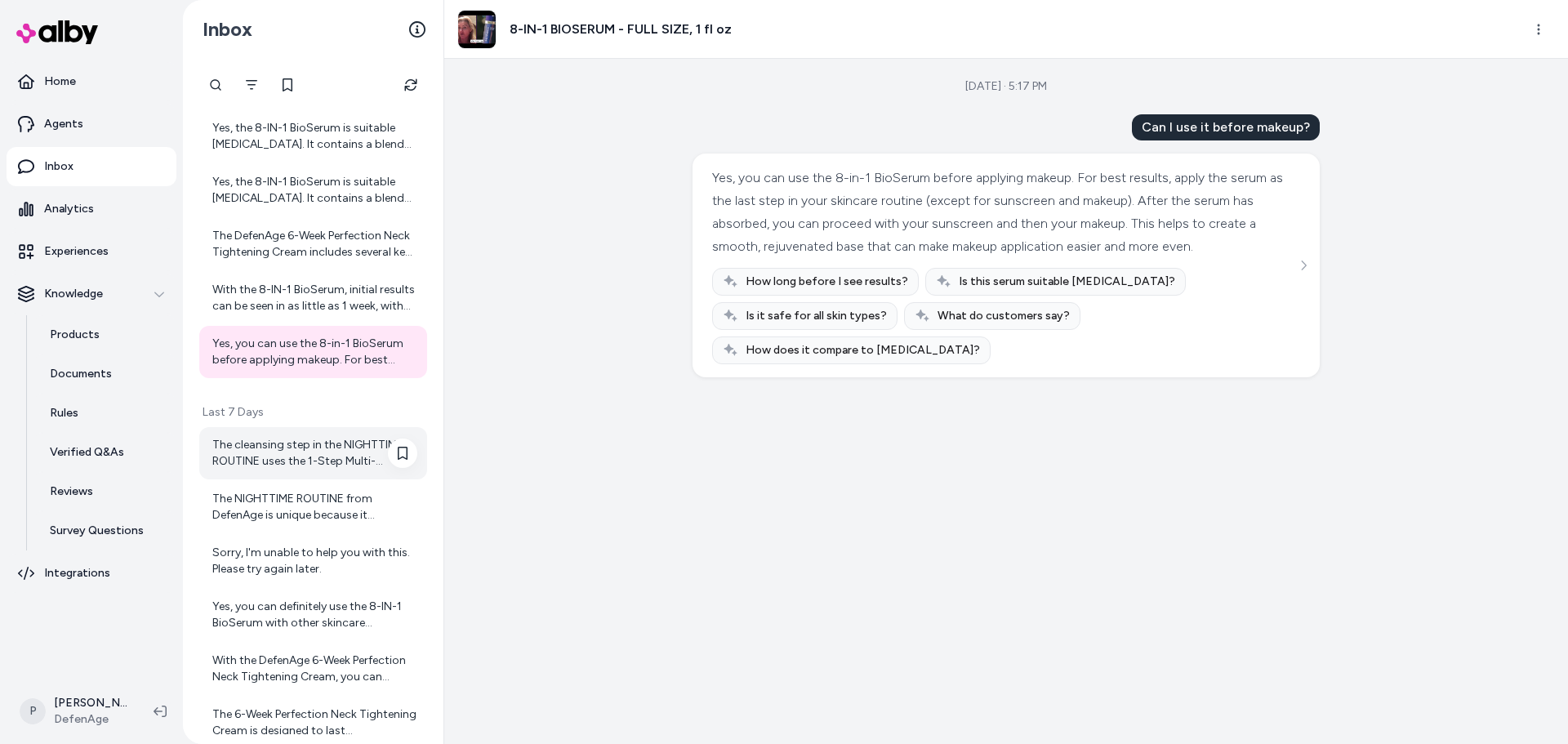
click at [359, 453] on div "The cleansing step in the NIGHTTIME ROUTINE uses the 1-Step Multi-Cleanse, whic…" at bounding box center [315, 453] width 205 height 33
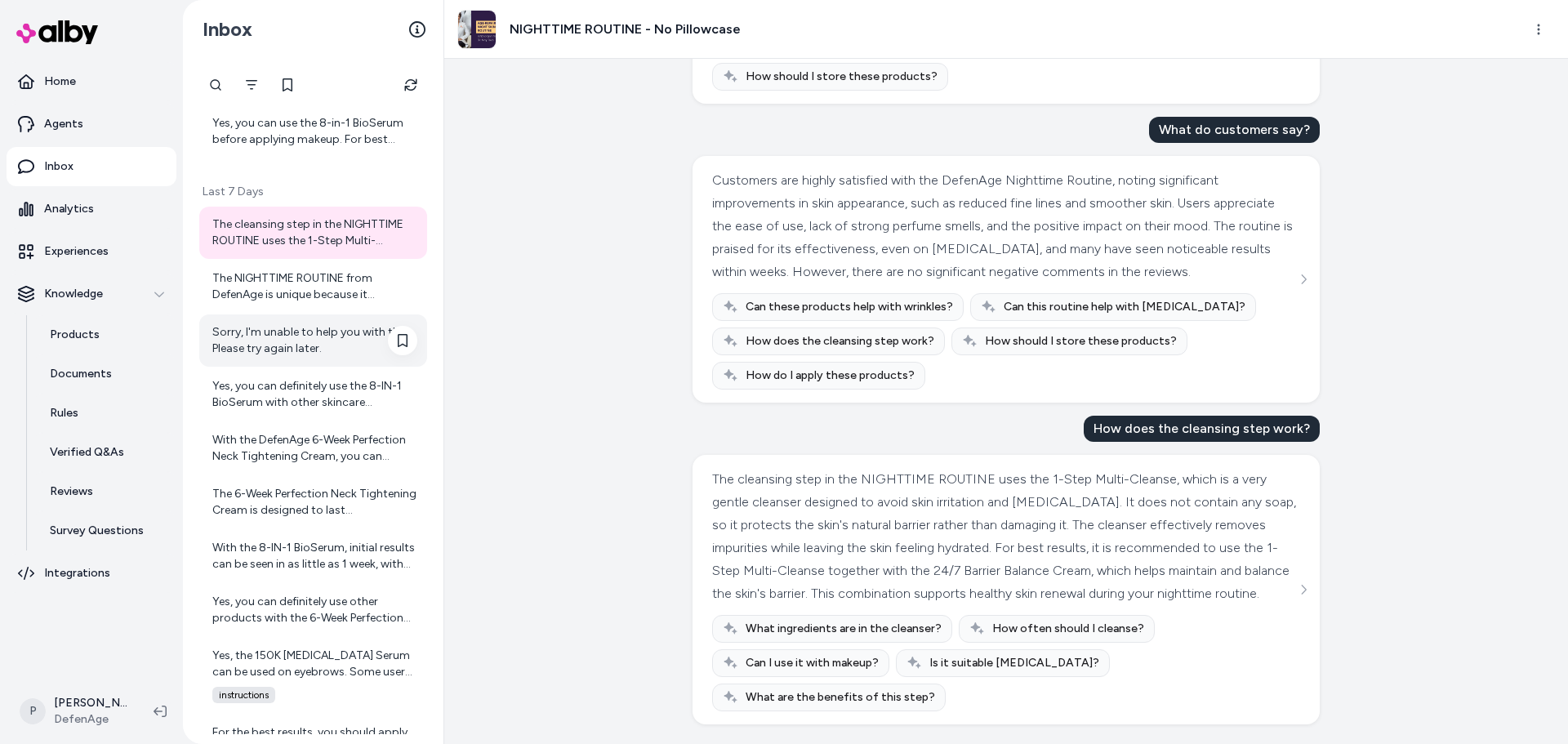
scroll to position [2304, 0]
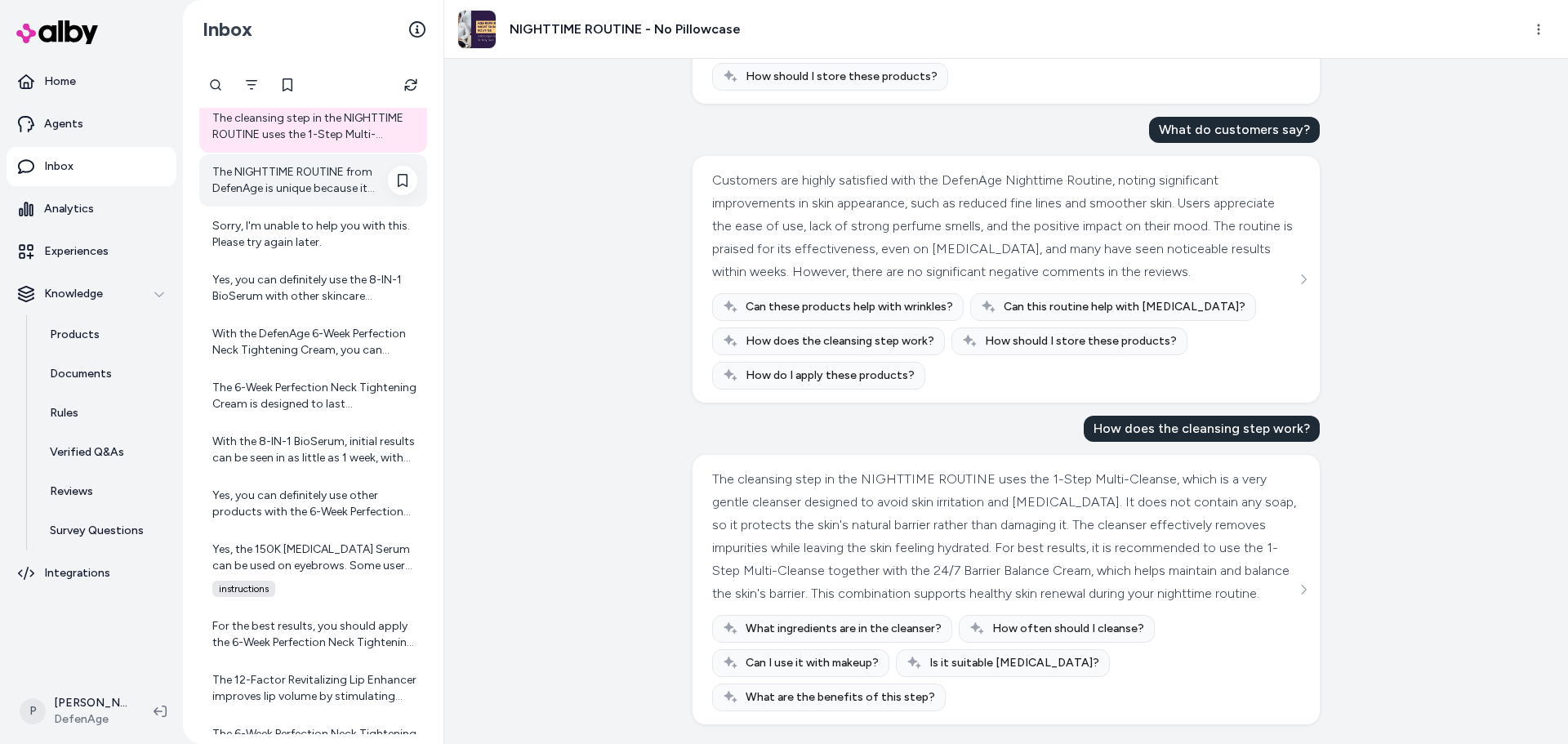
click at [282, 186] on div "The NIGHTTIME ROUTINE from DefenAge is unique because it combines innovative pr…" at bounding box center [315, 181] width 205 height 33
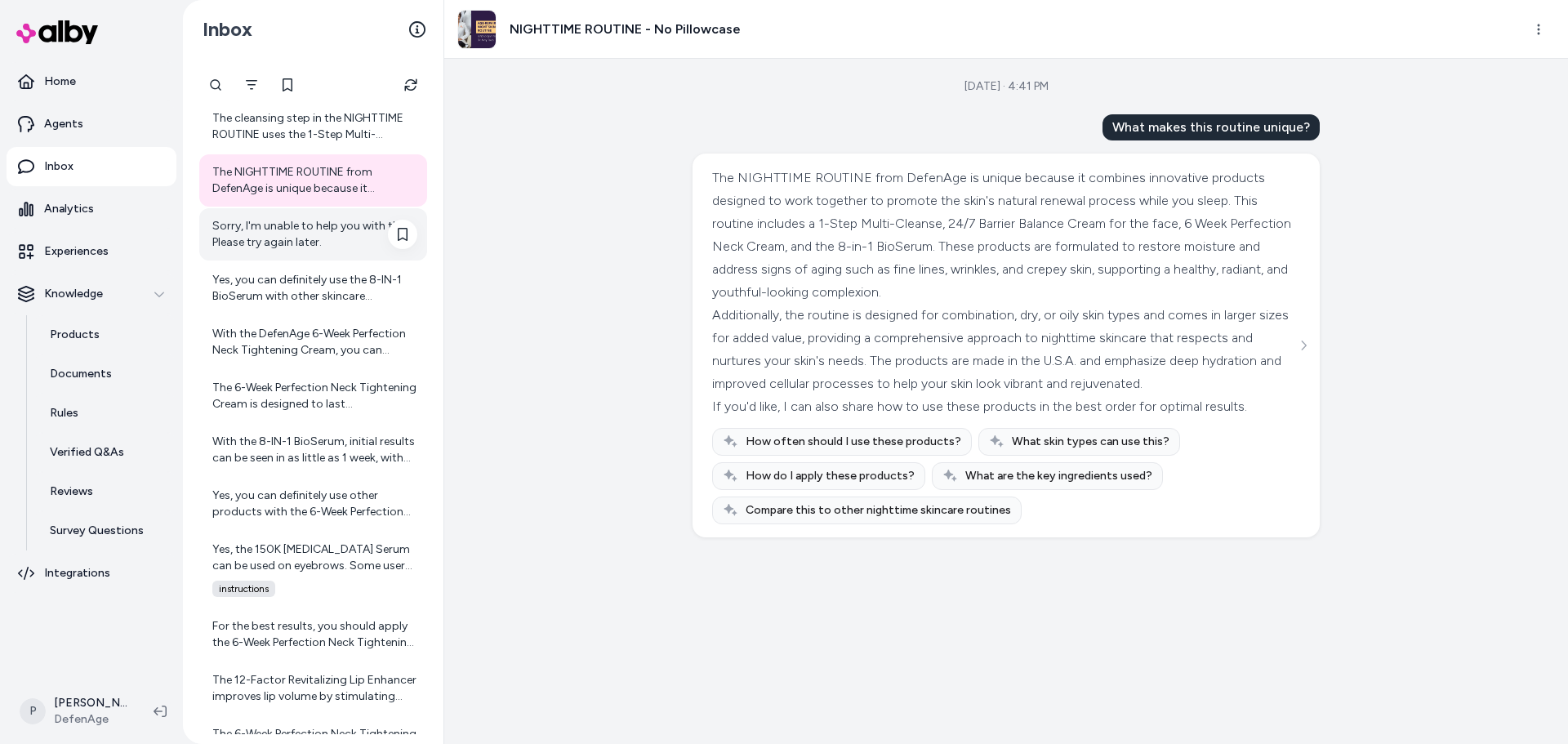
click at [300, 225] on div "Sorry, I'm unable to help you with this. Please try again later." at bounding box center [315, 235] width 205 height 33
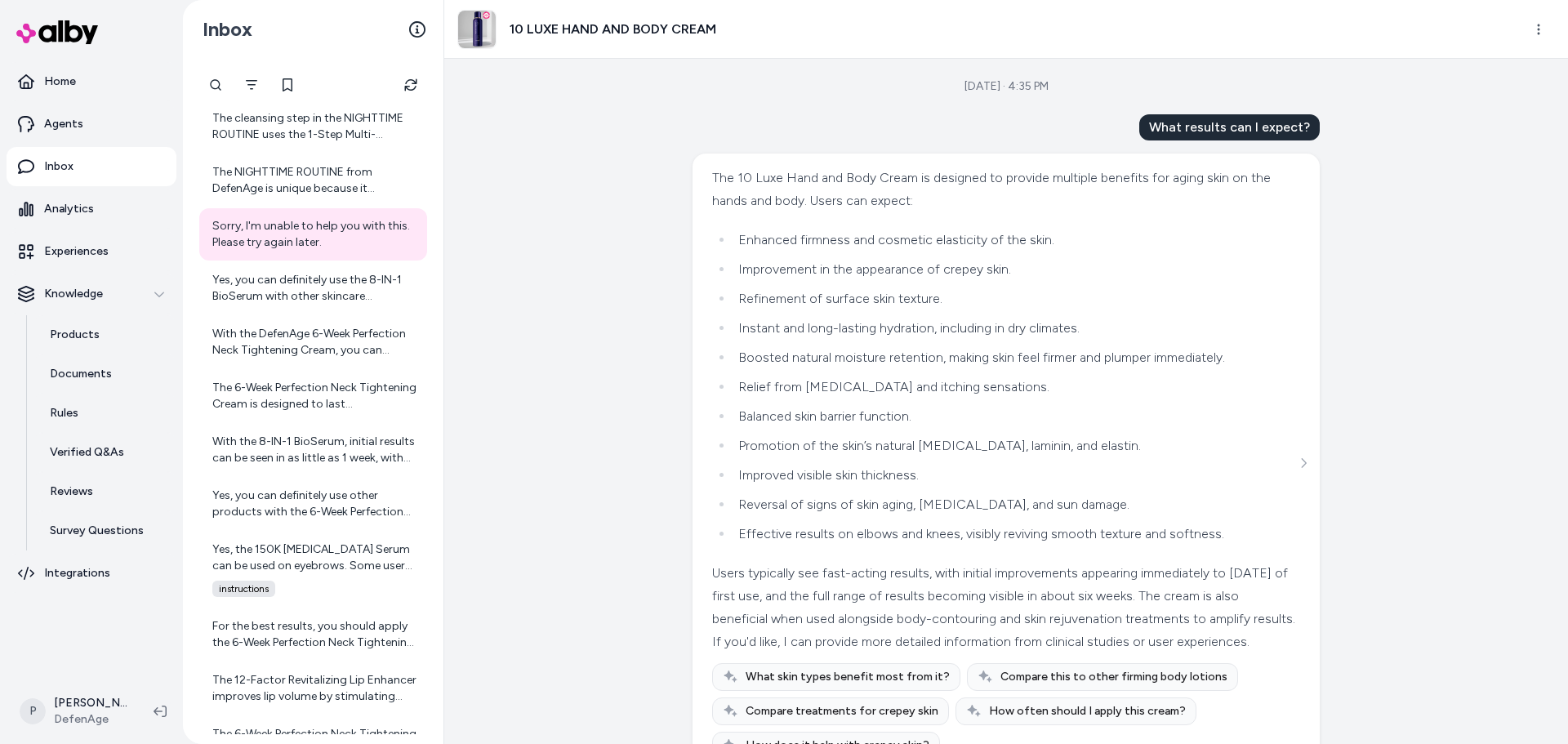
scroll to position [239, 0]
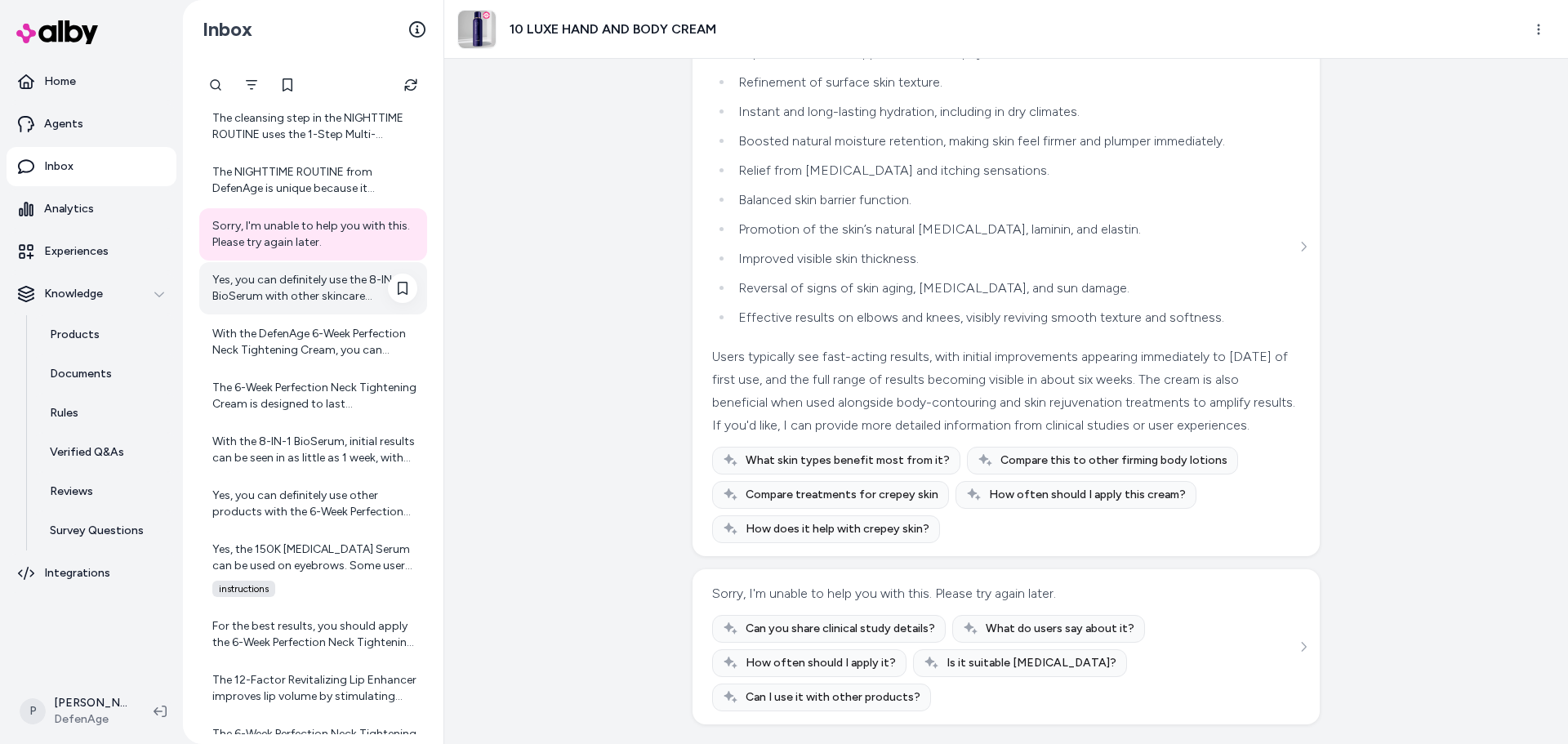
click at [330, 288] on div "Yes, you can definitely use the 8-IN-1 BioSerum with other skincare products. D…" at bounding box center [315, 288] width 205 height 33
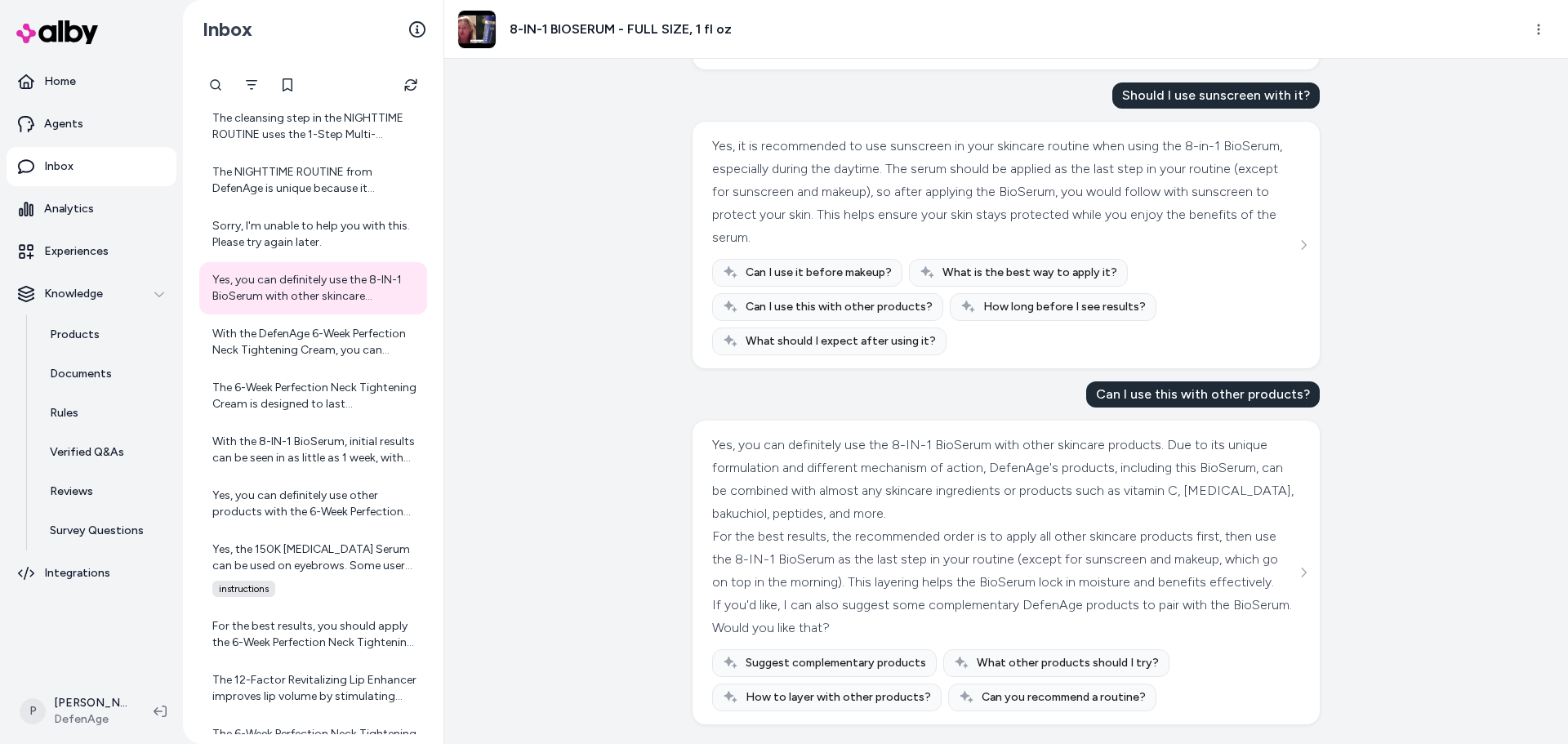
scroll to position [308, 0]
click at [304, 339] on div "With the DefenAge 6-Week Perfection Neck Tightening Cream, you can expect a ran…" at bounding box center [315, 343] width 205 height 33
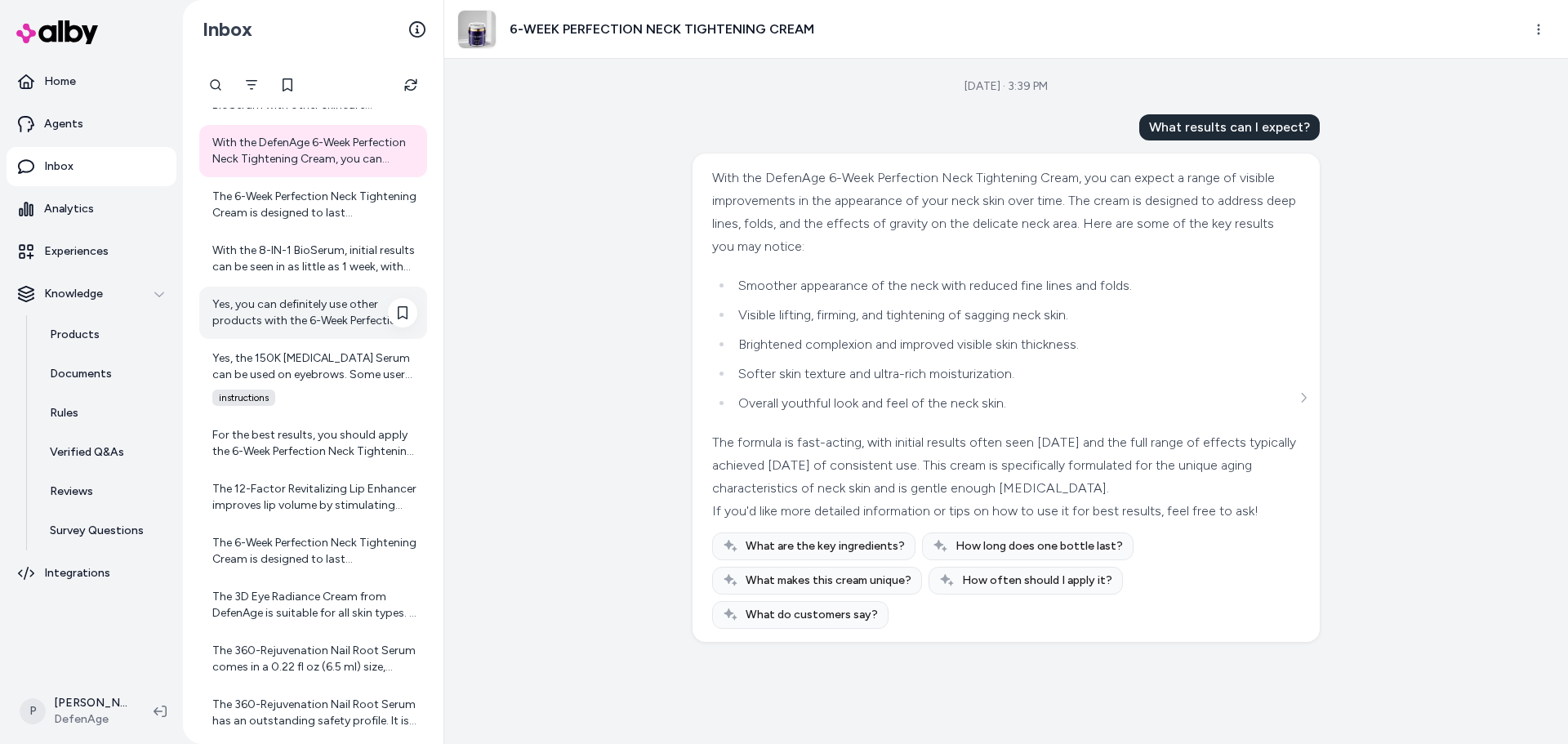
scroll to position [2467, 0]
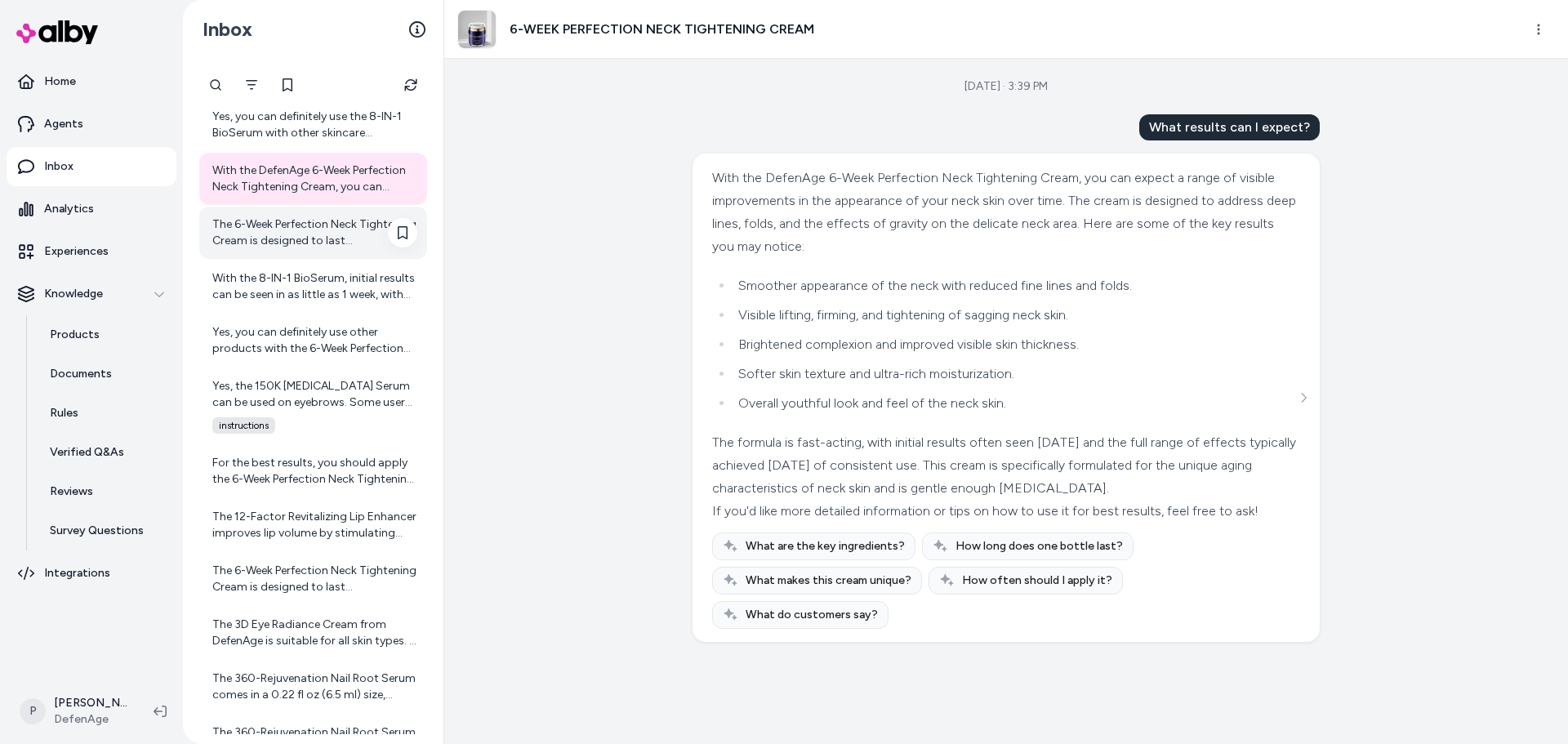
click at [340, 237] on div "The 6-Week Perfection Neck Tightening Cream is designed to last approximately s…" at bounding box center [315, 233] width 205 height 33
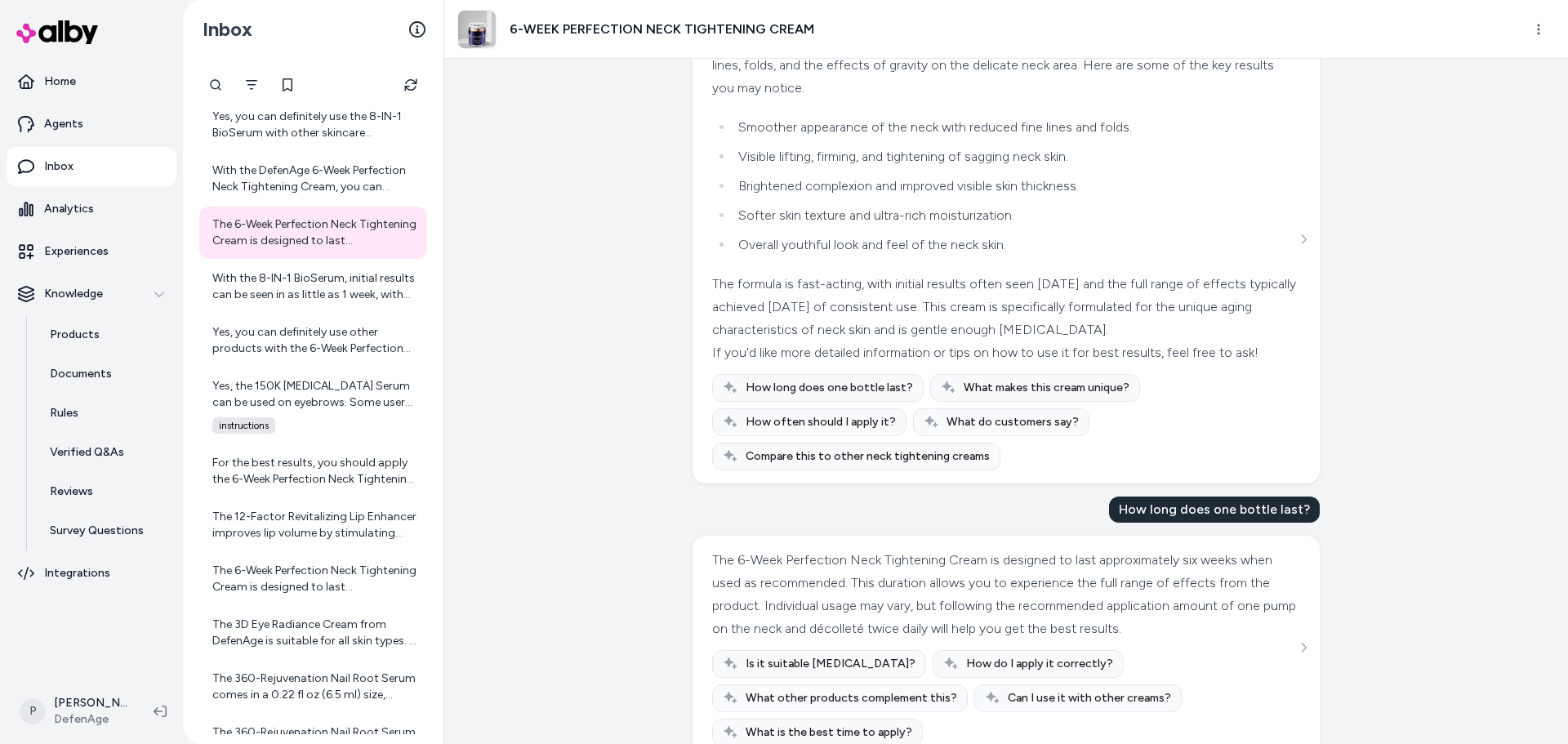
scroll to position [618, 0]
click at [312, 291] on div "With the 8-IN-1 BioSerum, initial results can be seen in as little as 1 week, w…" at bounding box center [315, 287] width 205 height 33
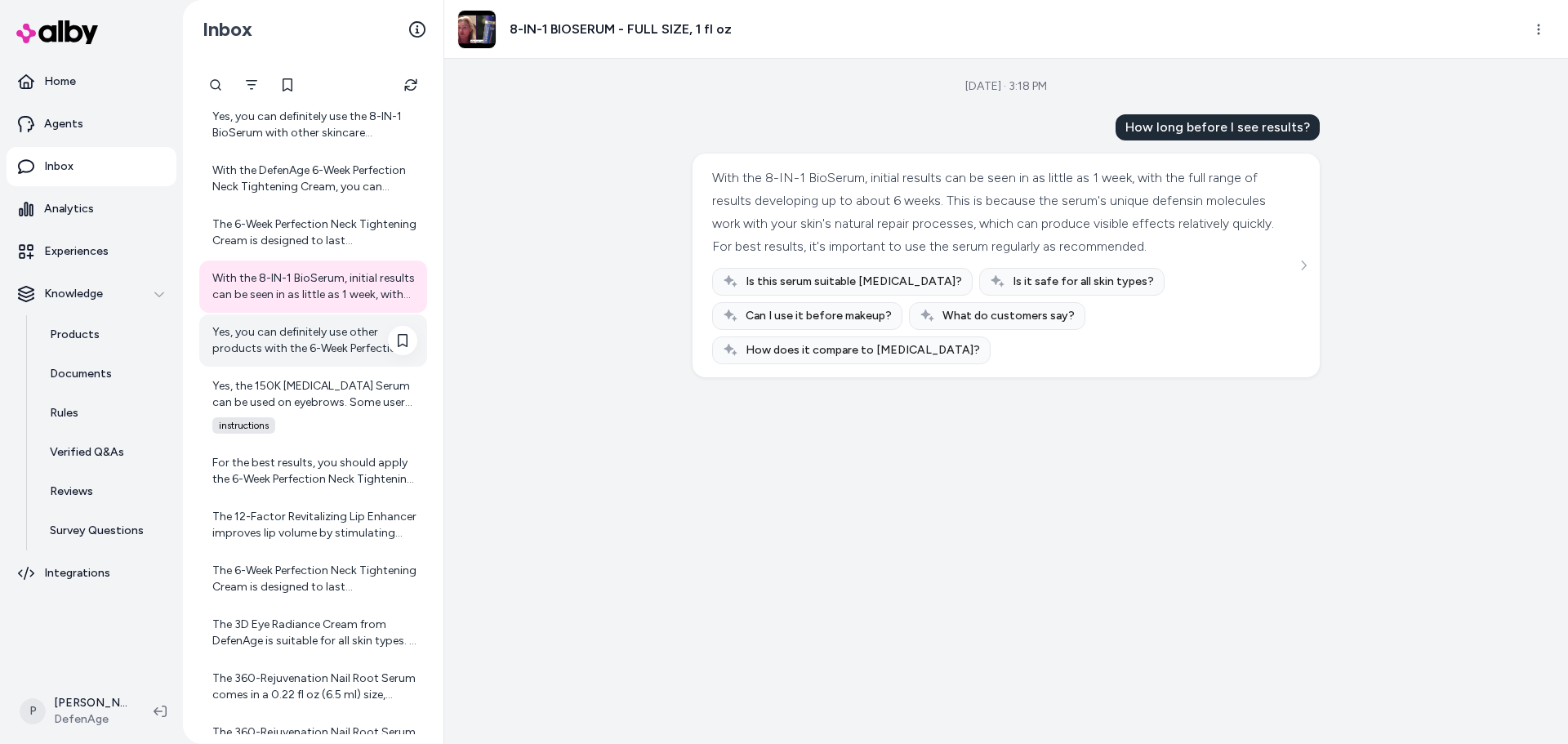
click at [318, 358] on div "Yes, you can definitely use other products with the 6-Week Perfection Neck Tigh…" at bounding box center [313, 340] width 228 height 52
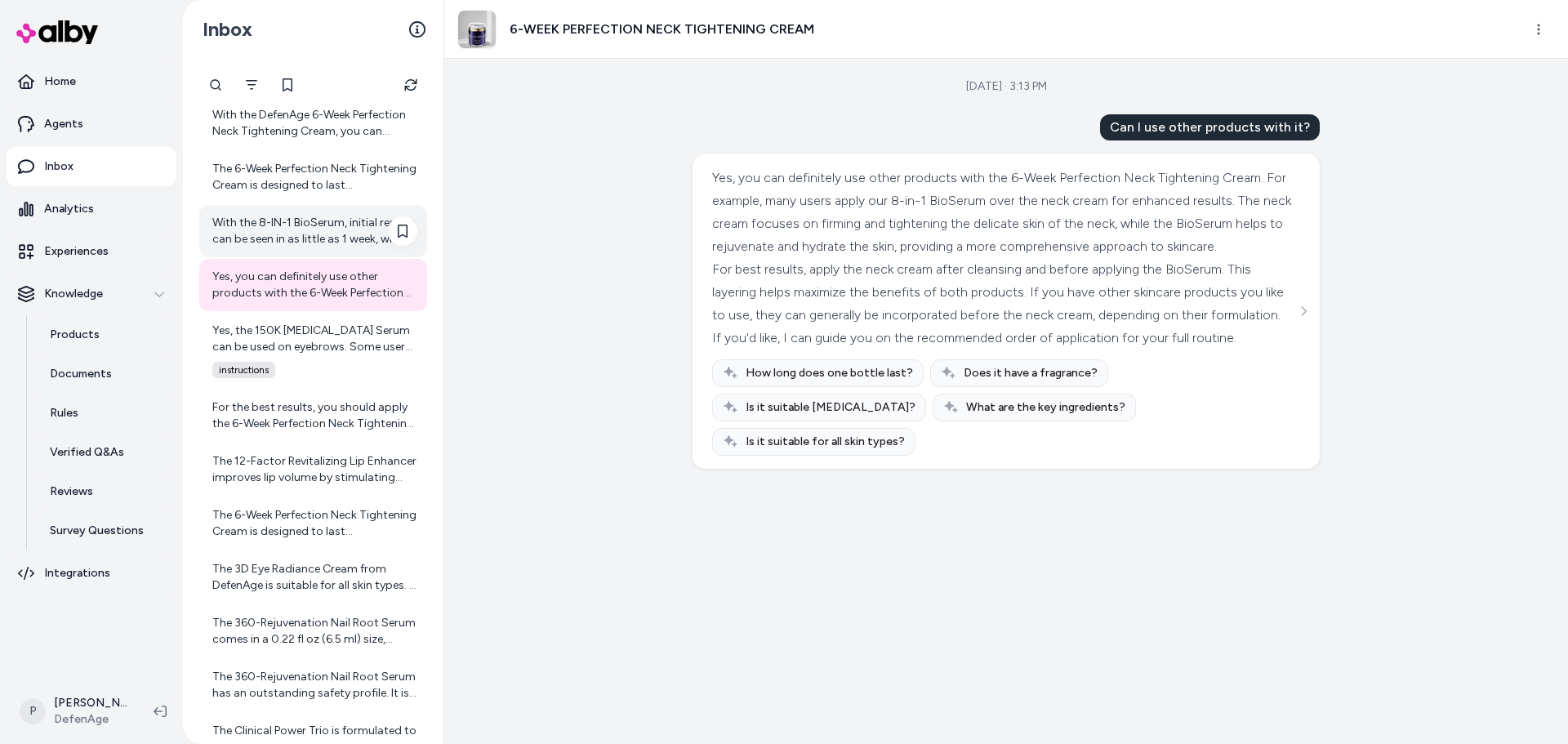
scroll to position [2549, 0]
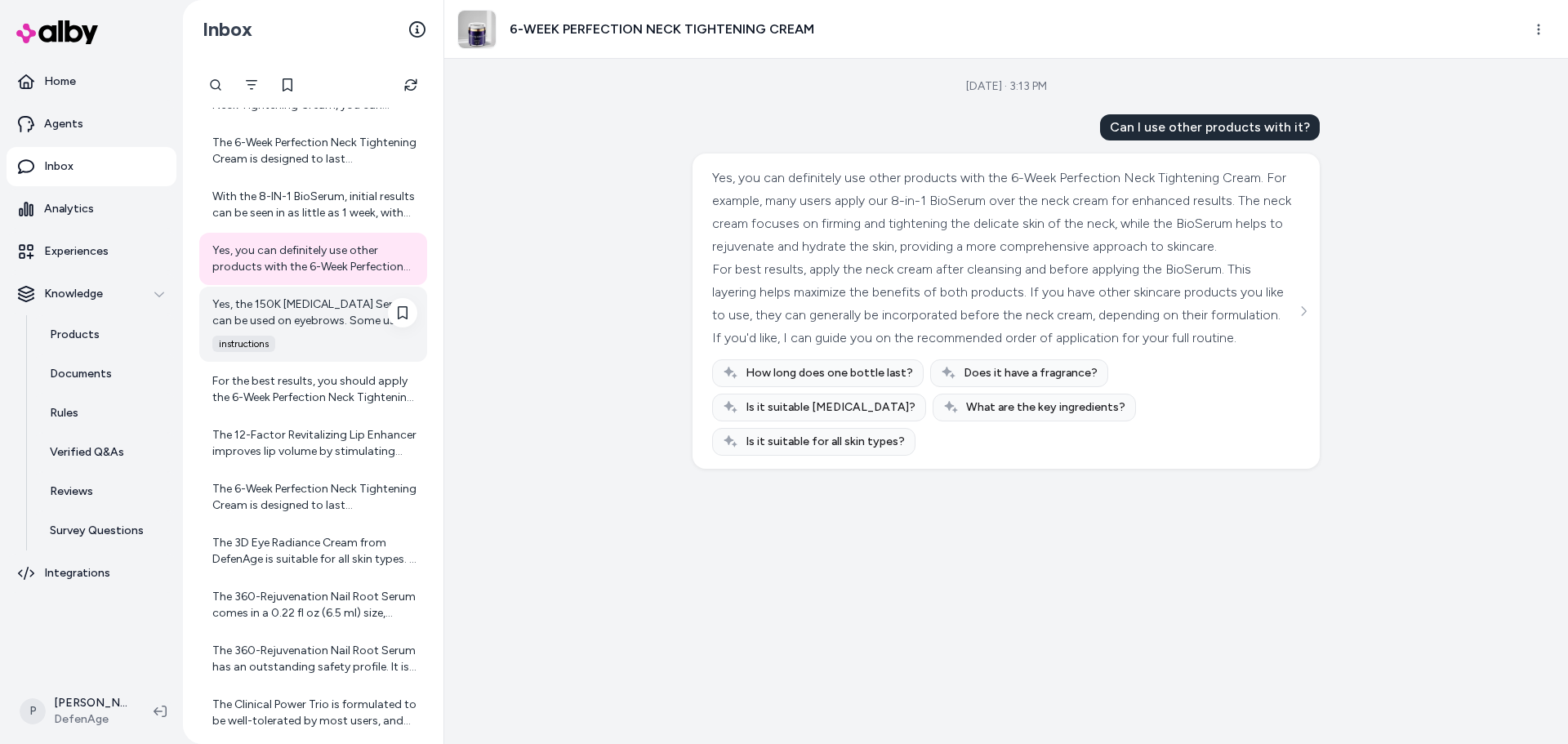
click at [282, 309] on div "Yes, the 150K Hair Follicle Serum can be used on eyebrows. Some users have foun…" at bounding box center [315, 313] width 205 height 33
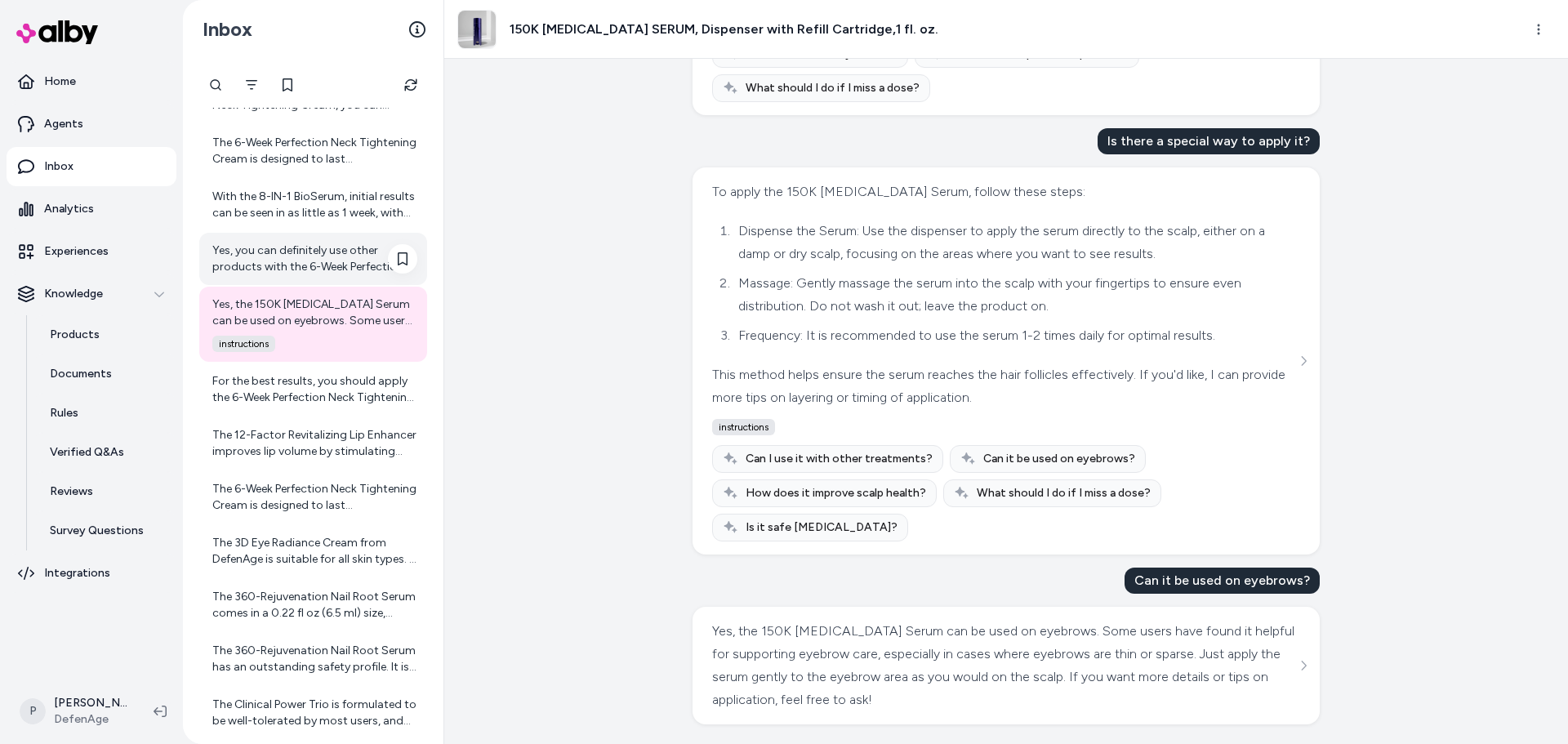
scroll to position [2631, 0]
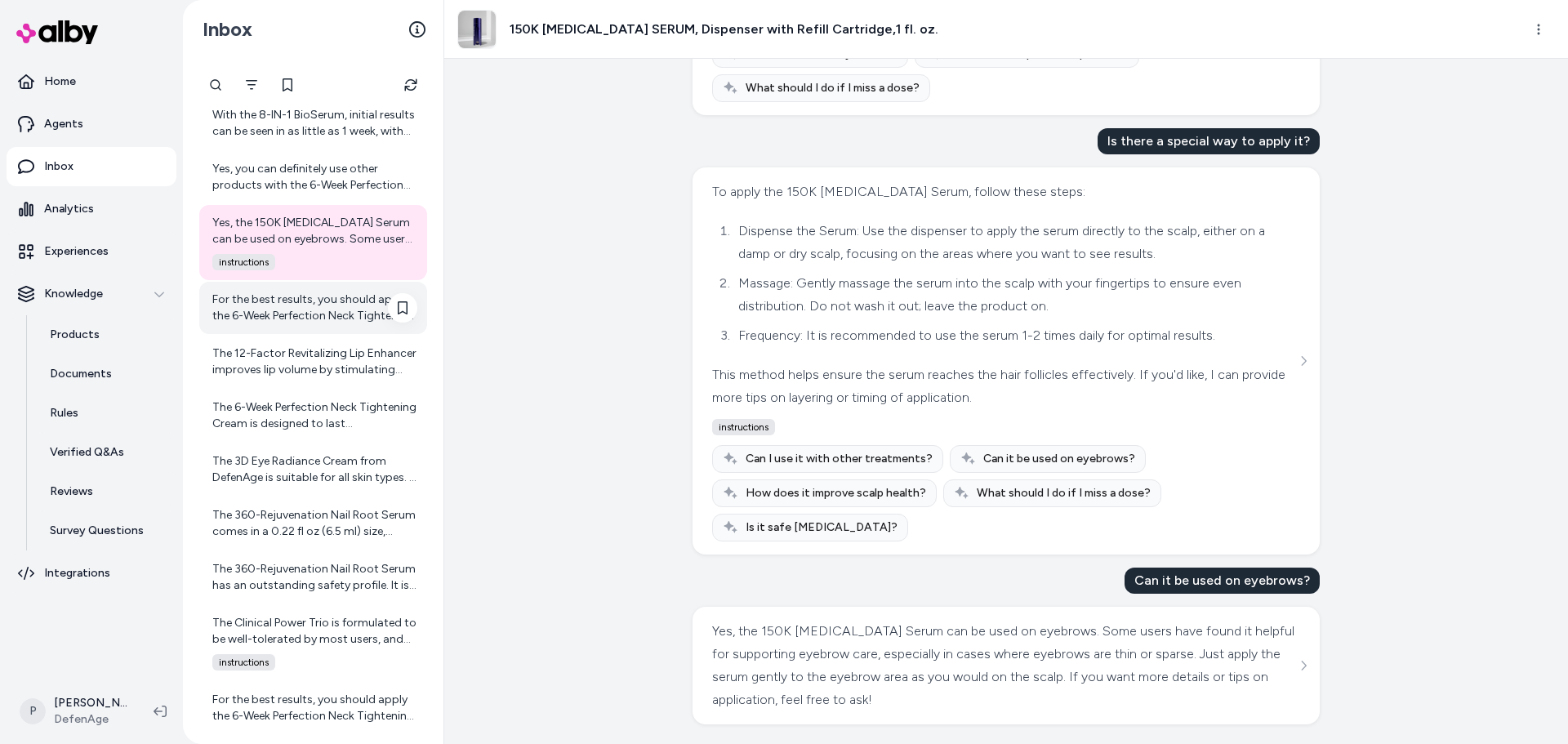
click at [300, 306] on div "For the best results, you should apply the 6-Week Perfection Neck Tightening Cr…" at bounding box center [315, 308] width 205 height 33
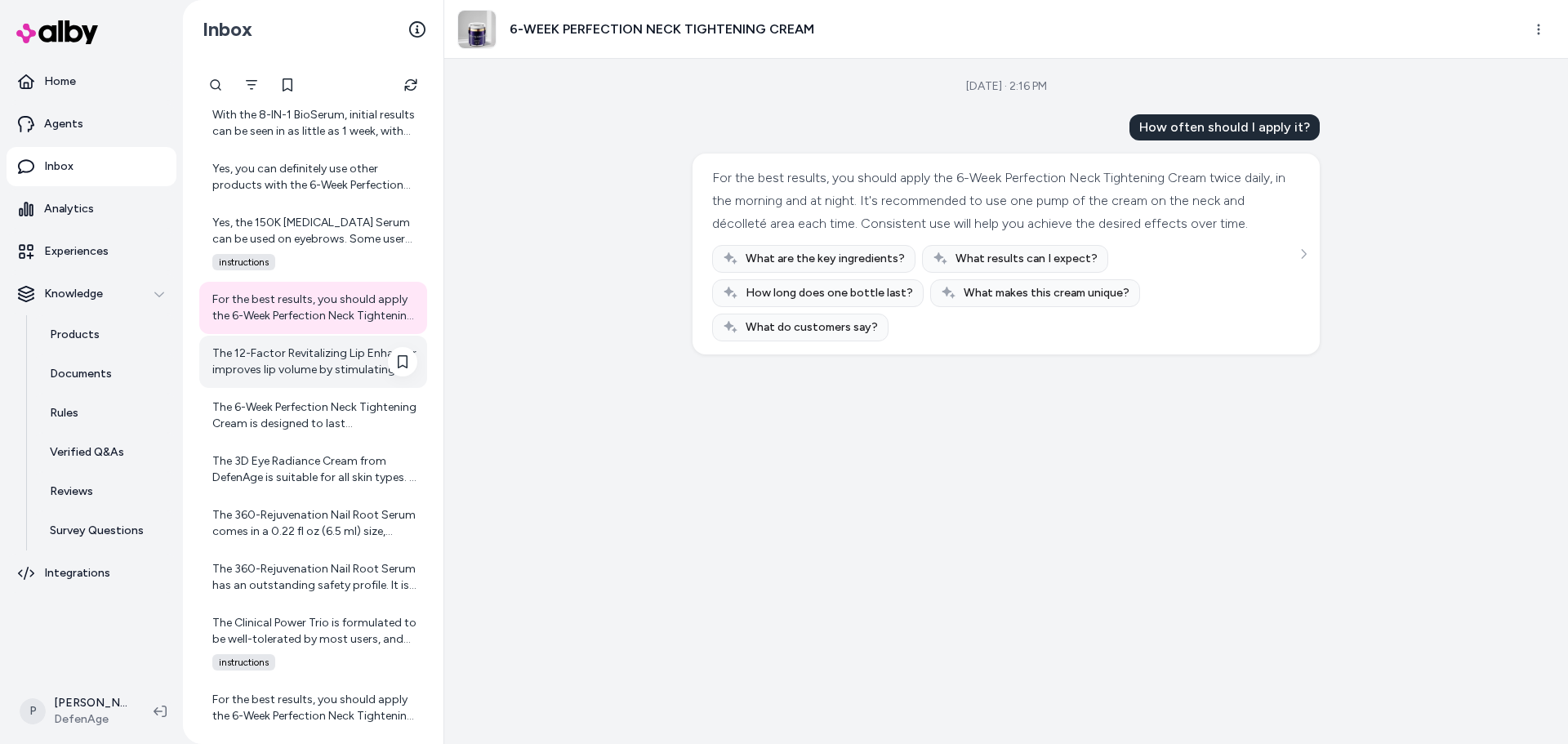
click at [291, 369] on div "The 12-Factor Revitalizing Lip Enhancer improves lip volume by stimulating your…" at bounding box center [315, 362] width 205 height 33
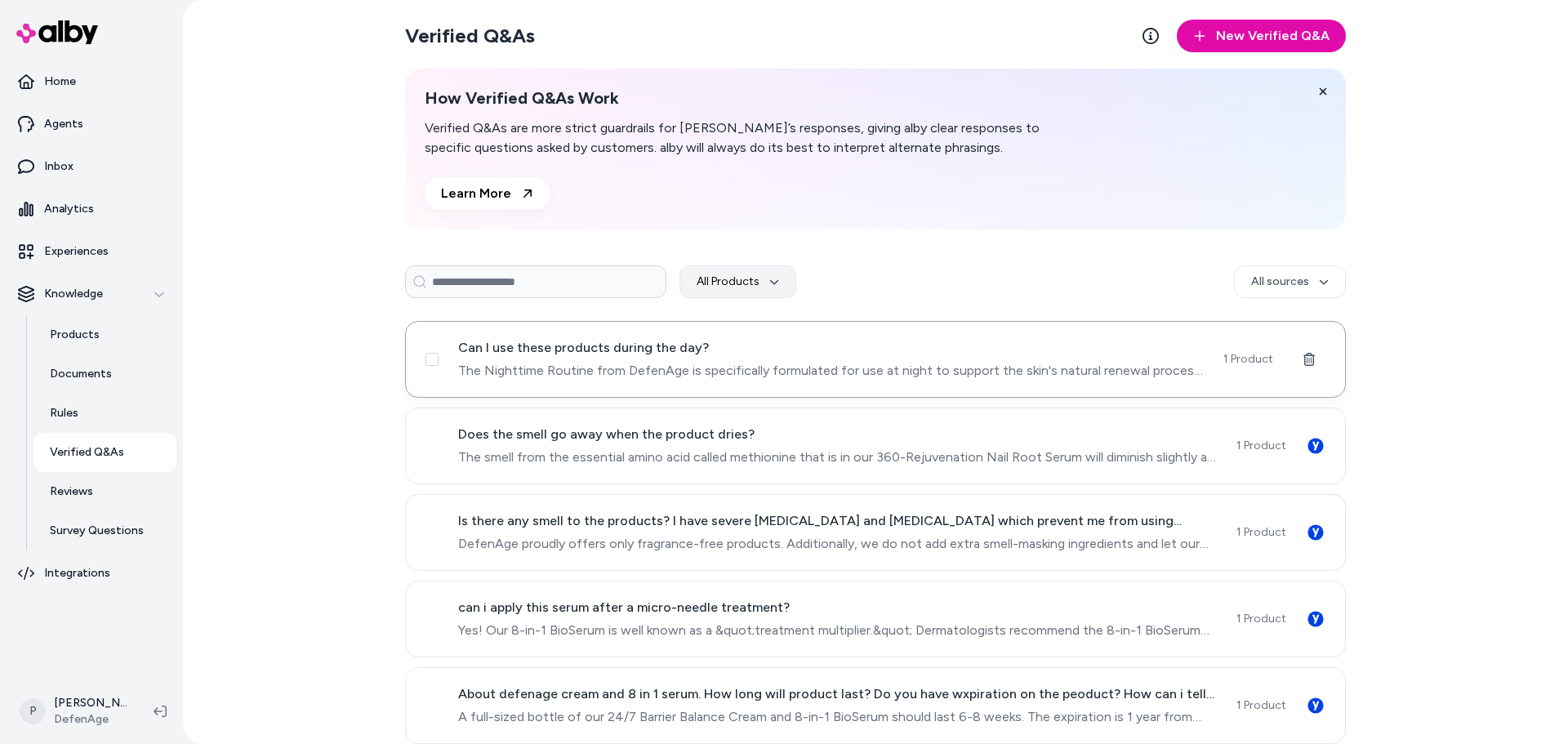
click at [744, 377] on span "The Nighttime Routine from DefenAge is specifically formulated for use at night…" at bounding box center [831, 371] width 746 height 20
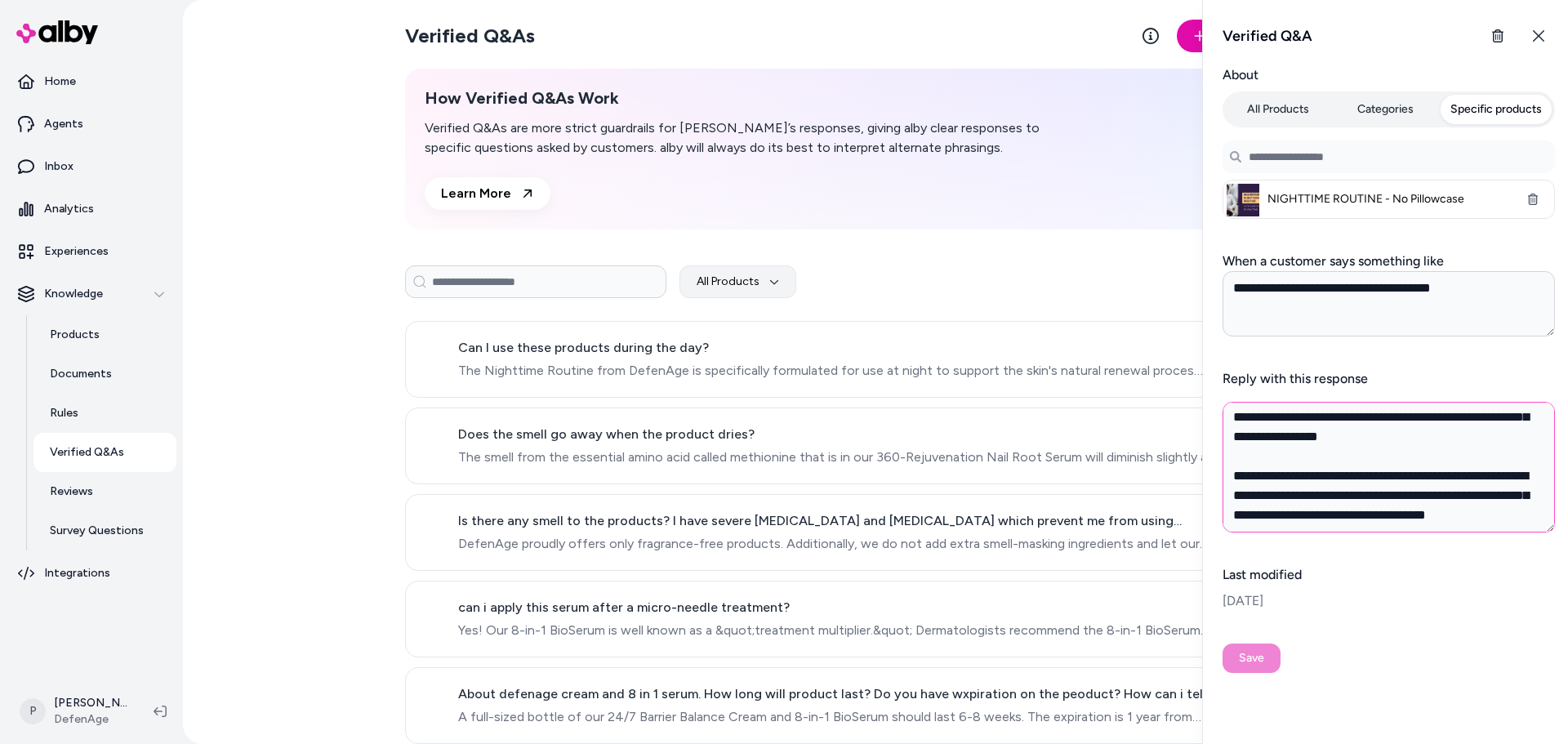
scroll to position [80, 0]
drag, startPoint x: 1234, startPoint y: 412, endPoint x: 1415, endPoint y: 516, distance: 208.8
click at [1415, 516] on textarea "**********" at bounding box center [1389, 467] width 333 height 130
type textarea "*"
click at [1045, 282] on div "All Products All sources" at bounding box center [875, 282] width 940 height 33
